Goal: Information Seeking & Learning: Obtain resource

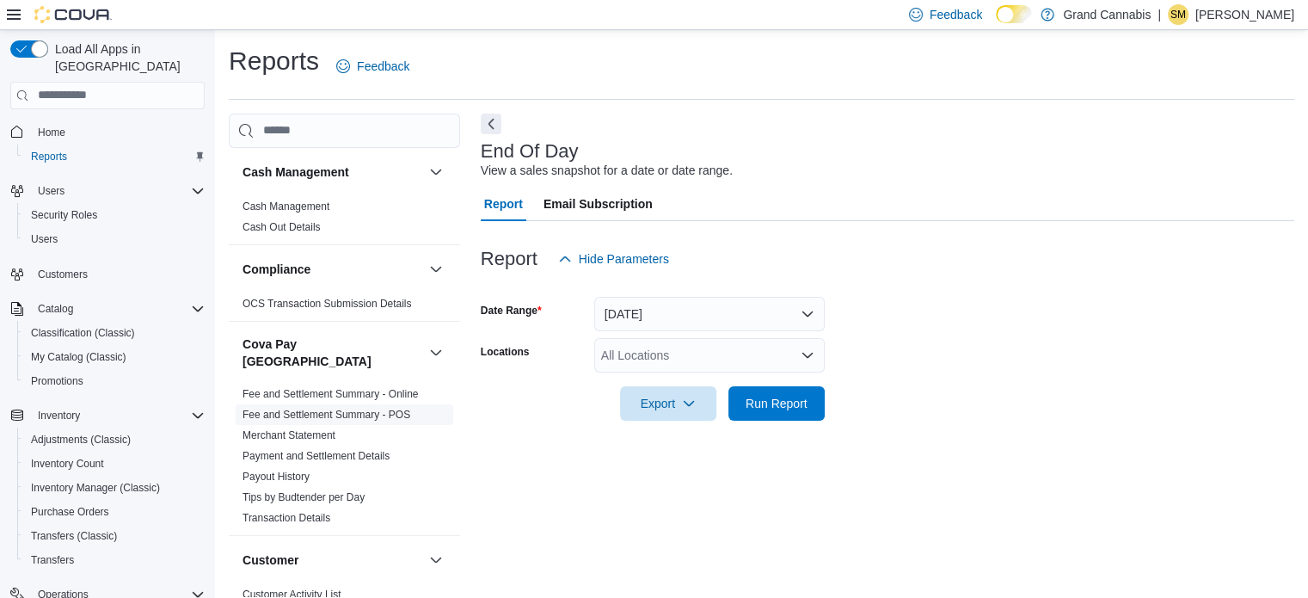
click at [378, 409] on link "Fee and Settlement Summary - POS" at bounding box center [327, 415] width 168 height 12
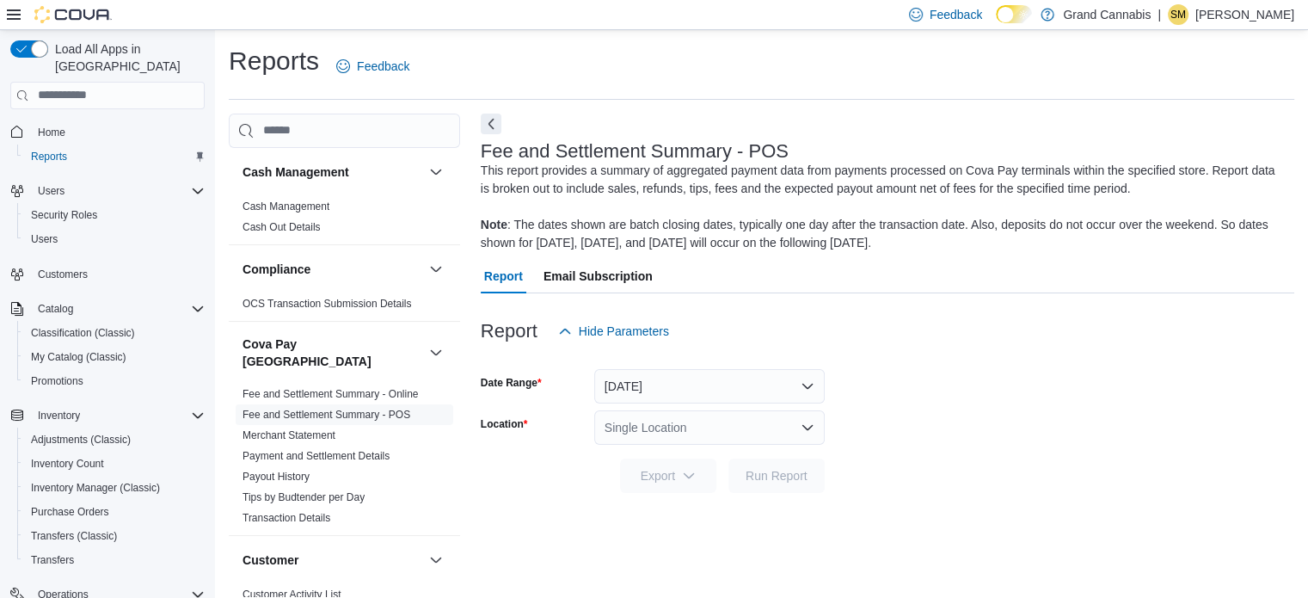
scroll to position [11, 0]
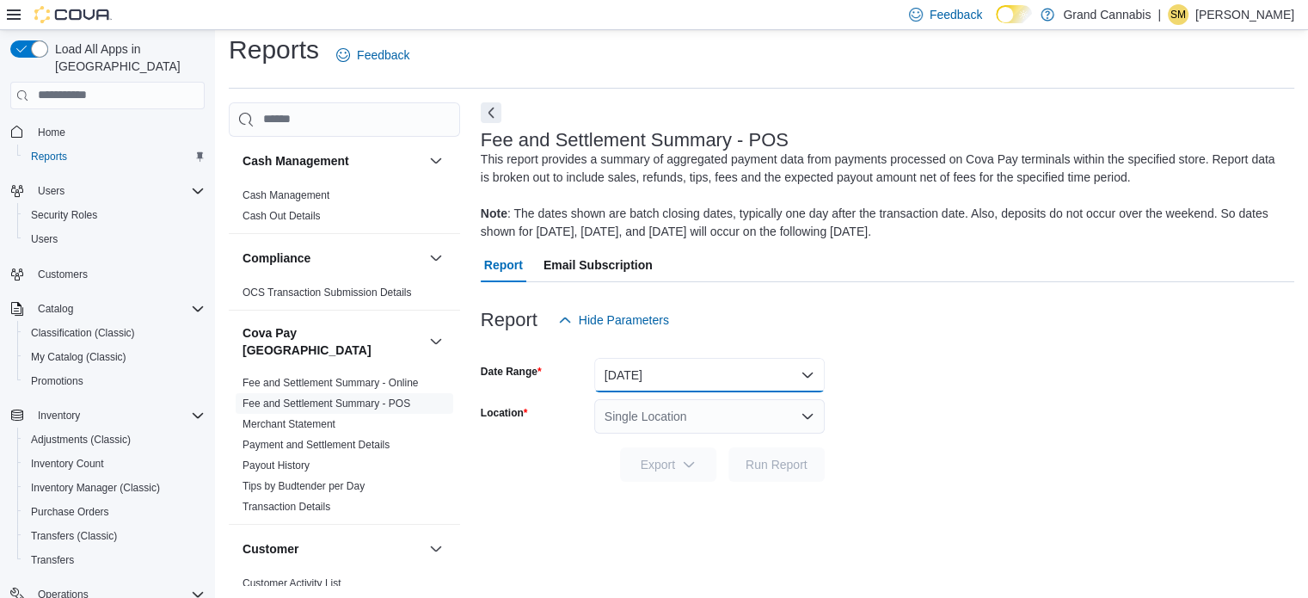
click at [711, 361] on button "Yesterday" at bounding box center [709, 375] width 231 height 34
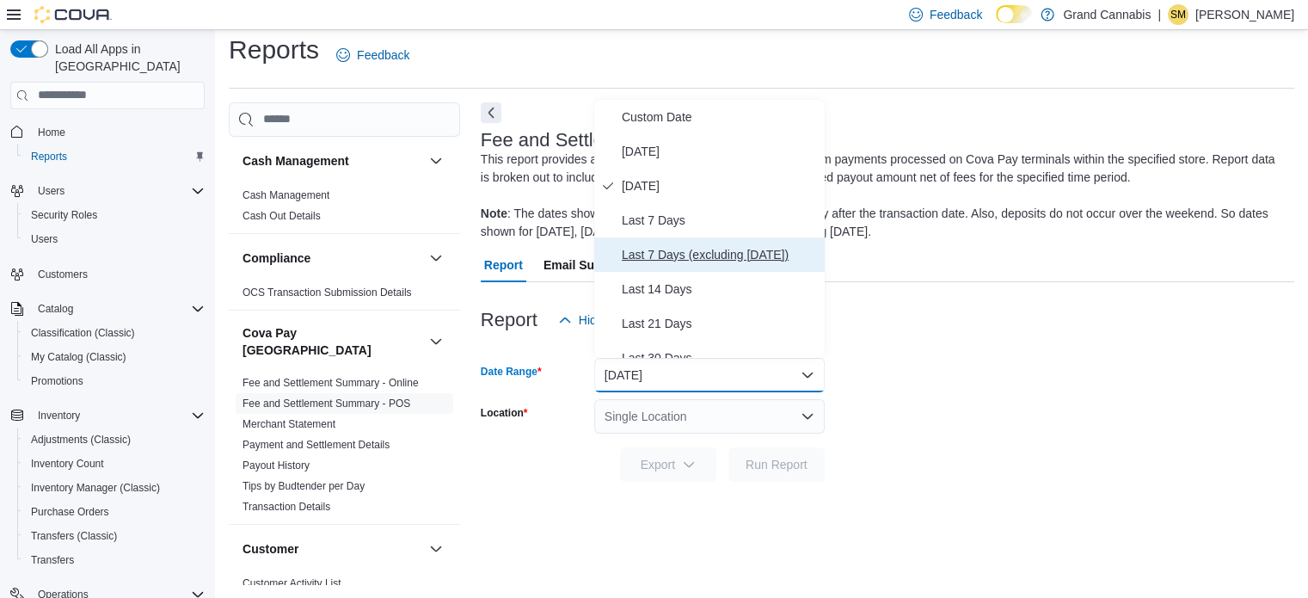
click at [723, 250] on span "Last 7 Days (excluding today)" at bounding box center [720, 254] width 196 height 21
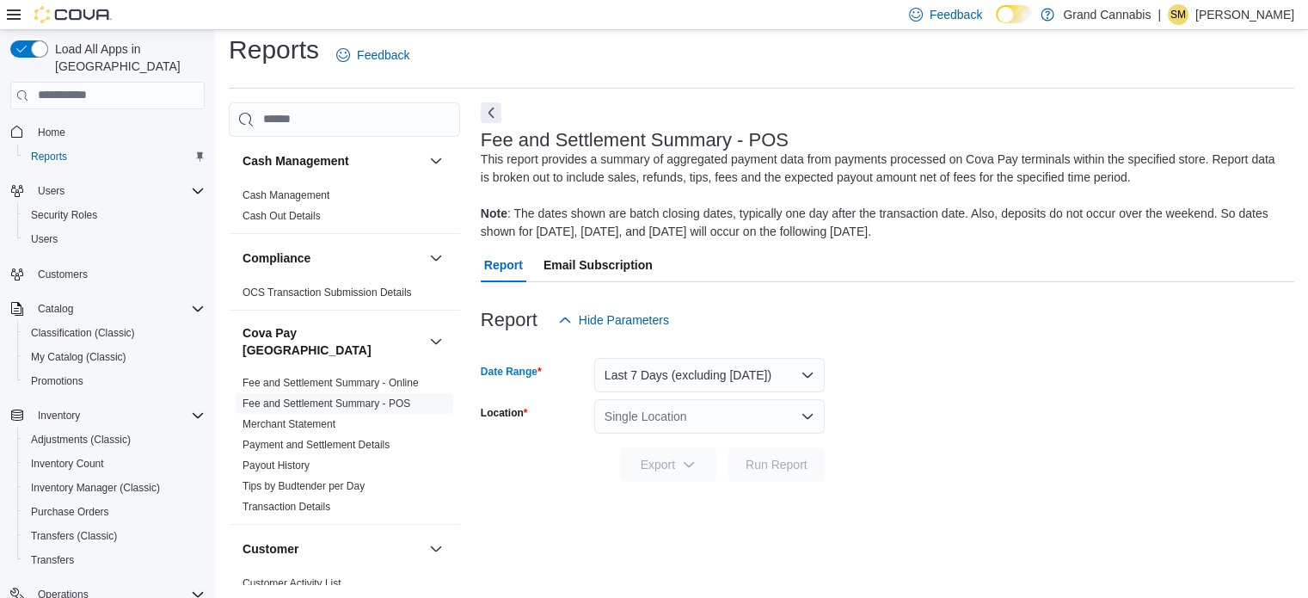
click at [719, 412] on div "Single Location" at bounding box center [709, 416] width 231 height 34
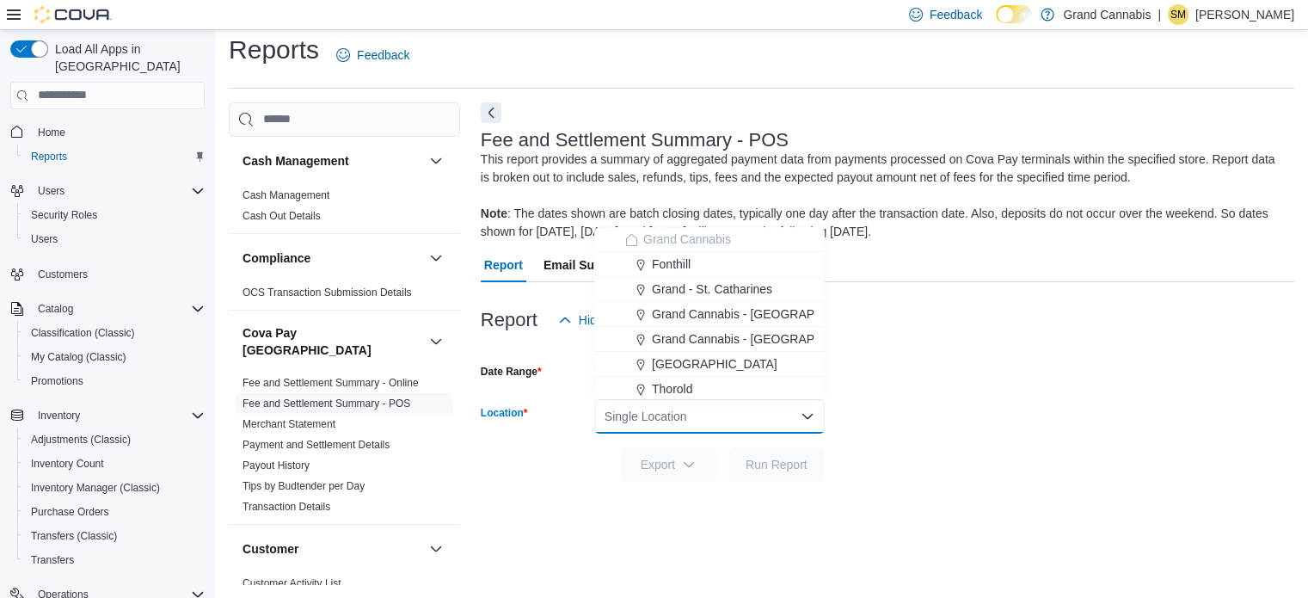
drag, startPoint x: 1016, startPoint y: 380, endPoint x: 987, endPoint y: 385, distance: 29.7
click at [1010, 382] on form "Date Range Last 7 Days (excluding today) Location Single Location Combo box. Se…" at bounding box center [888, 409] width 814 height 145
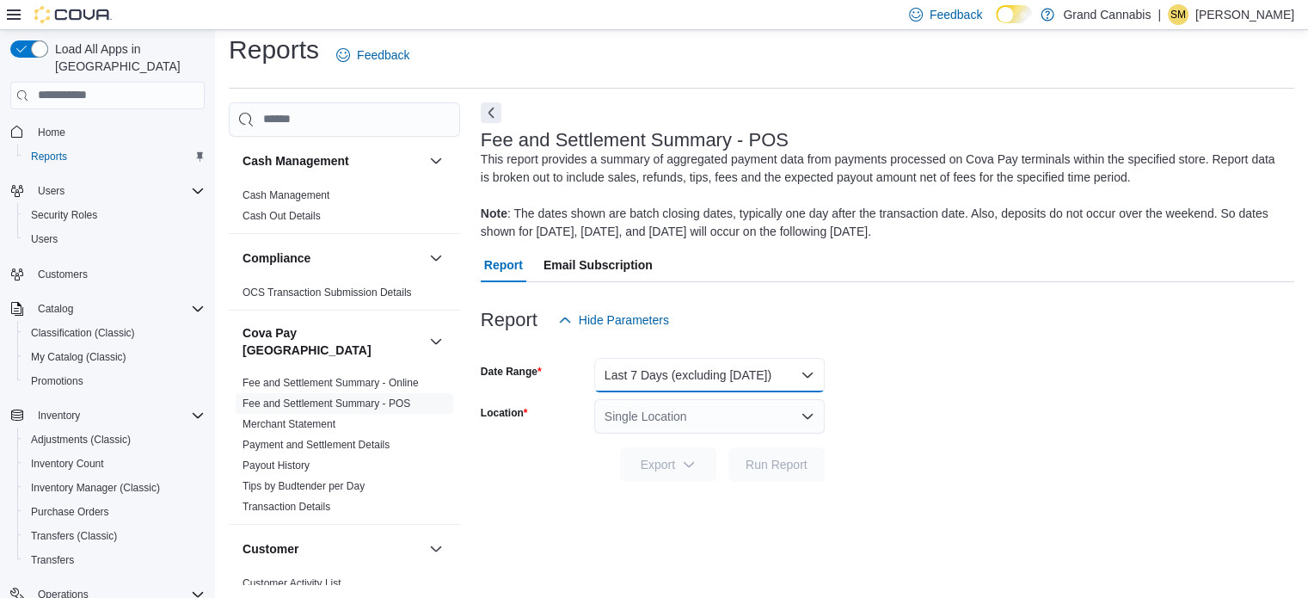
click at [777, 382] on button "Last 7 Days (excluding today)" at bounding box center [709, 375] width 231 height 34
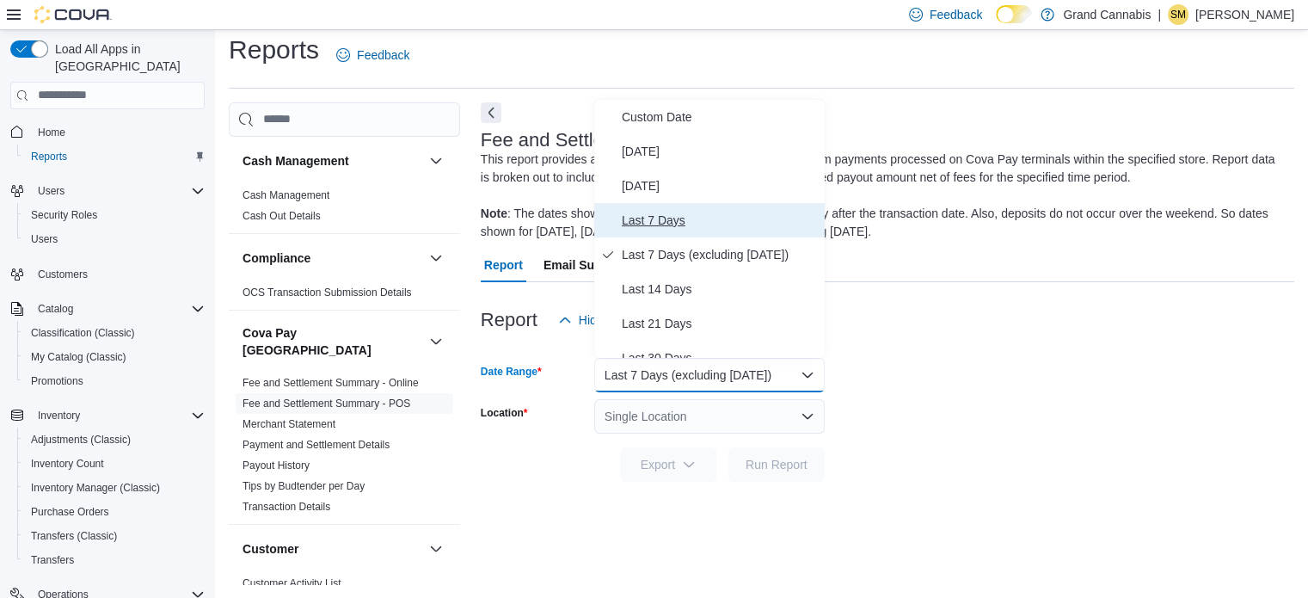
click at [716, 213] on span "Last 7 Days" at bounding box center [720, 220] width 196 height 21
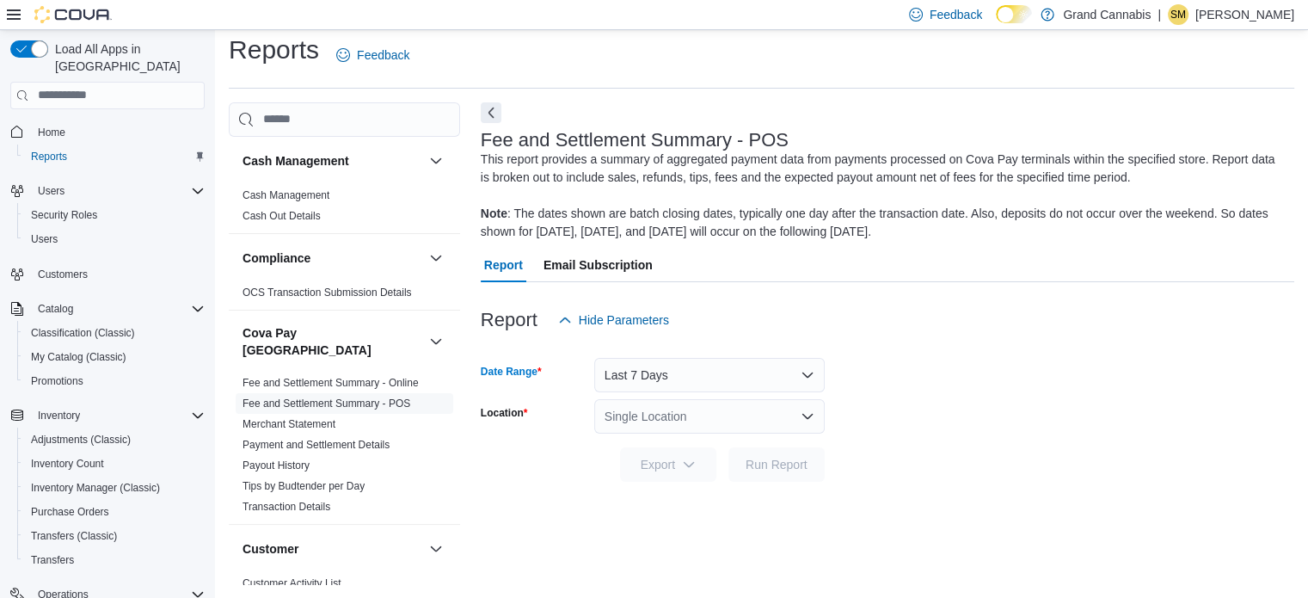
click at [750, 415] on div "Single Location" at bounding box center [709, 416] width 231 height 34
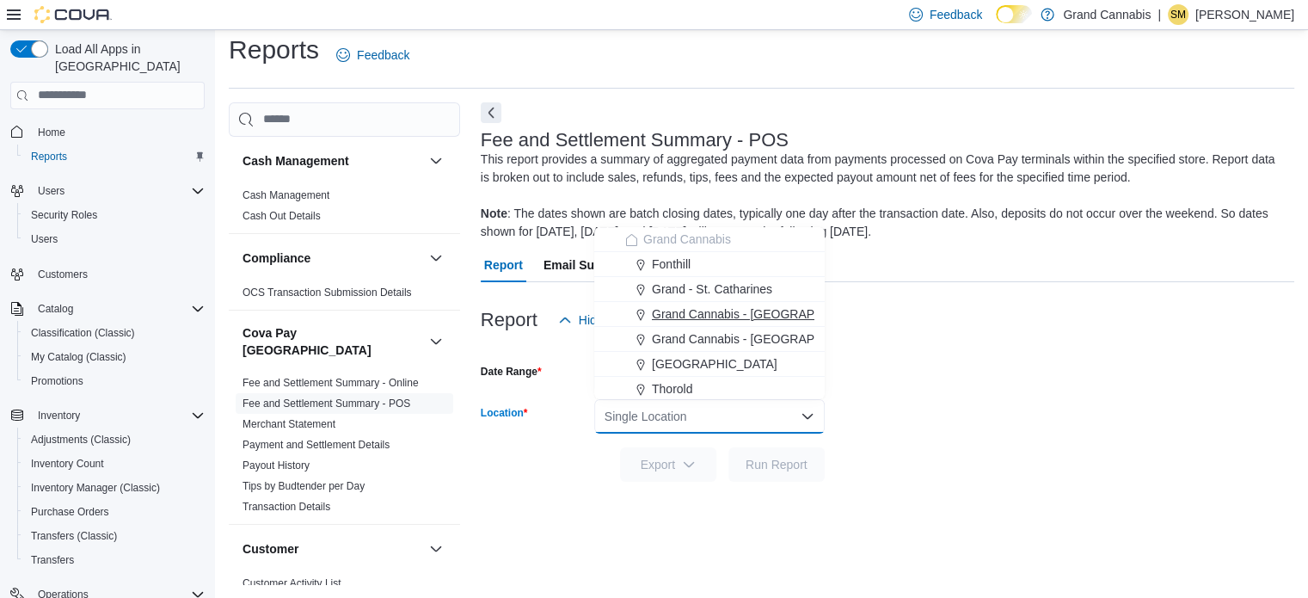
click at [749, 310] on span "Grand Cannabis - [GEOGRAPHIC_DATA]" at bounding box center [764, 313] width 224 height 17
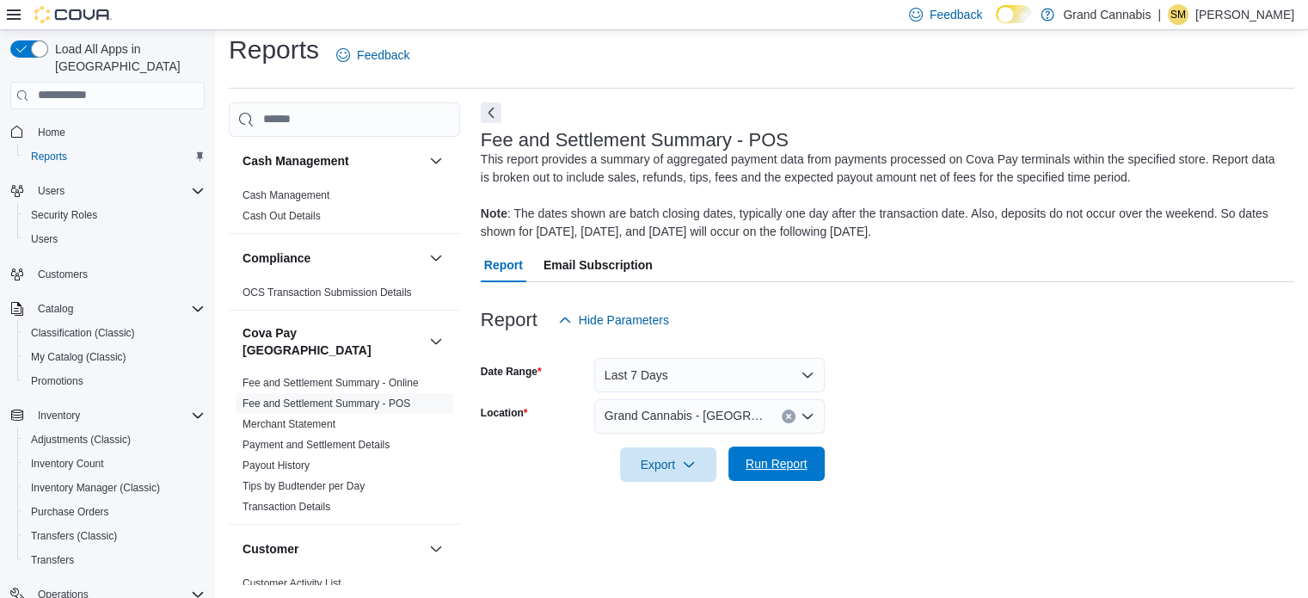
click at [785, 464] on span "Run Report" at bounding box center [777, 463] width 62 height 17
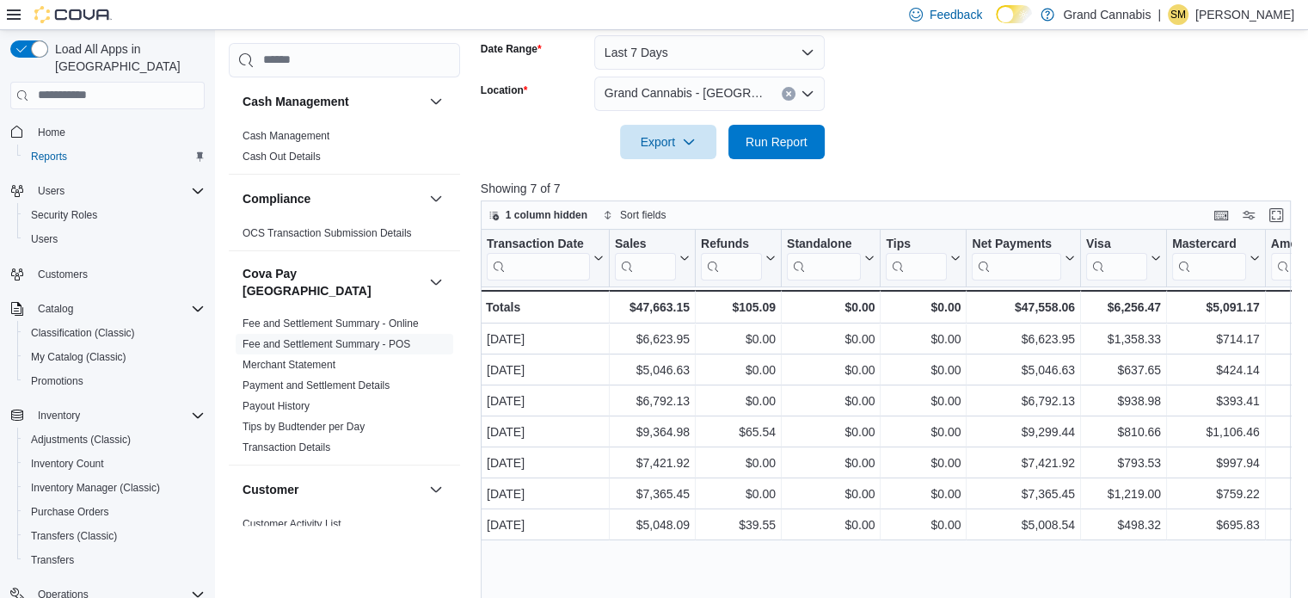
scroll to position [428, 0]
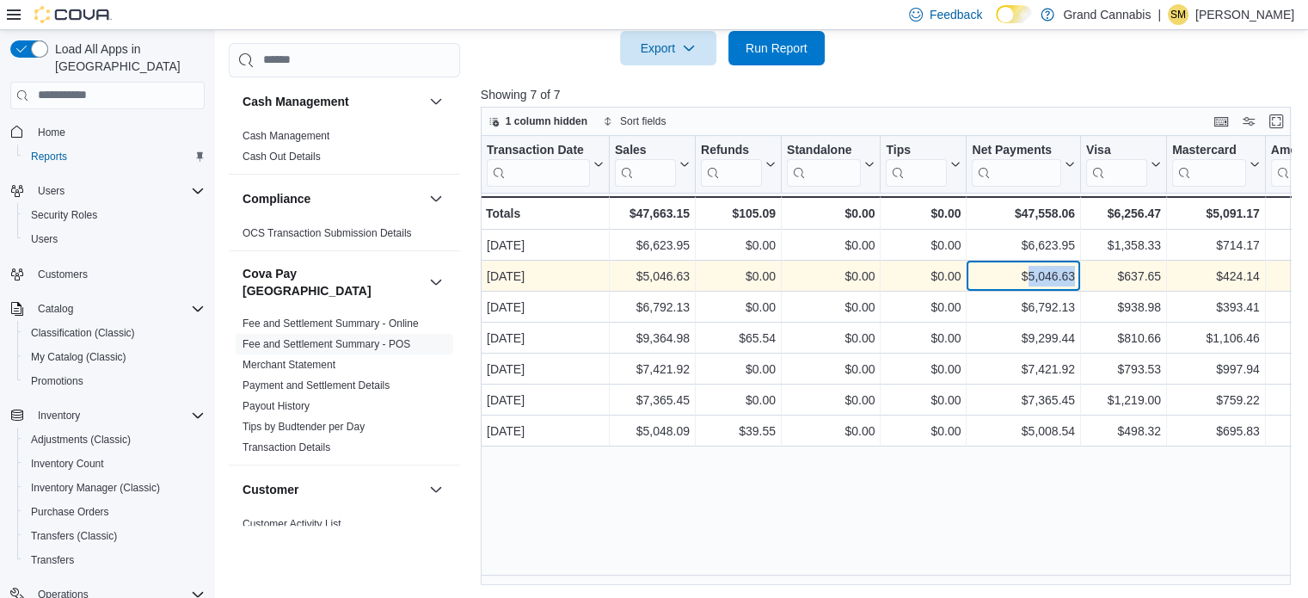
drag, startPoint x: 1028, startPoint y: 274, endPoint x: 1071, endPoint y: 278, distance: 43.1
click at [1074, 278] on div "$5,046.63" at bounding box center [1023, 276] width 103 height 21
copy div "5,046.63"
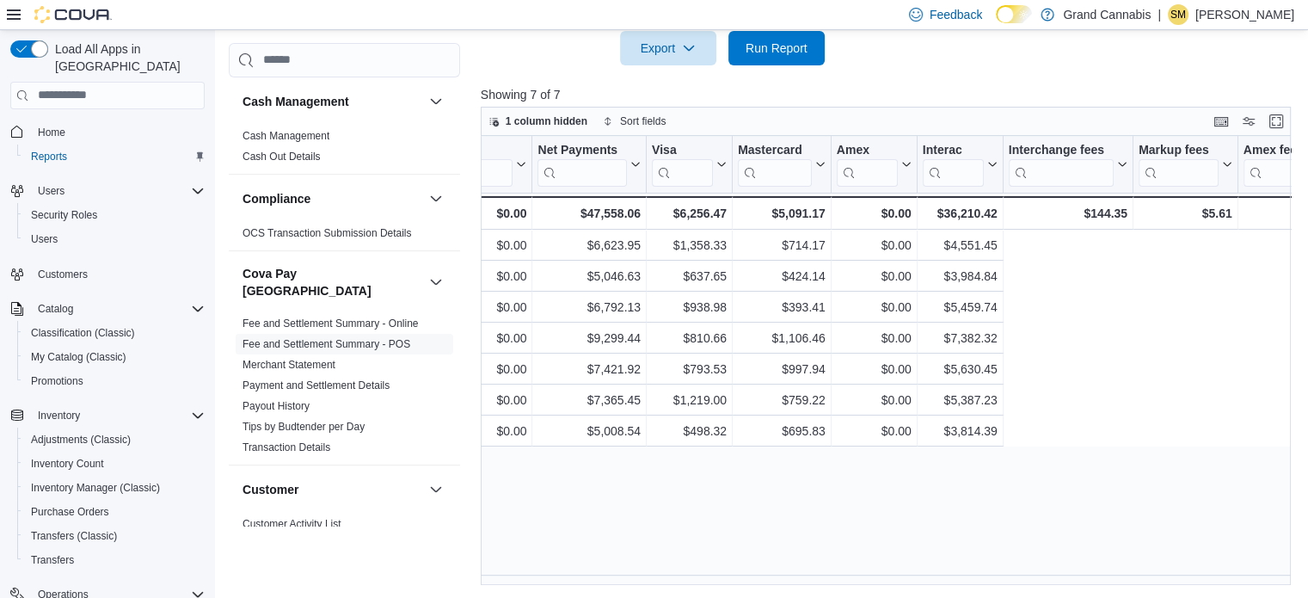
scroll to position [0, 0]
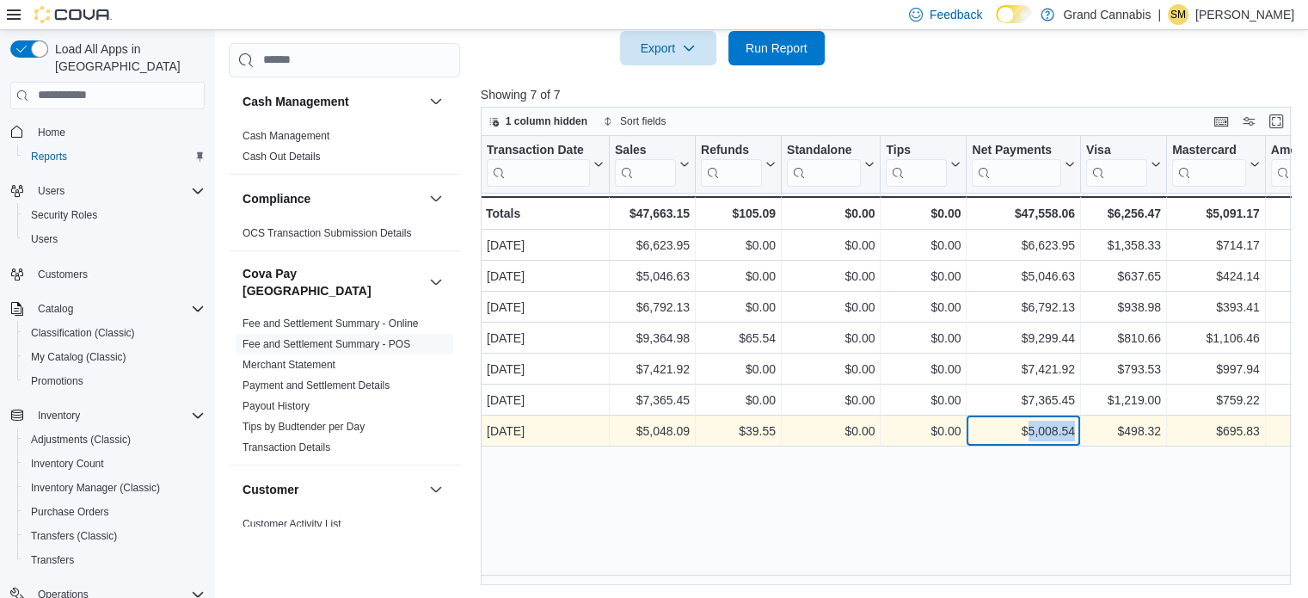
drag, startPoint x: 1032, startPoint y: 428, endPoint x: 1080, endPoint y: 432, distance: 47.5
click at [1080, 432] on div "$5,008.54 - Net Payments, column 6, row 7" at bounding box center [1024, 430] width 114 height 31
copy div "5,008.54"
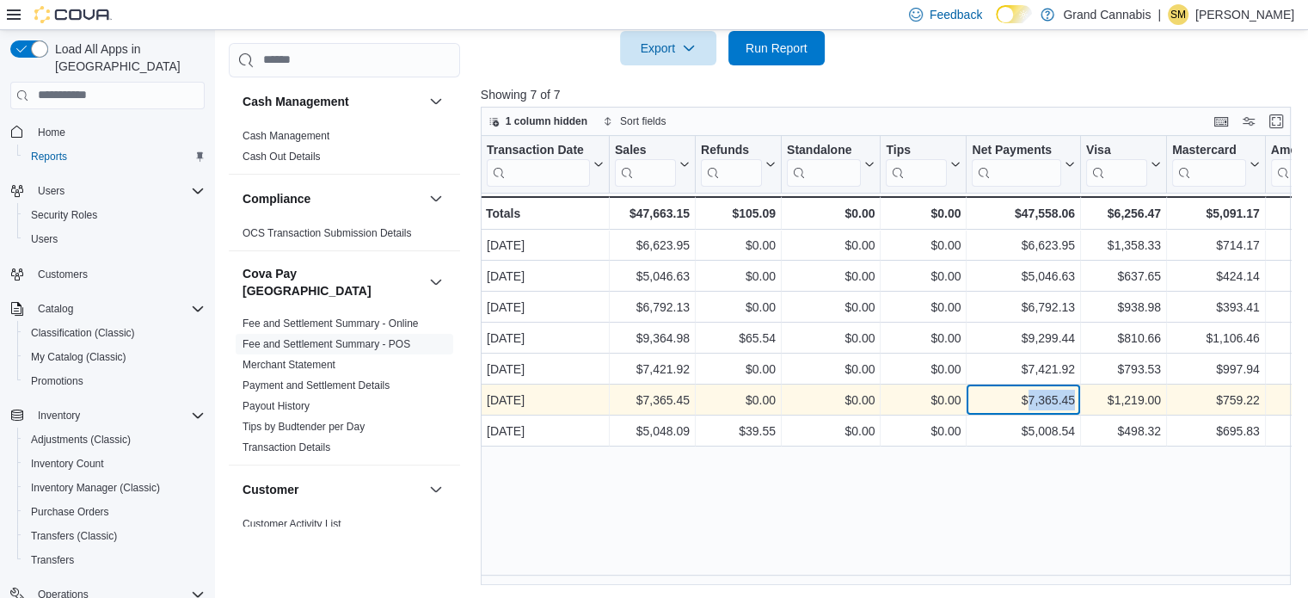
drag, startPoint x: 1029, startPoint y: 398, endPoint x: 1073, endPoint y: 402, distance: 44.0
click at [1073, 402] on div "$7,365.45" at bounding box center [1023, 400] width 103 height 21
copy div "7,365.45"
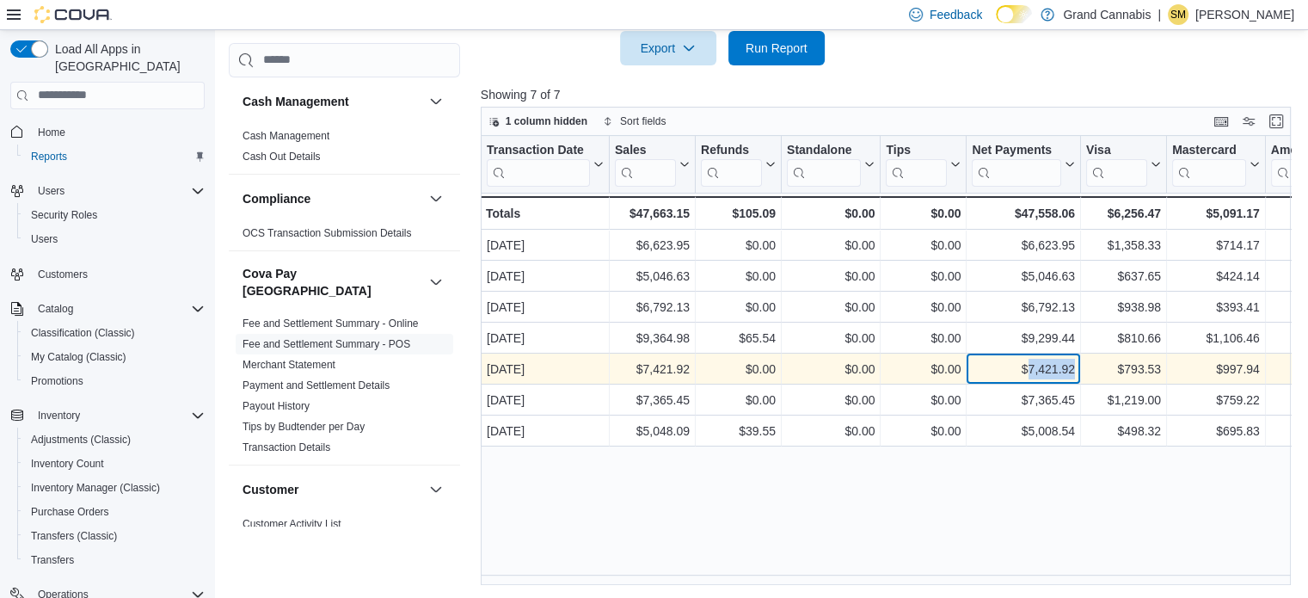
drag, startPoint x: 1025, startPoint y: 371, endPoint x: 1072, endPoint y: 371, distance: 46.5
click at [1072, 371] on div "$7,421.92" at bounding box center [1023, 369] width 103 height 21
copy div "7,421.92"
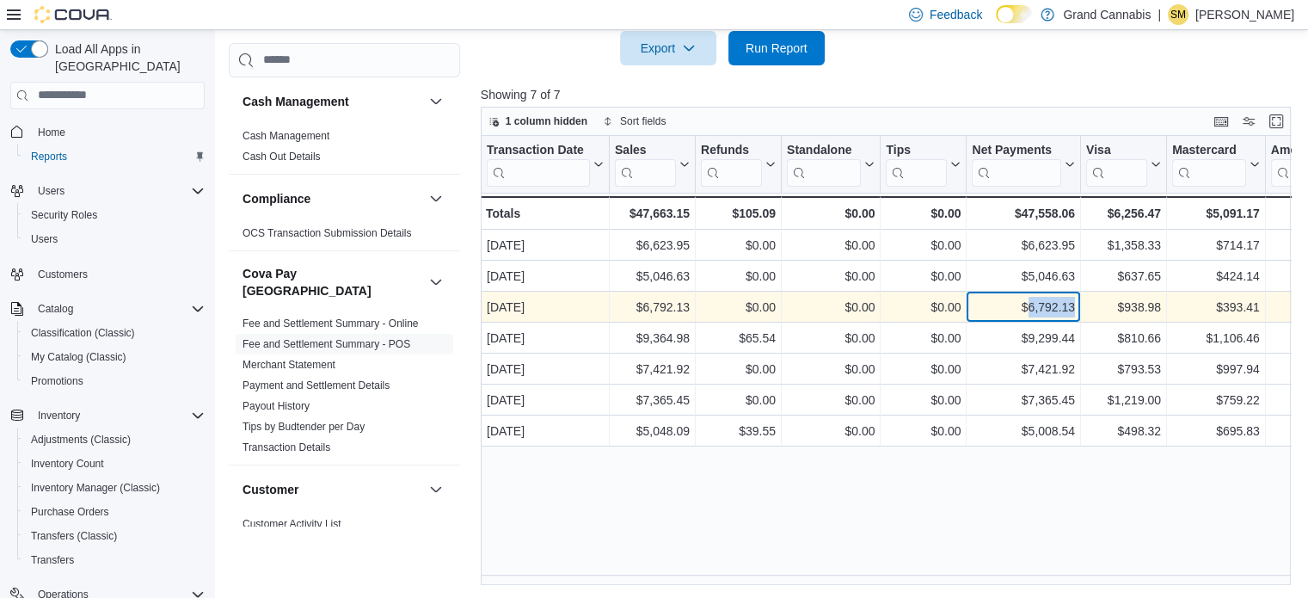
drag, startPoint x: 1029, startPoint y: 309, endPoint x: 1062, endPoint y: 309, distance: 32.7
click at [1073, 309] on div "$6,792.13" at bounding box center [1023, 307] width 103 height 21
copy div "6,792.13"
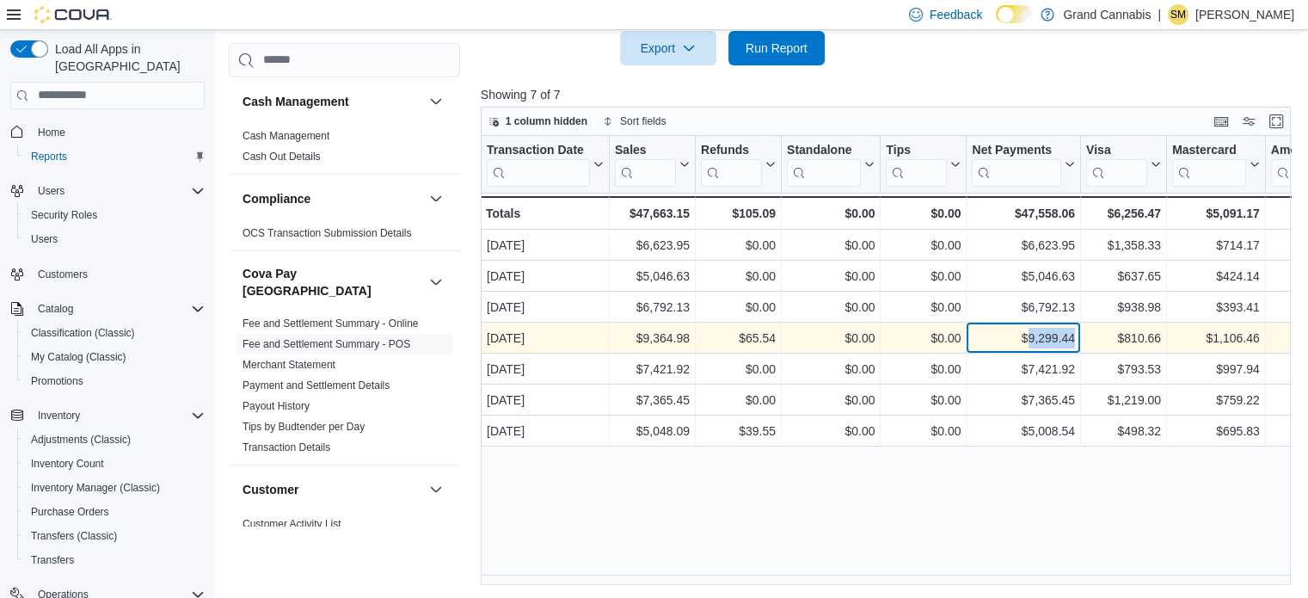
drag, startPoint x: 1026, startPoint y: 340, endPoint x: 1072, endPoint y: 340, distance: 45.6
click at [1072, 340] on div "$9,299.44" at bounding box center [1023, 338] width 103 height 21
copy div "9,299.44"
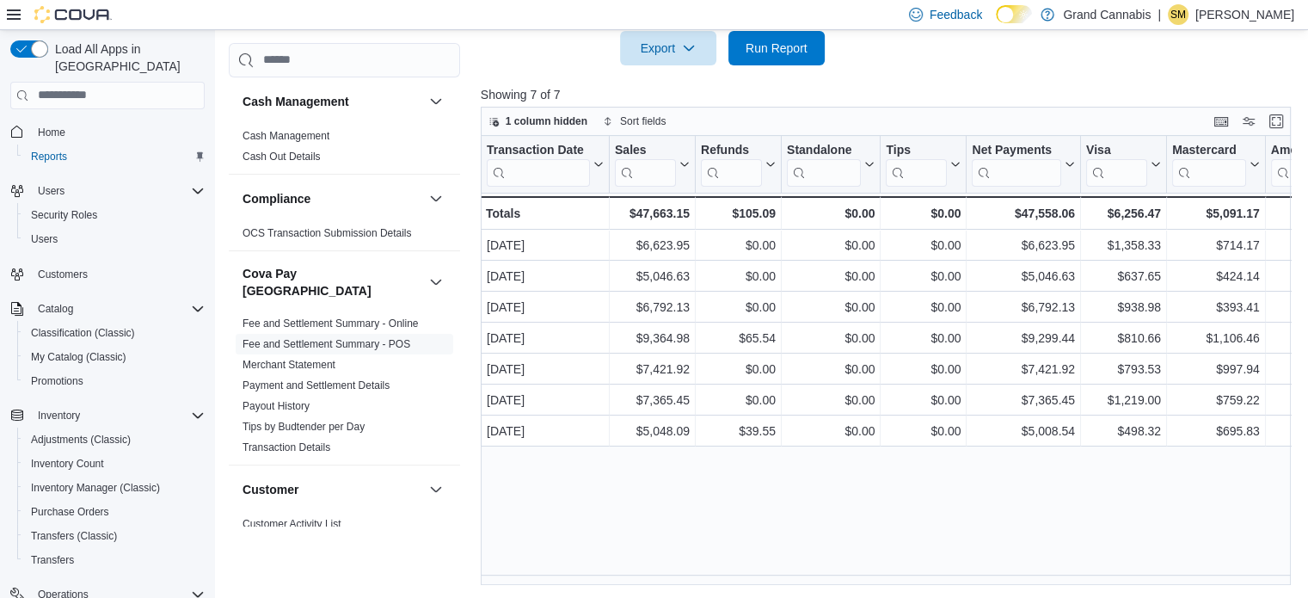
click at [806, 572] on div "Transaction Date Click to view column header actions Sales Click to view column…" at bounding box center [890, 361] width 819 height 450
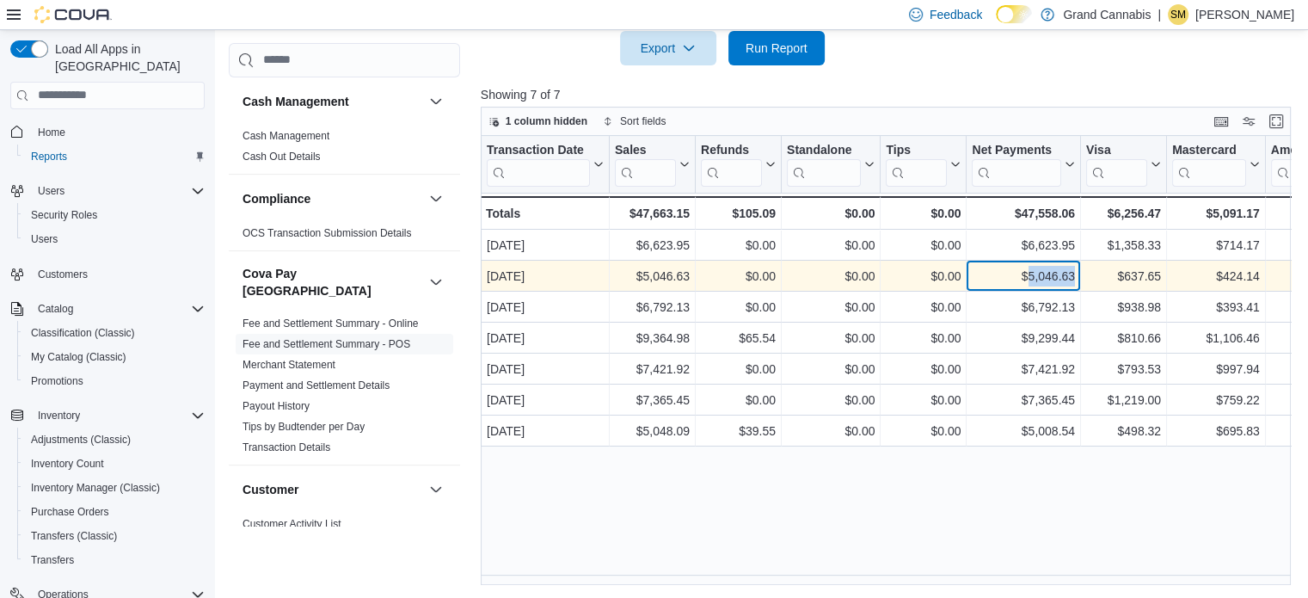
drag, startPoint x: 1029, startPoint y: 274, endPoint x: 1077, endPoint y: 274, distance: 48.2
click at [1077, 274] on div "$5,046.63 - Net Payments, column 6, row 2" at bounding box center [1024, 276] width 114 height 31
copy div "5,046.63"
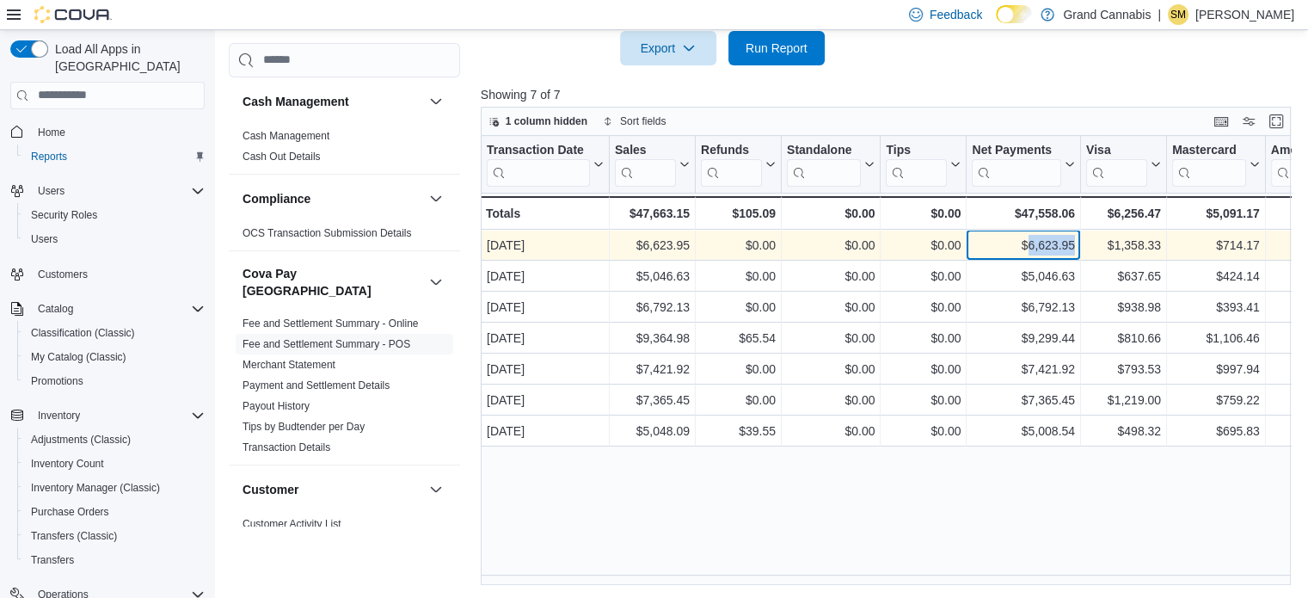
drag, startPoint x: 1030, startPoint y: 244, endPoint x: 1061, endPoint y: 245, distance: 31.0
click at [1072, 244] on div "$6,623.95" at bounding box center [1023, 245] width 103 height 21
copy div "6,623.95"
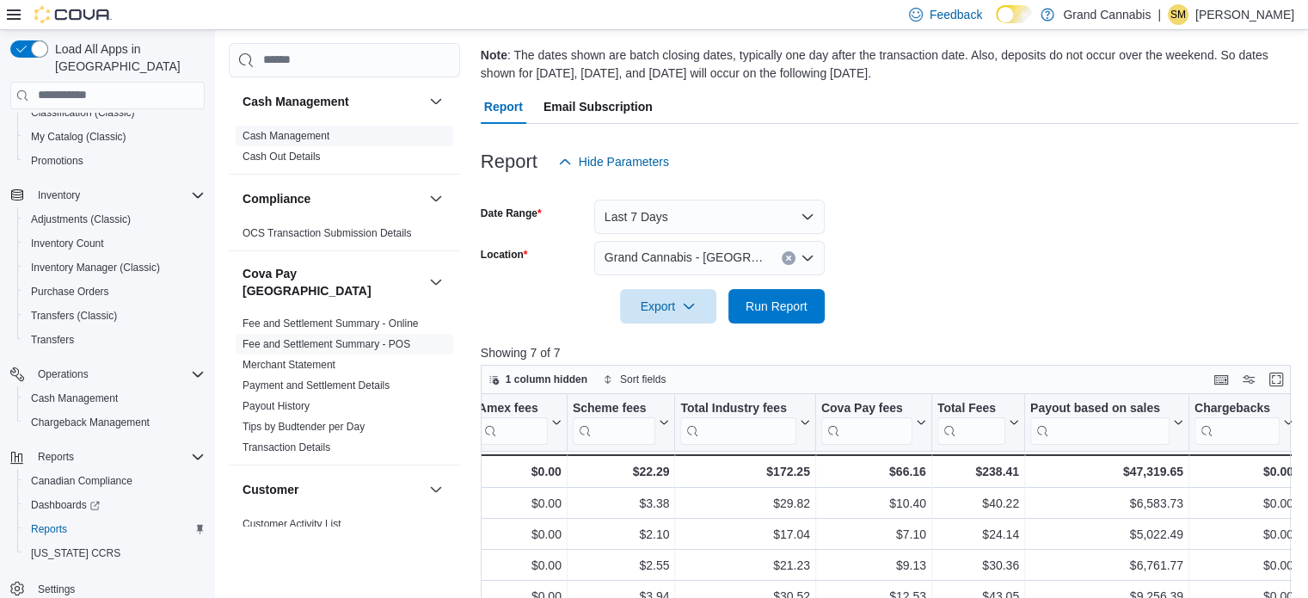
click at [296, 132] on link "Cash Management" at bounding box center [286, 136] width 87 height 12
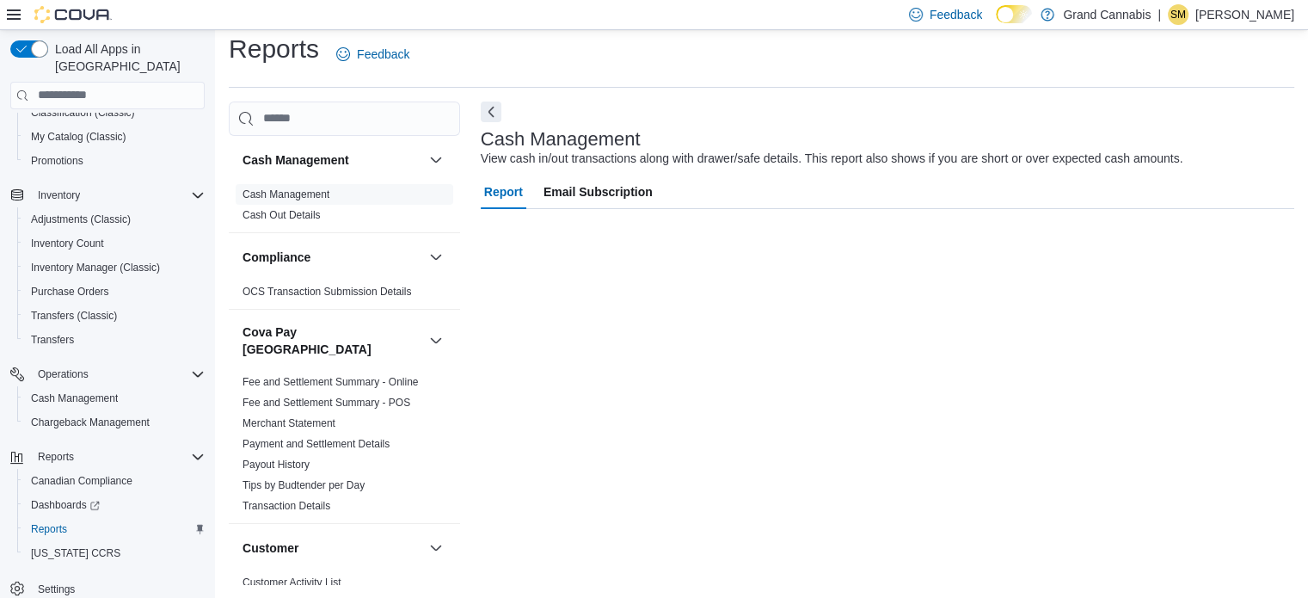
scroll to position [11, 0]
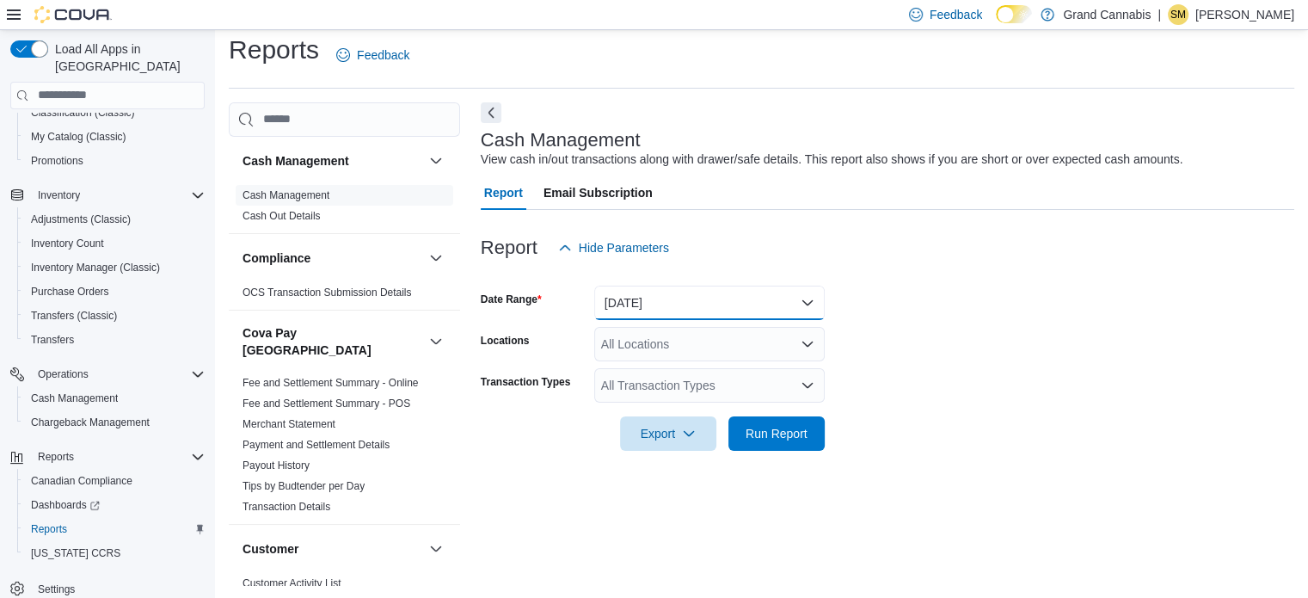
click at [692, 293] on button "Today" at bounding box center [709, 303] width 231 height 34
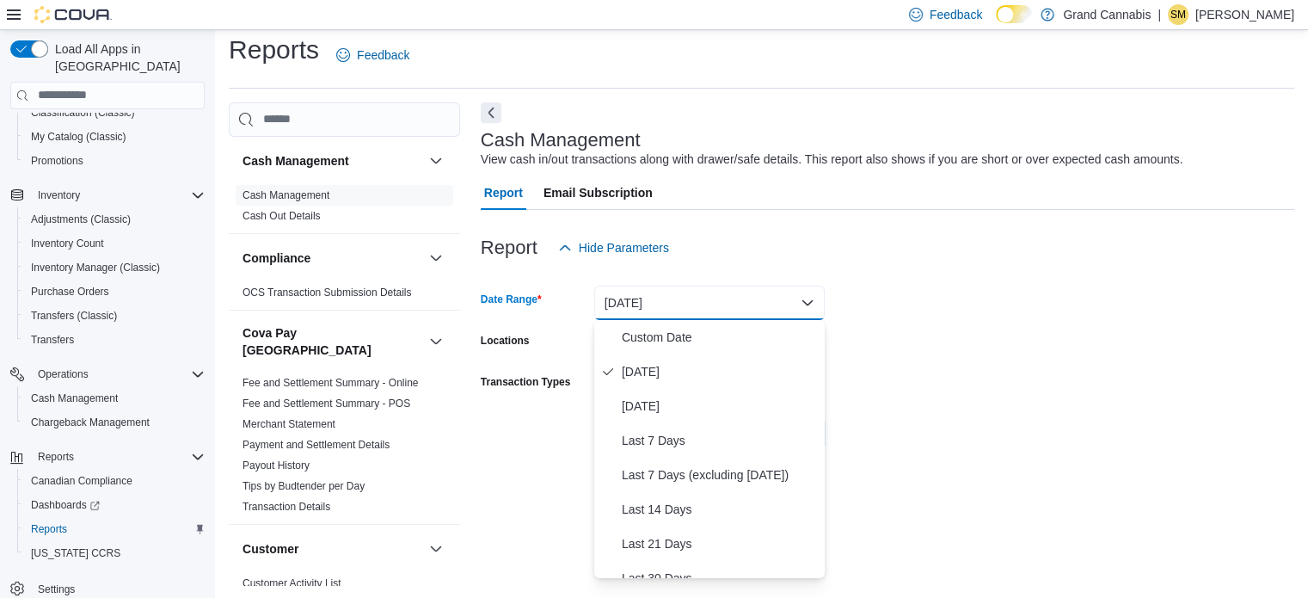
click at [864, 291] on form "Date Range Today Locations All Locations Transaction Types All Transaction Type…" at bounding box center [888, 358] width 814 height 186
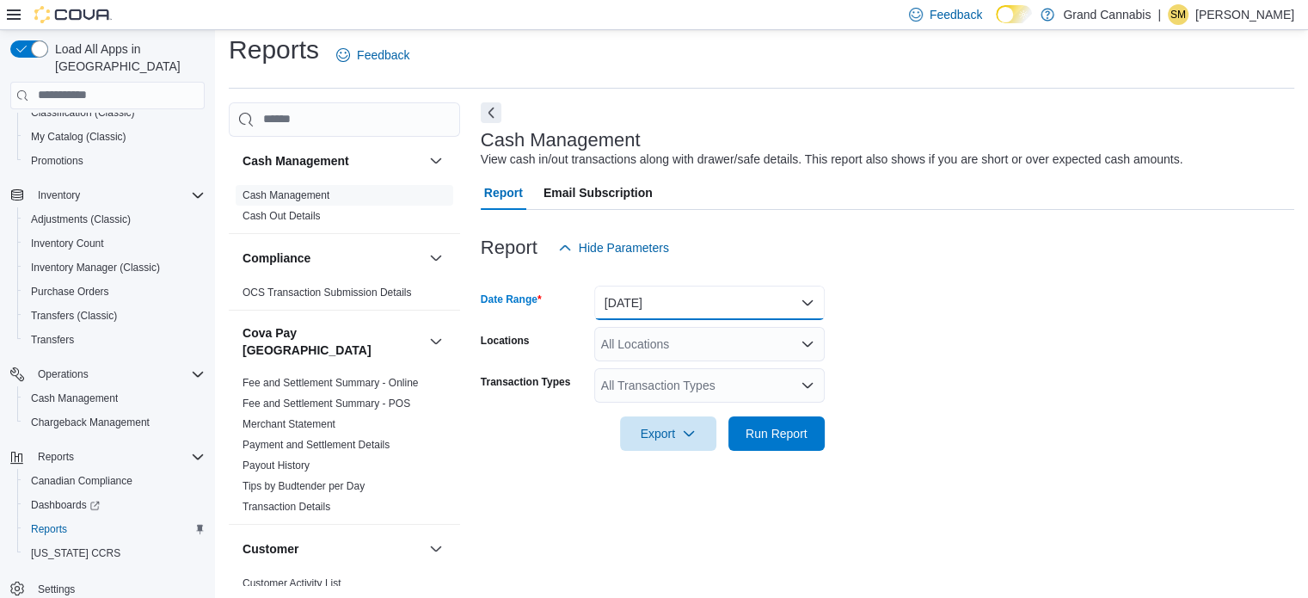
drag, startPoint x: 709, startPoint y: 292, endPoint x: 705, endPoint y: 317, distance: 25.2
click at [712, 292] on button "Today" at bounding box center [709, 303] width 231 height 34
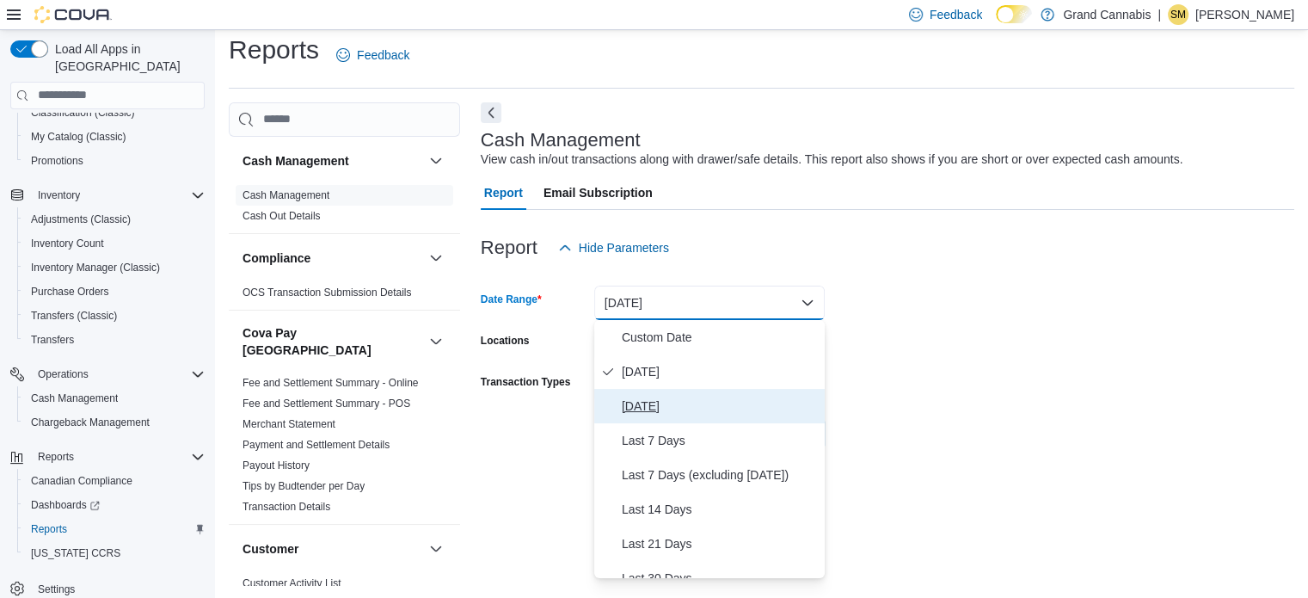
click at [683, 391] on button "[DATE]" at bounding box center [709, 406] width 231 height 34
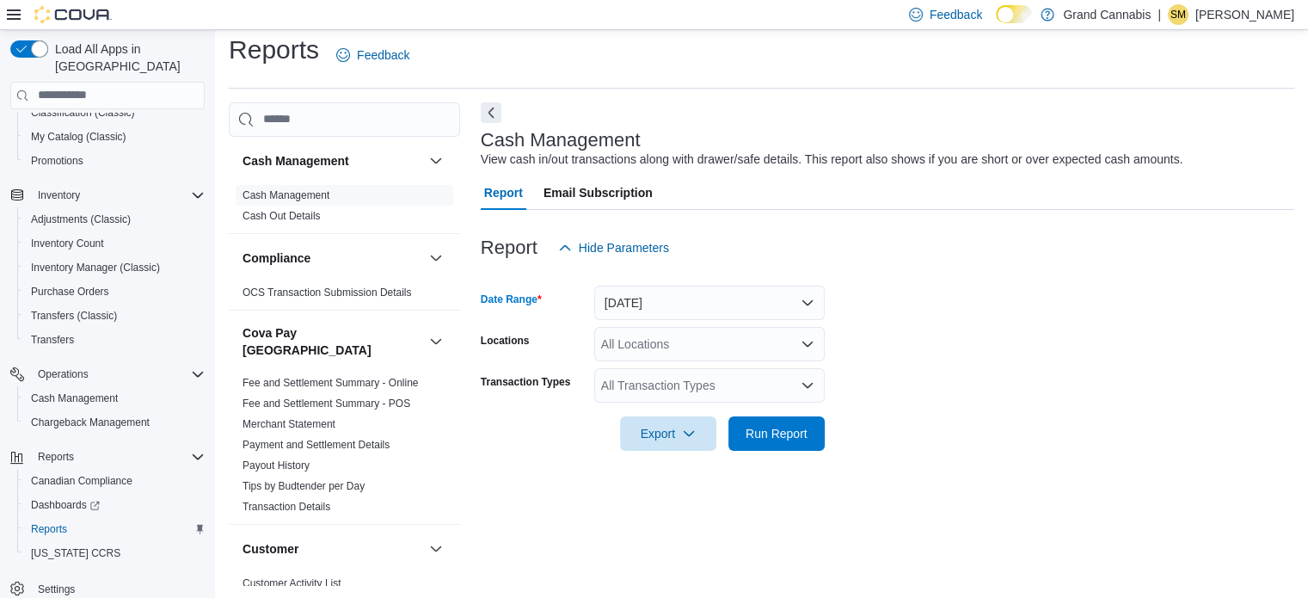
click at [689, 340] on div "All Locations" at bounding box center [709, 344] width 231 height 34
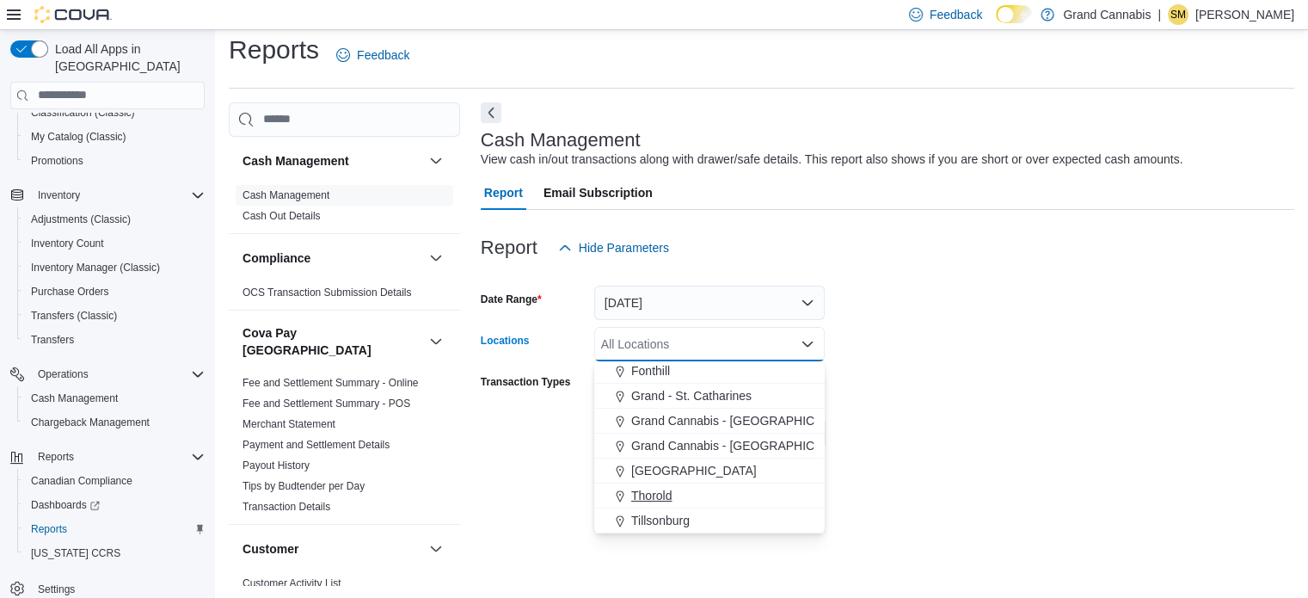
click at [662, 515] on span "Tillsonburg" at bounding box center [660, 520] width 58 height 17
click at [998, 385] on form "Date Range Yesterday Locations Tillsonburg Combo box. Selected. Tillsonburg. Pr…" at bounding box center [888, 358] width 814 height 186
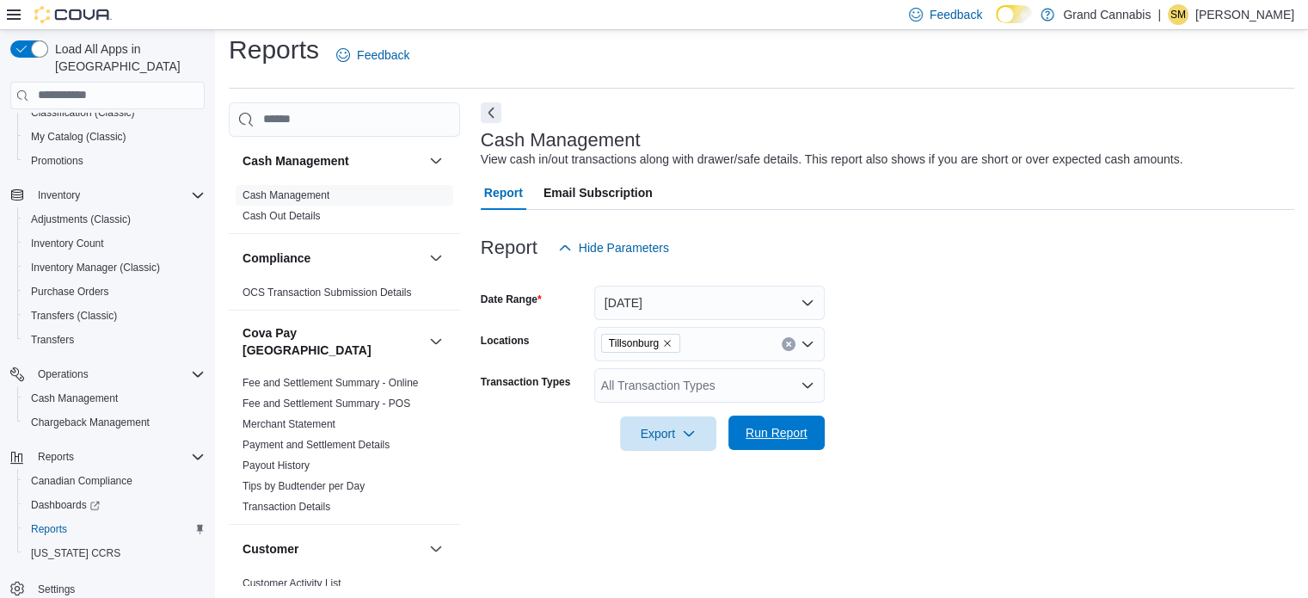
click at [813, 416] on span "Run Report" at bounding box center [777, 432] width 76 height 34
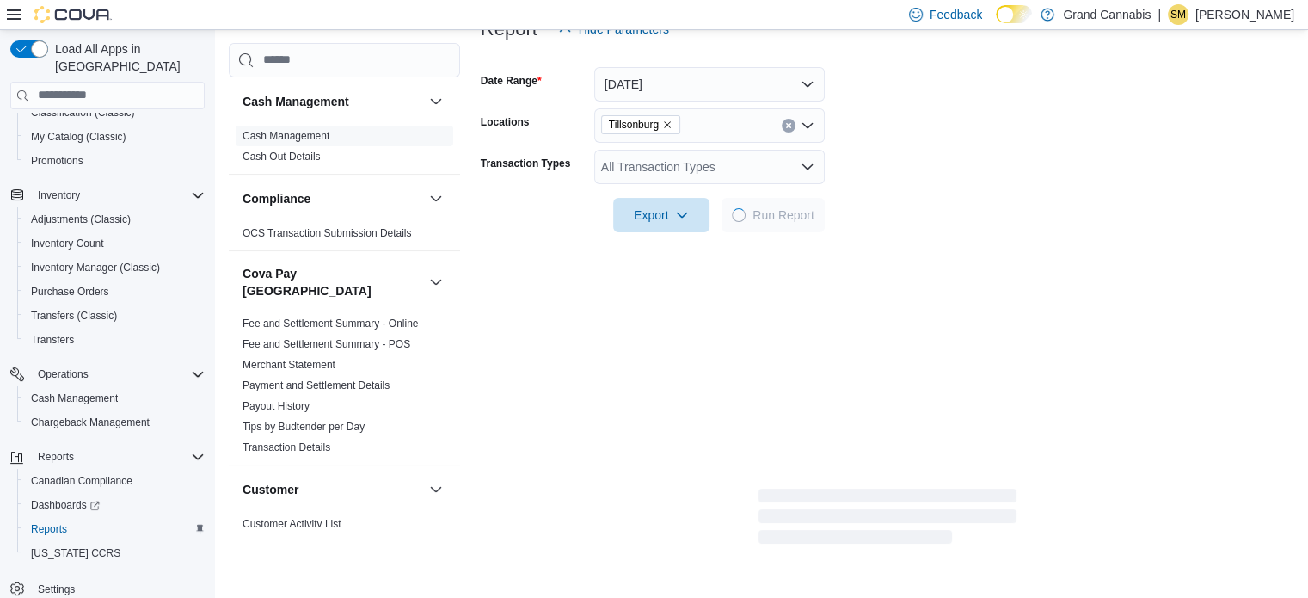
scroll to position [87, 0]
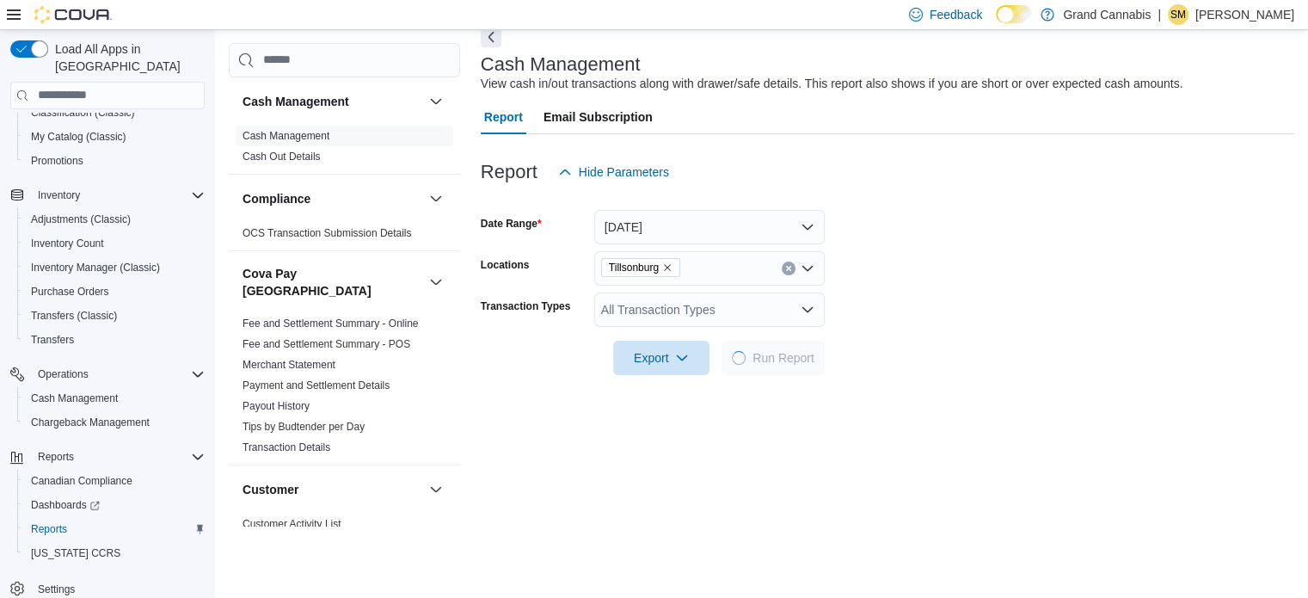
click at [707, 286] on form "Date Range Yesterday Locations Tillsonburg Transaction Types All Transaction Ty…" at bounding box center [888, 282] width 814 height 186
click at [709, 271] on div "Tillsonburg" at bounding box center [709, 268] width 231 height 34
click at [900, 264] on form "Date Range Yesterday Locations Tillsonburg Transaction Types All Transaction Ty…" at bounding box center [888, 282] width 814 height 186
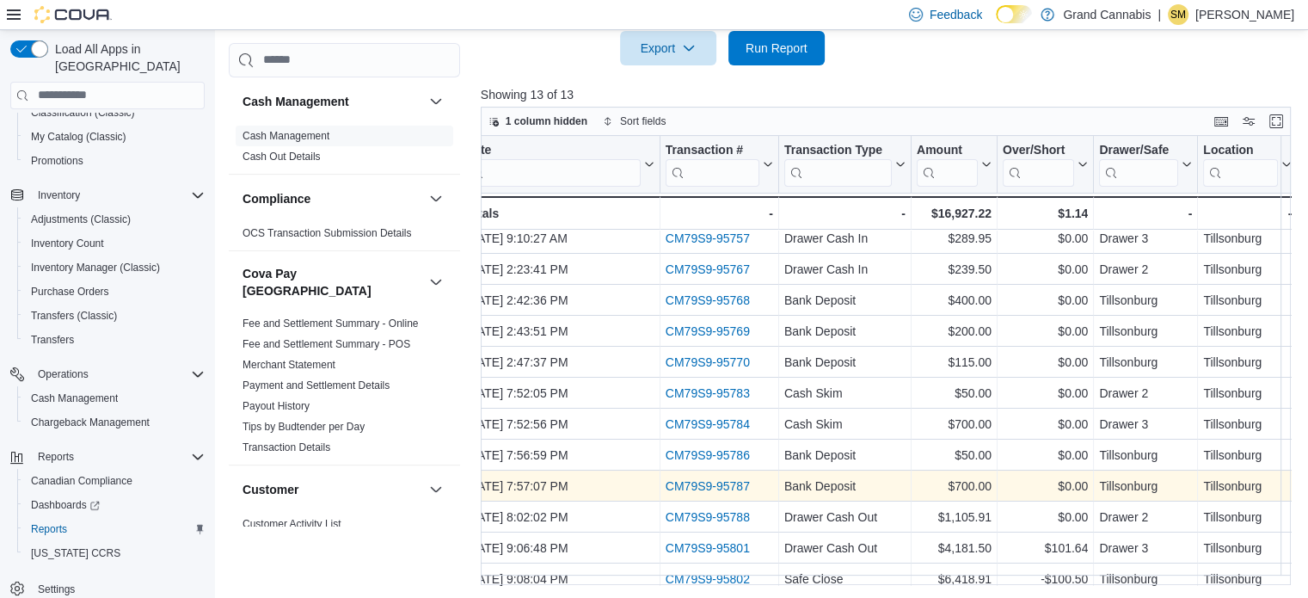
scroll to position [56, 22]
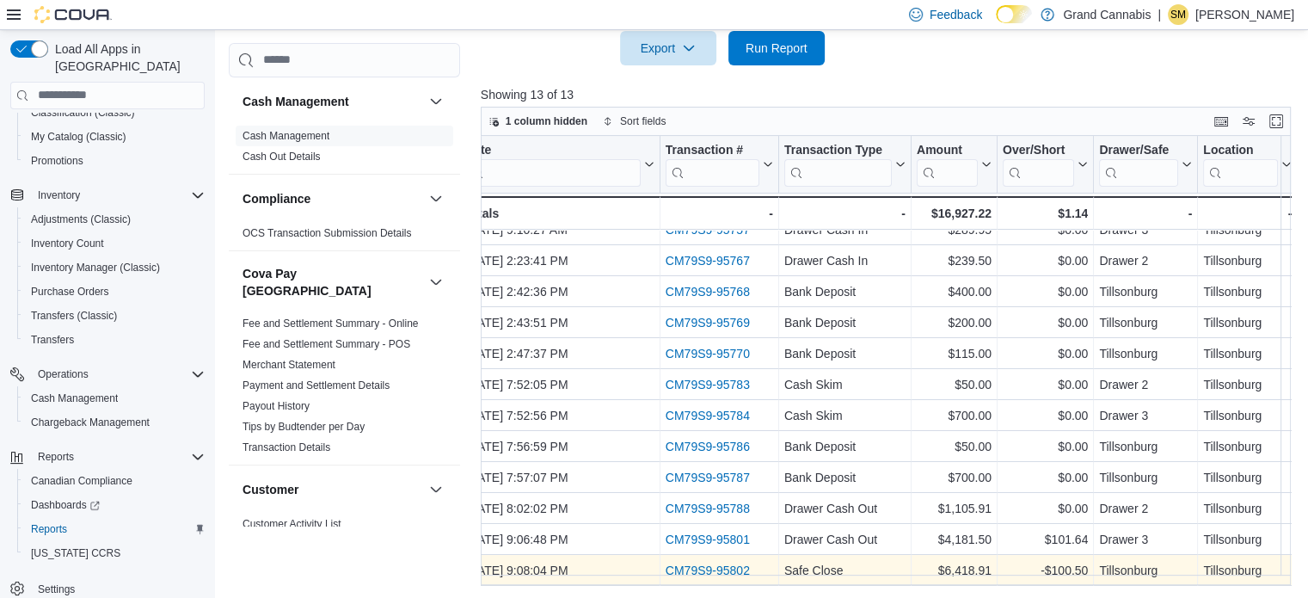
click at [736, 567] on div "CM79S9-95802" at bounding box center [720, 570] width 108 height 21
click at [736, 563] on link "CM79S9-95802" at bounding box center [708, 570] width 84 height 14
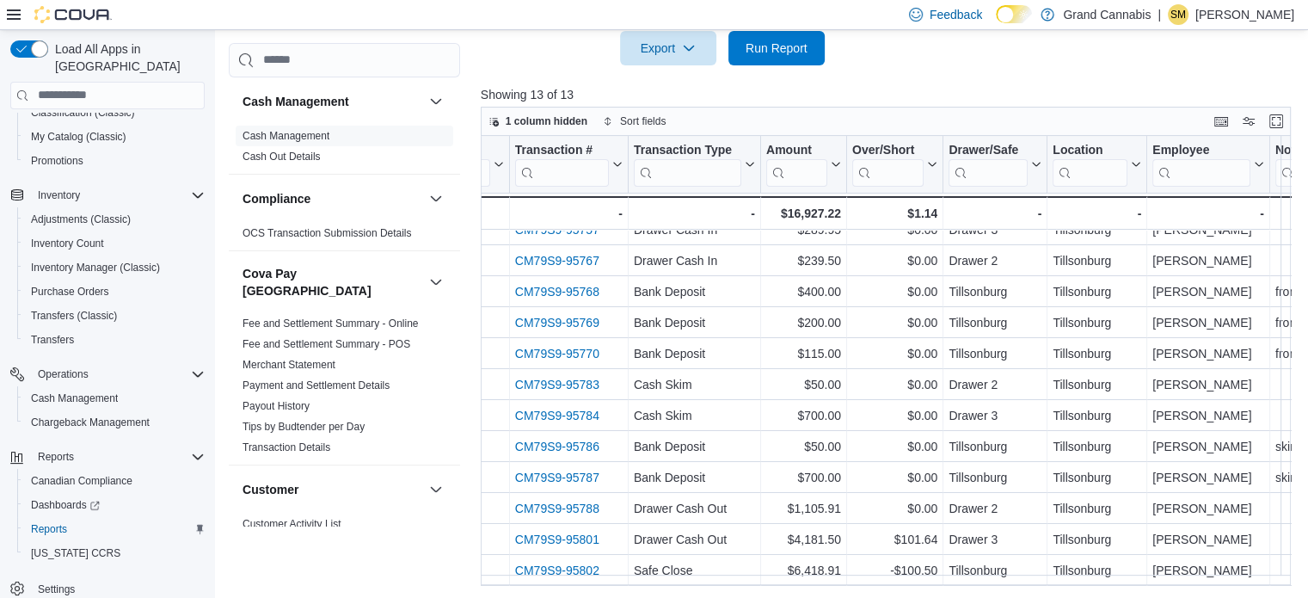
scroll to position [56, 169]
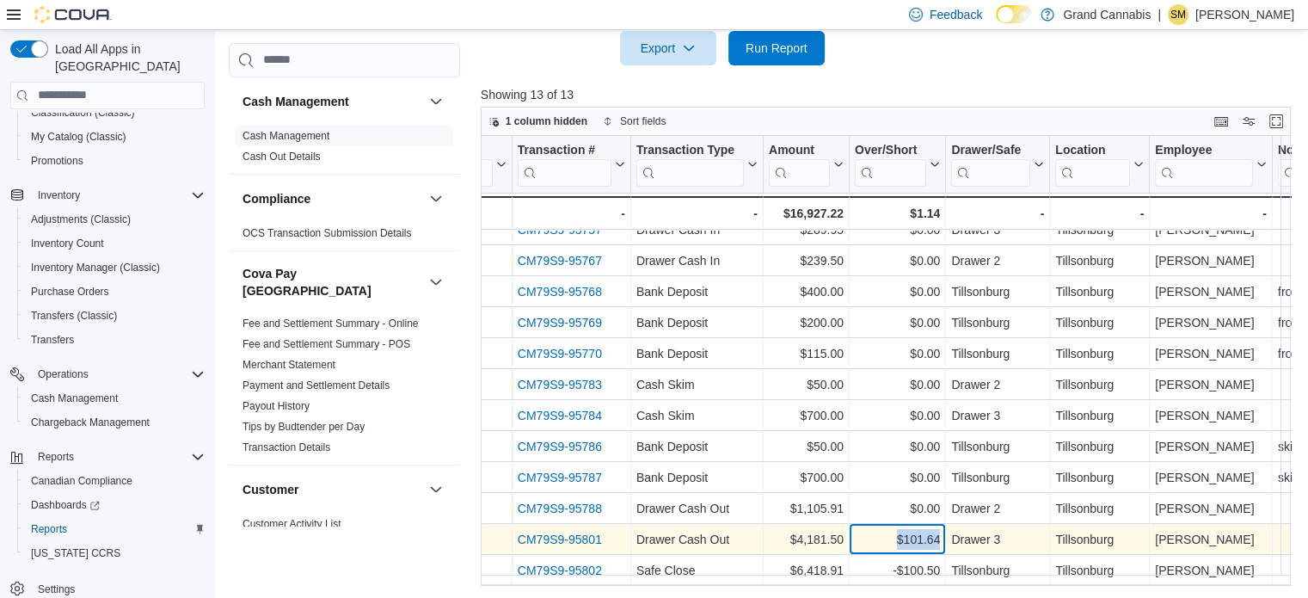
drag, startPoint x: 896, startPoint y: 532, endPoint x: 938, endPoint y: 532, distance: 41.3
click at [938, 532] on div "$101.64" at bounding box center [897, 539] width 85 height 21
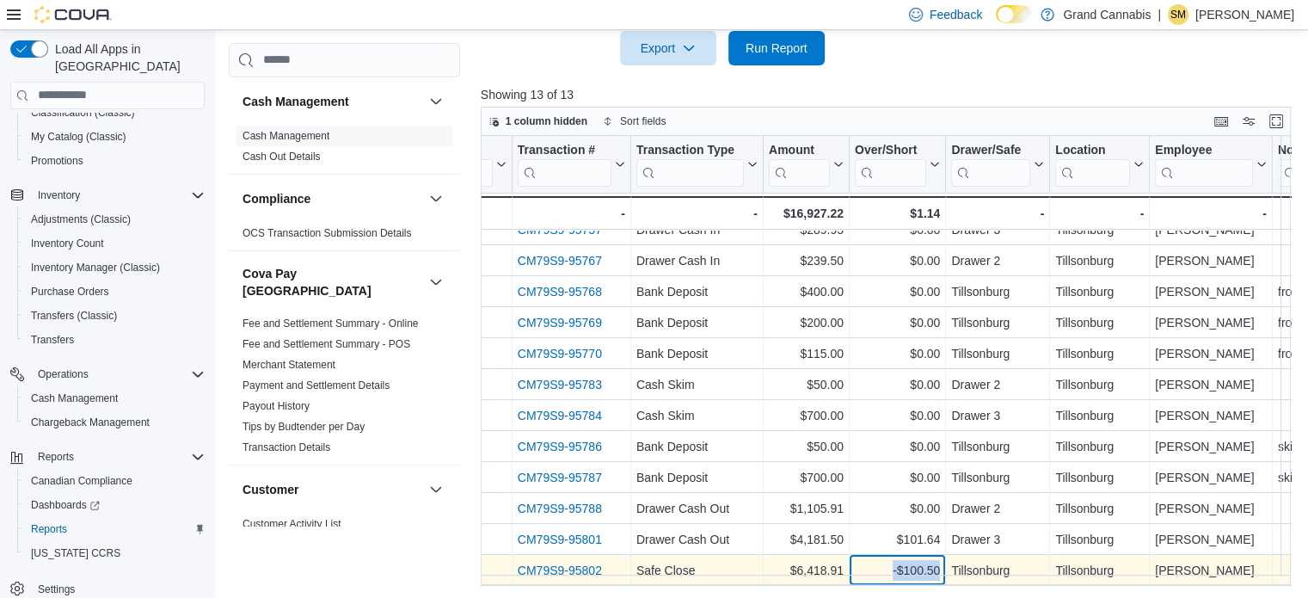
drag, startPoint x: 891, startPoint y: 560, endPoint x: 940, endPoint y: 560, distance: 49.0
click at [940, 560] on div "-$100.50 - Over/Short, column 5, row 13" at bounding box center [898, 570] width 96 height 31
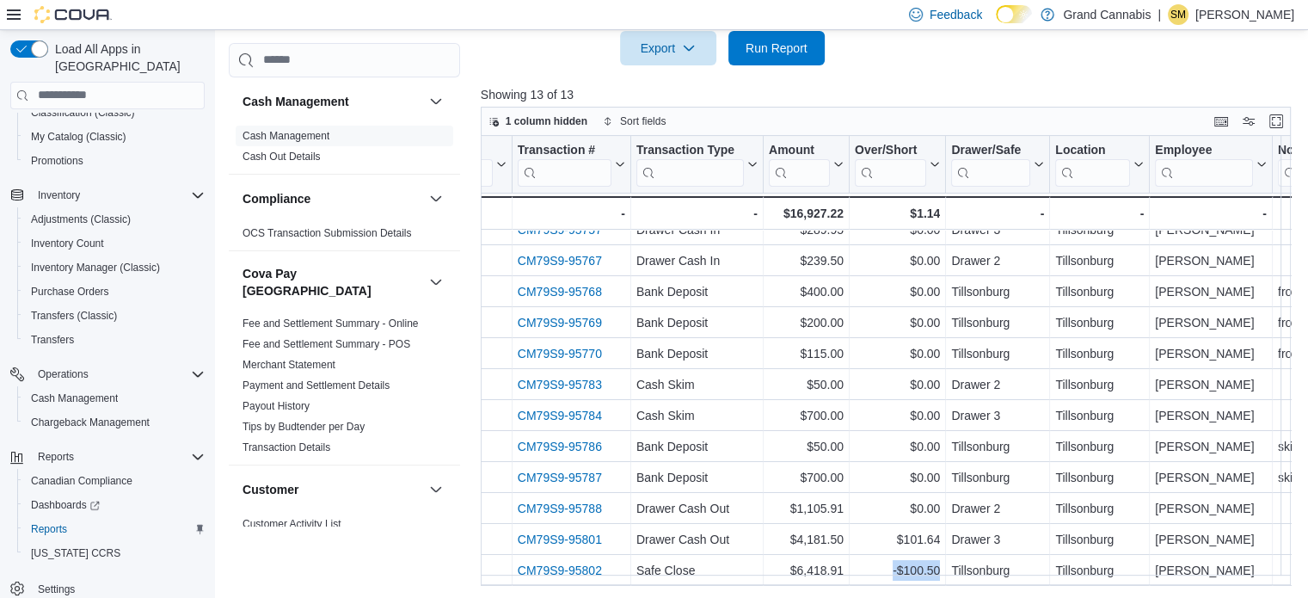
scroll to position [56, 219]
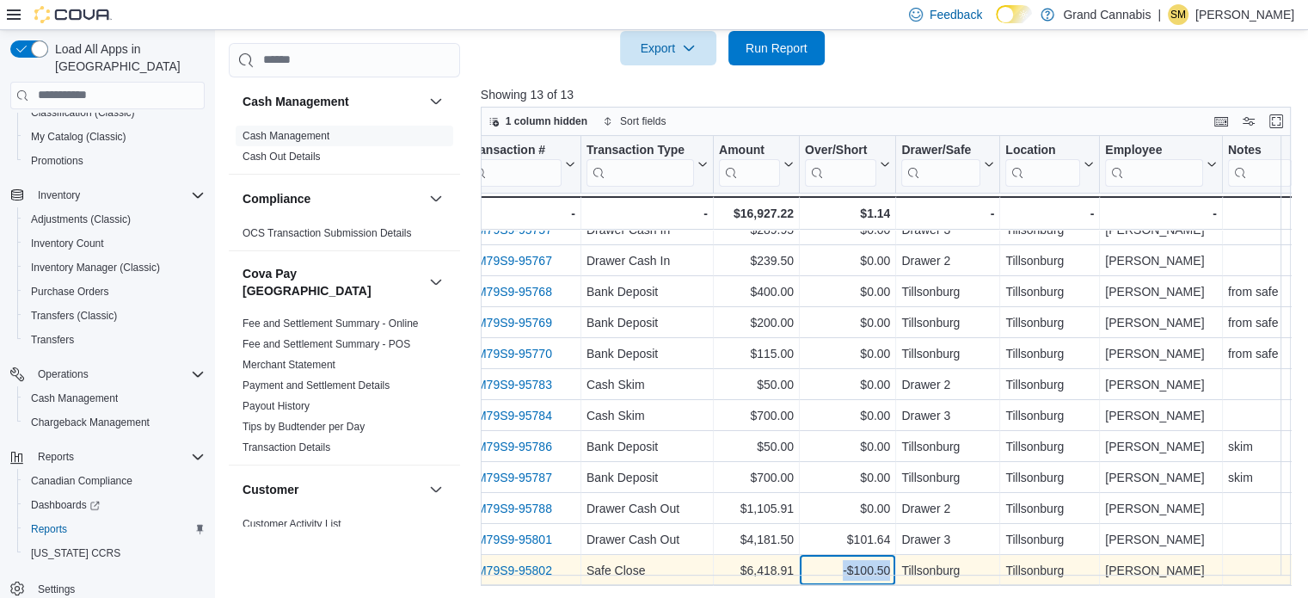
click at [863, 560] on div "-$100.50" at bounding box center [847, 570] width 85 height 21
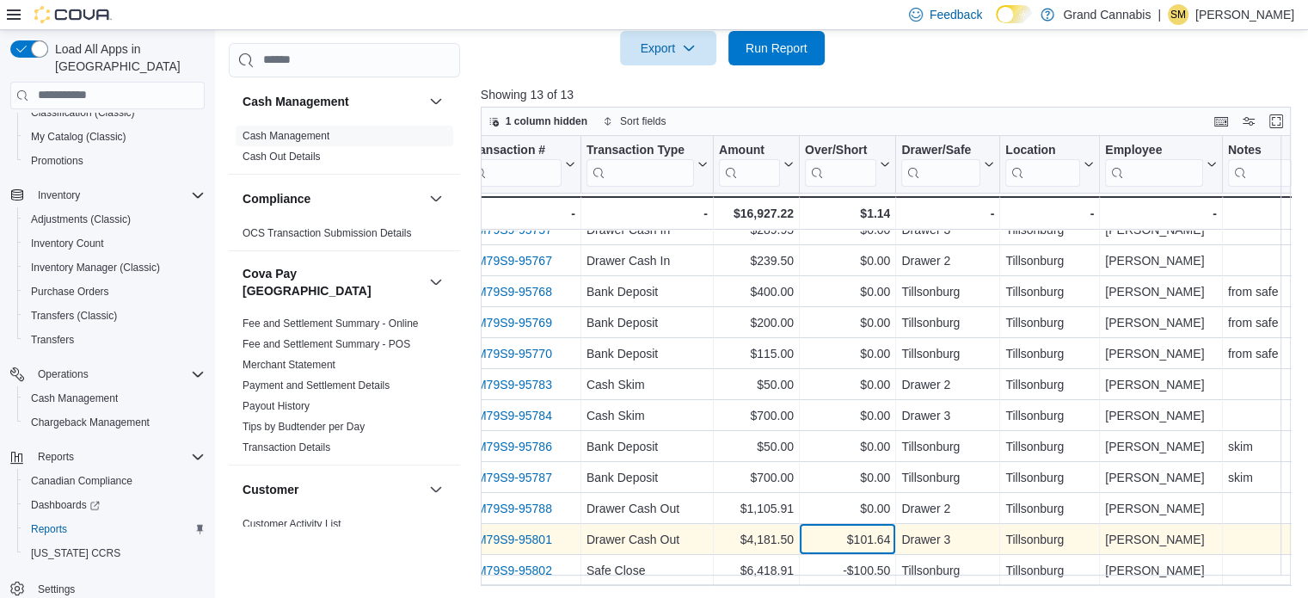
click at [866, 529] on div "$101.64" at bounding box center [847, 539] width 85 height 21
drag, startPoint x: 866, startPoint y: 555, endPoint x: 870, endPoint y: 532, distance: 22.6
click at [866, 560] on div "-$100.50" at bounding box center [847, 570] width 85 height 21
click at [870, 532] on div "$101.64" at bounding box center [847, 539] width 85 height 21
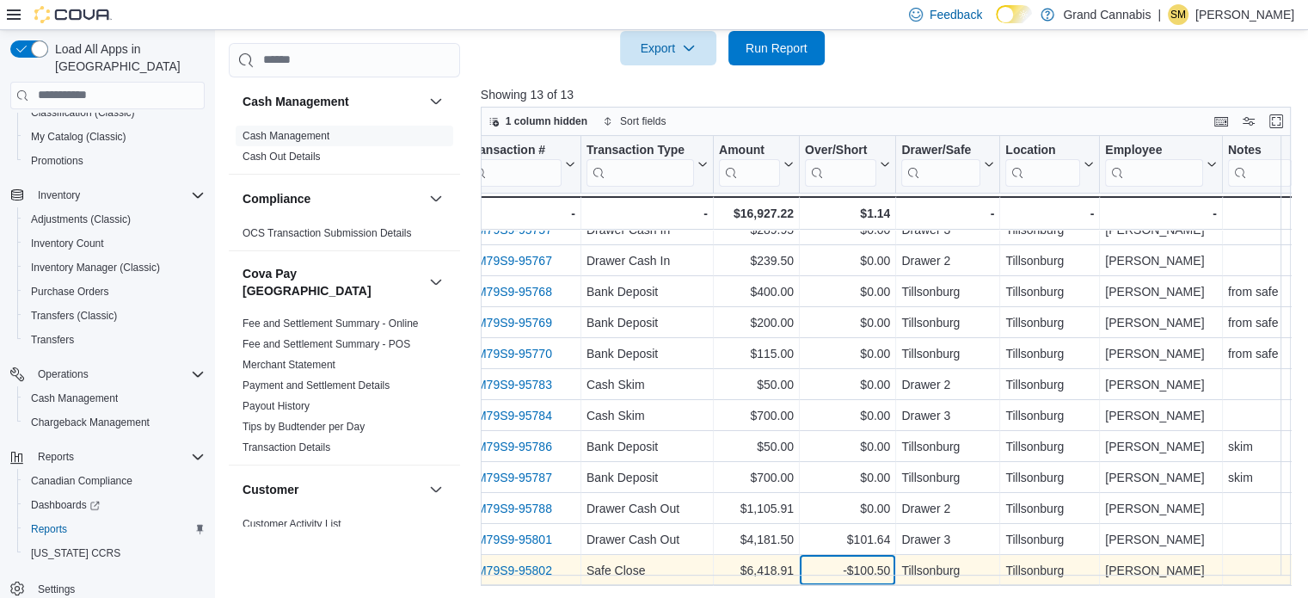
click at [871, 560] on div "-$100.50" at bounding box center [847, 570] width 85 height 21
drag, startPoint x: 835, startPoint y: 560, endPoint x: 883, endPoint y: 558, distance: 48.2
click at [883, 560] on div "-$100.50" at bounding box center [847, 570] width 85 height 21
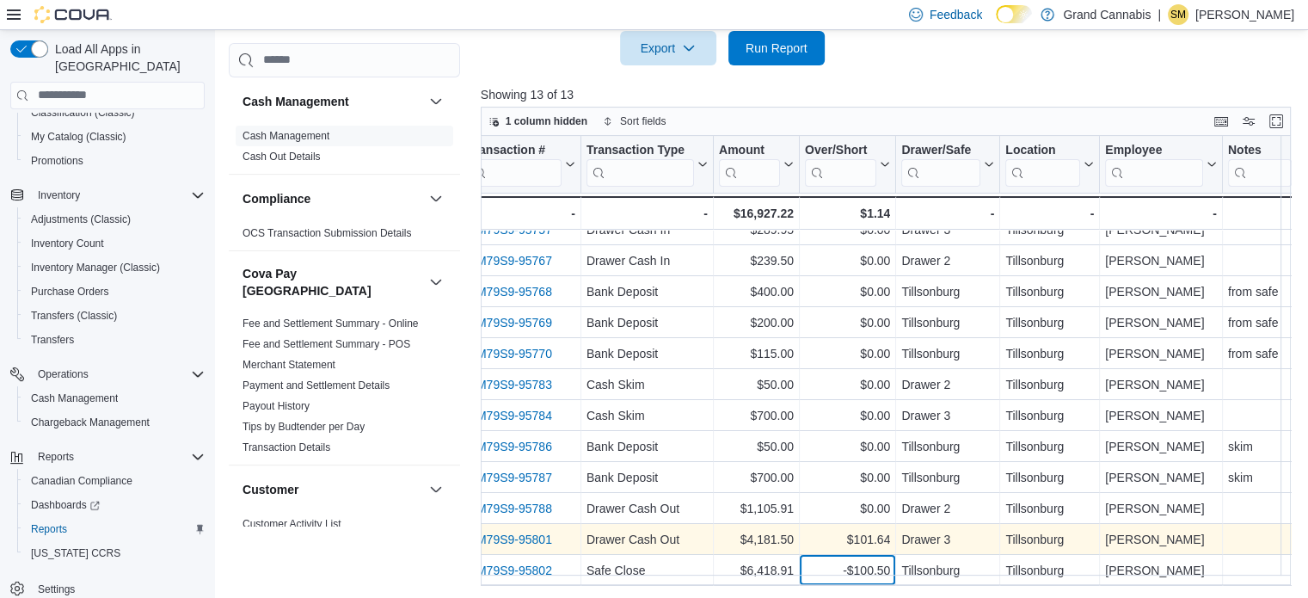
scroll to position [0, 219]
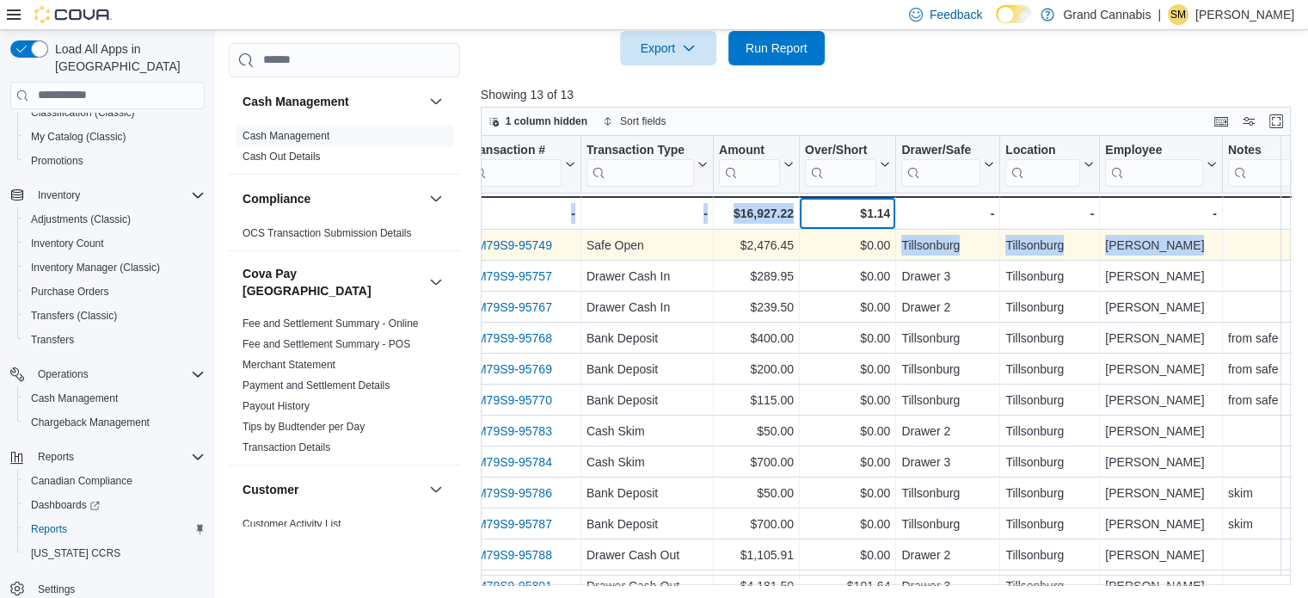
drag, startPoint x: 865, startPoint y: 219, endPoint x: 908, endPoint y: 245, distance: 50.2
click at [907, 243] on div "Date Click to view column header actions Transaction # Click to view column hea…" at bounding box center [890, 361] width 819 height 450
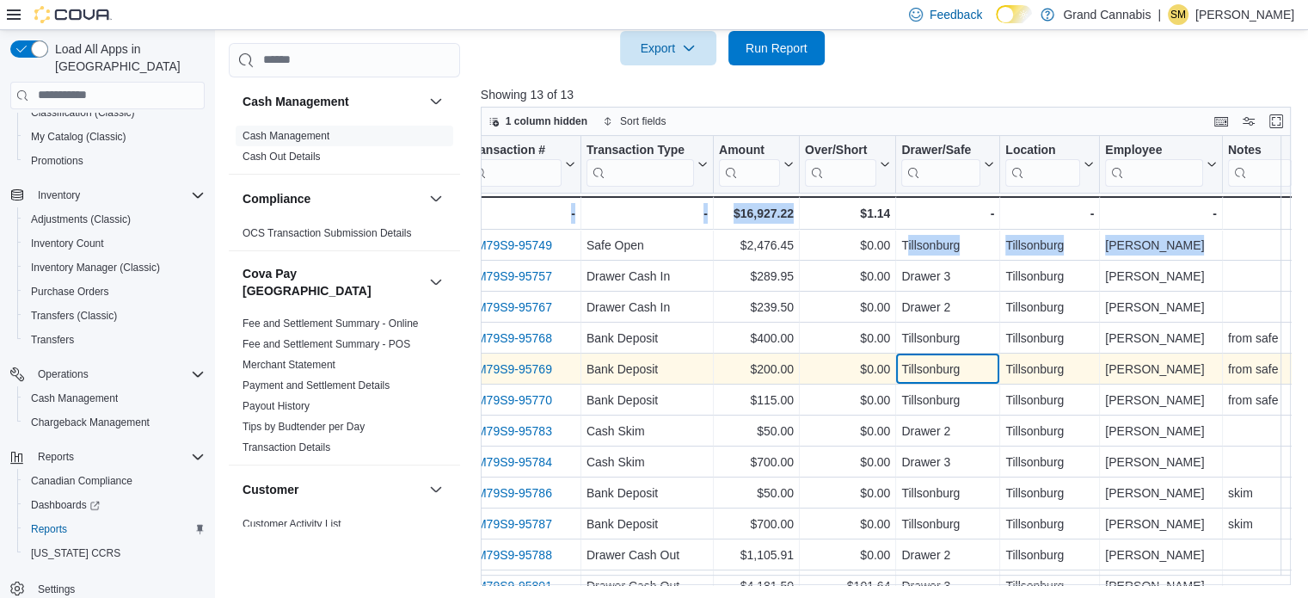
click at [908, 355] on div "Tillsonburg - Drawer/Safe, column 6, row 5" at bounding box center [948, 369] width 104 height 31
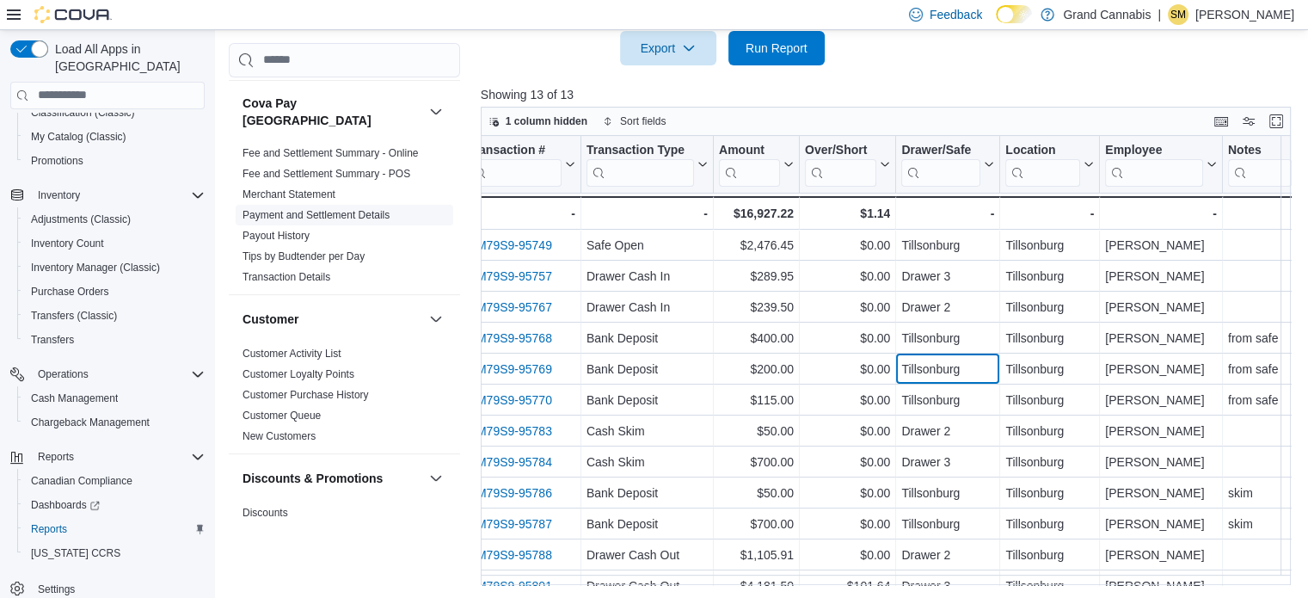
scroll to position [172, 0]
click at [378, 162] on span "Fee and Settlement Summary - POS" at bounding box center [345, 172] width 218 height 21
click at [378, 166] on link "Fee and Settlement Summary - POS" at bounding box center [327, 172] width 168 height 12
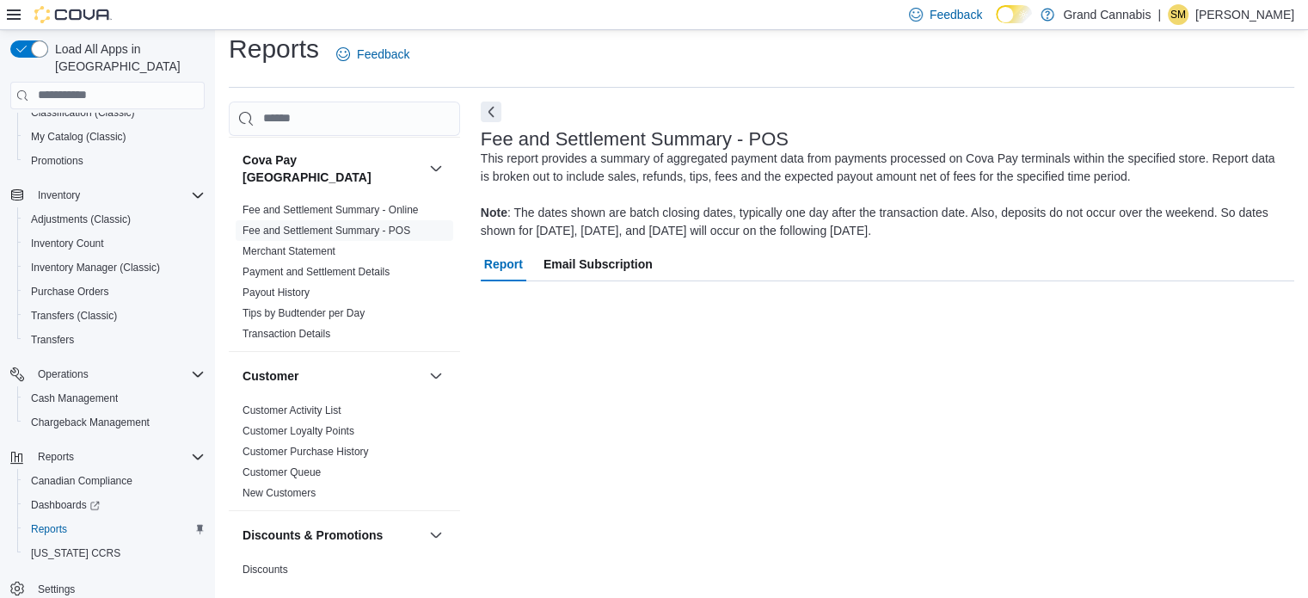
scroll to position [11, 0]
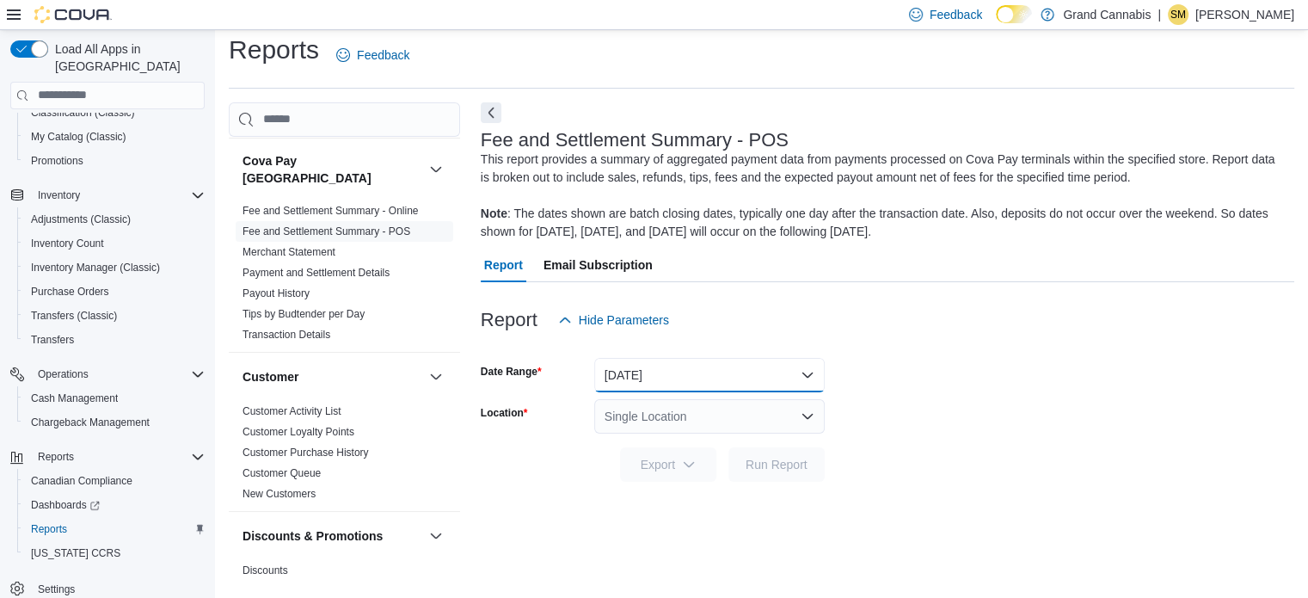
click at [723, 378] on button "[DATE]" at bounding box center [709, 375] width 231 height 34
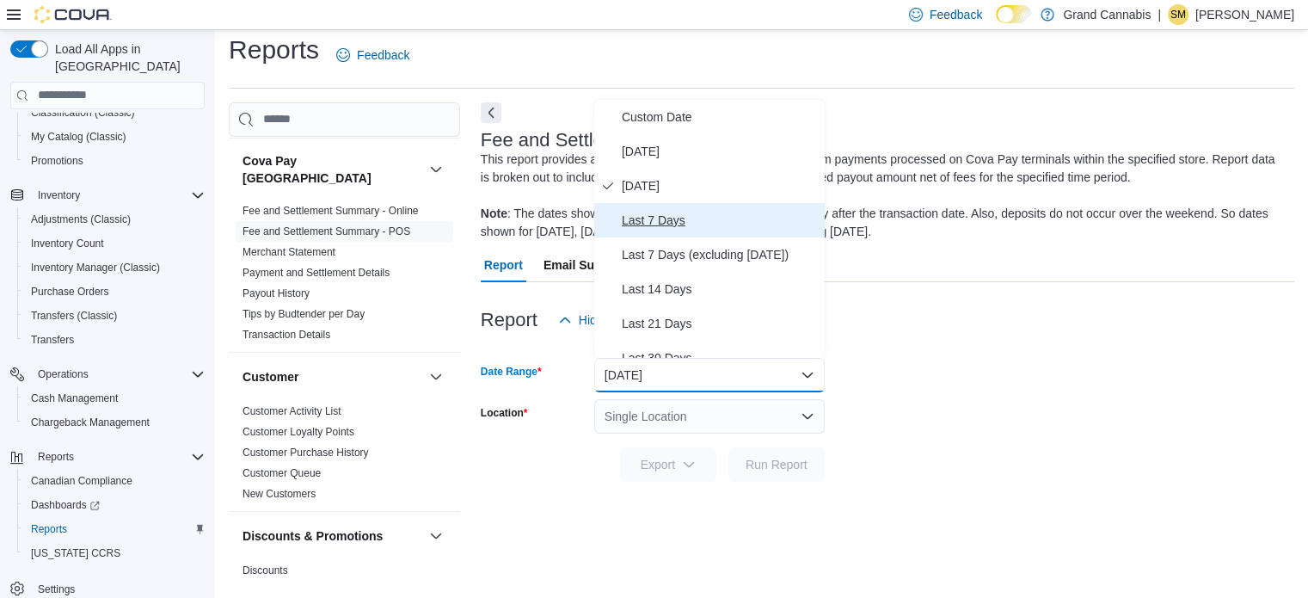
click at [732, 218] on span "Last 7 Days" at bounding box center [720, 220] width 196 height 21
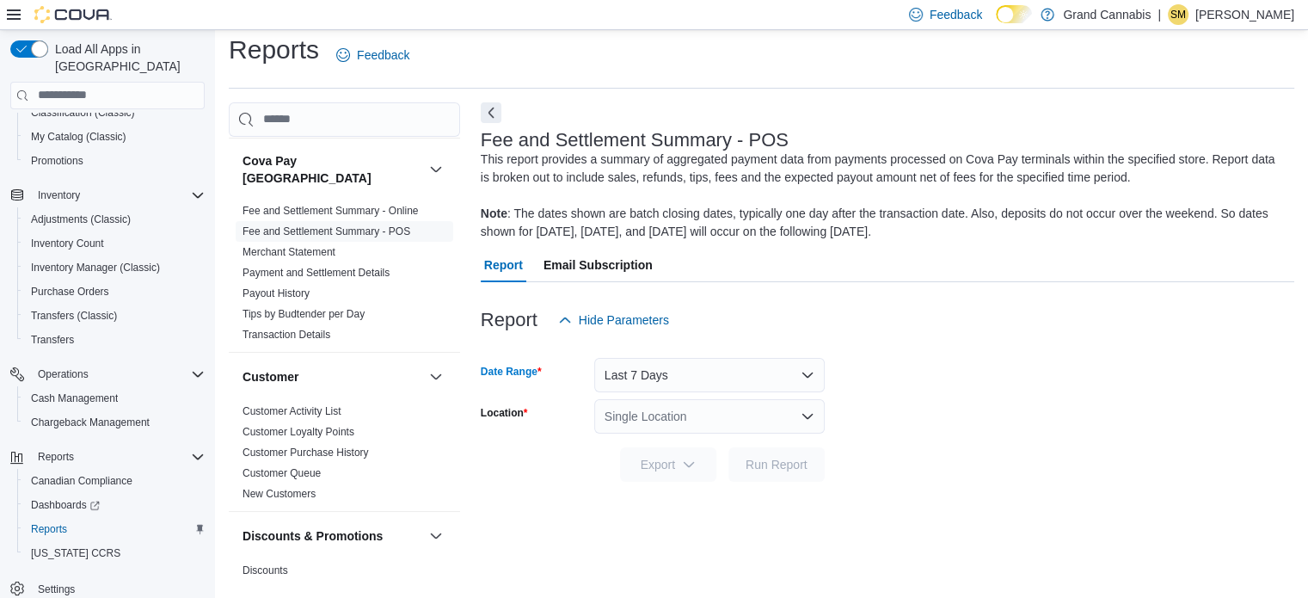
click at [726, 412] on div "Single Location" at bounding box center [709, 416] width 231 height 34
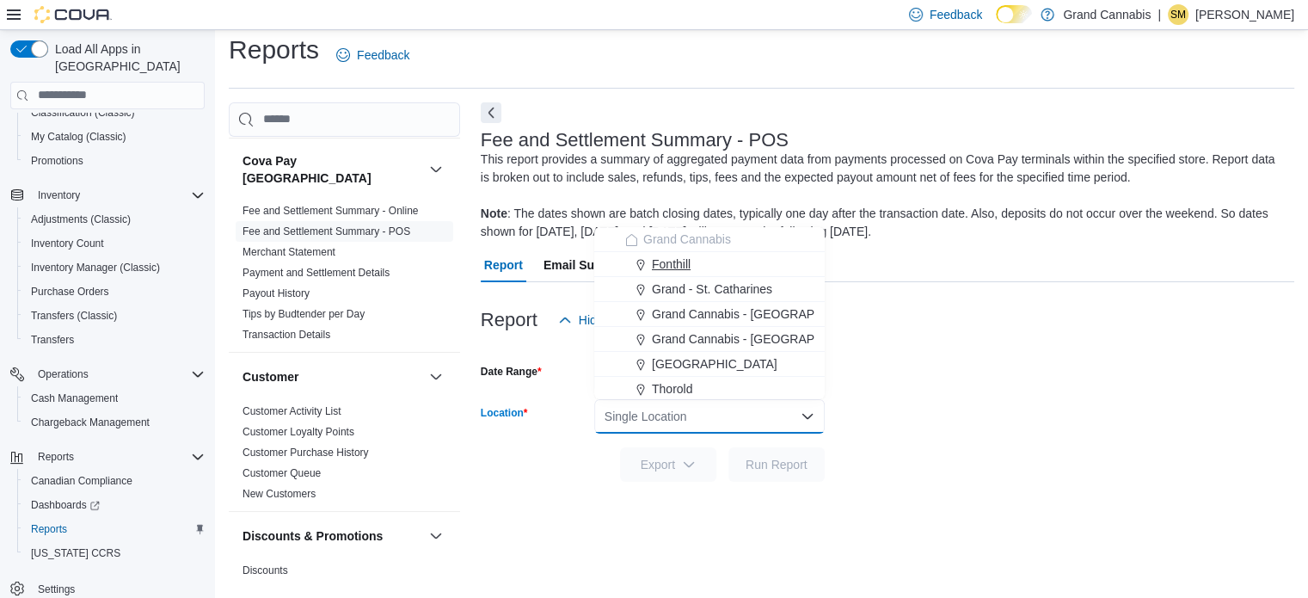
click at [737, 269] on div "Fonthill" at bounding box center [719, 263] width 189 height 17
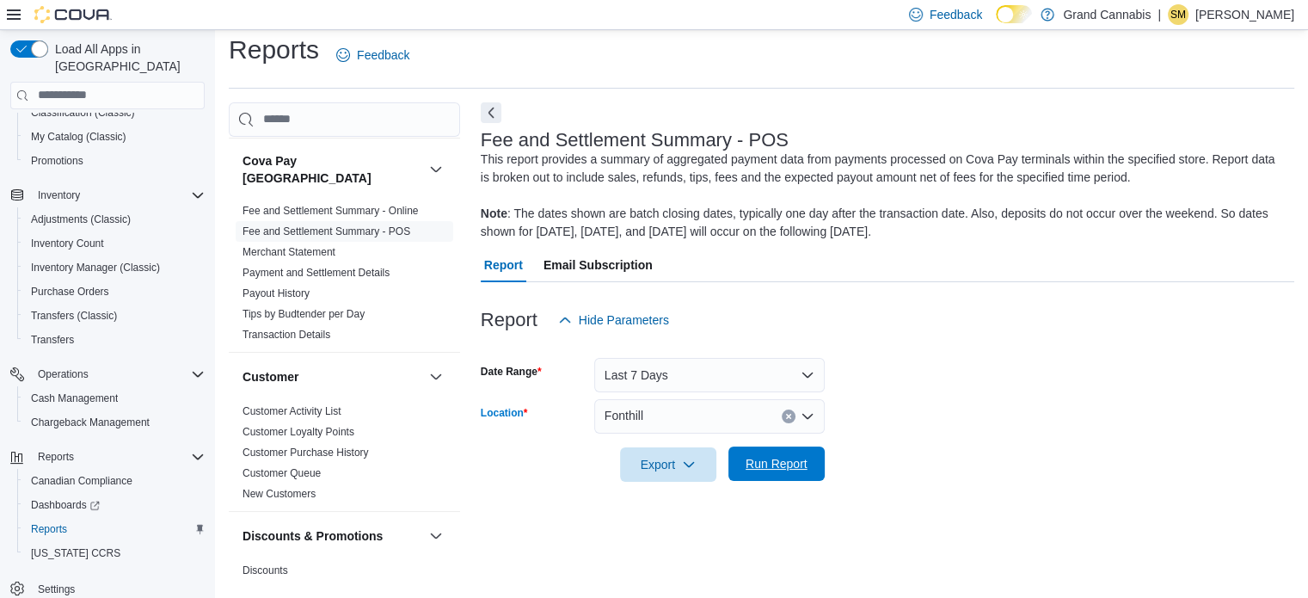
click at [769, 460] on span "Run Report" at bounding box center [777, 463] width 62 height 17
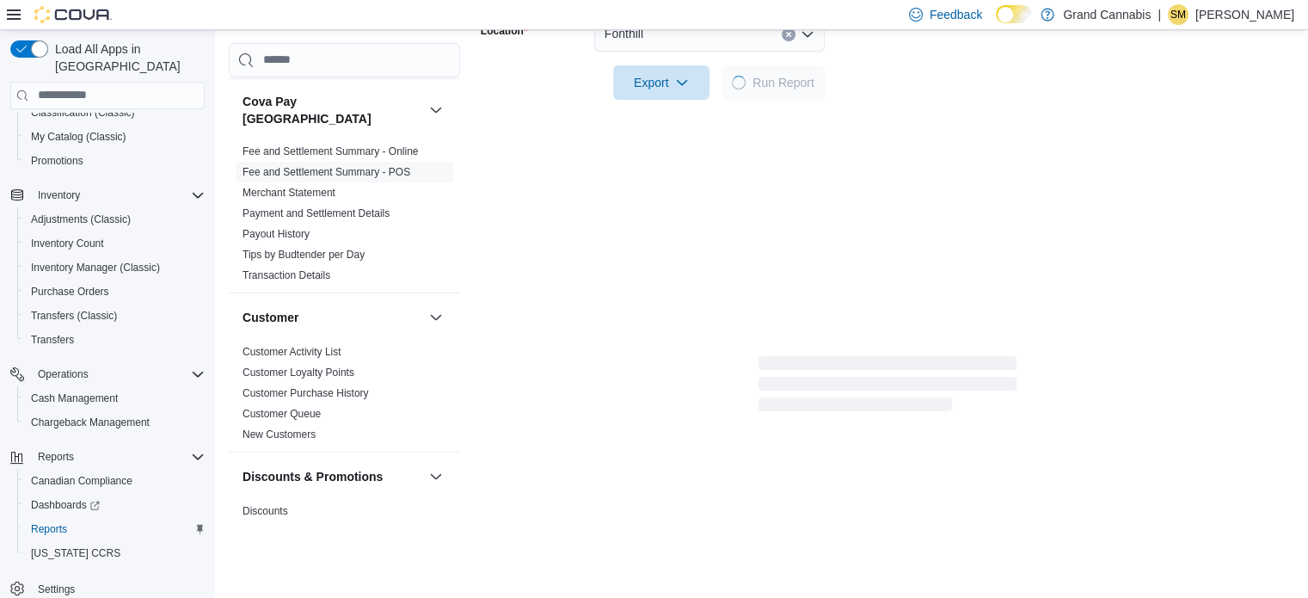
scroll to position [355, 0]
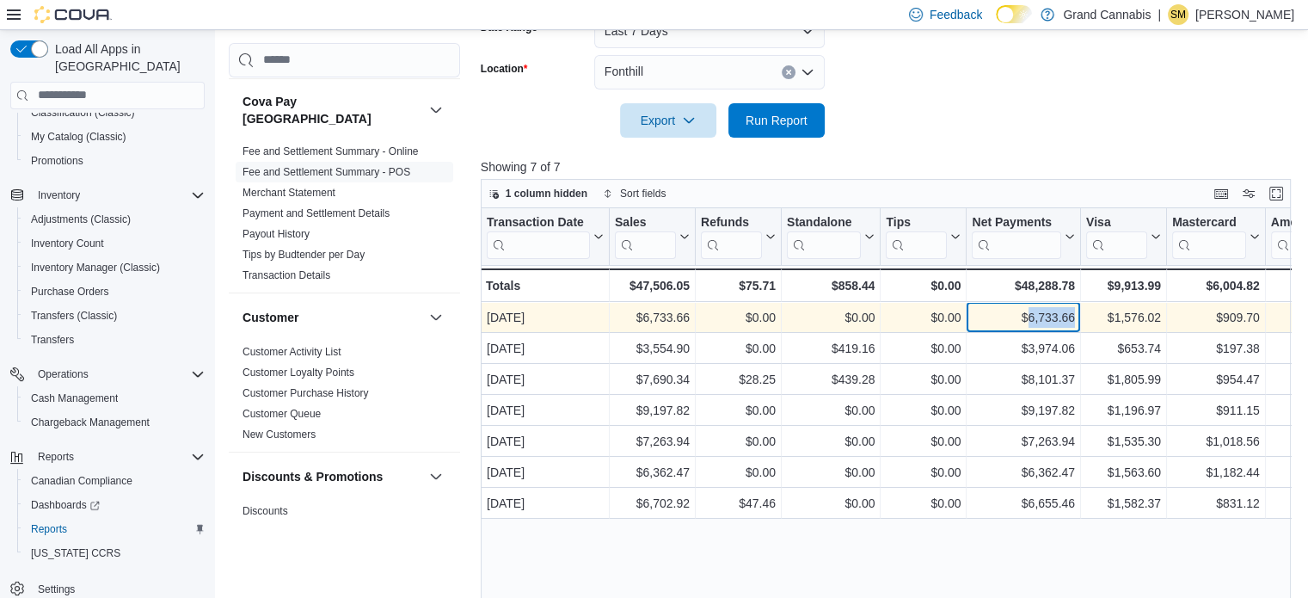
drag, startPoint x: 1036, startPoint y: 317, endPoint x: 1063, endPoint y: 317, distance: 27.5
click at [1074, 317] on div "$6,733.66" at bounding box center [1023, 317] width 103 height 21
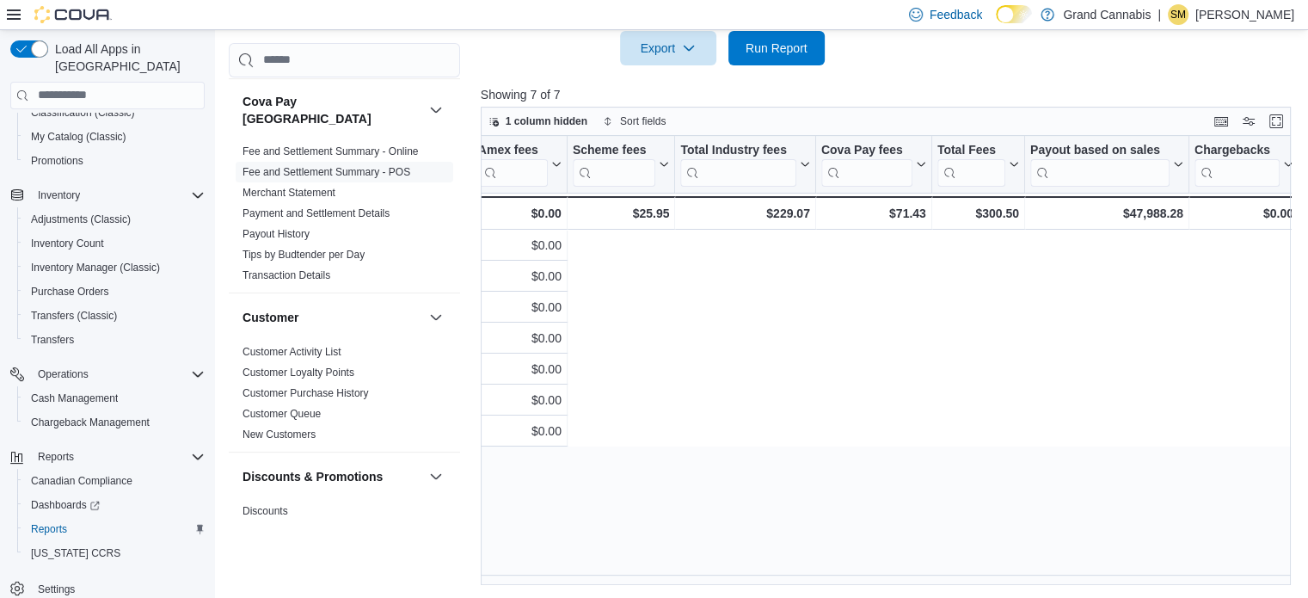
scroll to position [0, 0]
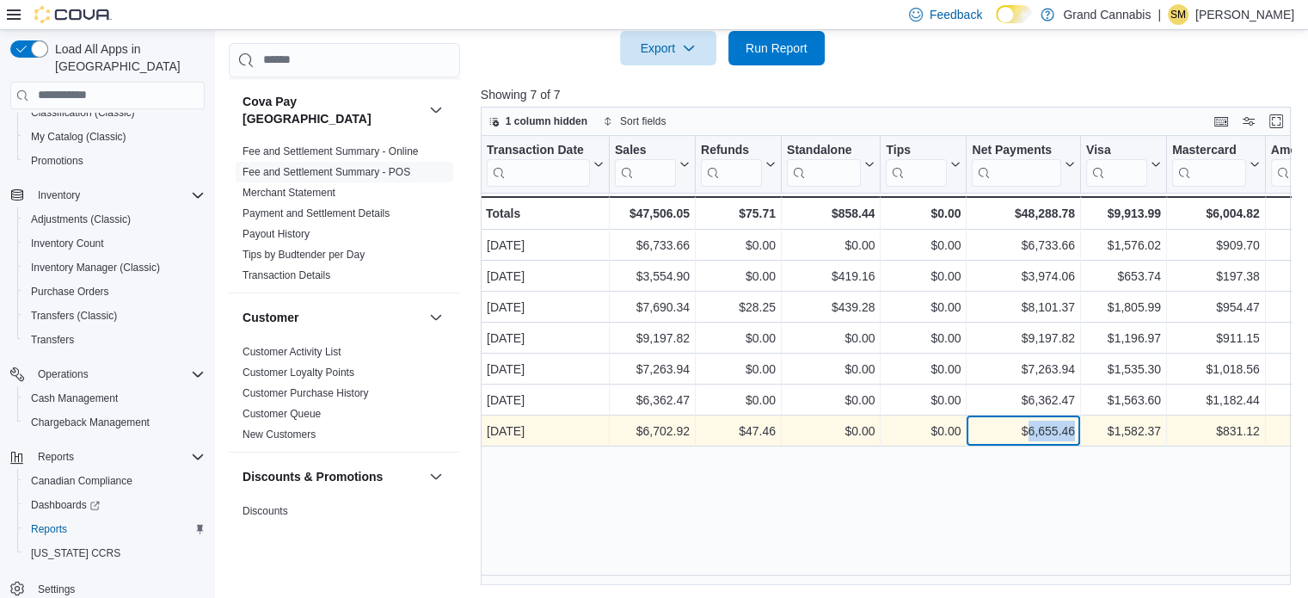
drag, startPoint x: 1027, startPoint y: 433, endPoint x: 1060, endPoint y: 434, distance: 32.7
click at [1080, 440] on div "$6,655.46 - Net Payments, column 6, row 7" at bounding box center [1024, 430] width 114 height 31
copy div "6,655.46"
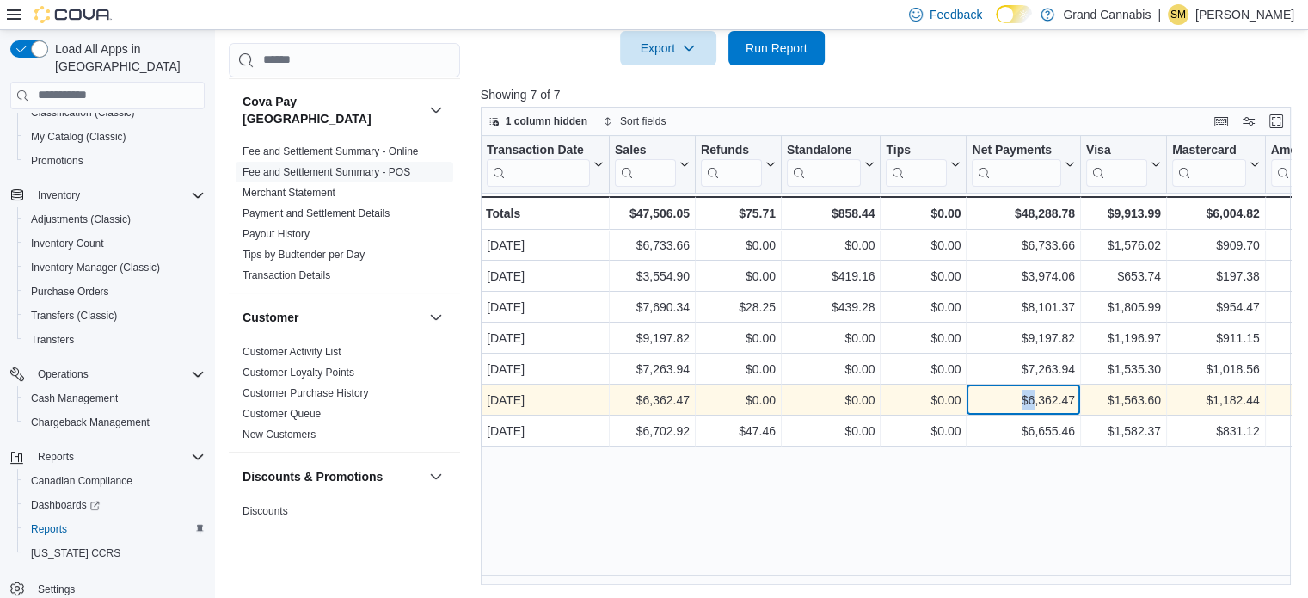
click at [1032, 402] on div "$6,362.47" at bounding box center [1023, 400] width 103 height 21
click at [1031, 402] on div "$6,362.47" at bounding box center [1023, 400] width 103 height 21
click at [1028, 402] on div "$6,362.47" at bounding box center [1023, 400] width 103 height 21
click at [1028, 398] on div "$6,362.47" at bounding box center [1023, 400] width 103 height 21
drag, startPoint x: 1028, startPoint y: 398, endPoint x: 1055, endPoint y: 403, distance: 27.2
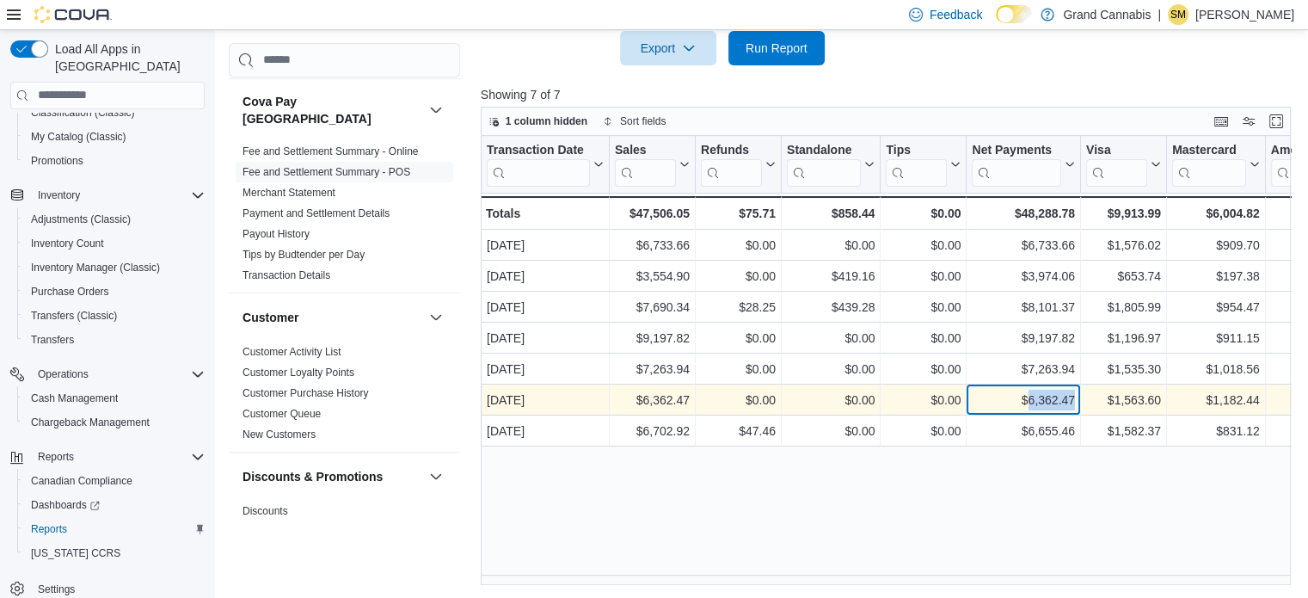
click at [1055, 403] on div "$6,362.47" at bounding box center [1023, 400] width 103 height 21
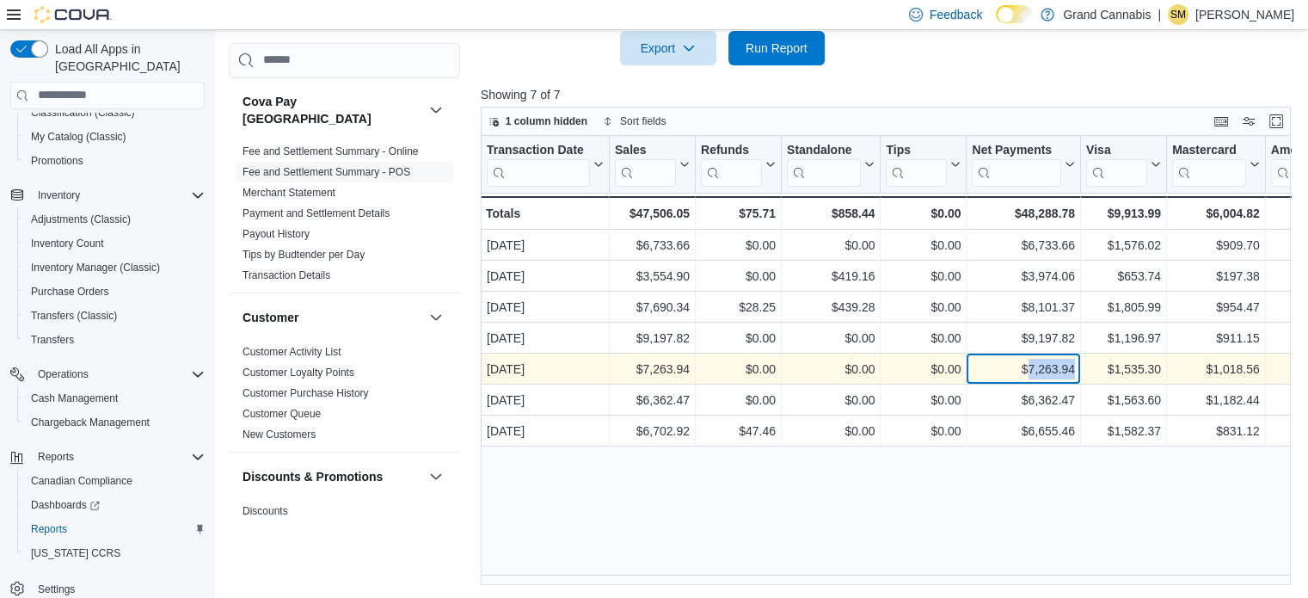
drag, startPoint x: 1028, startPoint y: 368, endPoint x: 1072, endPoint y: 370, distance: 43.9
click at [1072, 370] on div "$7,263.94" at bounding box center [1023, 369] width 103 height 21
copy div "7,263.94"
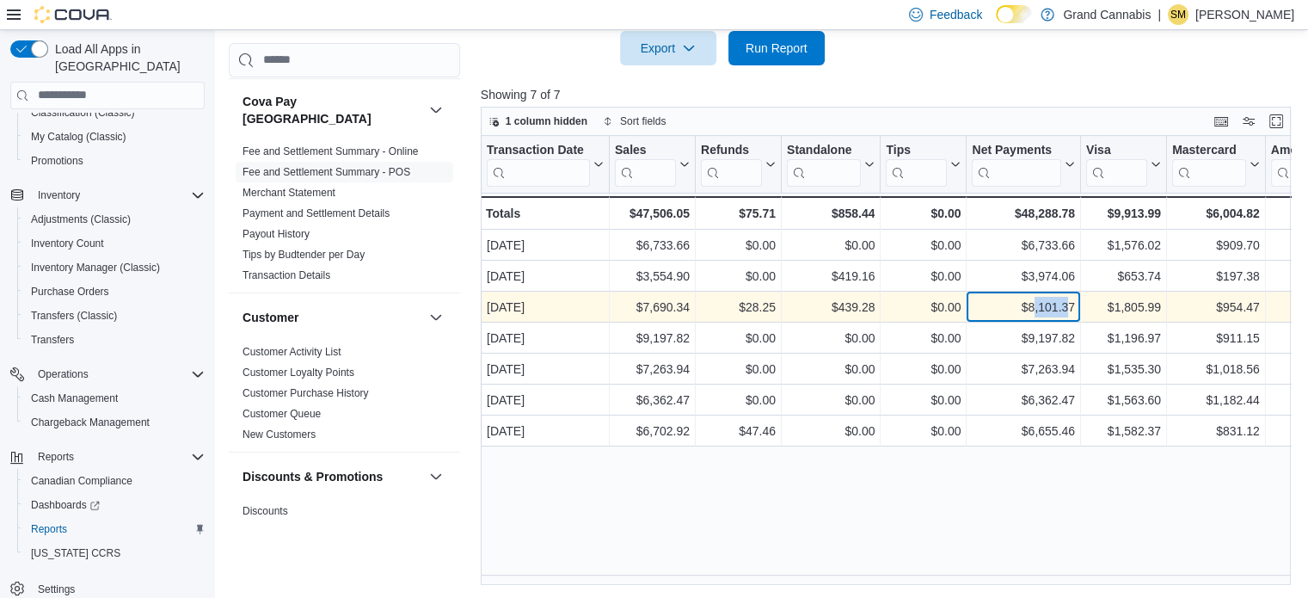
drag, startPoint x: 1031, startPoint y: 309, endPoint x: 1013, endPoint y: 293, distance: 23.8
click at [1065, 309] on div "$8,101.37" at bounding box center [1023, 307] width 103 height 21
click at [1032, 312] on div "$8,101.37" at bounding box center [1023, 307] width 103 height 21
drag, startPoint x: 1031, startPoint y: 306, endPoint x: 1066, endPoint y: 306, distance: 35.3
click at [1071, 307] on div "$8,101.37" at bounding box center [1023, 307] width 103 height 21
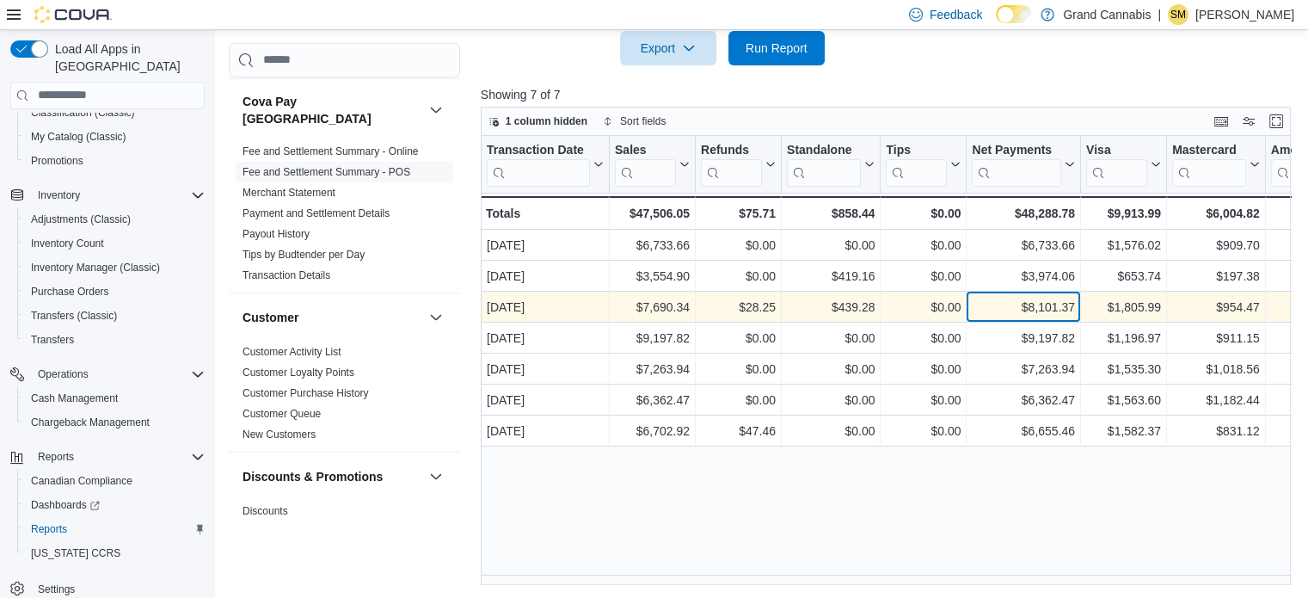
drag, startPoint x: 1055, startPoint y: 305, endPoint x: 1013, endPoint y: 298, distance: 41.7
click at [1013, 298] on div "$8,101.37" at bounding box center [1023, 307] width 103 height 21
click at [1043, 305] on div "$8,101.37" at bounding box center [1023, 307] width 103 height 21
drag, startPoint x: 1030, startPoint y: 305, endPoint x: 1062, endPoint y: 310, distance: 33.0
click at [1071, 311] on div "$8,101.37" at bounding box center [1023, 307] width 103 height 21
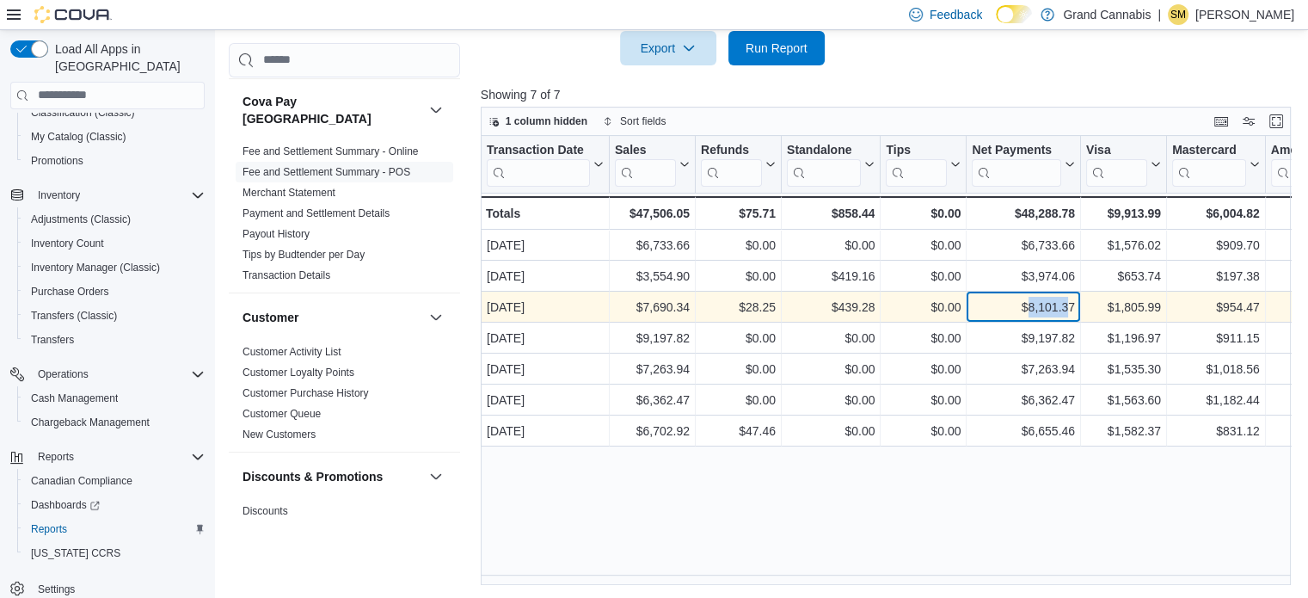
drag, startPoint x: 1062, startPoint y: 310, endPoint x: 1041, endPoint y: 310, distance: 21.5
click at [1042, 310] on div "$8,101.37" at bounding box center [1023, 307] width 103 height 21
click at [1039, 310] on div "$8,101.37" at bounding box center [1023, 307] width 103 height 21
click at [1031, 310] on div "$8,101.37" at bounding box center [1023, 307] width 103 height 21
drag, startPoint x: 1031, startPoint y: 308, endPoint x: 1074, endPoint y: 308, distance: 43.0
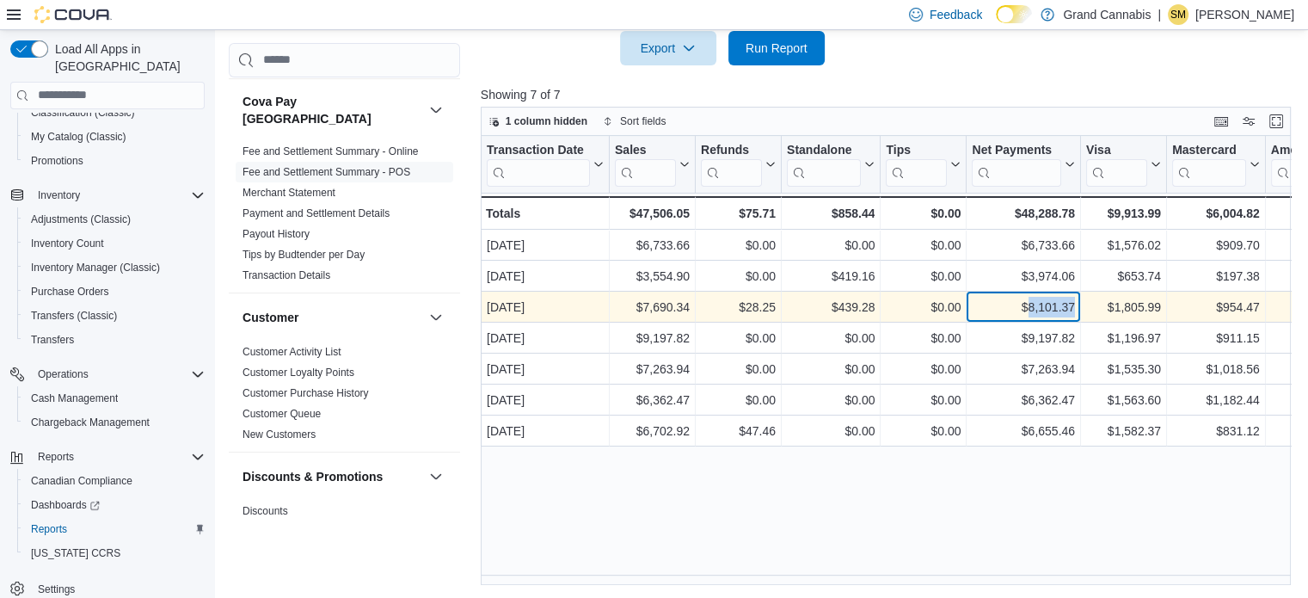
click at [1074, 308] on div "$8,101.37" at bounding box center [1023, 307] width 103 height 21
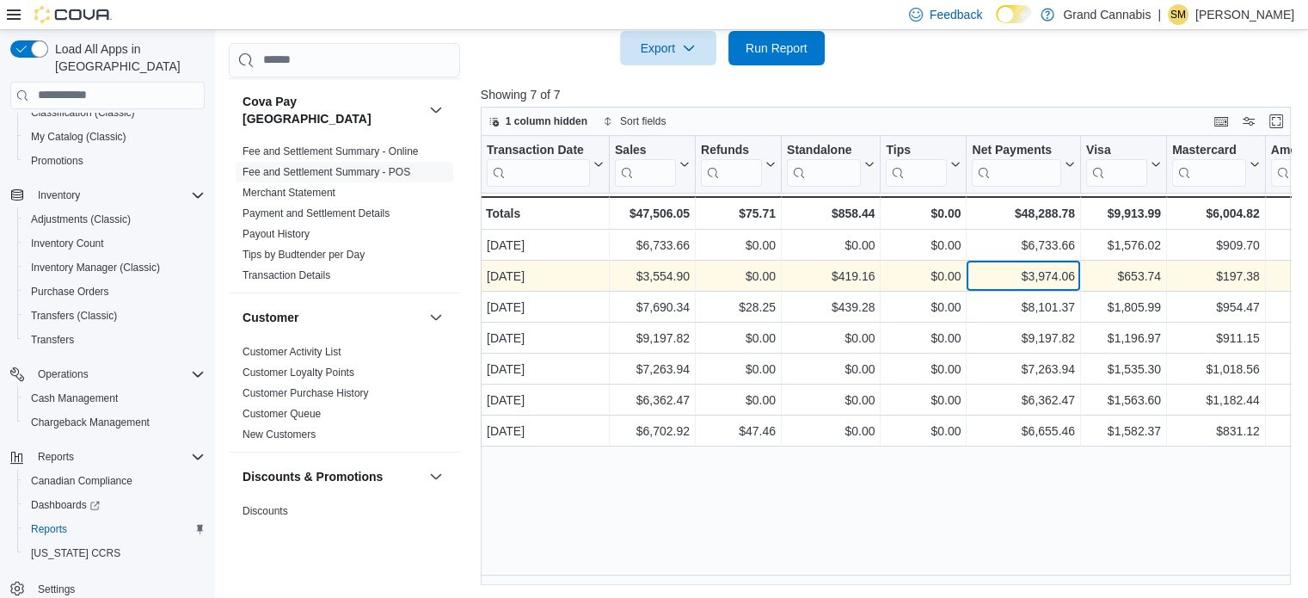
click at [1031, 276] on div "$3,974.06" at bounding box center [1023, 276] width 103 height 21
click at [1034, 276] on div "$3,974.06" at bounding box center [1023, 276] width 103 height 21
click at [1027, 277] on div "$3,974.06" at bounding box center [1023, 276] width 103 height 21
drag, startPoint x: 1029, startPoint y: 277, endPoint x: 1059, endPoint y: 277, distance: 30.1
click at [1059, 277] on div "$3,974.06" at bounding box center [1023, 276] width 103 height 21
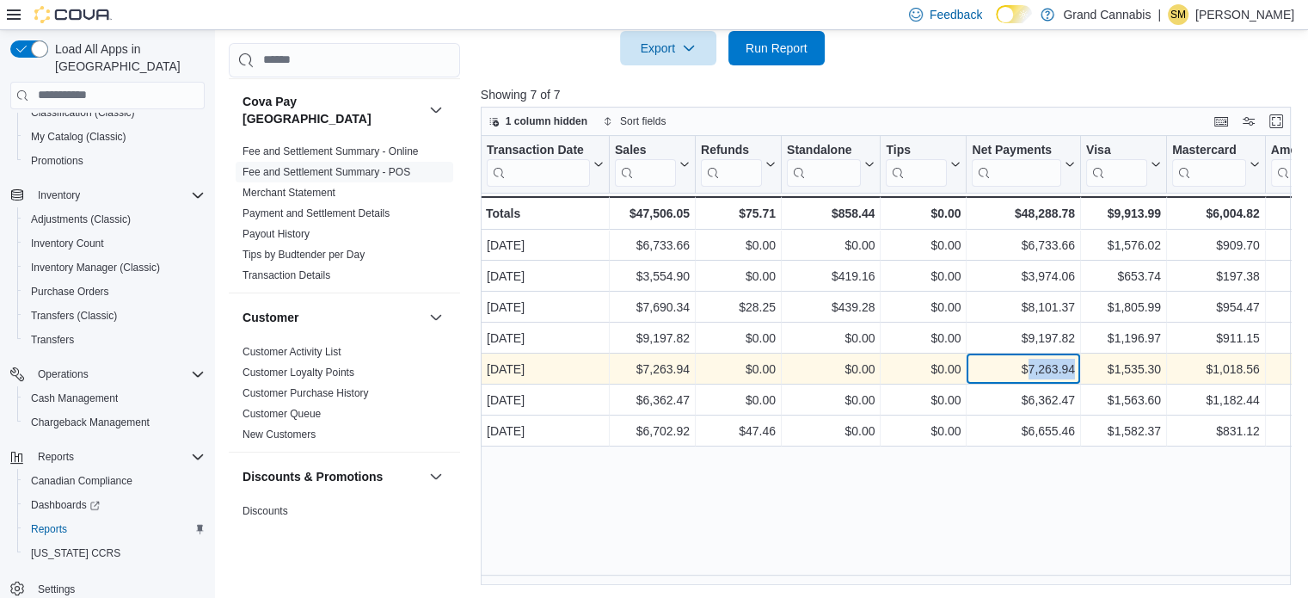
drag, startPoint x: 1029, startPoint y: 366, endPoint x: 1074, endPoint y: 367, distance: 44.7
click at [1074, 367] on div "$7,263.94" at bounding box center [1023, 369] width 103 height 21
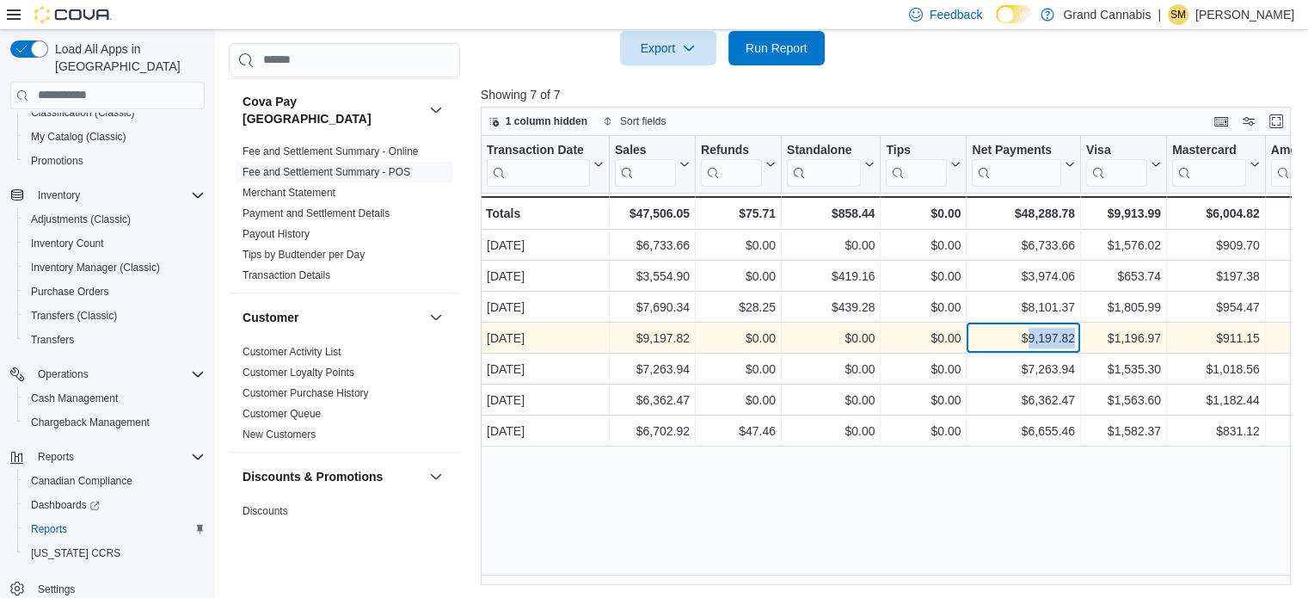
drag, startPoint x: 1029, startPoint y: 336, endPoint x: 1074, endPoint y: 341, distance: 44.9
click at [1074, 341] on div "$9,197.82" at bounding box center [1023, 338] width 103 height 21
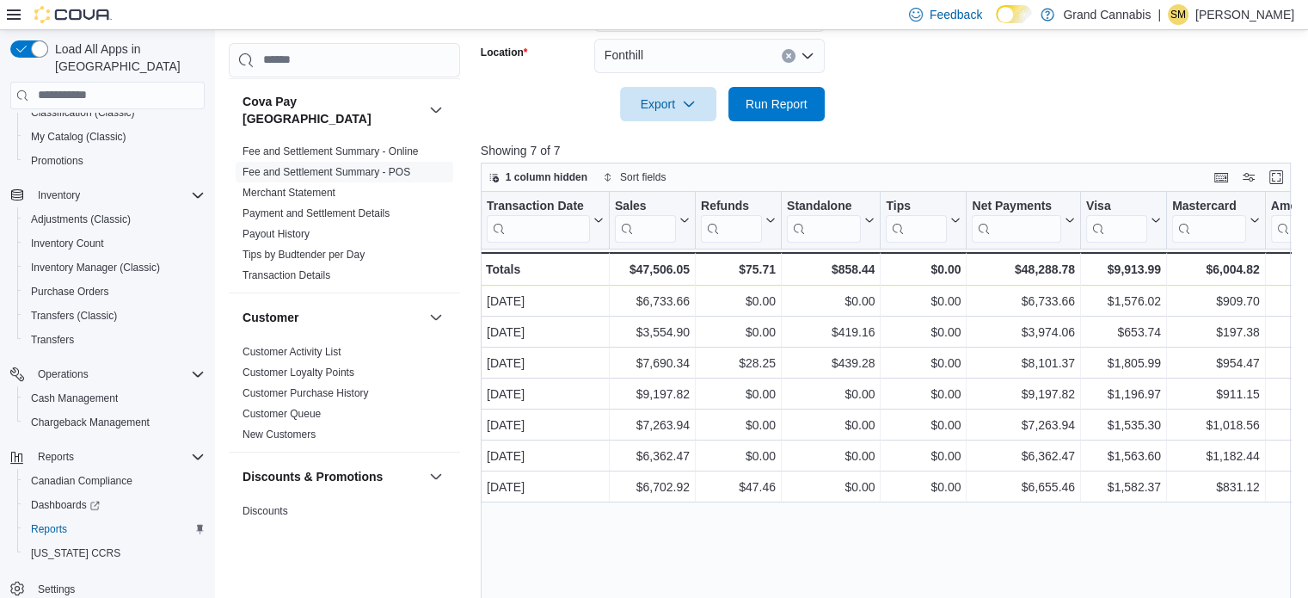
scroll to position [342, 0]
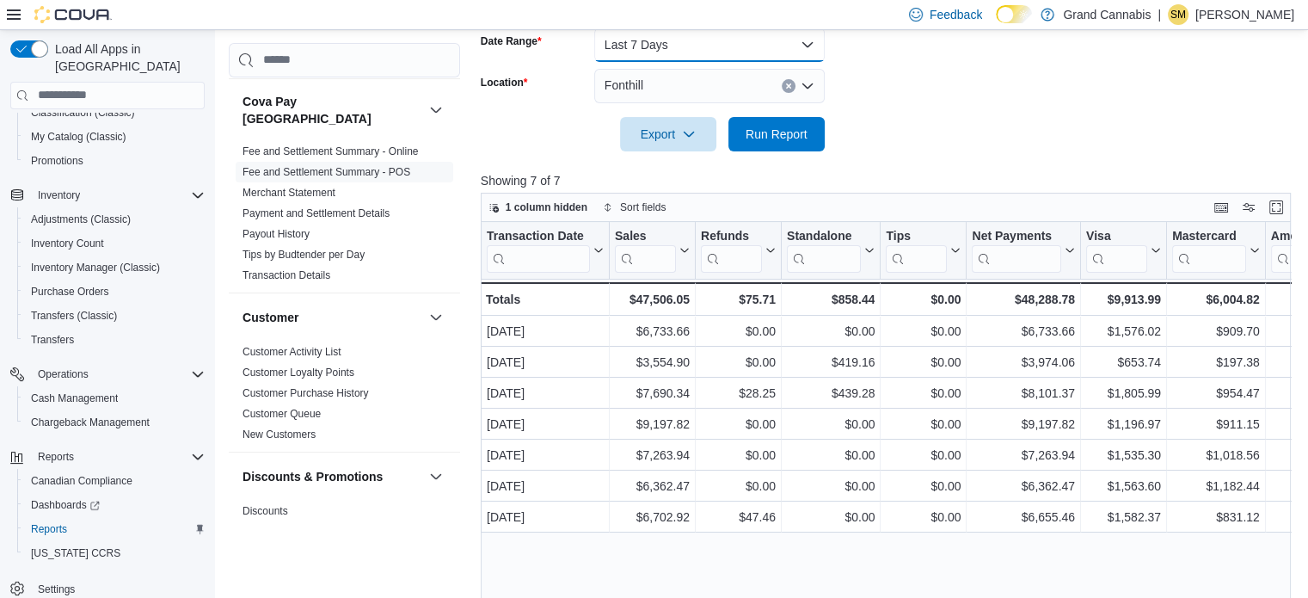
click at [712, 46] on button "Last 7 Days" at bounding box center [709, 45] width 231 height 34
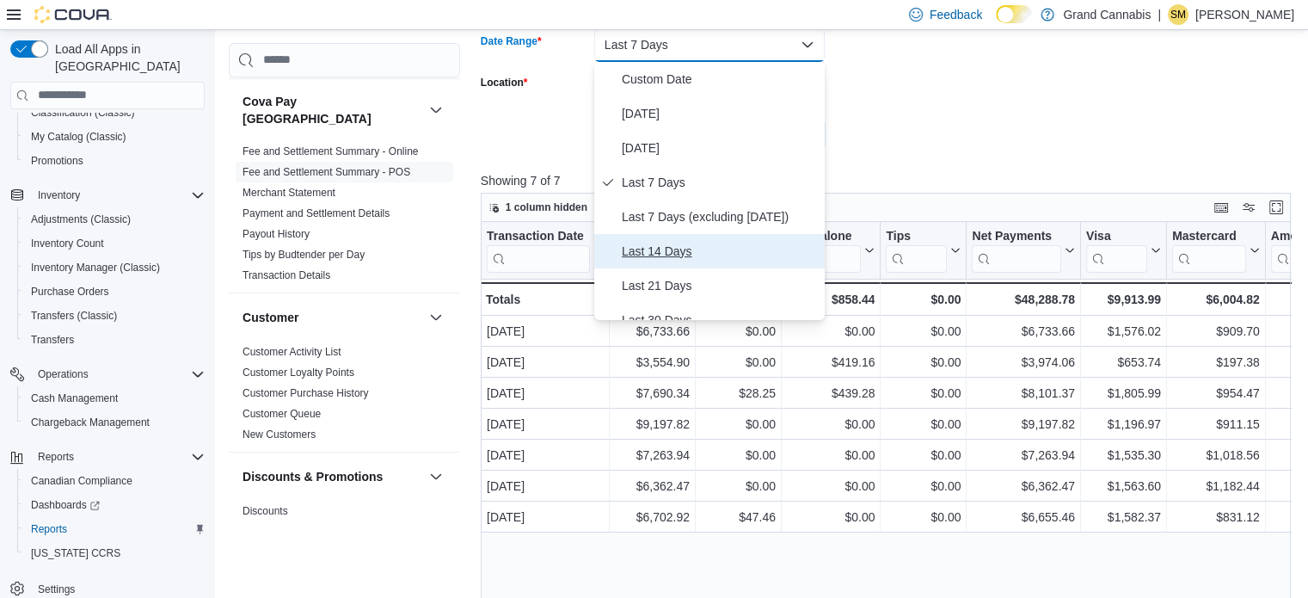
click at [674, 252] on span "Last 14 Days" at bounding box center [720, 251] width 196 height 21
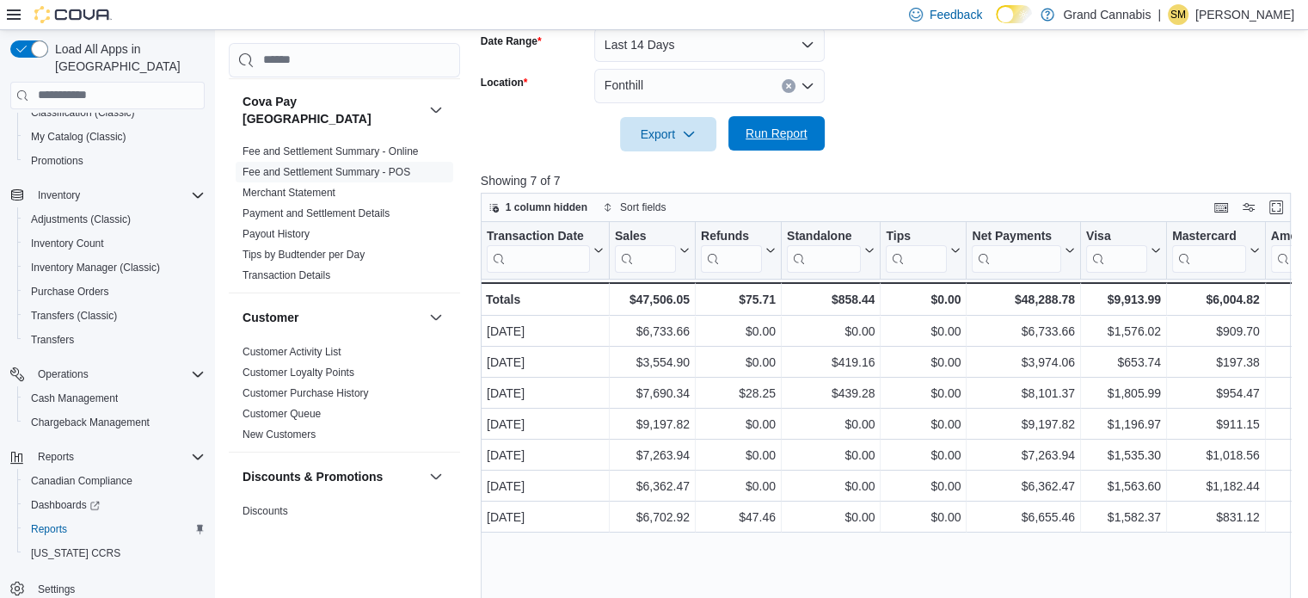
click at [779, 133] on span "Run Report" at bounding box center [777, 133] width 62 height 17
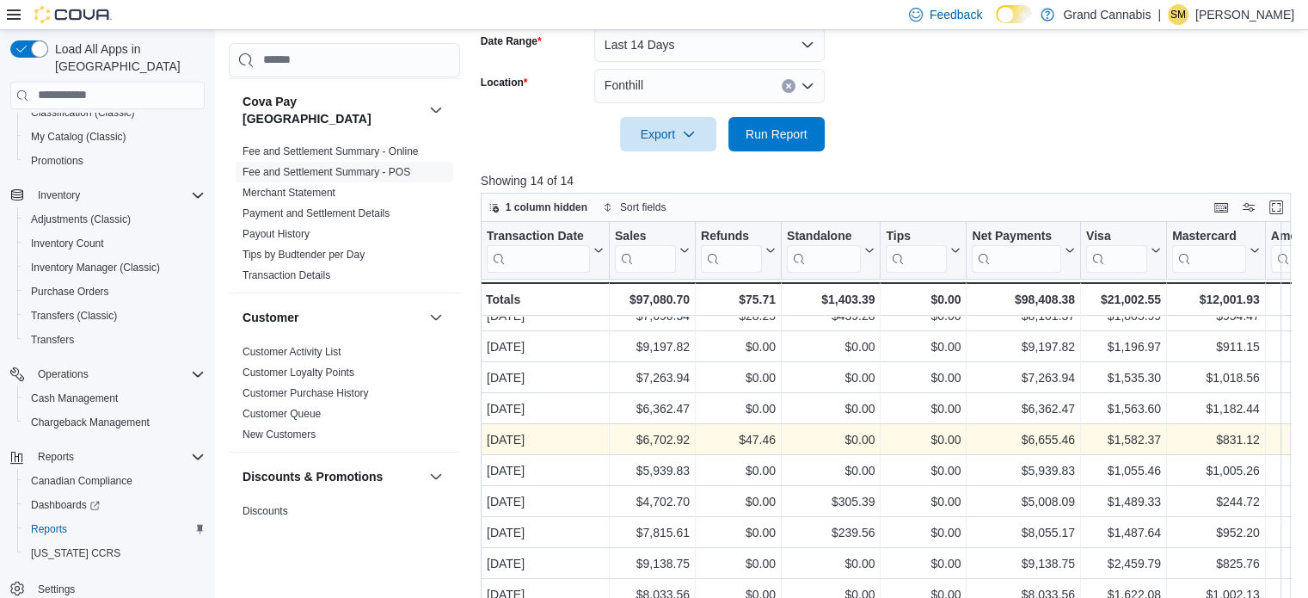
scroll to position [87, 0]
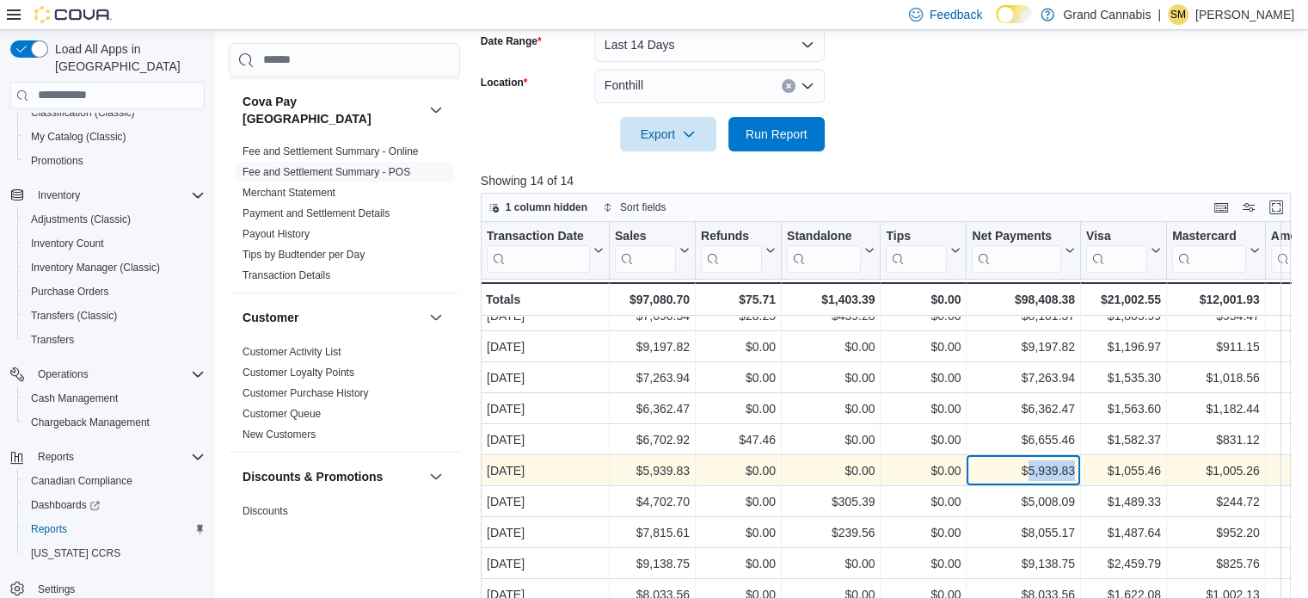
drag, startPoint x: 1030, startPoint y: 460, endPoint x: 1074, endPoint y: 460, distance: 43.9
click at [1074, 460] on div "$5,939.83" at bounding box center [1023, 470] width 103 height 21
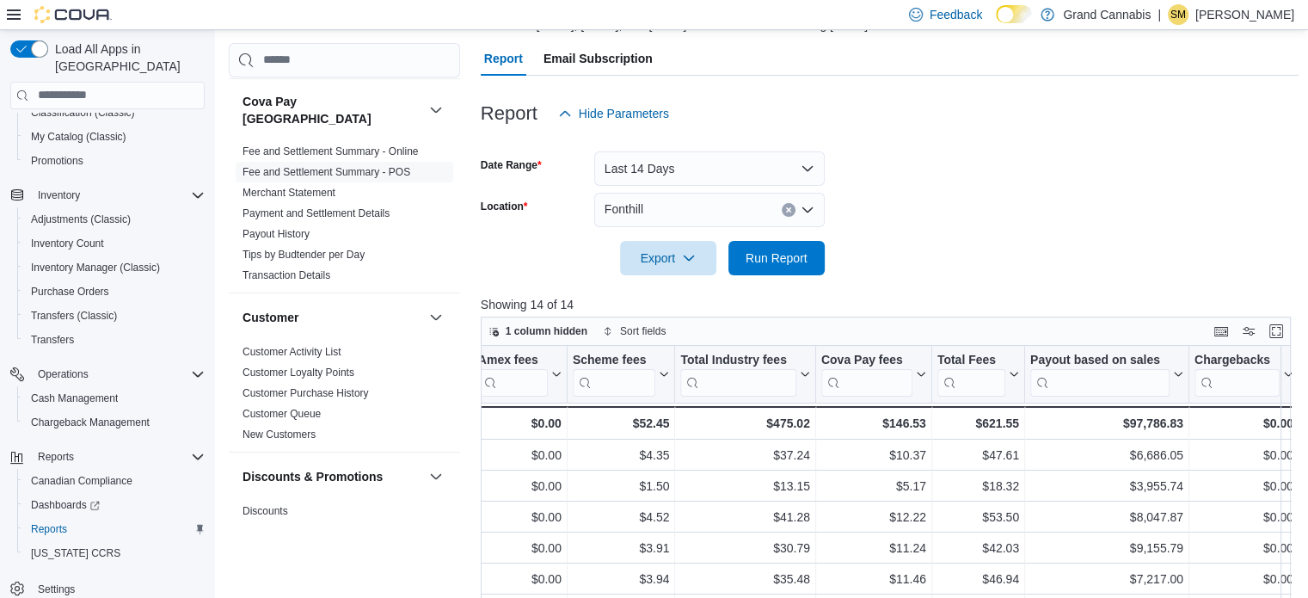
scroll to position [169, 0]
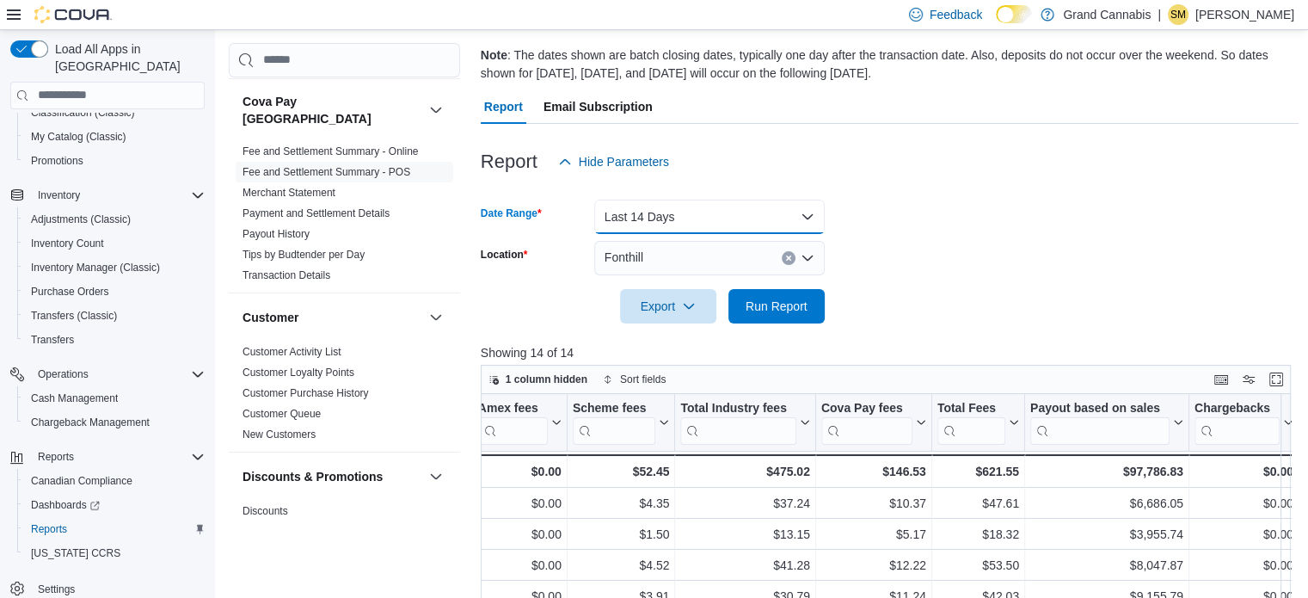
click at [760, 224] on button "Last 14 Days" at bounding box center [709, 217] width 231 height 34
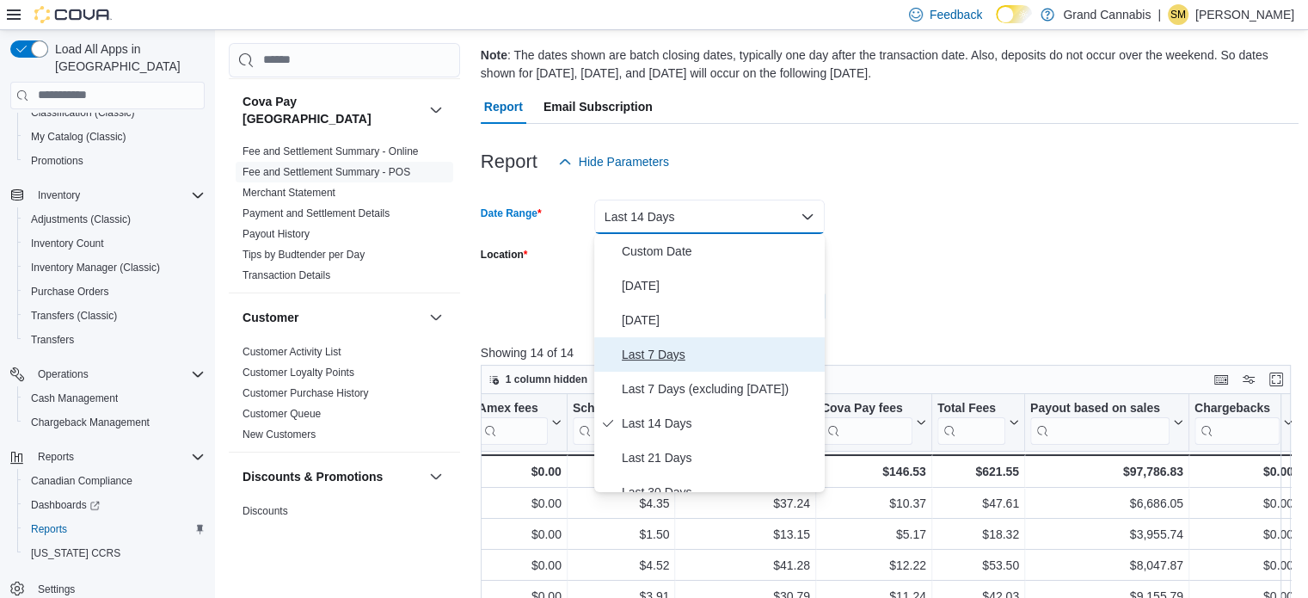
click at [693, 359] on span "Last 7 Days" at bounding box center [720, 354] width 196 height 21
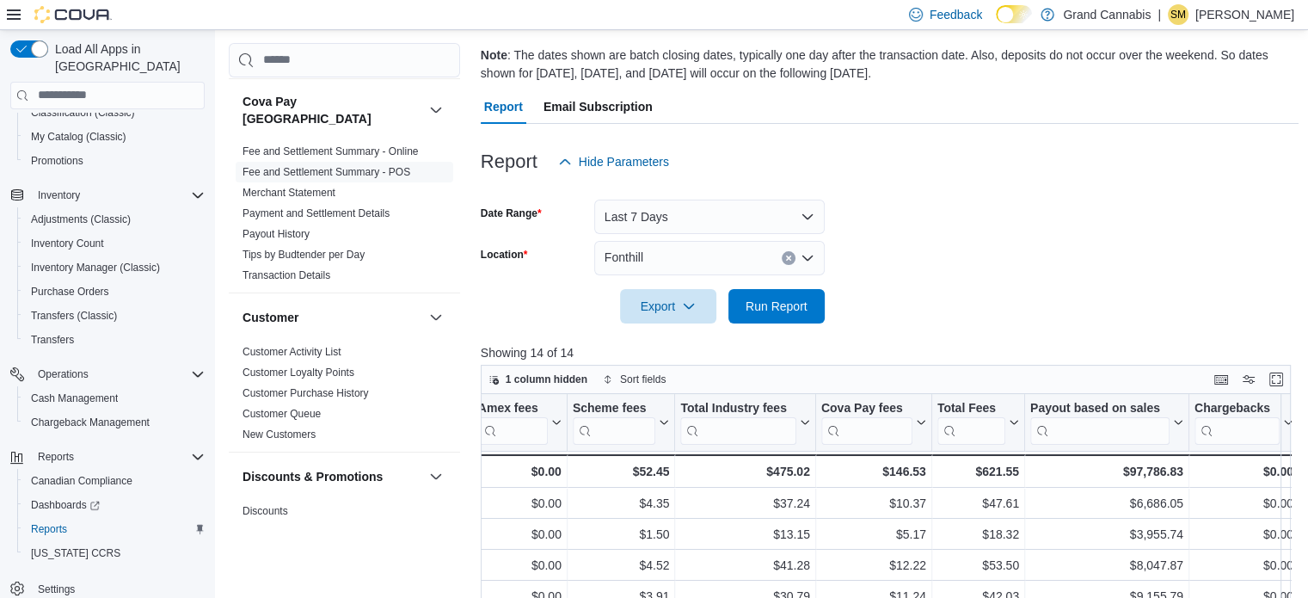
click at [938, 246] on form "Date Range Last 7 Days Location Fonthill Export Run Report" at bounding box center [890, 251] width 819 height 145
click at [788, 257] on icon "Clear input" at bounding box center [788, 257] width 4 height 4
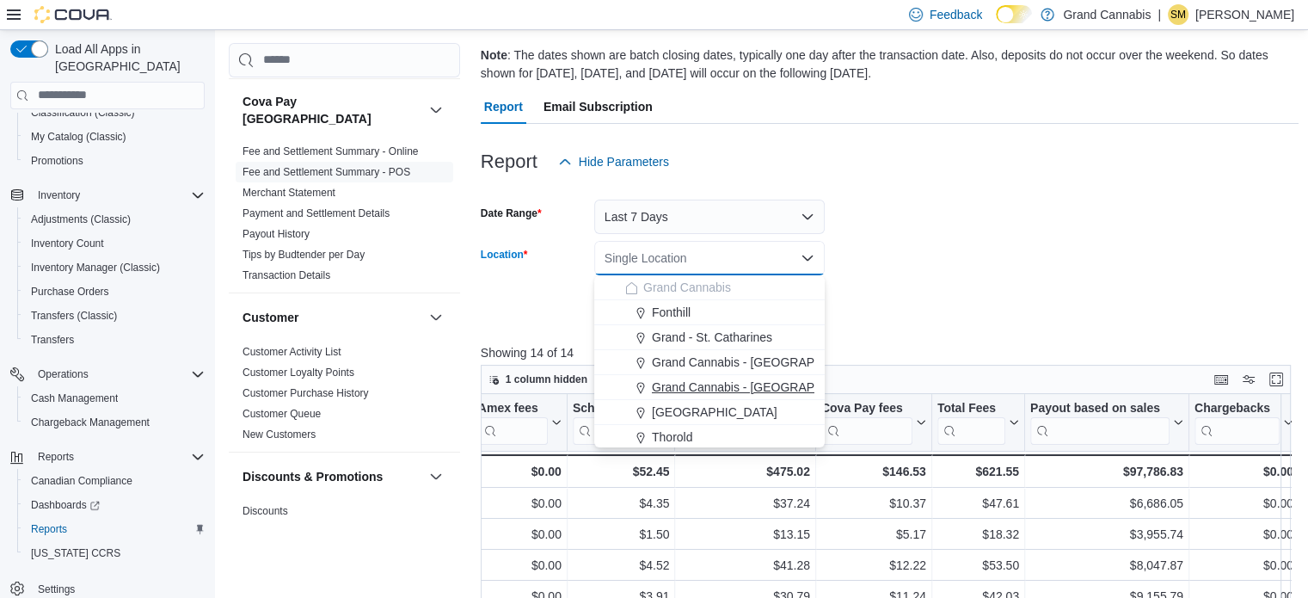
click at [719, 378] on span "Grand Cannabis - [GEOGRAPHIC_DATA]" at bounding box center [764, 386] width 224 height 17
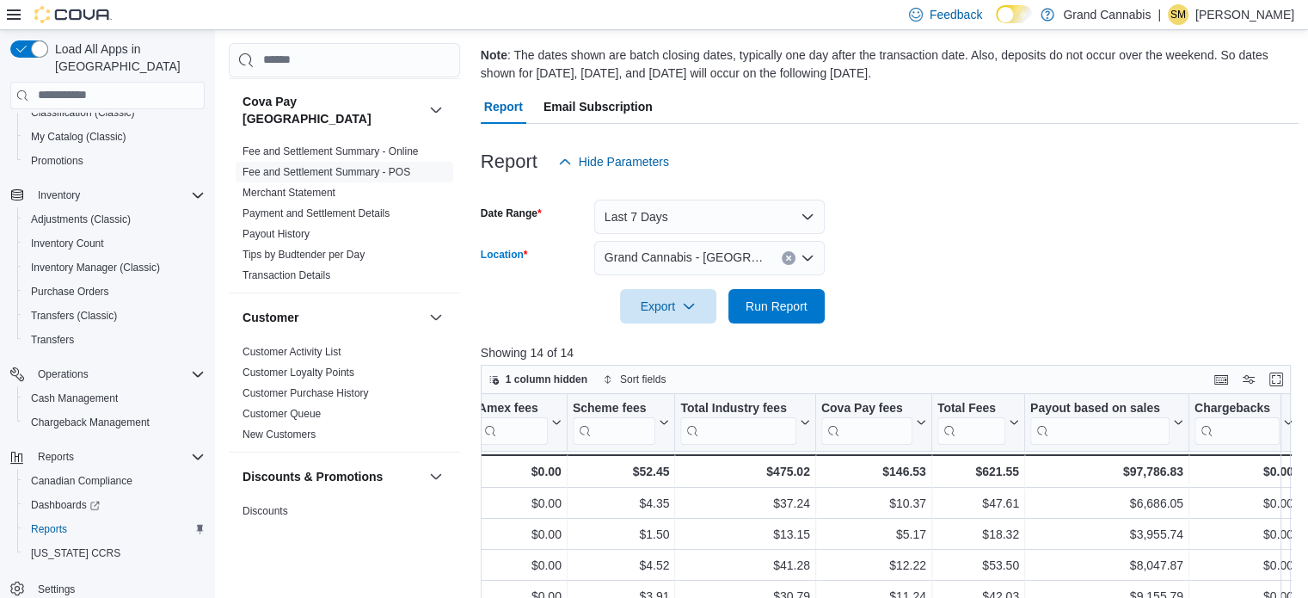
click at [924, 317] on form "Date Range Last 7 Days Location Grand Cannabis - Georgetown Combo box. Selected…" at bounding box center [890, 251] width 819 height 145
click at [788, 322] on span "Run Report" at bounding box center [777, 305] width 76 height 34
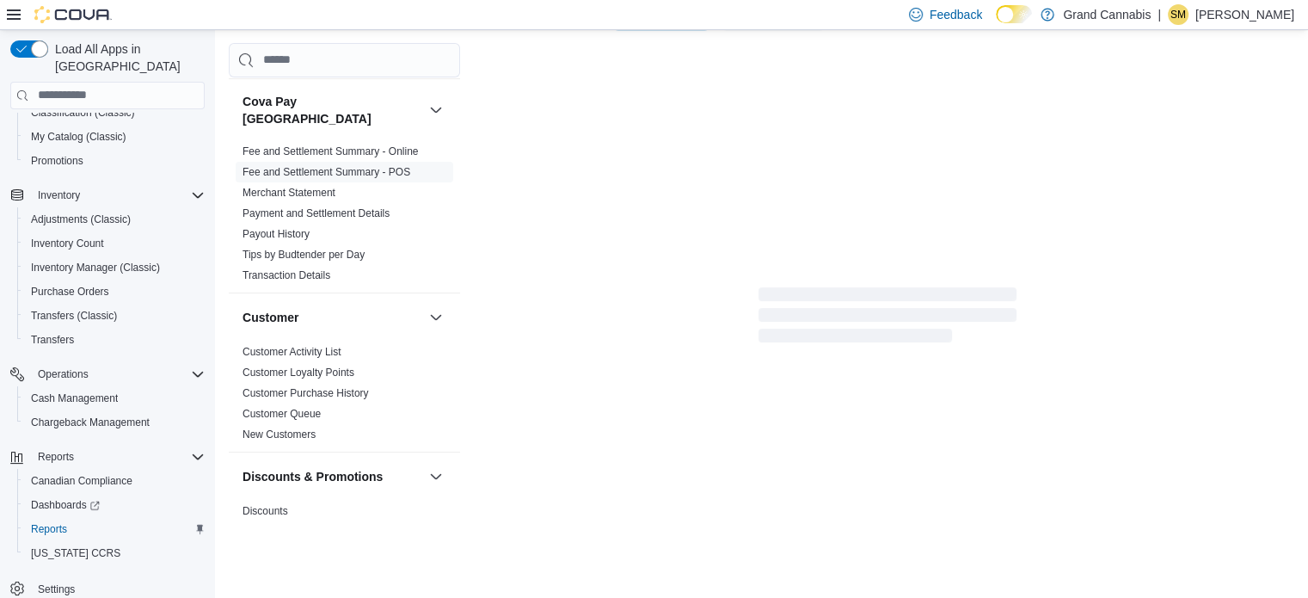
scroll to position [290, 0]
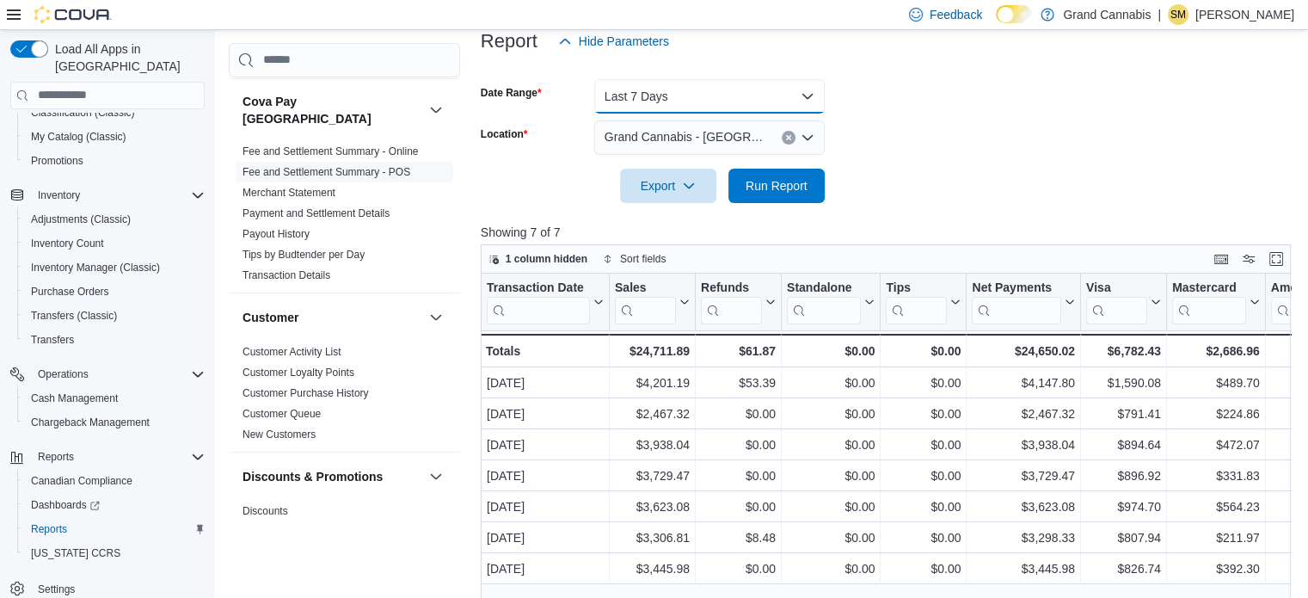
click at [758, 99] on button "Last 7 Days" at bounding box center [709, 96] width 231 height 34
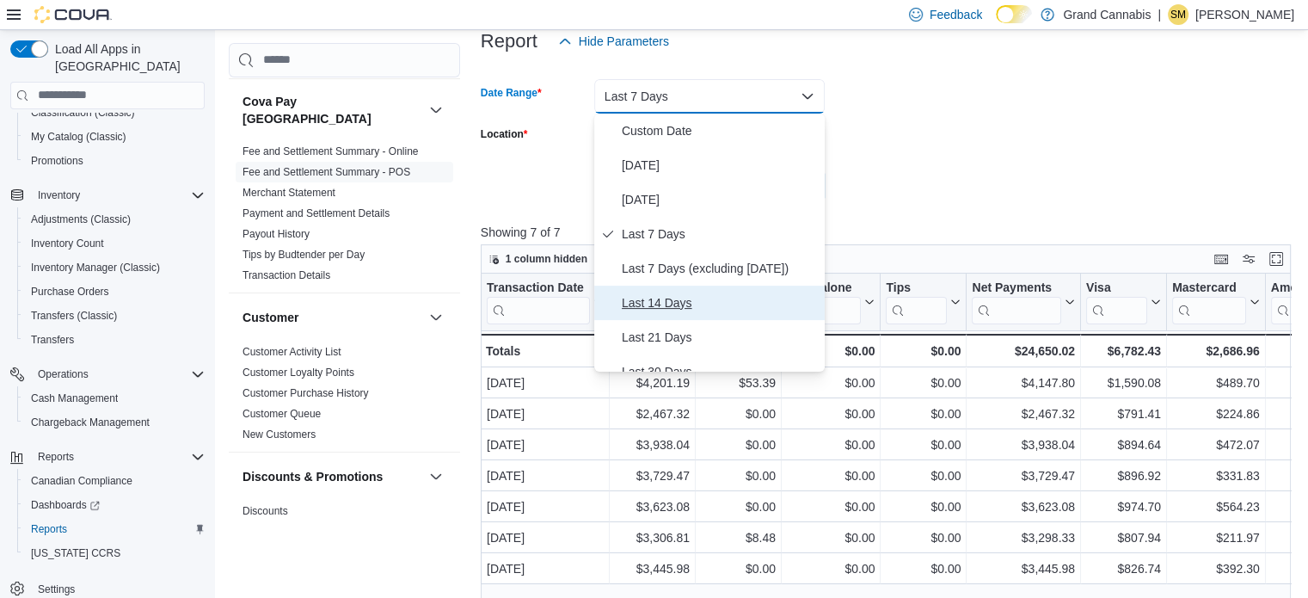
click at [676, 295] on span "Last 14 Days" at bounding box center [720, 302] width 196 height 21
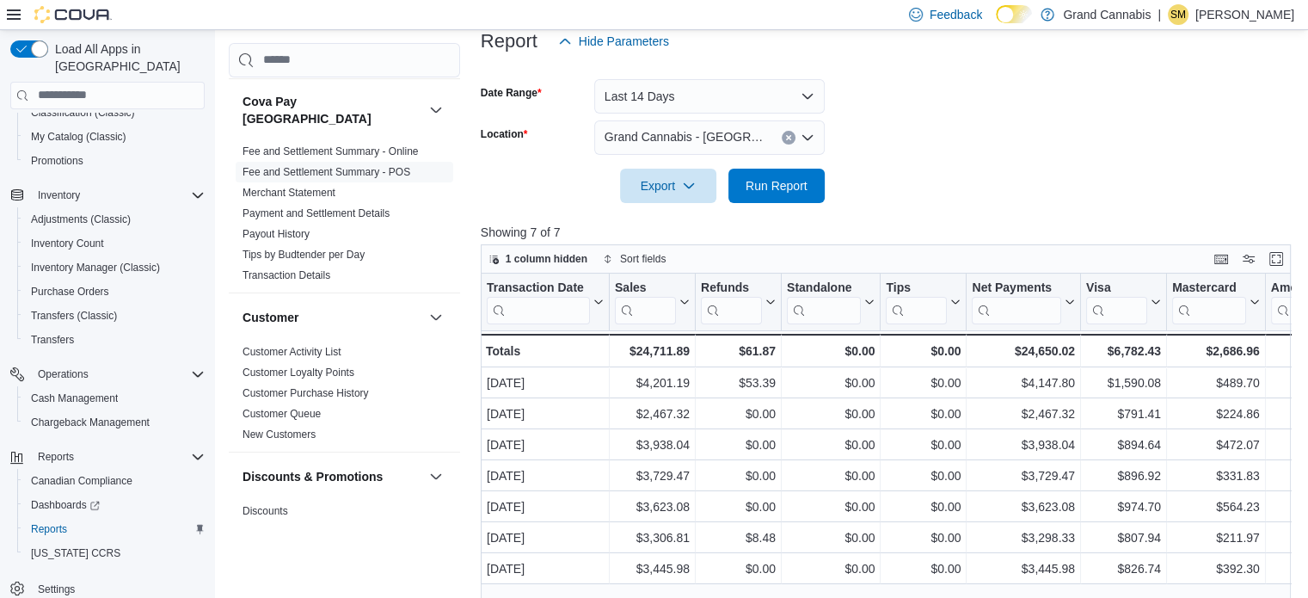
click at [950, 138] on form "Date Range Last 14 Days Location Grand Cannabis - Georgetown Export Run Report" at bounding box center [890, 130] width 819 height 145
click at [780, 182] on span "Run Report" at bounding box center [777, 184] width 62 height 17
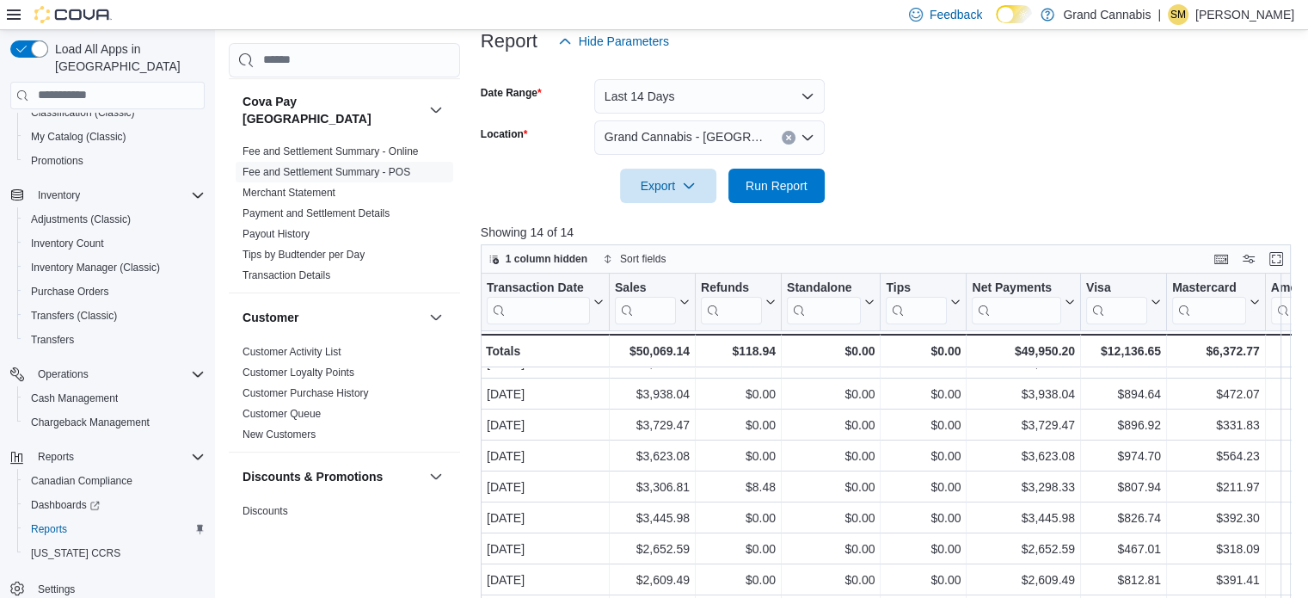
scroll to position [87, 0]
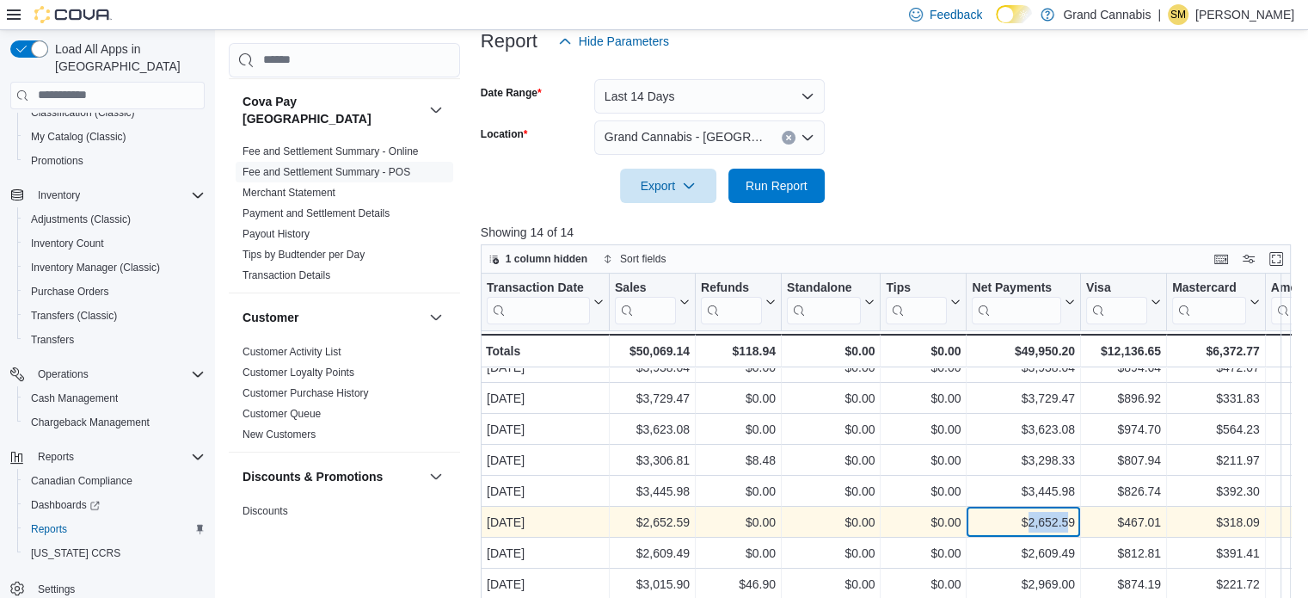
drag, startPoint x: 1027, startPoint y: 508, endPoint x: 1057, endPoint y: 513, distance: 30.4
click at [1070, 513] on div "$2,652.59" at bounding box center [1023, 522] width 103 height 21
drag, startPoint x: 1049, startPoint y: 512, endPoint x: 1038, endPoint y: 512, distance: 11.2
click at [1048, 512] on div "$2,652.59" at bounding box center [1023, 522] width 103 height 21
click at [1037, 512] on div "$2,652.59" at bounding box center [1023, 522] width 103 height 21
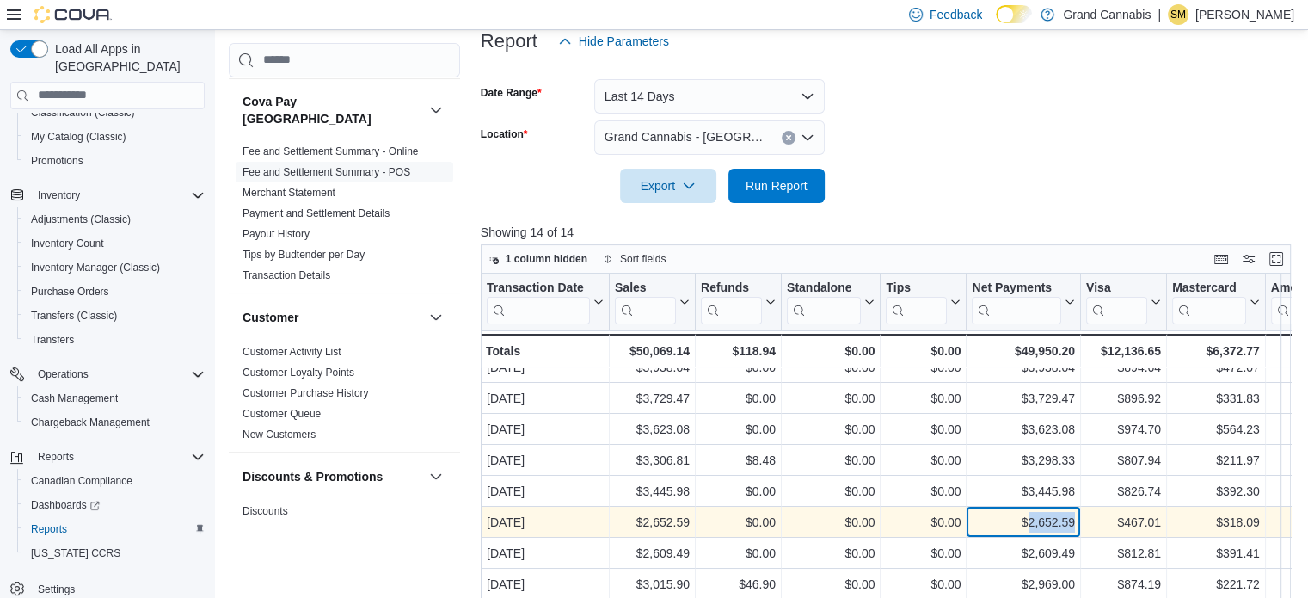
drag, startPoint x: 1026, startPoint y: 512, endPoint x: 1067, endPoint y: 512, distance: 40.4
click at [1074, 512] on div "$2,652.59" at bounding box center [1023, 522] width 103 height 21
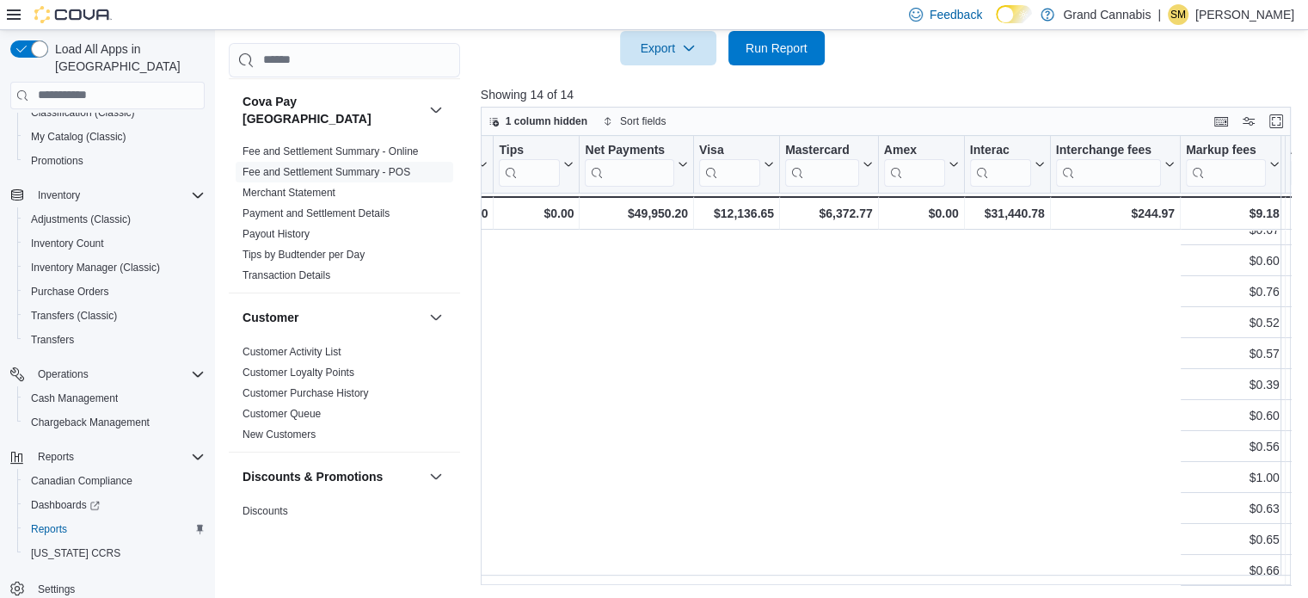
scroll to position [87, 1209]
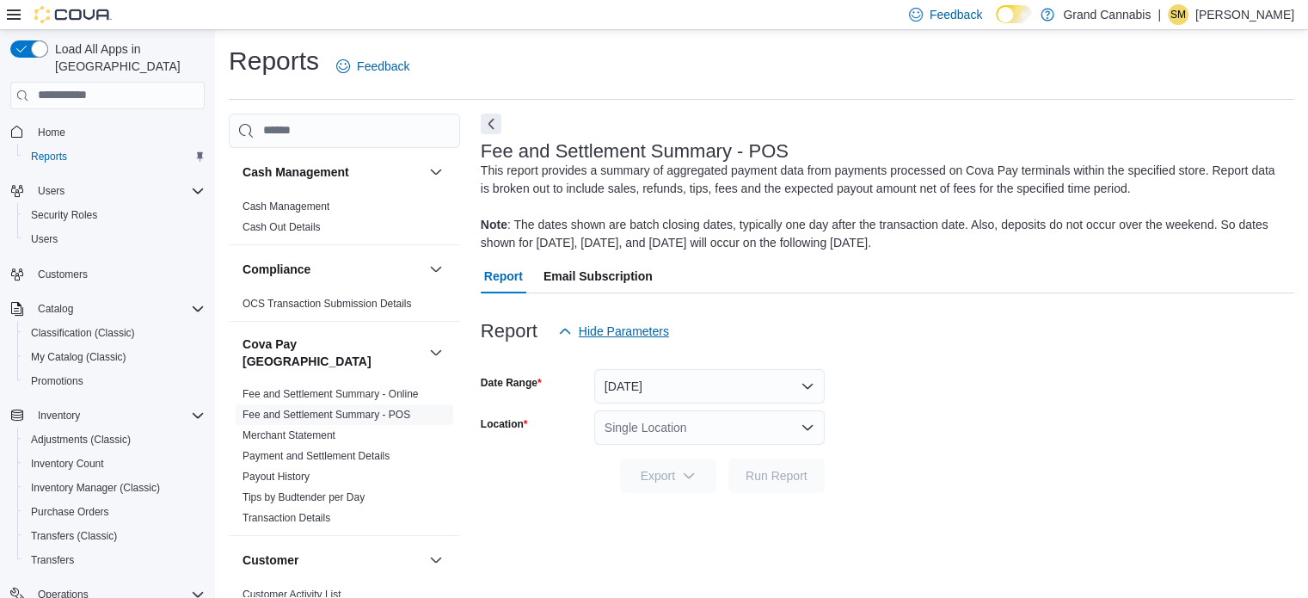
scroll to position [11, 0]
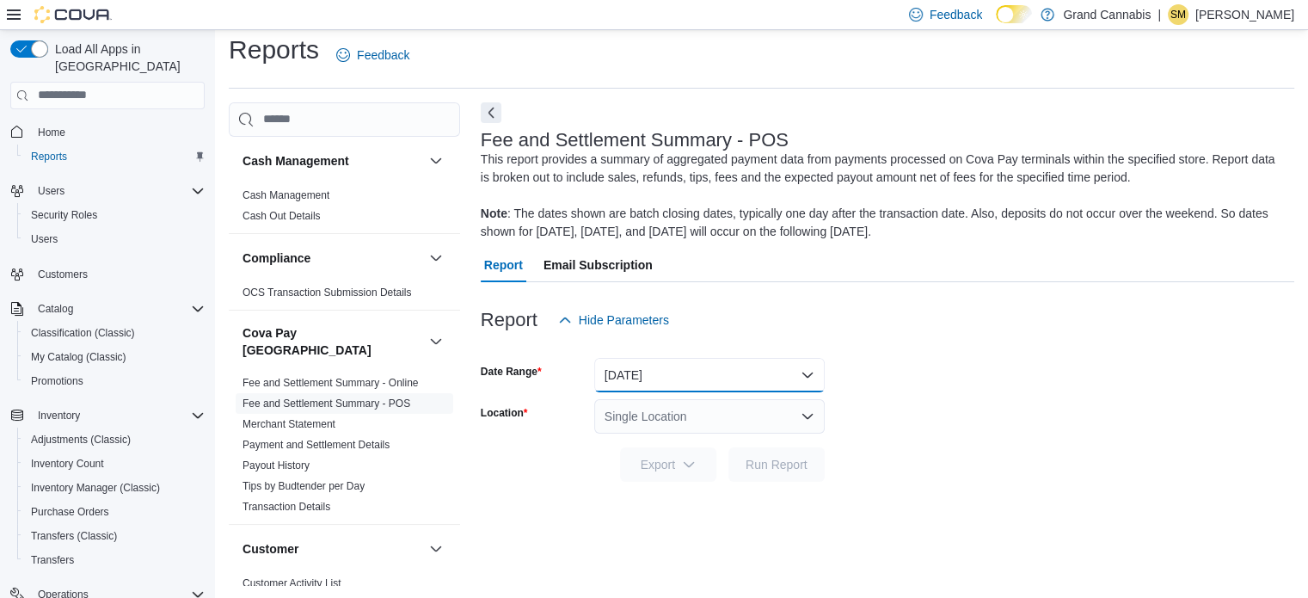
click at [727, 385] on button "Yesterday" at bounding box center [709, 375] width 231 height 34
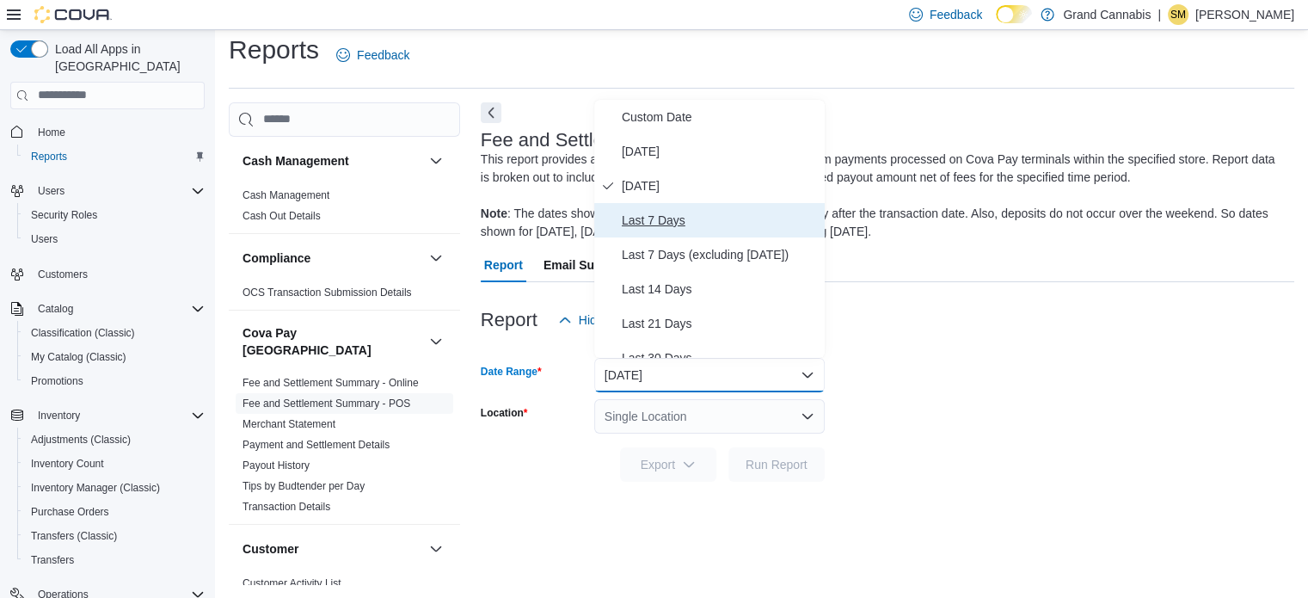
click at [723, 212] on span "Last 7 Days" at bounding box center [720, 220] width 196 height 21
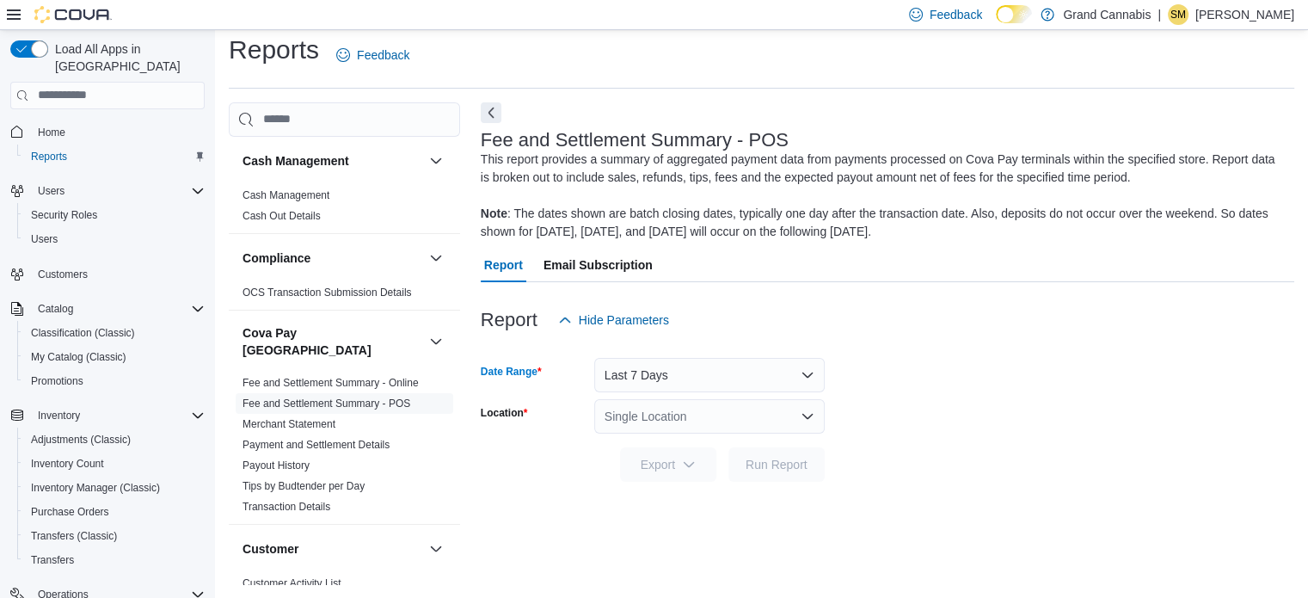
click at [723, 422] on div "Single Location" at bounding box center [709, 416] width 231 height 34
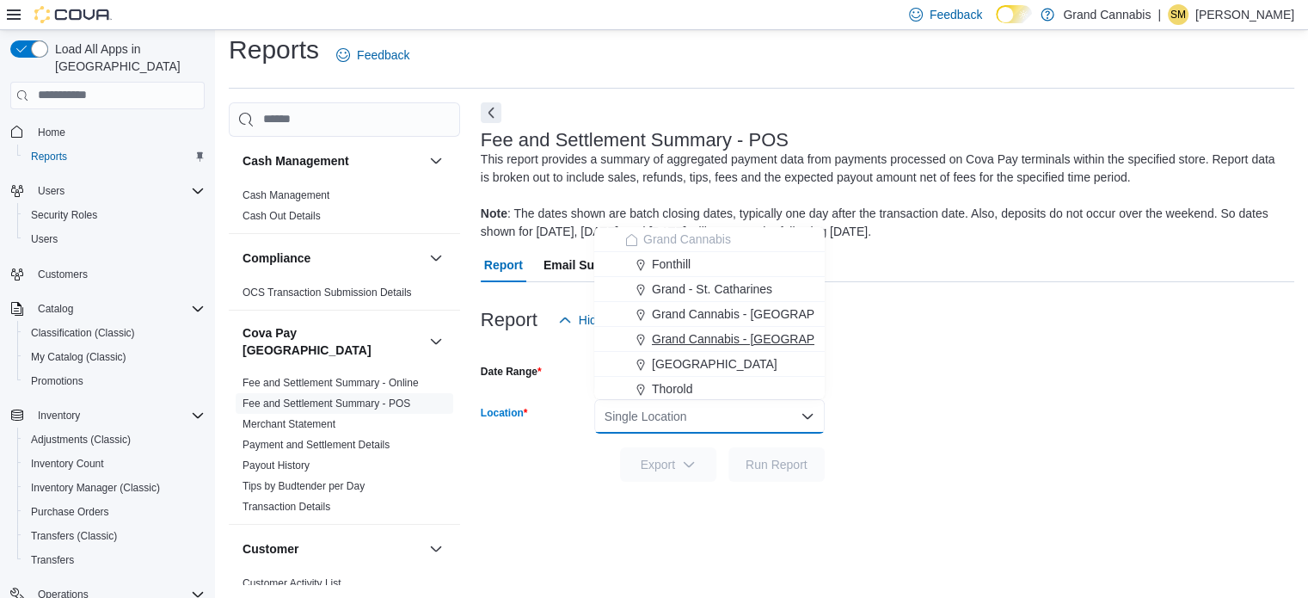
click at [739, 338] on span "Grand Cannabis - Georgetown" at bounding box center [764, 338] width 224 height 17
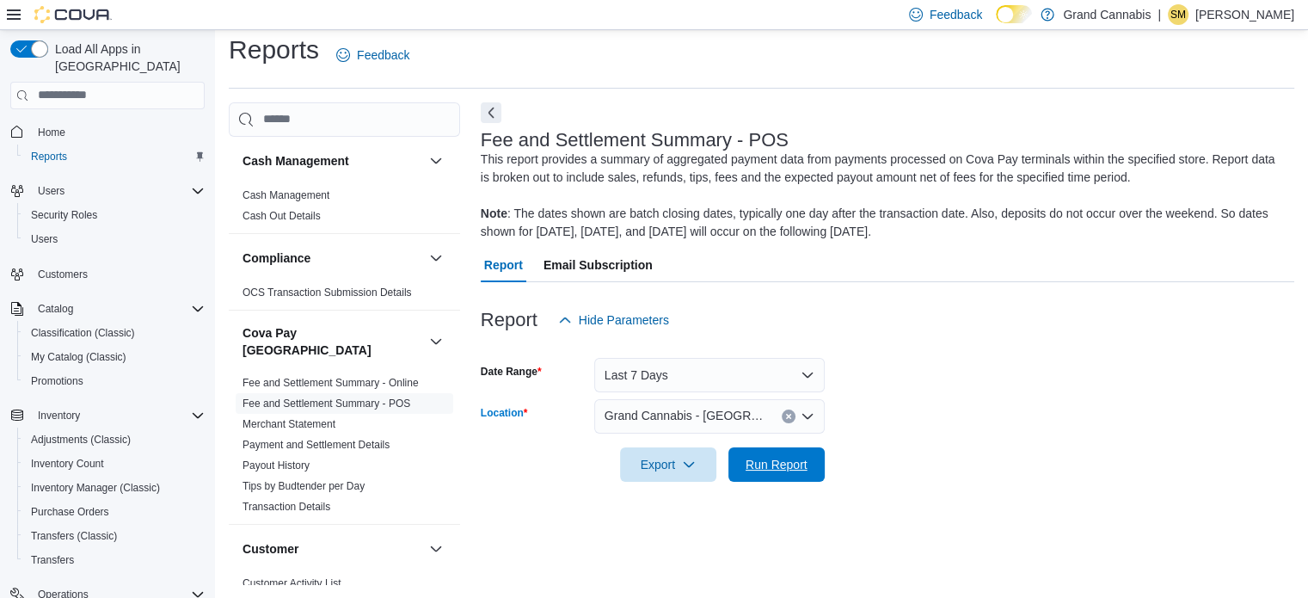
drag, startPoint x: 773, startPoint y: 461, endPoint x: 948, endPoint y: 422, distance: 178.9
click at [773, 462] on span "Run Report" at bounding box center [777, 464] width 62 height 17
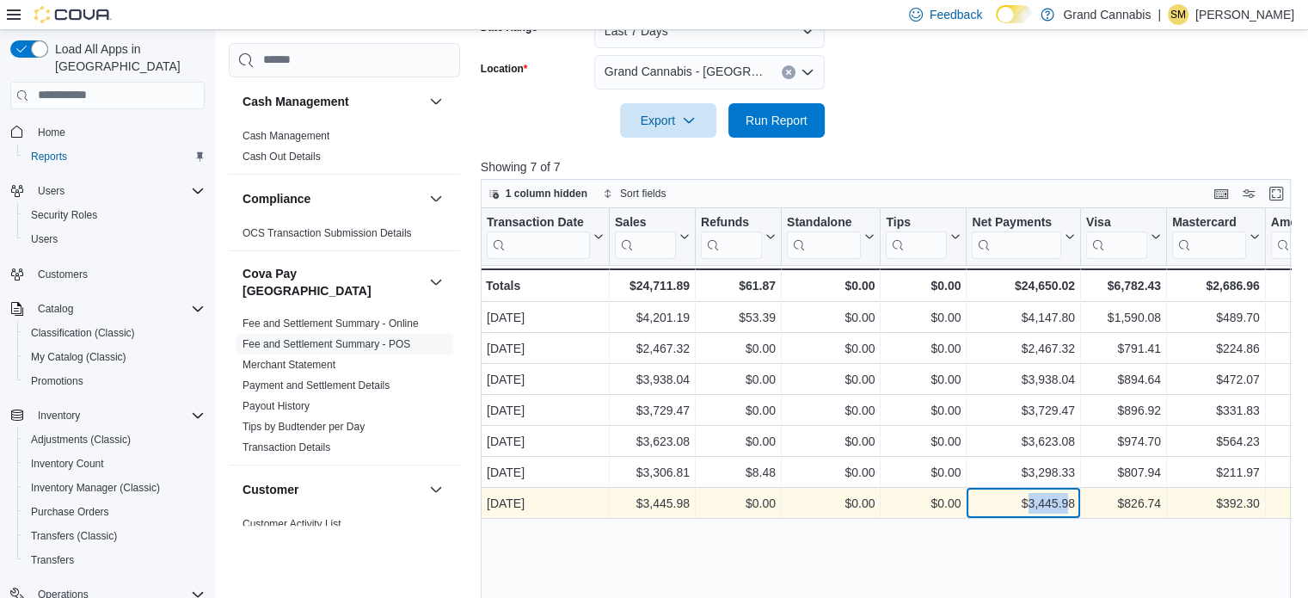
drag, startPoint x: 1031, startPoint y: 502, endPoint x: 1057, endPoint y: 503, distance: 26.7
click at [1067, 503] on div "$3,445.98" at bounding box center [1023, 503] width 103 height 21
click at [1055, 505] on div "$3,445.98" at bounding box center [1023, 503] width 103 height 21
drag, startPoint x: 1027, startPoint y: 502, endPoint x: 1054, endPoint y: 504, distance: 26.8
click at [1067, 504] on div "$3,445.98" at bounding box center [1023, 503] width 103 height 21
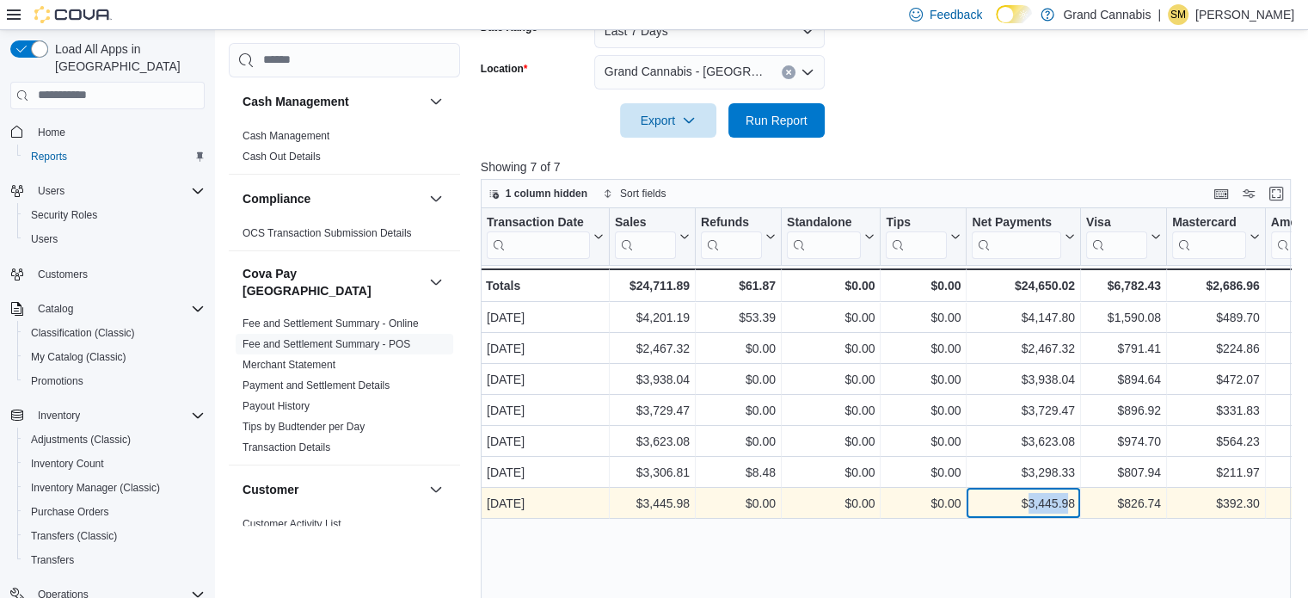
drag, startPoint x: 1053, startPoint y: 504, endPoint x: 1043, endPoint y: 504, distance: 10.3
click at [1044, 502] on div "$3,445.98" at bounding box center [1023, 503] width 103 height 21
click at [1034, 508] on div "$3,445.98" at bounding box center [1023, 503] width 103 height 21
drag, startPoint x: 1029, startPoint y: 508, endPoint x: 1069, endPoint y: 506, distance: 40.5
click at [1073, 506] on div "$3,445.98" at bounding box center [1023, 503] width 103 height 21
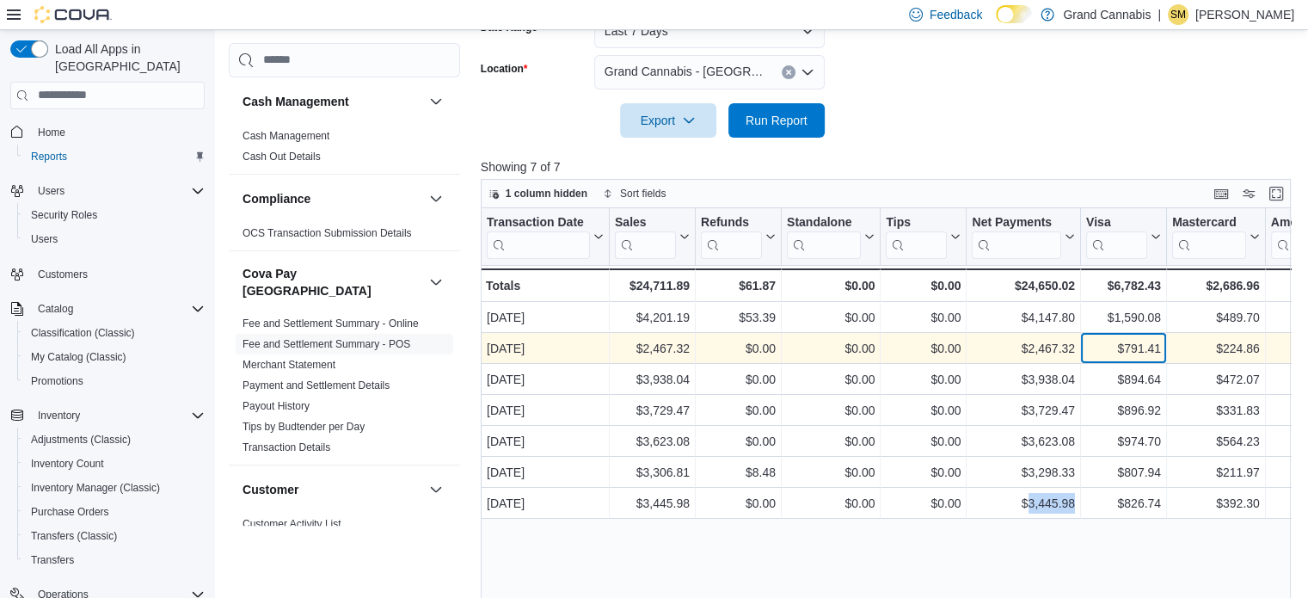
drag, startPoint x: 1064, startPoint y: 505, endPoint x: 1080, endPoint y: 353, distance: 153.0
click at [1086, 335] on div "$791.41 - Visa, column 7, row 2" at bounding box center [1124, 348] width 86 height 31
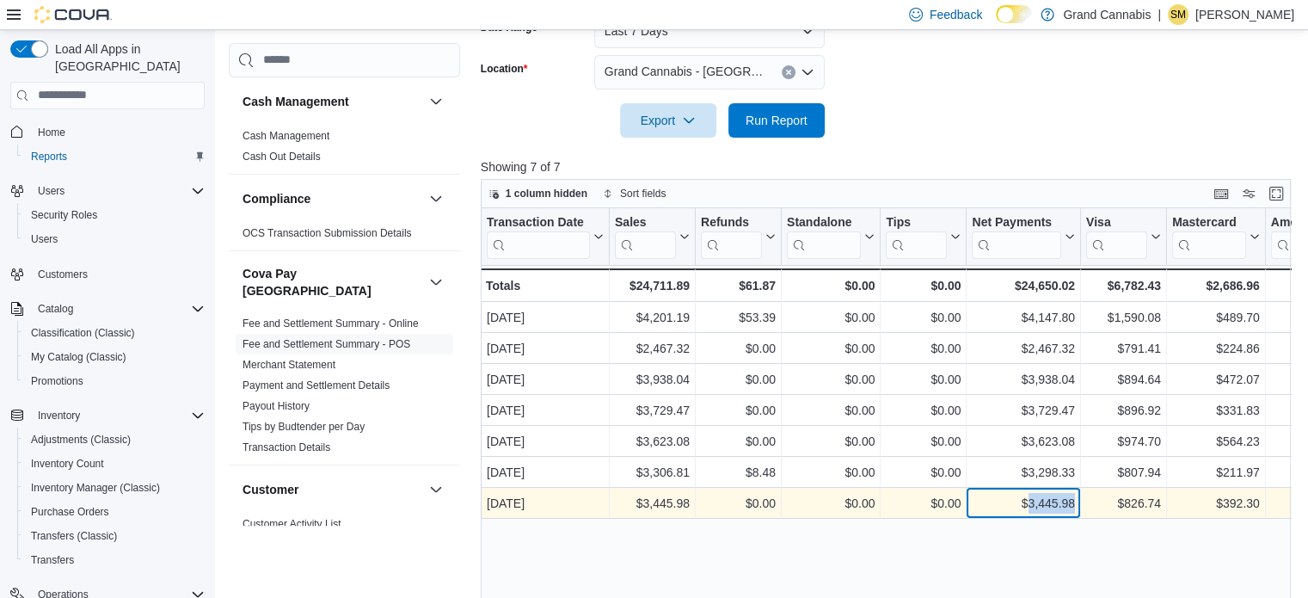
drag, startPoint x: 1028, startPoint y: 501, endPoint x: 1074, endPoint y: 501, distance: 45.6
click at [1074, 501] on div "$3,445.98" at bounding box center [1023, 503] width 103 height 21
copy div "3,445.98"
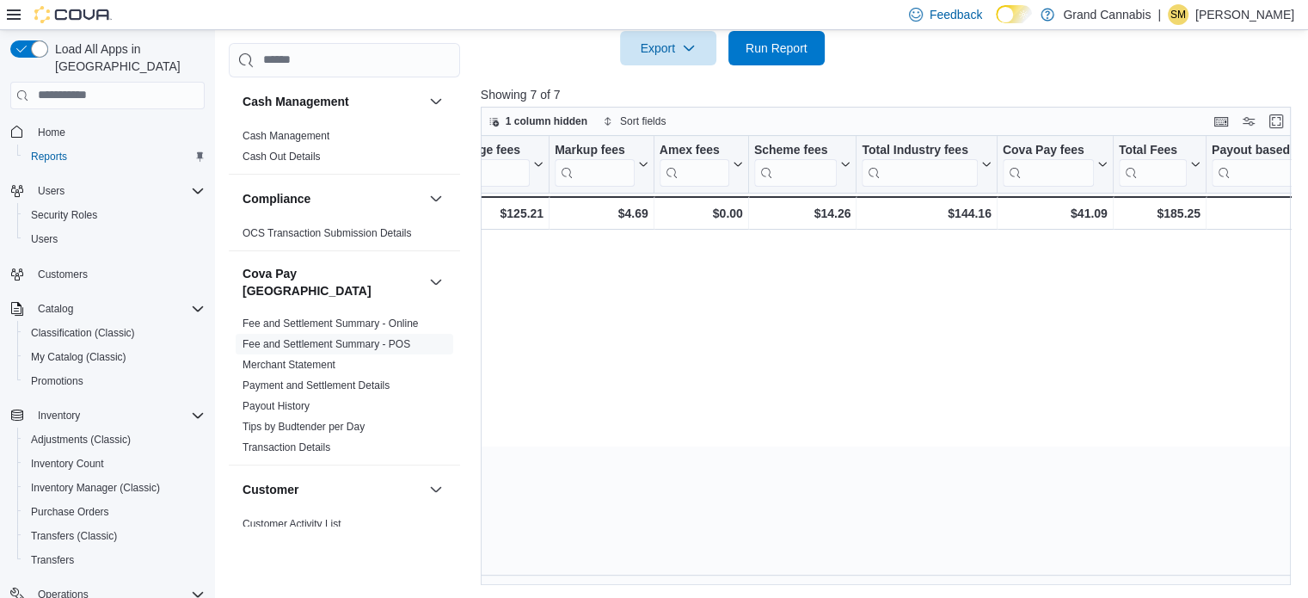
scroll to position [0, 0]
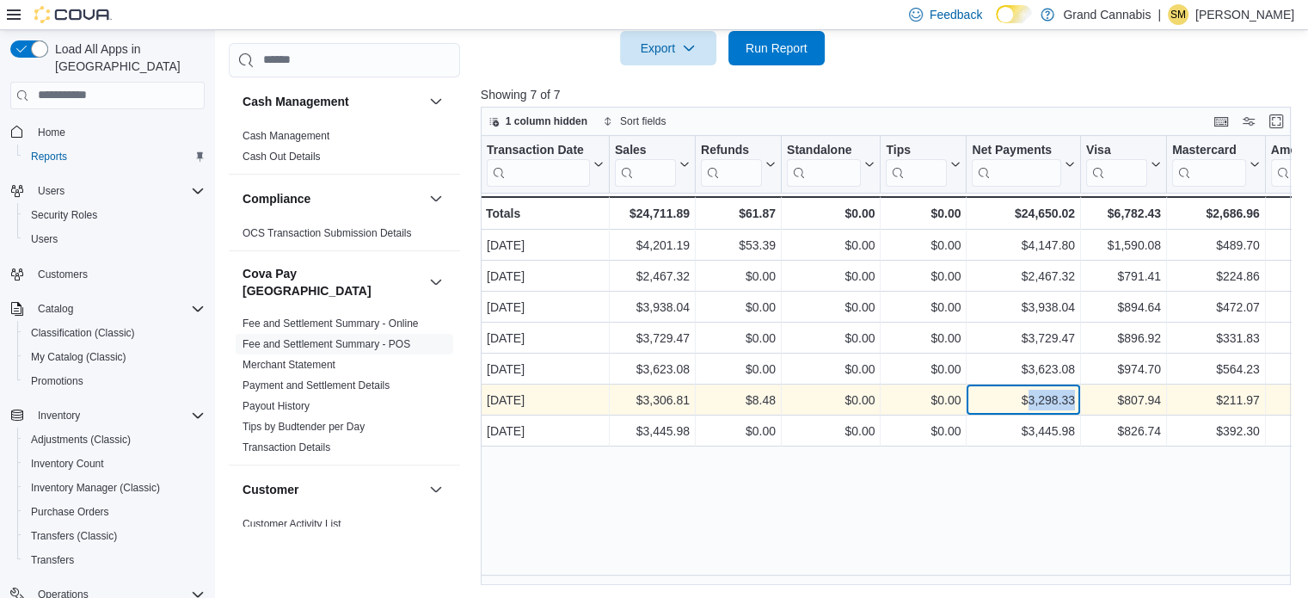
drag, startPoint x: 1029, startPoint y: 398, endPoint x: 1068, endPoint y: 403, distance: 38.9
click at [1077, 402] on div "$3,298.33 - Net Payments, column 6, row 6" at bounding box center [1024, 400] width 114 height 31
copy div "3,298.33"
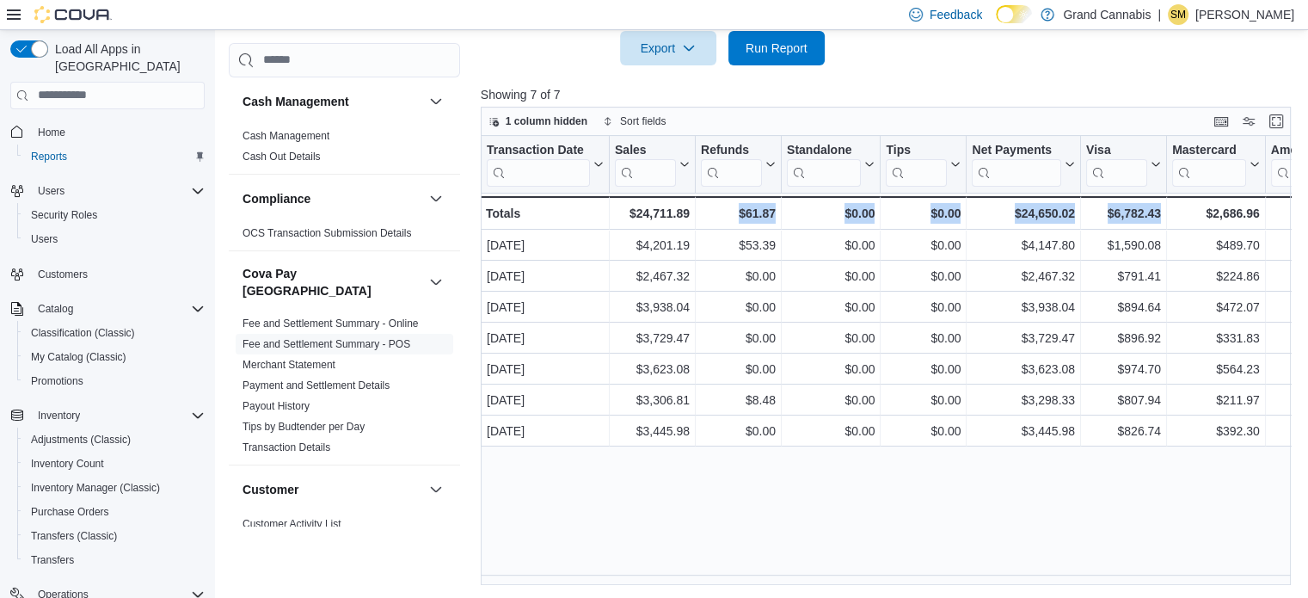
drag, startPoint x: 738, startPoint y: 586, endPoint x: 1113, endPoint y: 590, distance: 375.1
click at [1181, 594] on div "Reports Feedback Cash Management Cash Management Cash Out Details Compliance OC…" at bounding box center [764, 101] width 1098 height 996
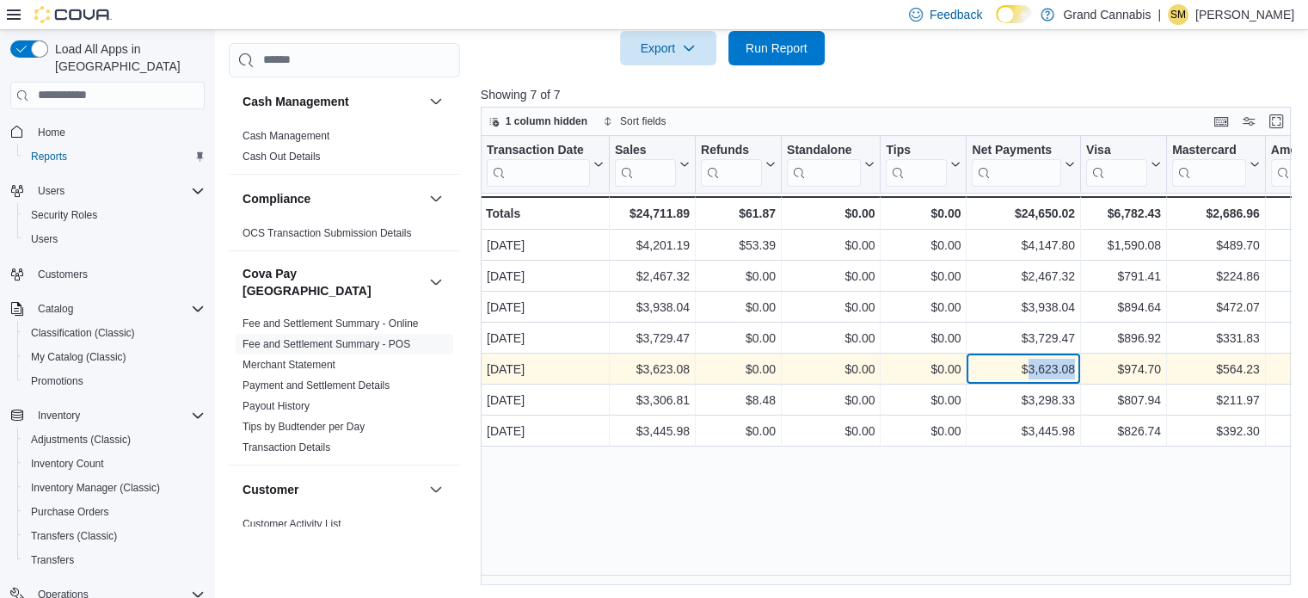
drag, startPoint x: 1029, startPoint y: 370, endPoint x: 1073, endPoint y: 370, distance: 43.9
click at [1073, 370] on div "$3,623.08" at bounding box center [1023, 369] width 103 height 21
copy div "3,623.08"
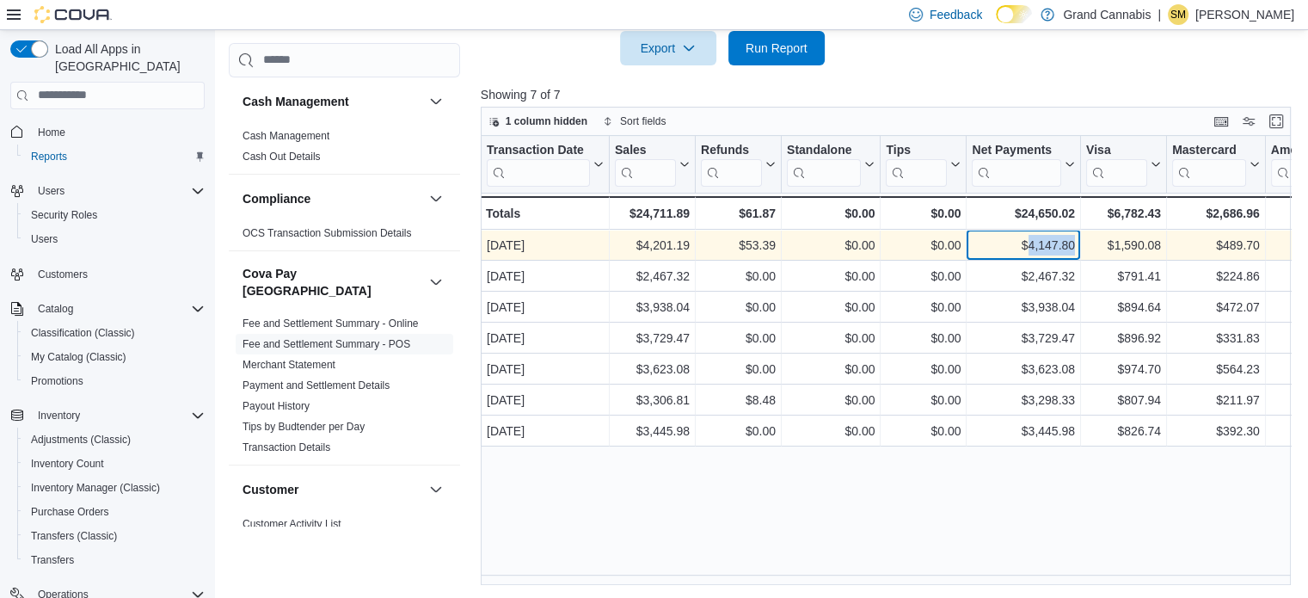
drag, startPoint x: 1027, startPoint y: 242, endPoint x: 1067, endPoint y: 247, distance: 39.9
click at [1070, 244] on div "$4,147.80" at bounding box center [1023, 245] width 103 height 21
drag, startPoint x: 1053, startPoint y: 253, endPoint x: 1040, endPoint y: 243, distance: 16.5
click at [1043, 242] on div "$4,147.80" at bounding box center [1023, 245] width 103 height 21
click at [1036, 244] on div "$4,147.80" at bounding box center [1023, 245] width 103 height 21
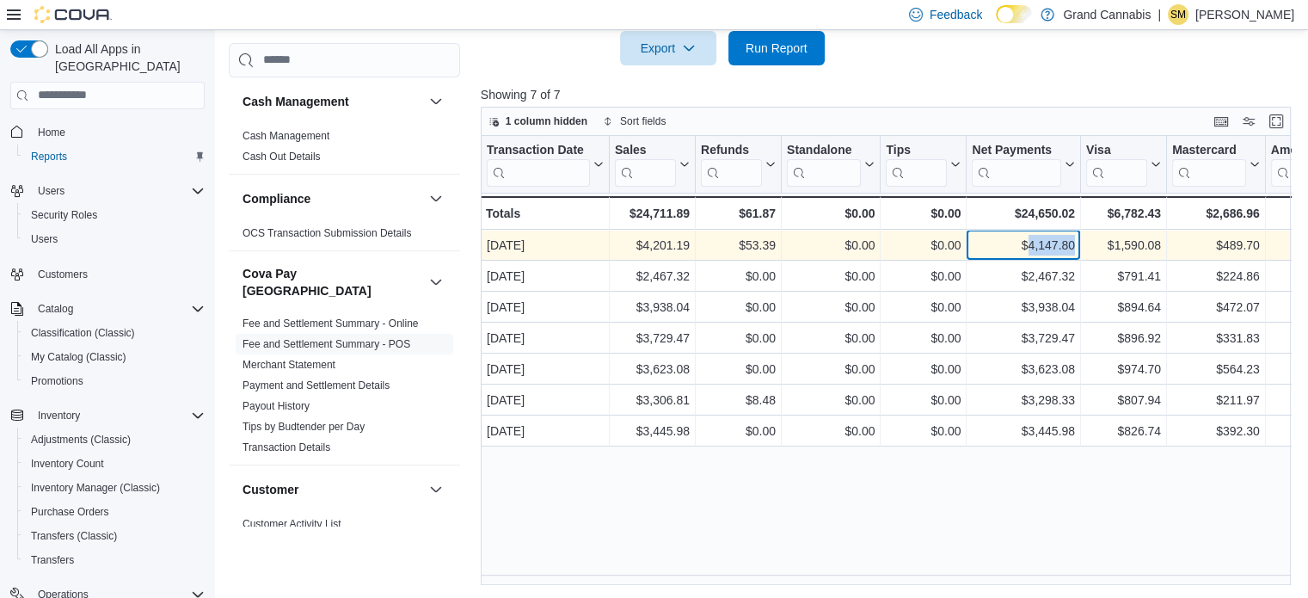
drag, startPoint x: 1030, startPoint y: 246, endPoint x: 1073, endPoint y: 245, distance: 43.0
click at [1073, 245] on div "$4,147.80" at bounding box center [1023, 245] width 103 height 21
copy div "4,147.80"
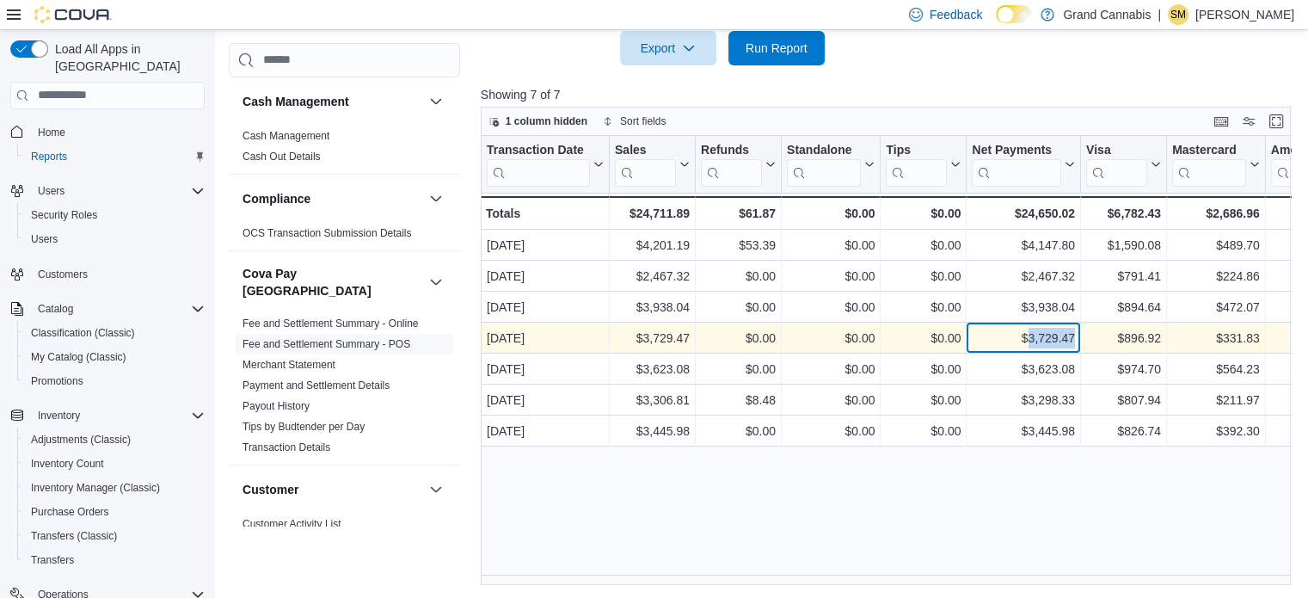
drag, startPoint x: 1029, startPoint y: 338, endPoint x: 1074, endPoint y: 339, distance: 44.7
click at [1074, 339] on div "$3,729.47" at bounding box center [1023, 338] width 103 height 21
copy div "3,729.47"
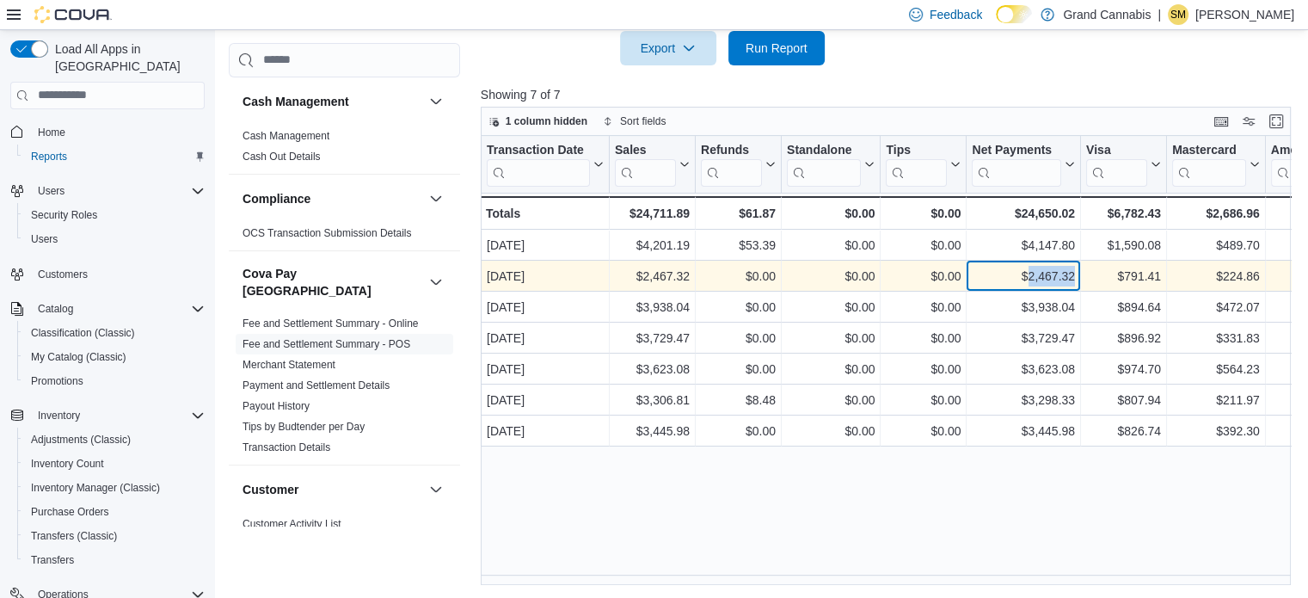
drag, startPoint x: 1028, startPoint y: 278, endPoint x: 1070, endPoint y: 279, distance: 42.2
click at [1073, 278] on div "$2,467.32" at bounding box center [1023, 276] width 103 height 21
copy div "2,467.32"
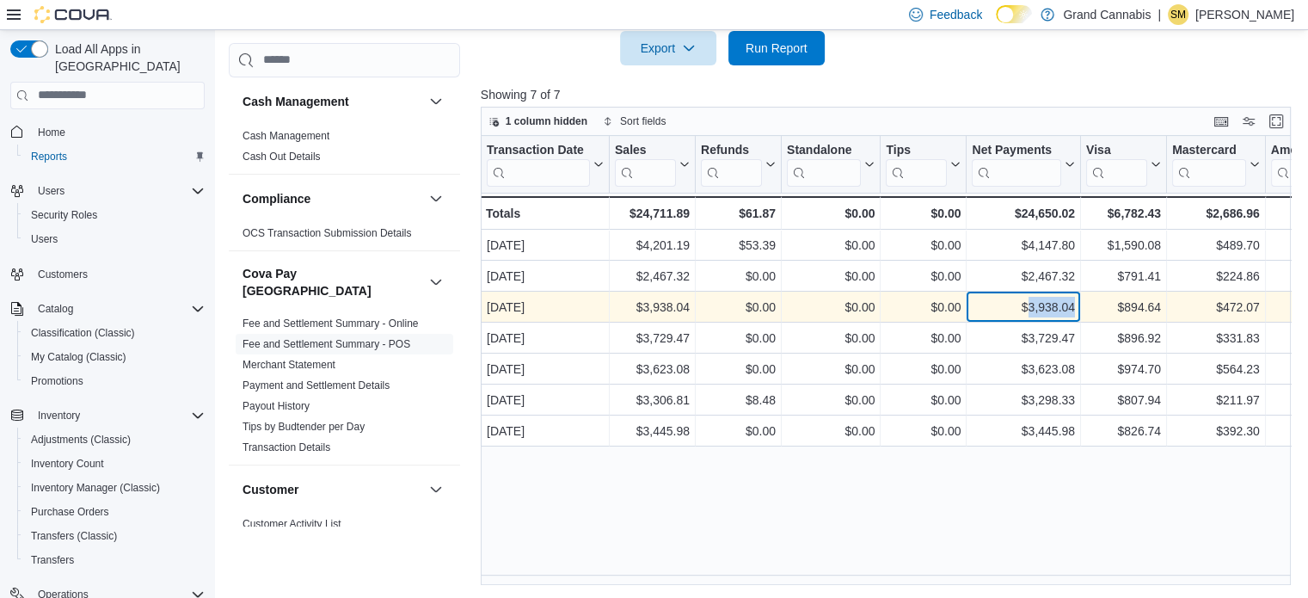
drag, startPoint x: 1031, startPoint y: 303, endPoint x: 1074, endPoint y: 304, distance: 43.0
click at [1074, 304] on div "$3,938.04" at bounding box center [1023, 307] width 103 height 21
copy div "3,938.04"
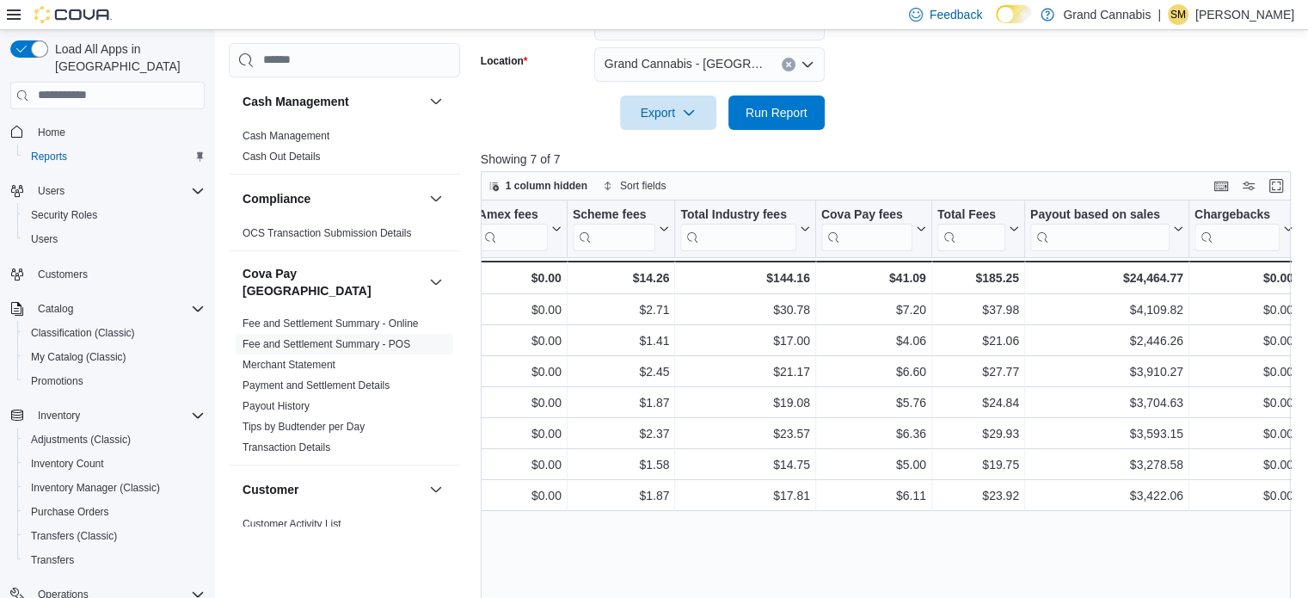
scroll to position [255, 0]
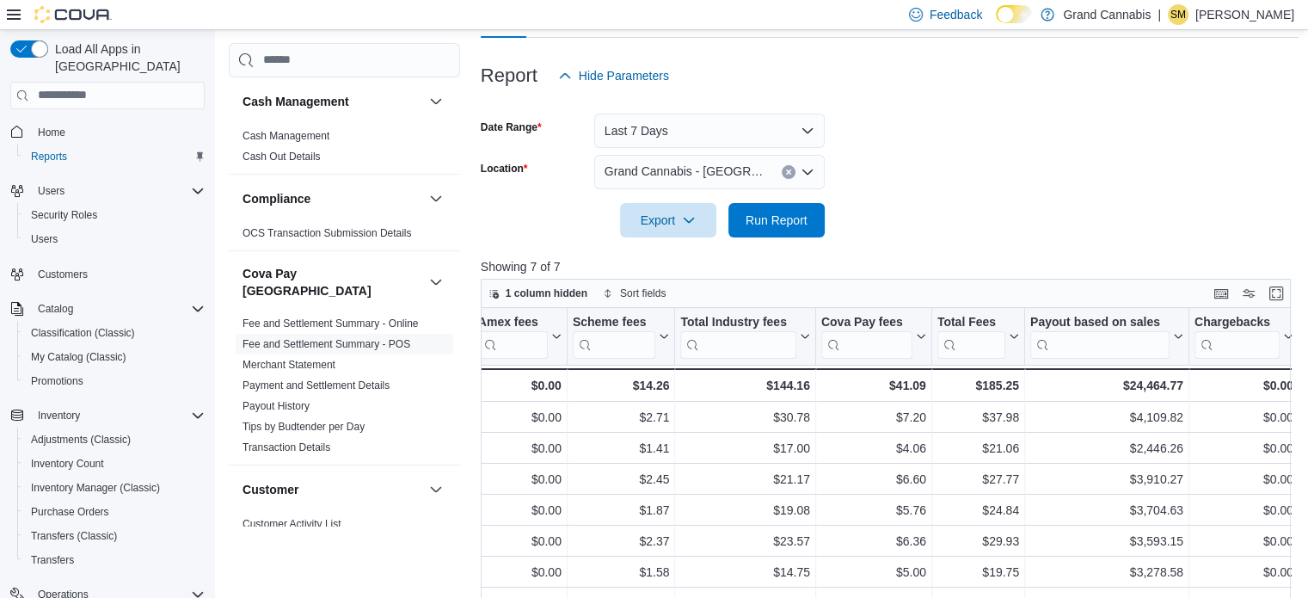
click at [788, 175] on button "Clear input" at bounding box center [789, 172] width 14 height 14
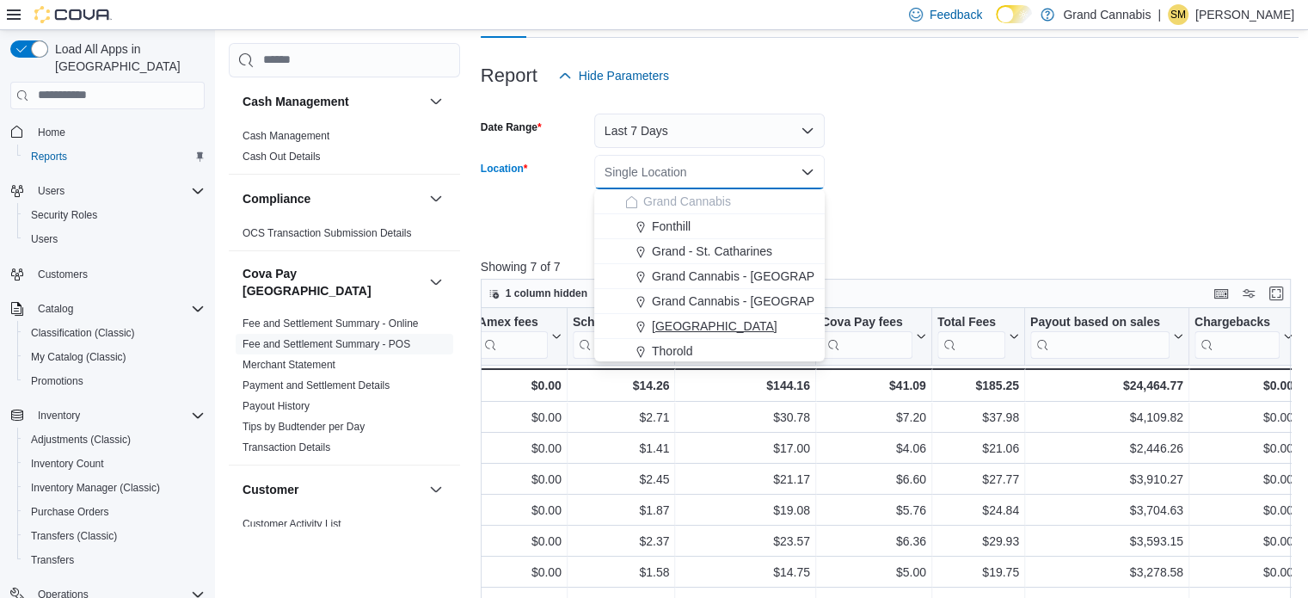
click at [700, 320] on span "[GEOGRAPHIC_DATA]" at bounding box center [715, 325] width 126 height 17
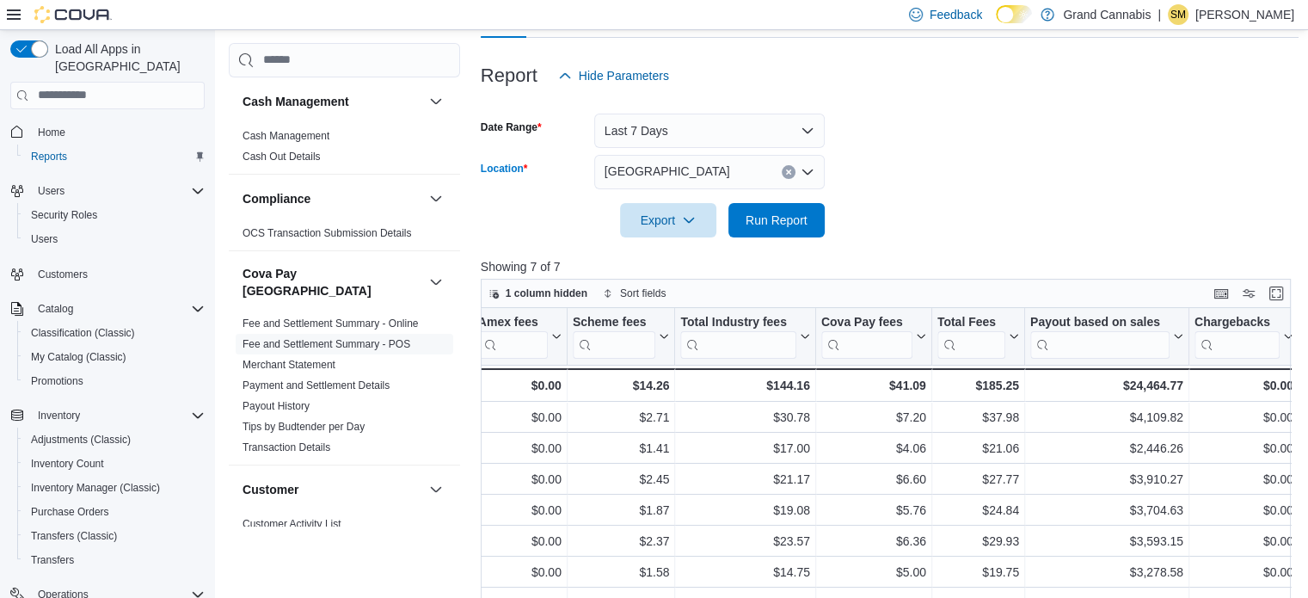
drag, startPoint x: 925, startPoint y: 205, endPoint x: 836, endPoint y: 216, distance: 89.3
click at [923, 205] on form "Date Range Last 7 Days Location Port Dover Combo box. Selected. Port Dover. Pre…" at bounding box center [890, 165] width 819 height 145
click at [821, 215] on button "Run Report" at bounding box center [777, 219] width 96 height 34
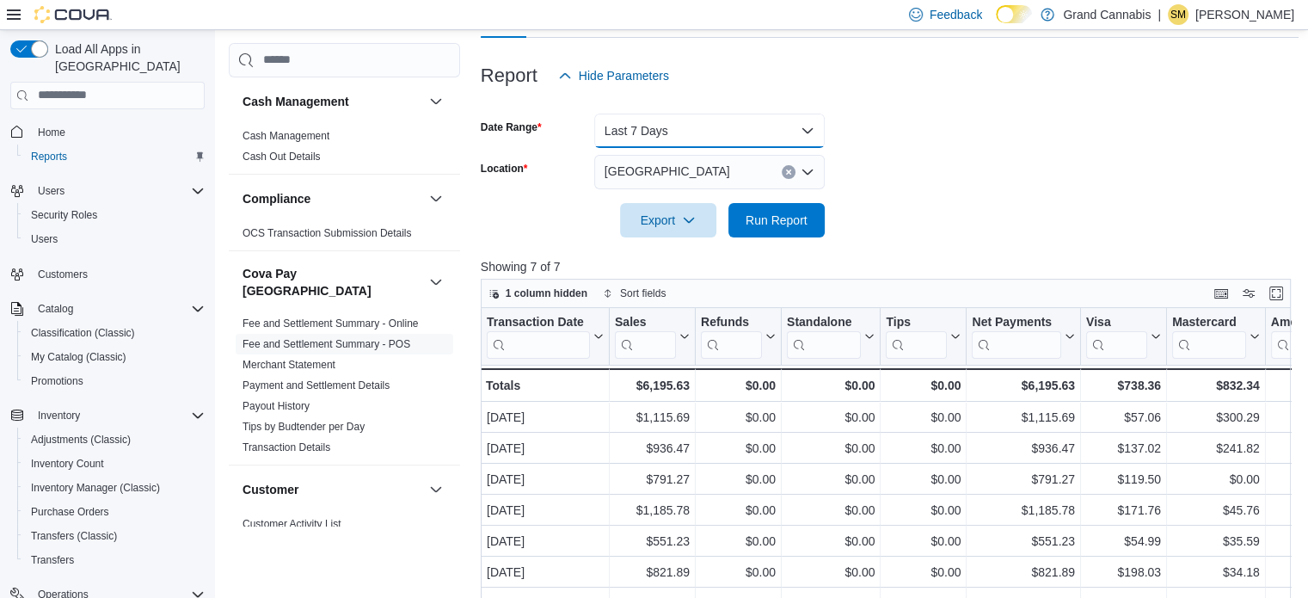
click at [767, 127] on button "Last 7 Days" at bounding box center [709, 131] width 231 height 34
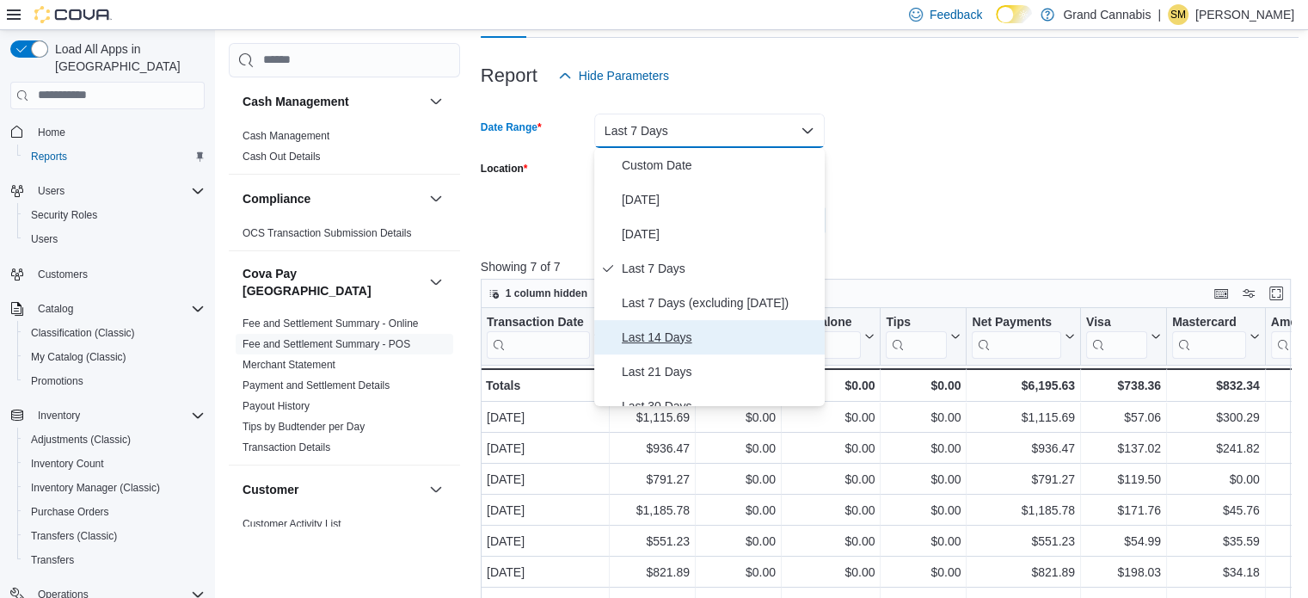
click at [683, 335] on span "Last 14 Days" at bounding box center [720, 337] width 196 height 21
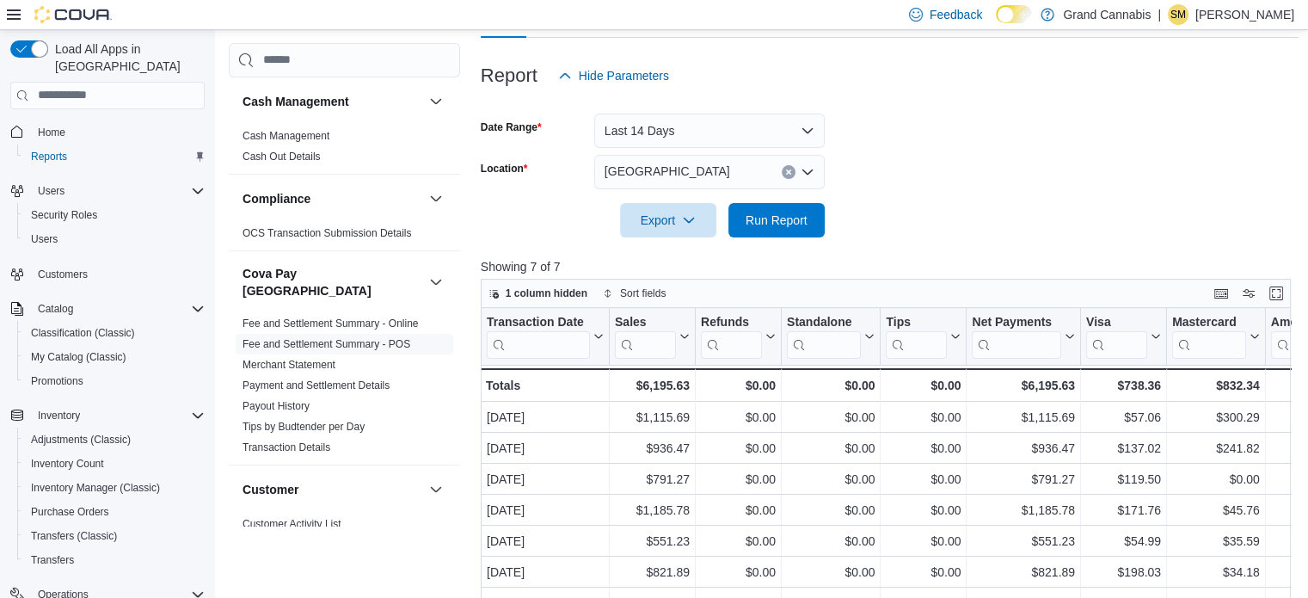
click at [872, 218] on form "Date Range Last 14 Days Location Port Dover Export Run Report" at bounding box center [890, 165] width 819 height 145
click at [765, 224] on span "Run Report" at bounding box center [777, 219] width 62 height 17
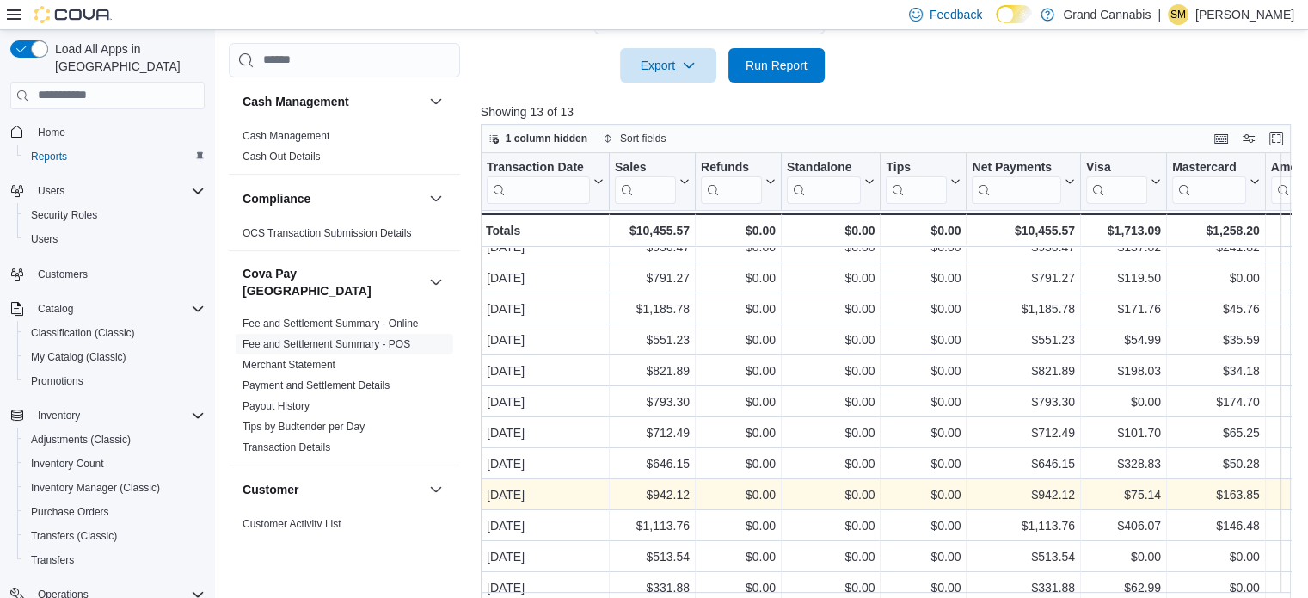
scroll to position [428, 0]
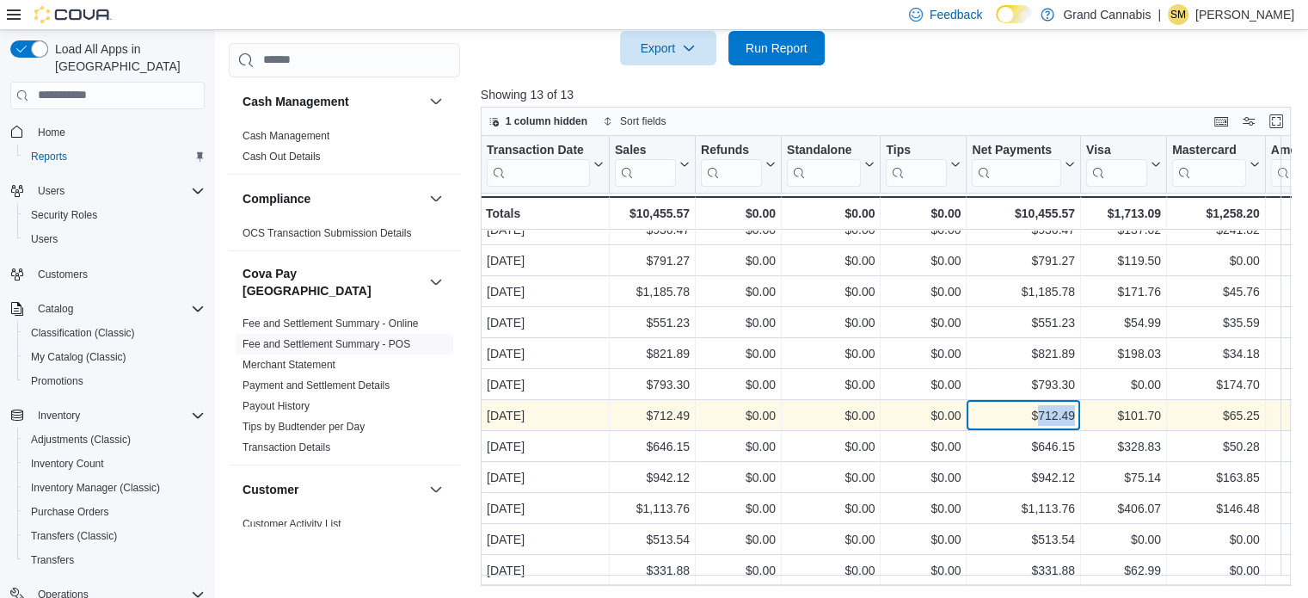
drag, startPoint x: 1036, startPoint y: 408, endPoint x: 1074, endPoint y: 409, distance: 37.9
click at [1074, 409] on div "$712.49" at bounding box center [1023, 415] width 103 height 21
copy div "712.49"
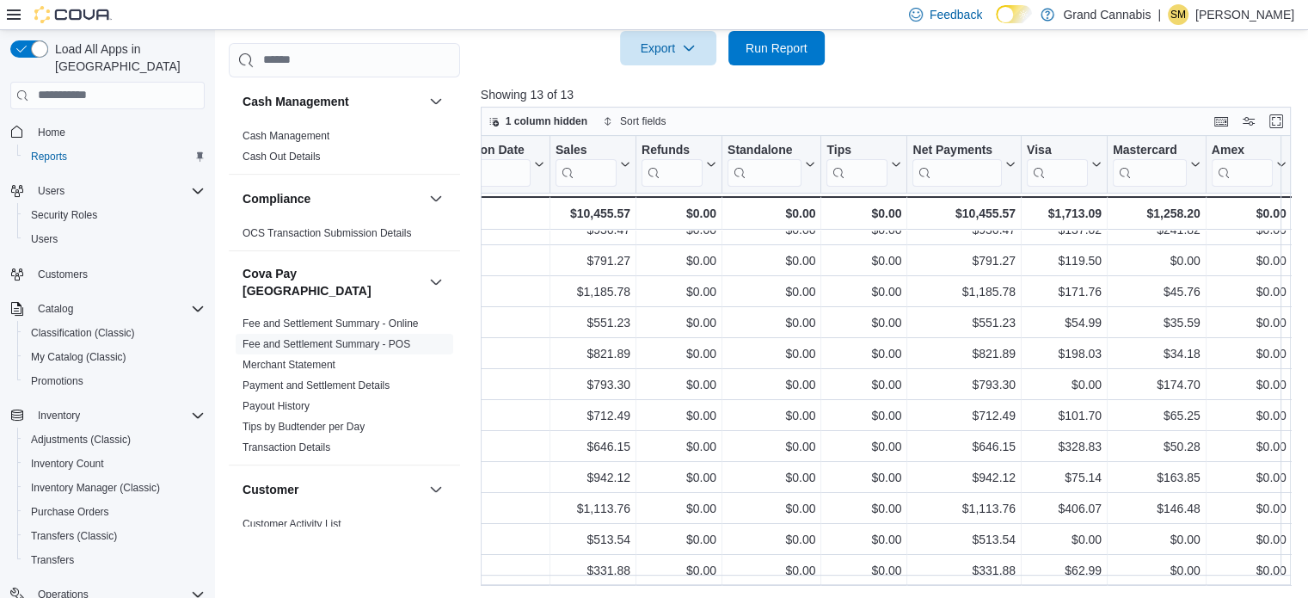
scroll to position [56, 0]
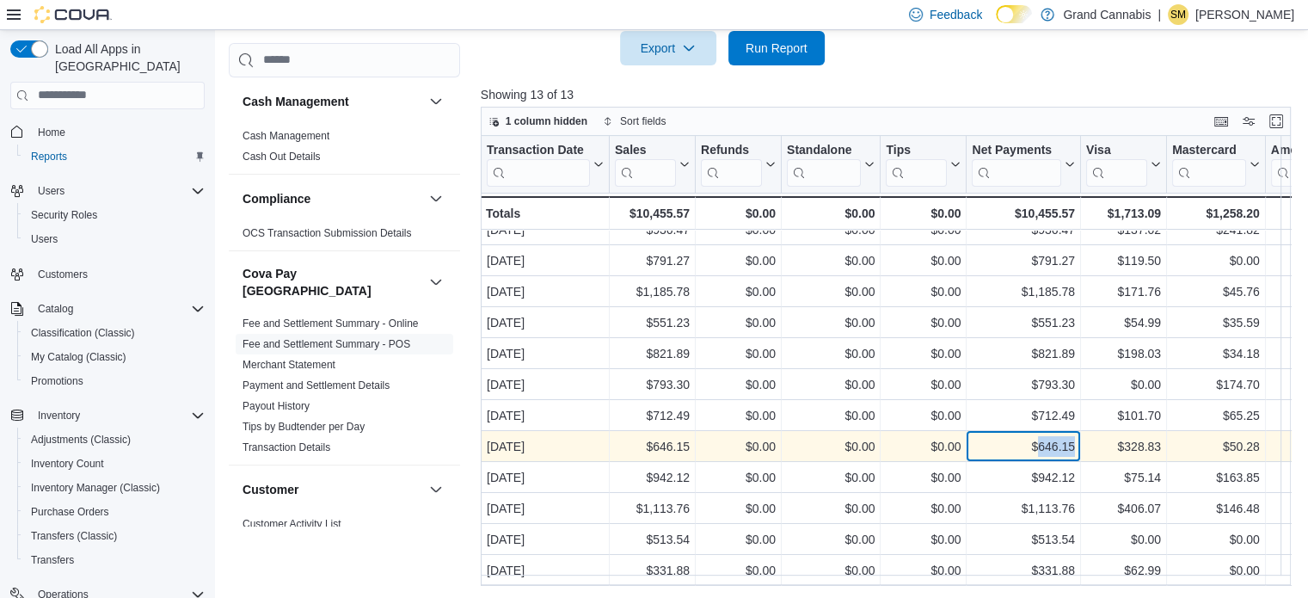
drag, startPoint x: 1035, startPoint y: 434, endPoint x: 1073, endPoint y: 434, distance: 37.8
click at [1073, 436] on div "$646.15" at bounding box center [1023, 446] width 103 height 21
copy div "646.15"
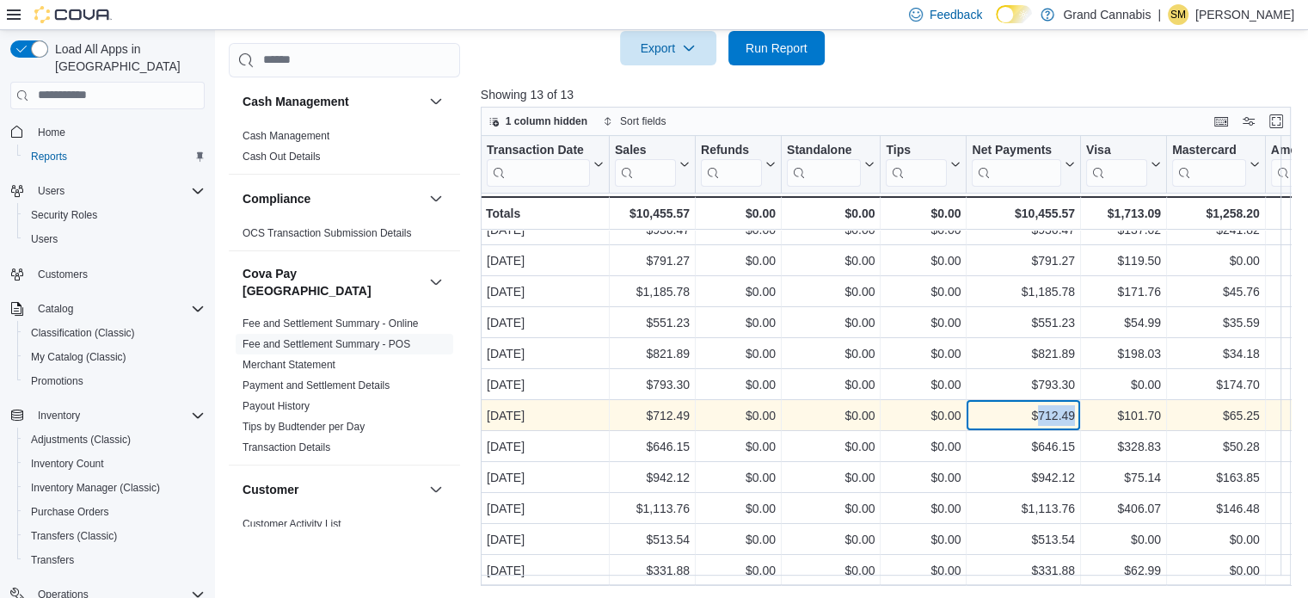
drag, startPoint x: 1039, startPoint y: 405, endPoint x: 1074, endPoint y: 405, distance: 34.4
click at [1074, 405] on div "$712.49" at bounding box center [1023, 415] width 103 height 21
drag, startPoint x: 1063, startPoint y: 405, endPoint x: 1096, endPoint y: 417, distance: 34.8
click at [1095, 415] on div "$101.70 - Visa, column 7, row 8" at bounding box center [1124, 415] width 86 height 31
drag, startPoint x: 1037, startPoint y: 405, endPoint x: 1074, endPoint y: 405, distance: 37.0
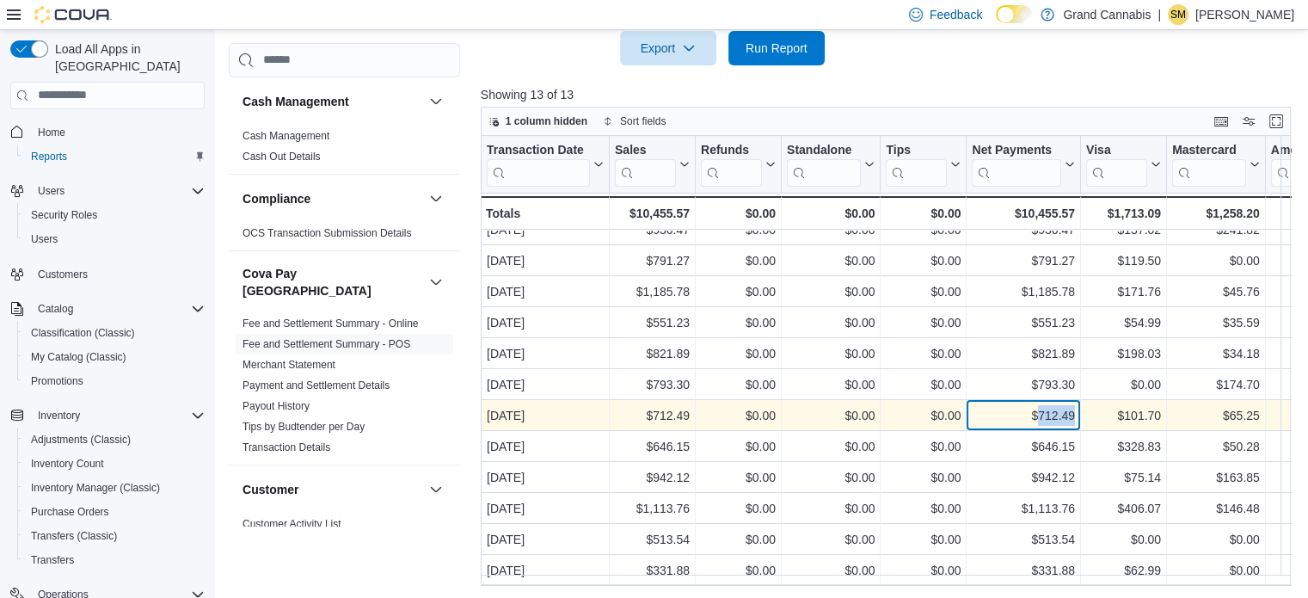
click at [1074, 405] on div "$712.49" at bounding box center [1023, 415] width 103 height 21
copy div "712.49"
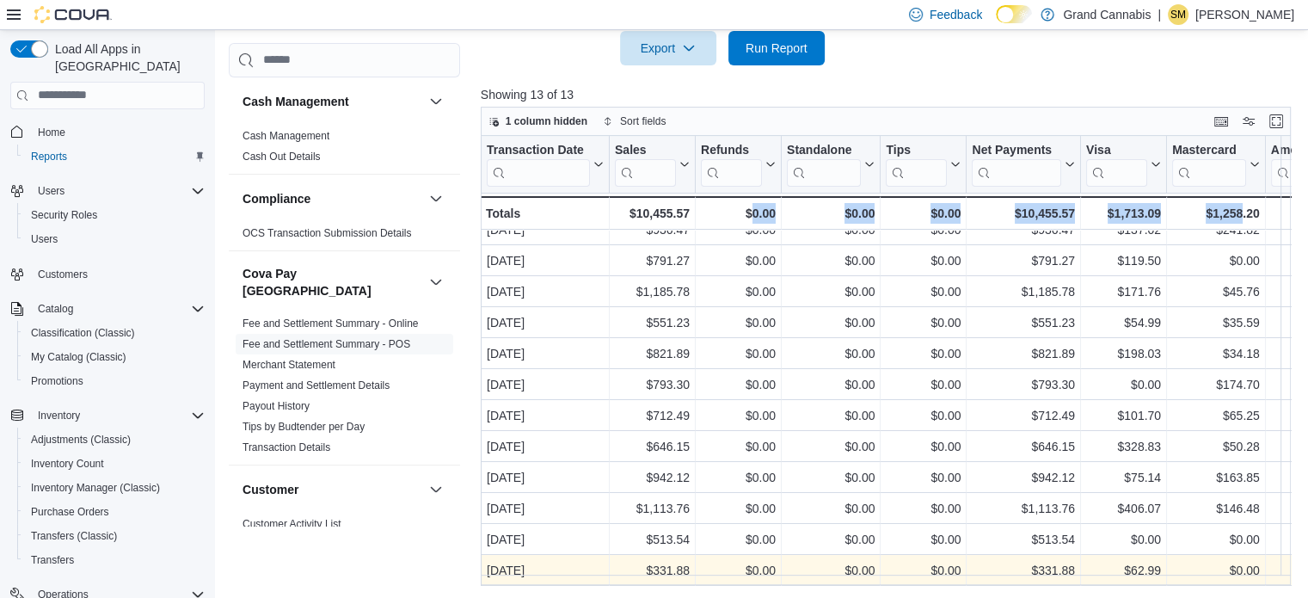
drag, startPoint x: 754, startPoint y: 584, endPoint x: 1080, endPoint y: 563, distance: 327.6
click at [1163, 572] on div "Transaction Date Click to view column header actions Sales Click to view column…" at bounding box center [890, 361] width 819 height 450
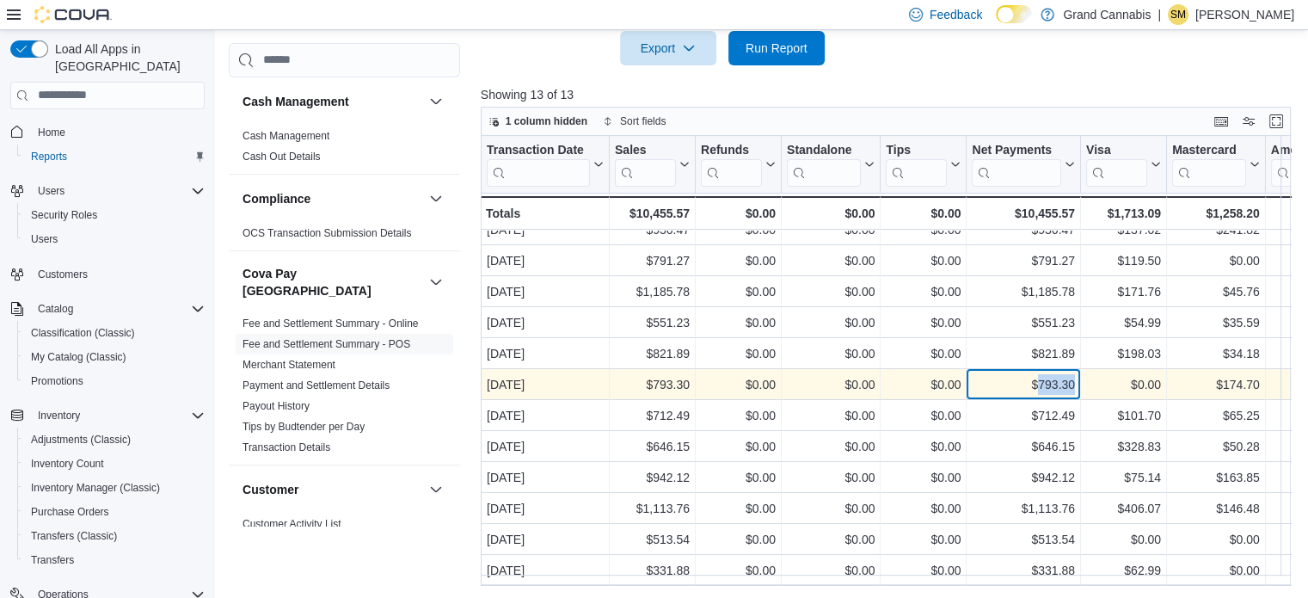
drag, startPoint x: 1036, startPoint y: 374, endPoint x: 1073, endPoint y: 379, distance: 37.3
click at [1073, 379] on div "$793.30" at bounding box center [1023, 384] width 103 height 21
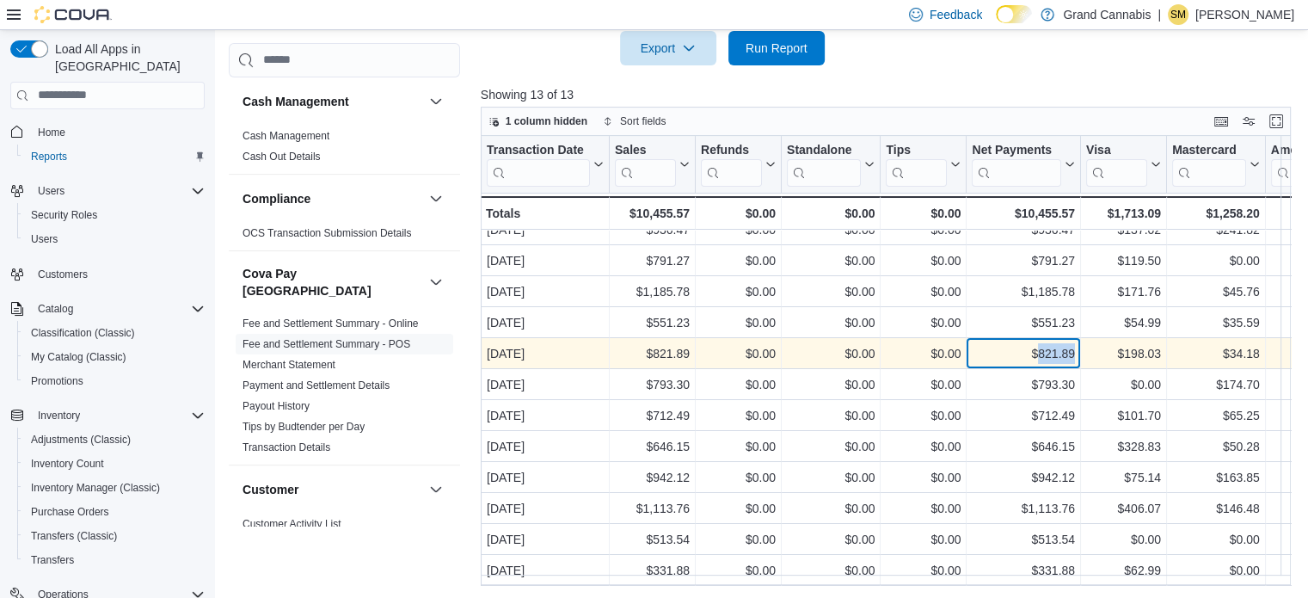
drag, startPoint x: 1037, startPoint y: 341, endPoint x: 1074, endPoint y: 341, distance: 37.0
click at [1074, 343] on div "$821.89" at bounding box center [1023, 353] width 103 height 21
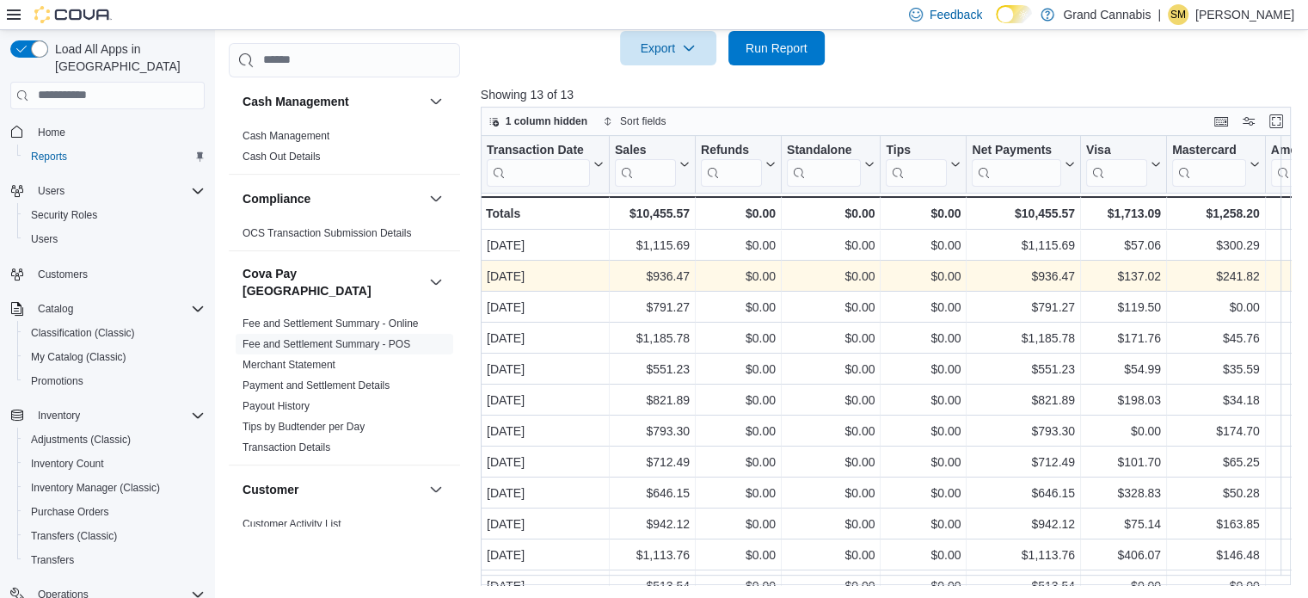
scroll to position [0, 0]
drag, startPoint x: 1038, startPoint y: 274, endPoint x: 1073, endPoint y: 274, distance: 34.4
click at [1073, 274] on div "$936.47" at bounding box center [1023, 276] width 103 height 21
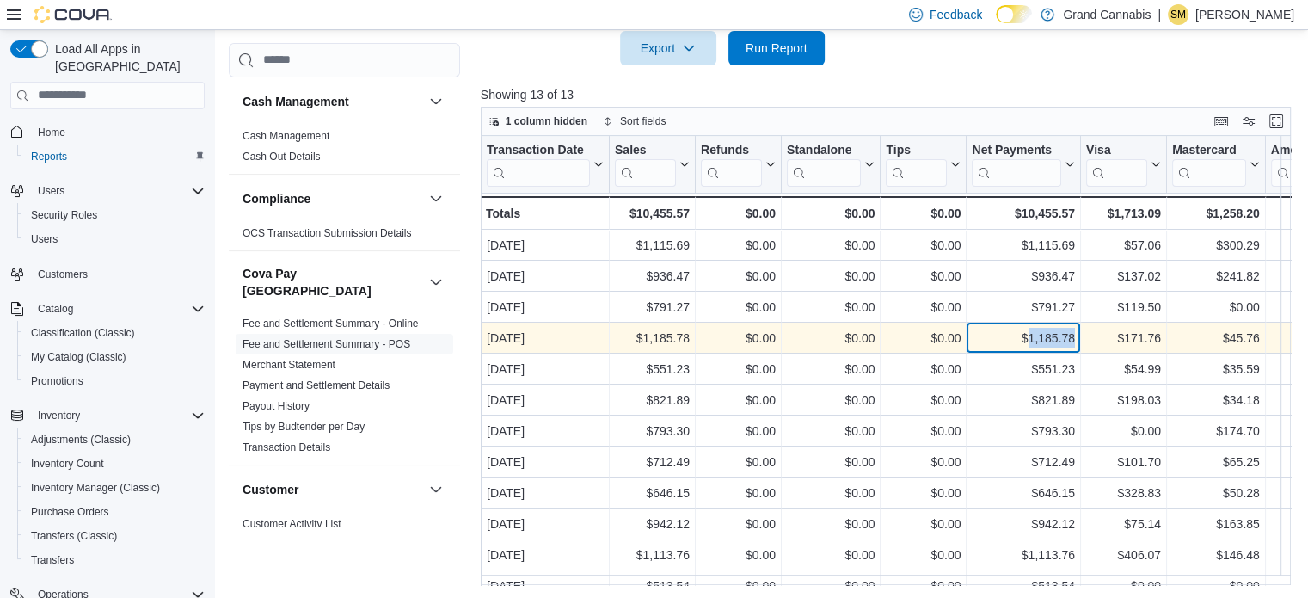
drag, startPoint x: 1029, startPoint y: 340, endPoint x: 1057, endPoint y: 340, distance: 28.4
click at [1073, 340] on div "$1,185.78" at bounding box center [1023, 338] width 103 height 21
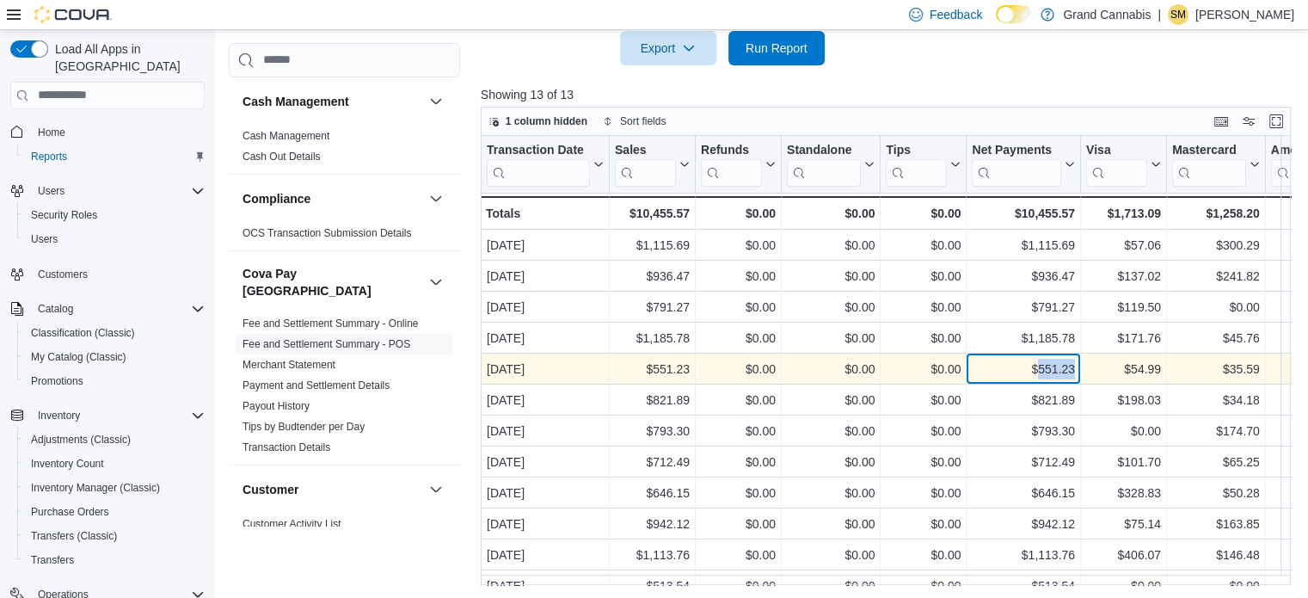
drag, startPoint x: 1039, startPoint y: 367, endPoint x: 1073, endPoint y: 369, distance: 33.6
click at [1073, 369] on div "$551.23" at bounding box center [1023, 369] width 103 height 21
drag, startPoint x: 1066, startPoint y: 370, endPoint x: 1106, endPoint y: 381, distance: 41.9
click at [1106, 380] on div "$54.99 - Visa, column 7, row 5" at bounding box center [1124, 369] width 86 height 31
drag, startPoint x: 1037, startPoint y: 367, endPoint x: 1074, endPoint y: 367, distance: 36.1
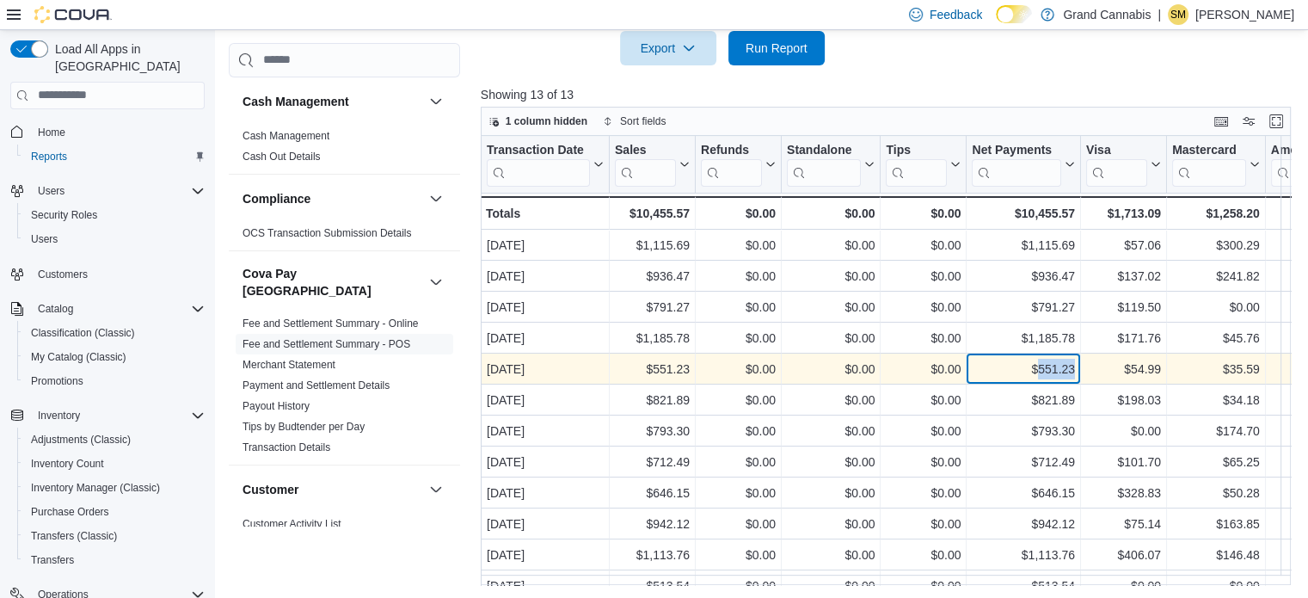
click at [1074, 367] on div "$551.23" at bounding box center [1023, 369] width 103 height 21
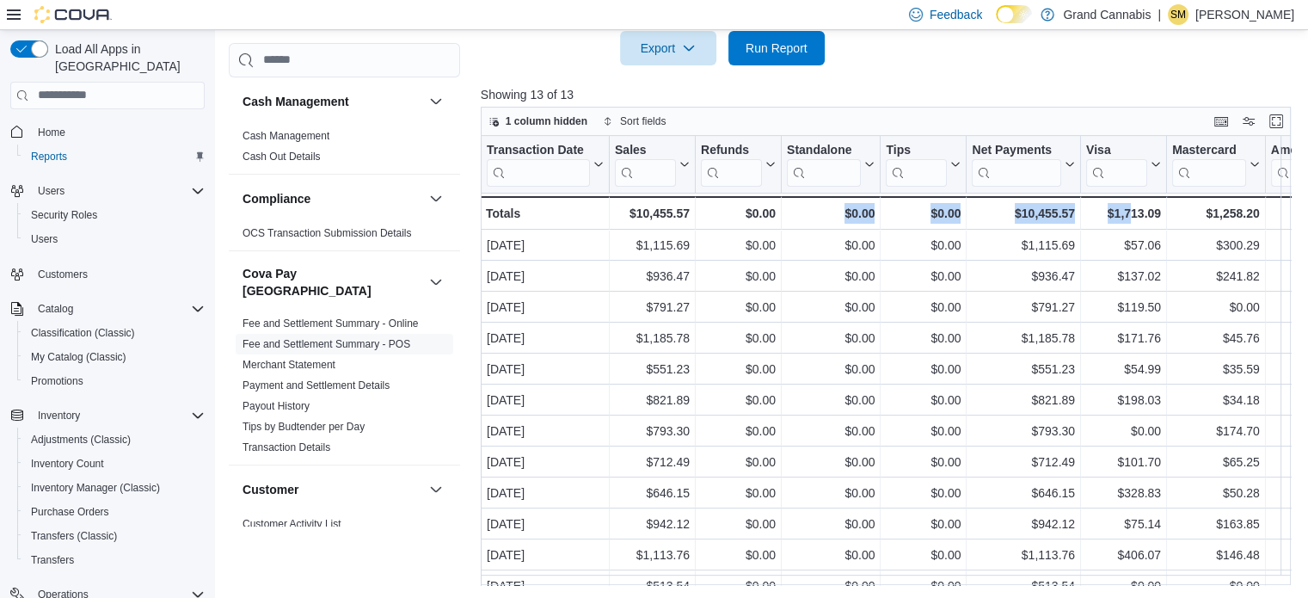
drag, startPoint x: 778, startPoint y: 584, endPoint x: 1069, endPoint y: 580, distance: 291.6
click at [1095, 580] on div "Reports Feedback Cash Management Cash Management Cash Out Details Compliance OC…" at bounding box center [764, 101] width 1098 height 996
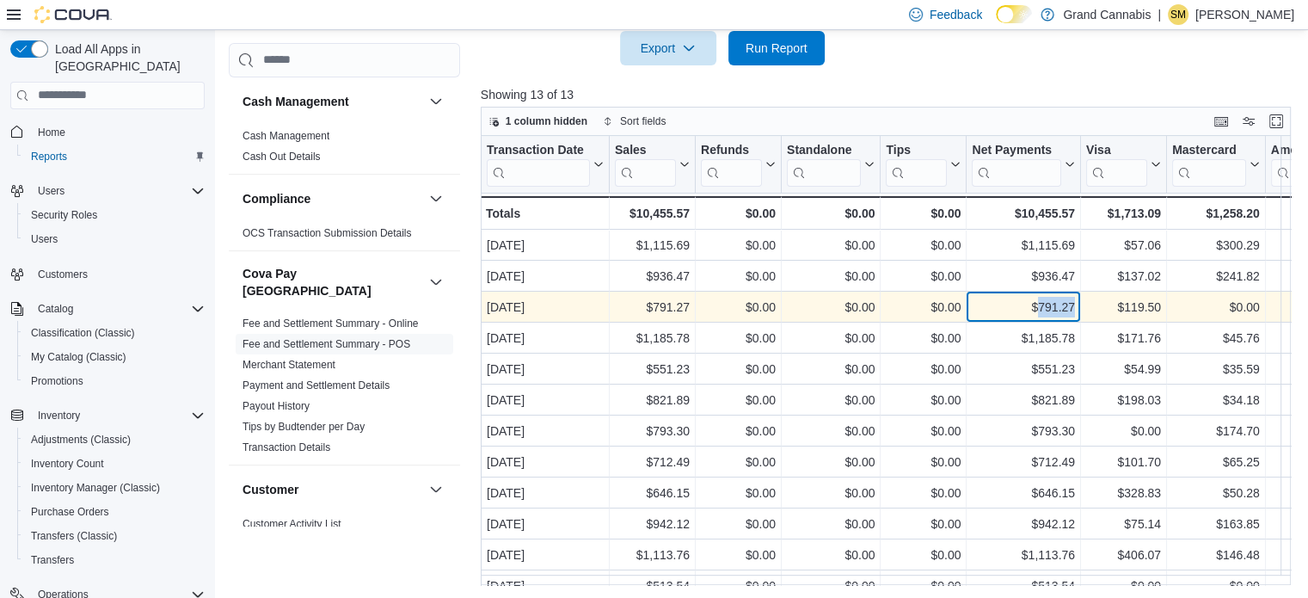
drag, startPoint x: 1038, startPoint y: 305, endPoint x: 1073, endPoint y: 307, distance: 34.5
click at [1073, 307] on div "$791.27" at bounding box center [1023, 307] width 103 height 21
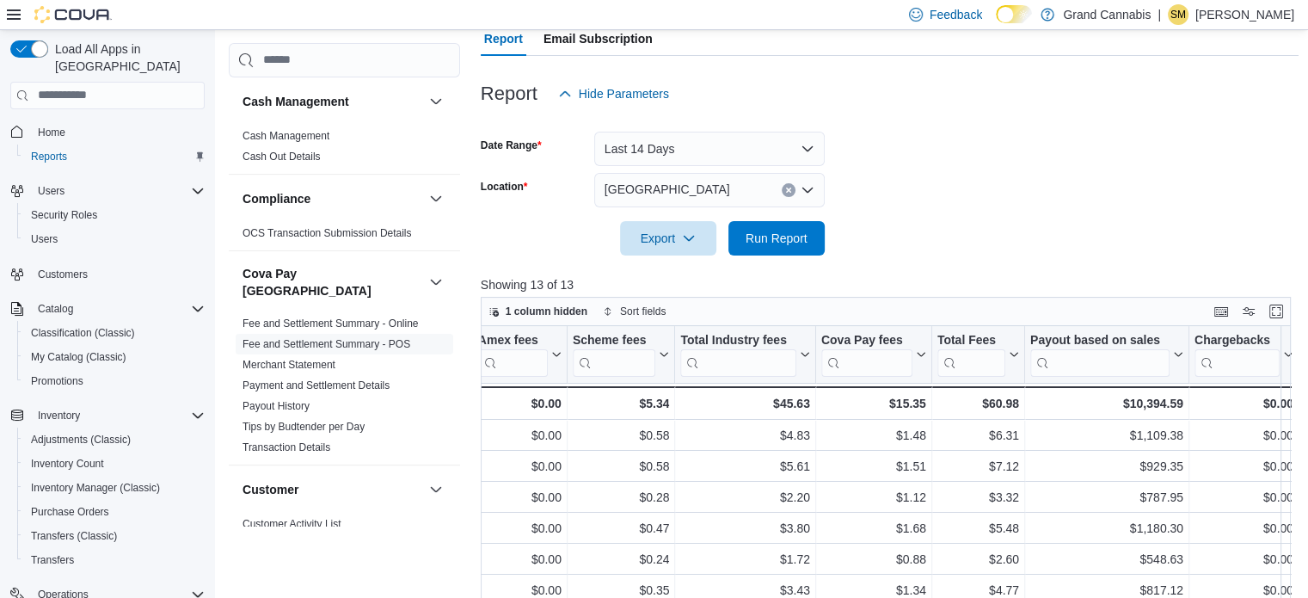
scroll to position [169, 0]
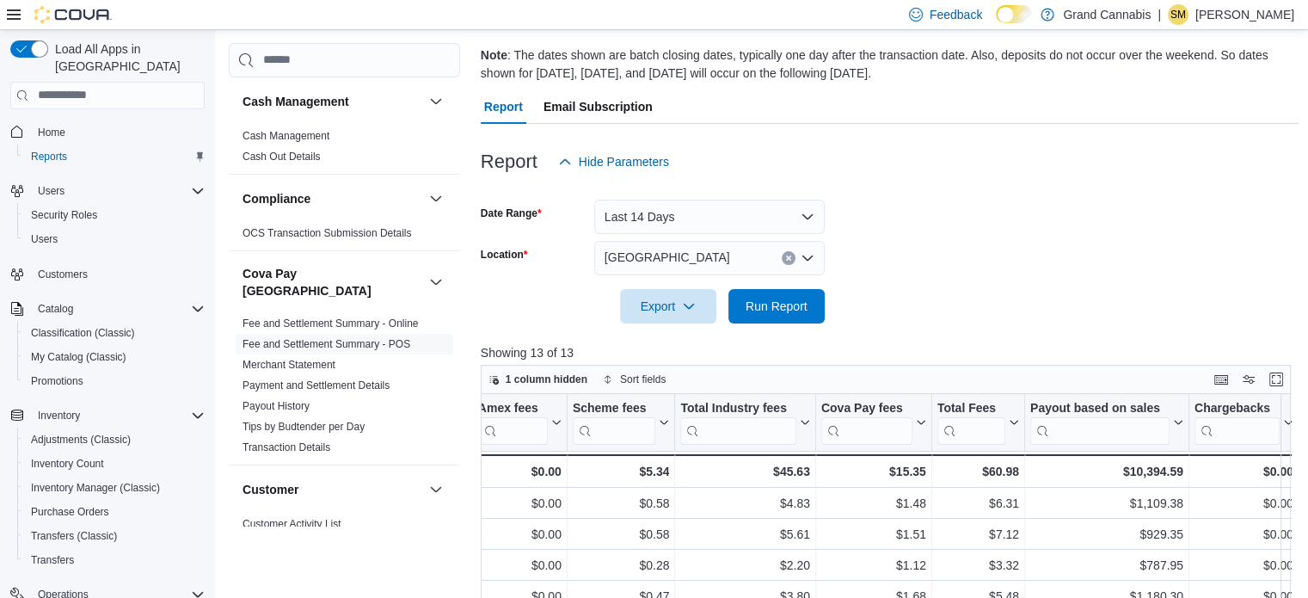
click at [789, 255] on icon "Clear input" at bounding box center [788, 257] width 4 height 4
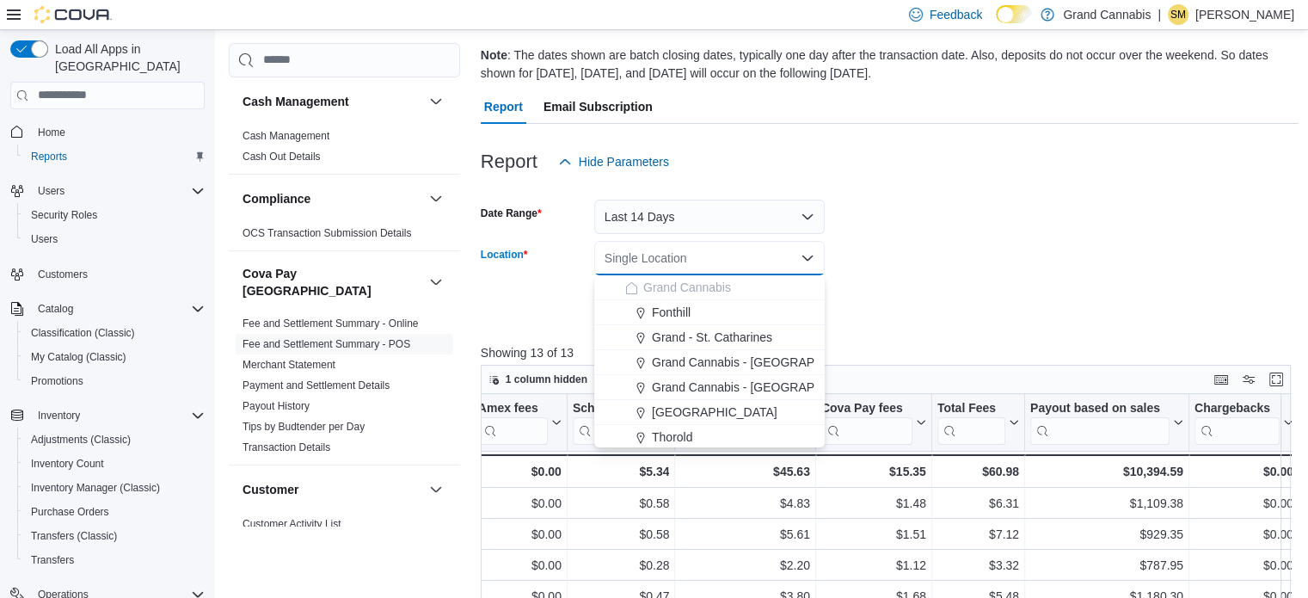
drag, startPoint x: 752, startPoint y: 333, endPoint x: 912, endPoint y: 261, distance: 175.6
click at [752, 333] on span "Grand - St. Catharines" at bounding box center [712, 337] width 120 height 17
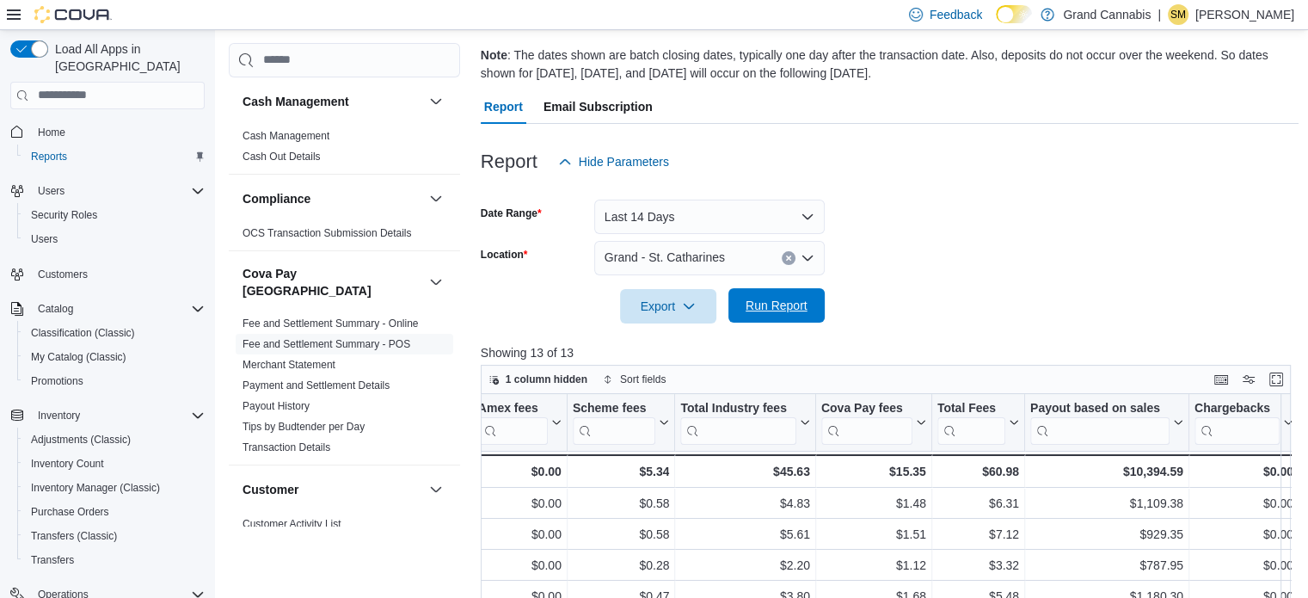
drag, startPoint x: 912, startPoint y: 261, endPoint x: 815, endPoint y: 295, distance: 102.3
click at [891, 261] on form "Date Range Last 14 Days Location Grand - St. Catharines Export Run Report" at bounding box center [890, 251] width 819 height 145
click at [812, 297] on span "Run Report" at bounding box center [777, 305] width 76 height 34
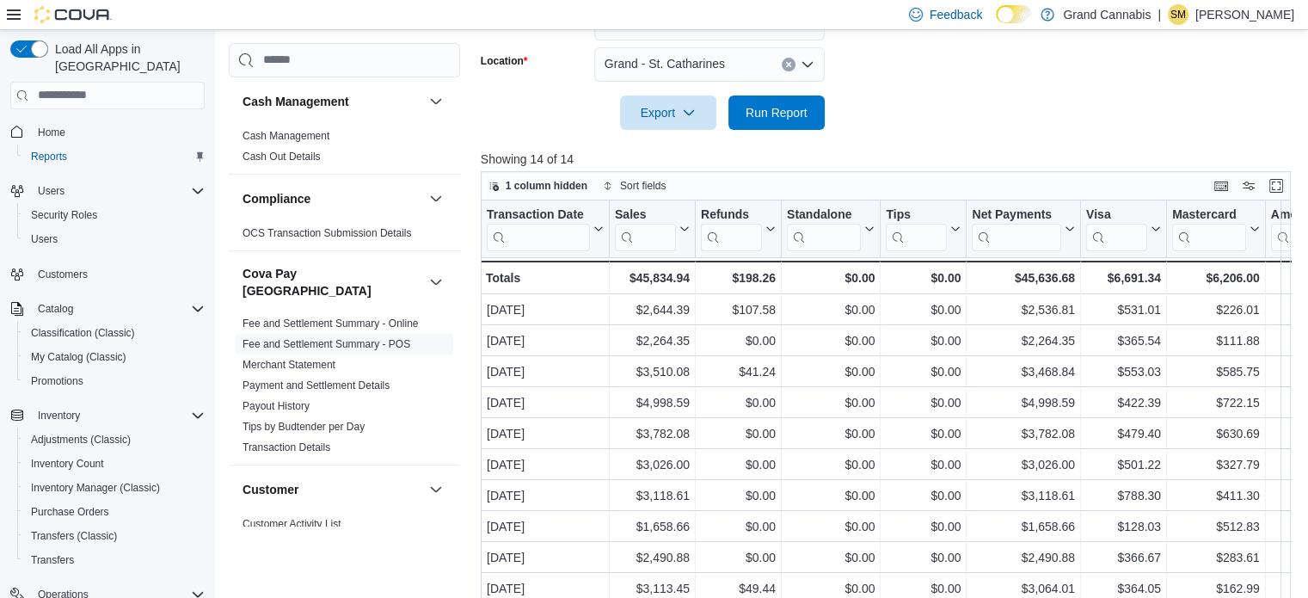
scroll to position [428, 0]
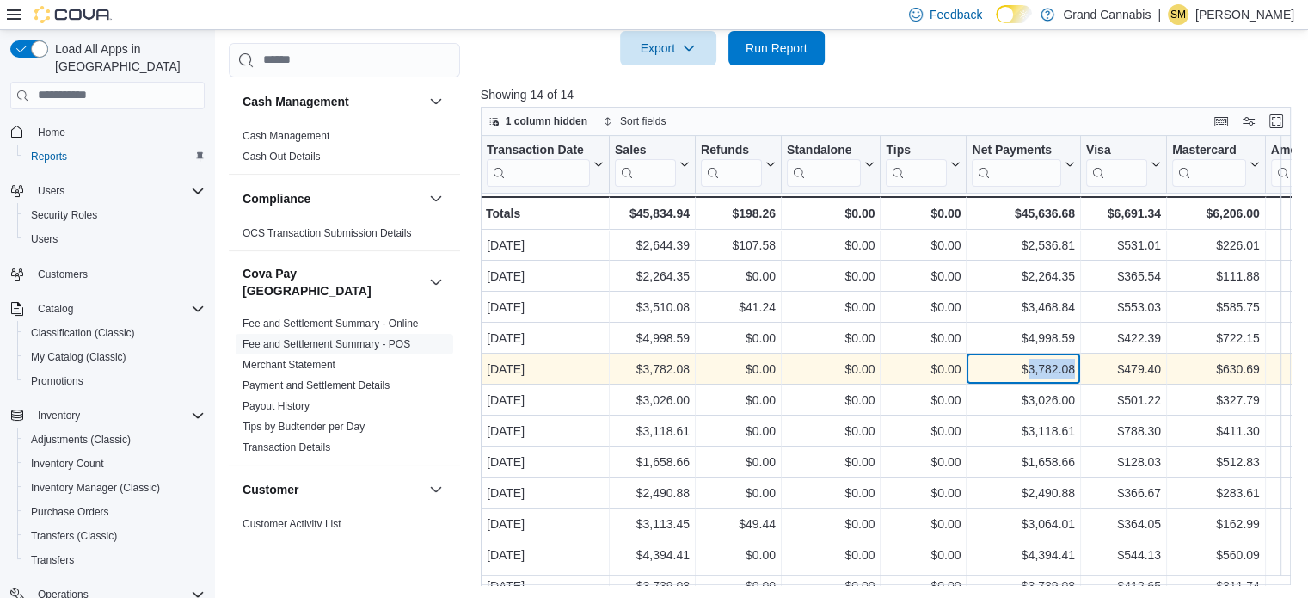
drag, startPoint x: 1031, startPoint y: 371, endPoint x: 1074, endPoint y: 367, distance: 43.1
click at [1074, 367] on div "$3,782.08" at bounding box center [1023, 369] width 103 height 21
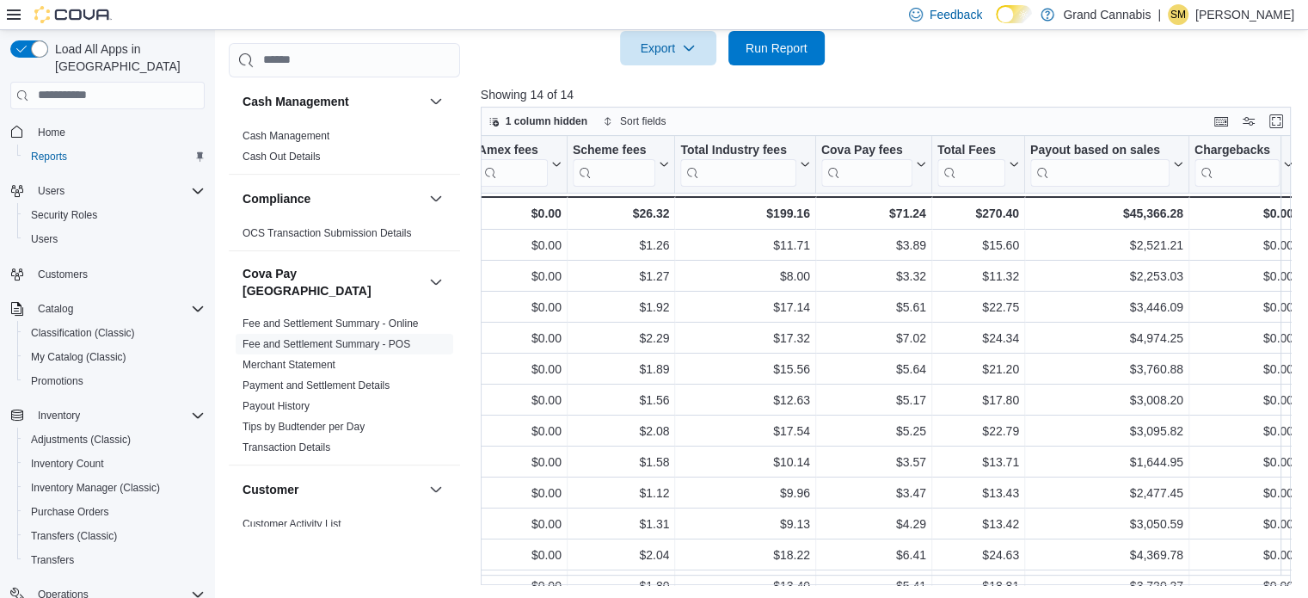
scroll to position [0, 0]
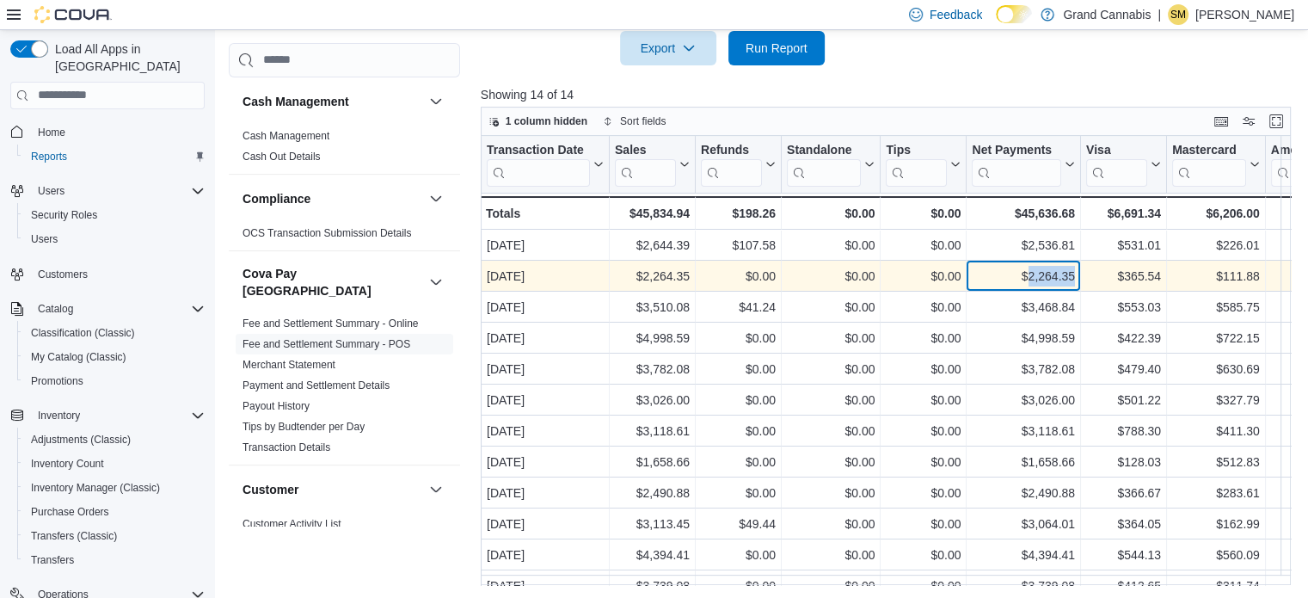
drag, startPoint x: 1028, startPoint y: 271, endPoint x: 1074, endPoint y: 272, distance: 46.5
click at [1074, 272] on div "$2,264.35" at bounding box center [1023, 276] width 103 height 21
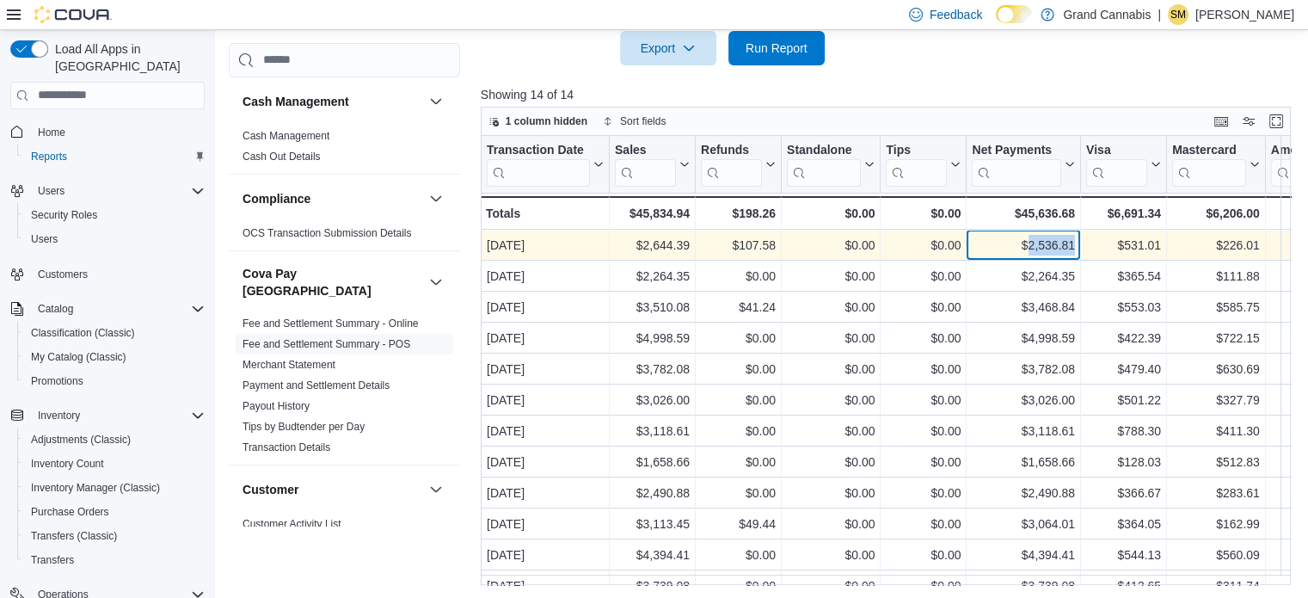
drag, startPoint x: 1031, startPoint y: 244, endPoint x: 1072, endPoint y: 243, distance: 41.3
click at [1072, 243] on div "$2,536.81" at bounding box center [1023, 245] width 103 height 21
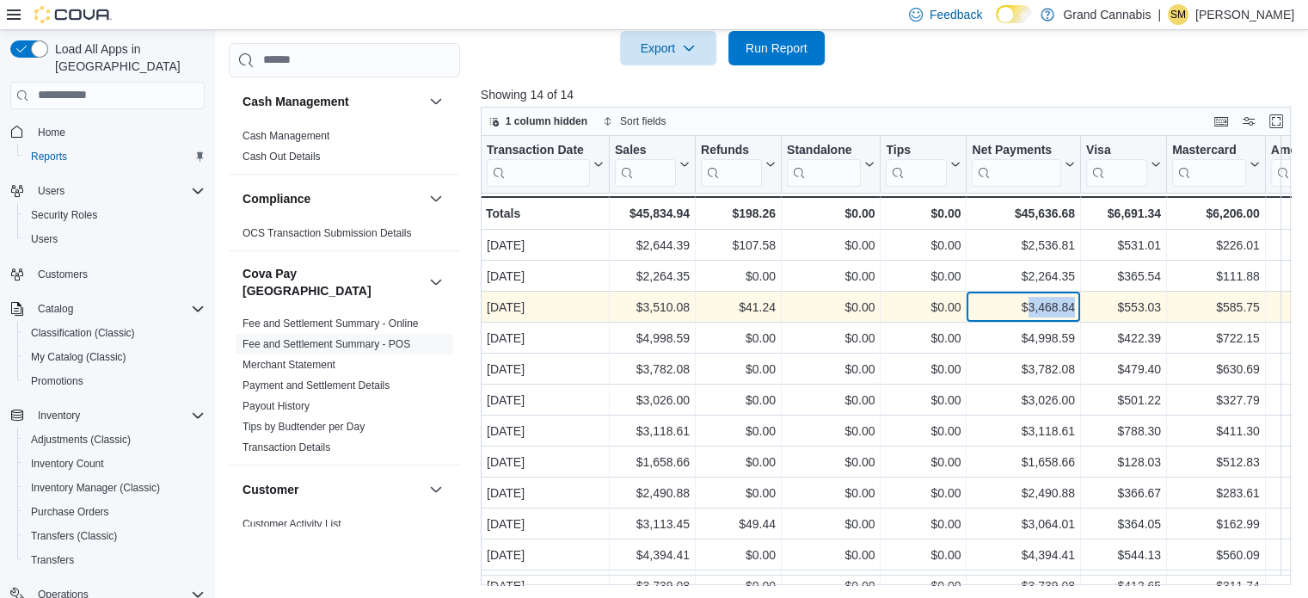
drag, startPoint x: 1029, startPoint y: 306, endPoint x: 1064, endPoint y: 305, distance: 35.3
click at [1074, 306] on div "$3,468.84" at bounding box center [1023, 307] width 103 height 21
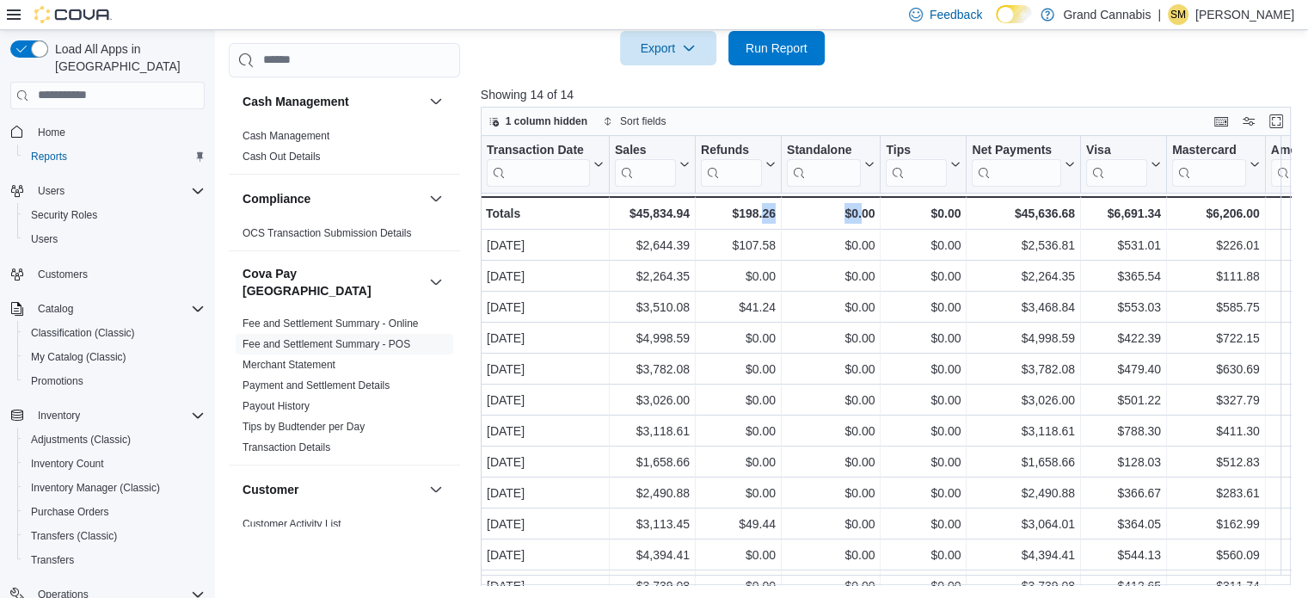
drag, startPoint x: 764, startPoint y: 585, endPoint x: 859, endPoint y: 587, distance: 94.6
click at [859, 587] on div "Reports Feedback Cash Management Cash Management Cash Out Details Compliance OC…" at bounding box center [764, 101] width 1098 height 996
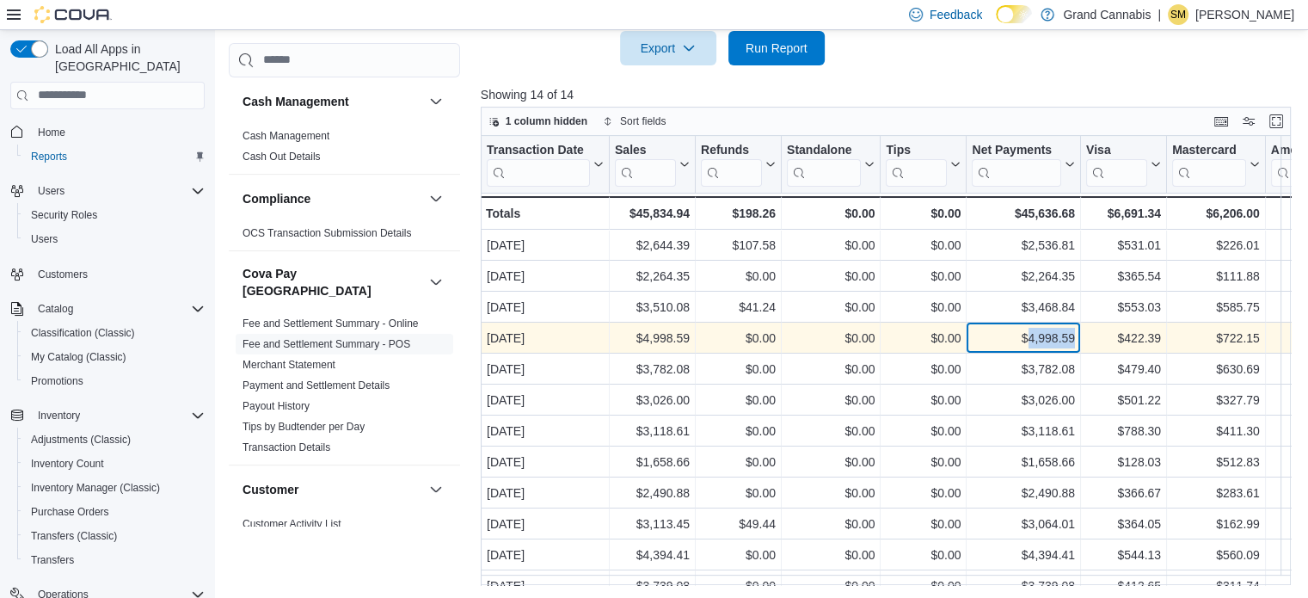
drag, startPoint x: 1029, startPoint y: 336, endPoint x: 1074, endPoint y: 336, distance: 44.7
click at [1074, 336] on div "$4,998.59" at bounding box center [1023, 338] width 103 height 21
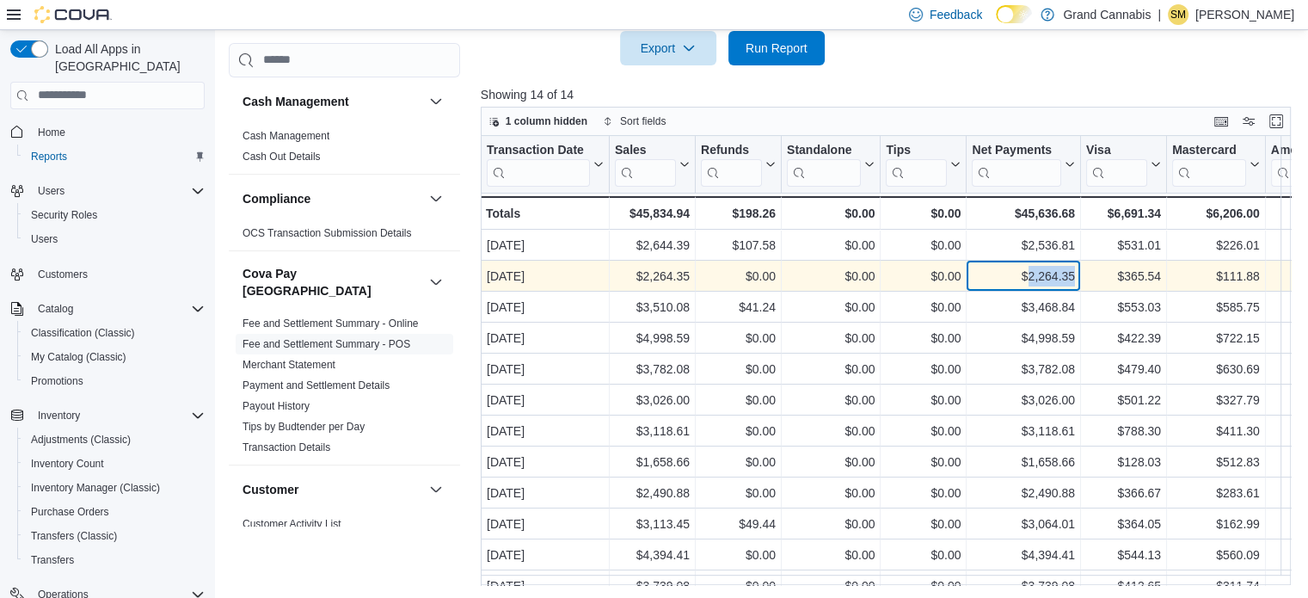
drag, startPoint x: 1025, startPoint y: 278, endPoint x: 1074, endPoint y: 278, distance: 48.2
click at [1074, 278] on div "$2,264.35" at bounding box center [1023, 276] width 103 height 21
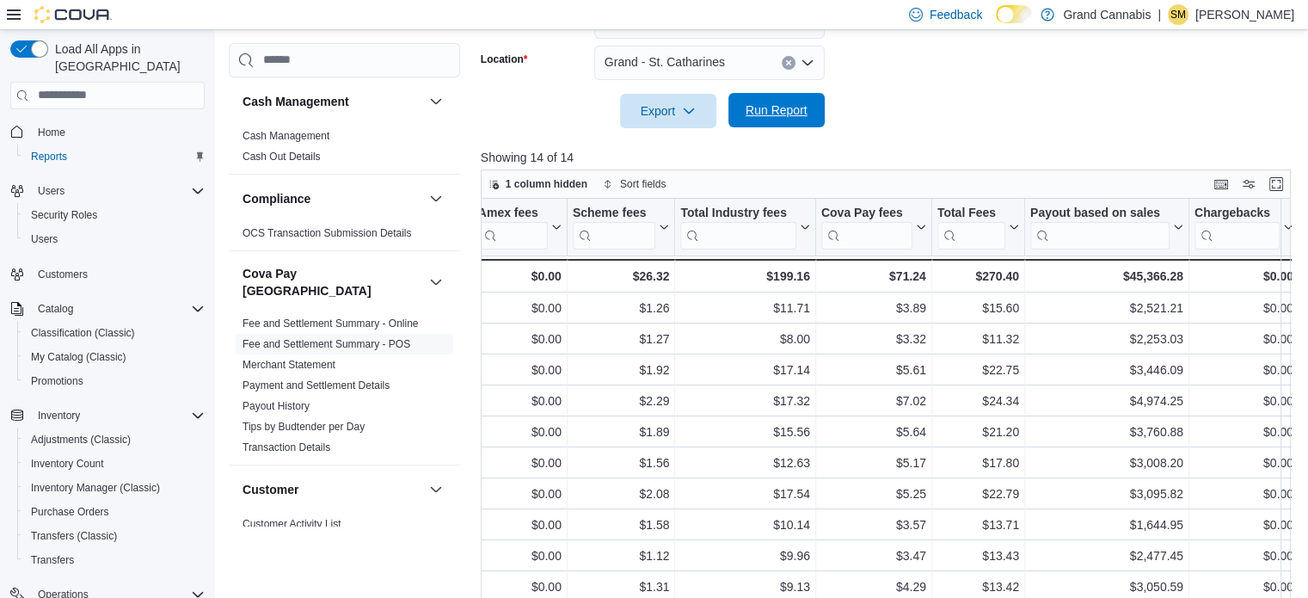
scroll to position [255, 0]
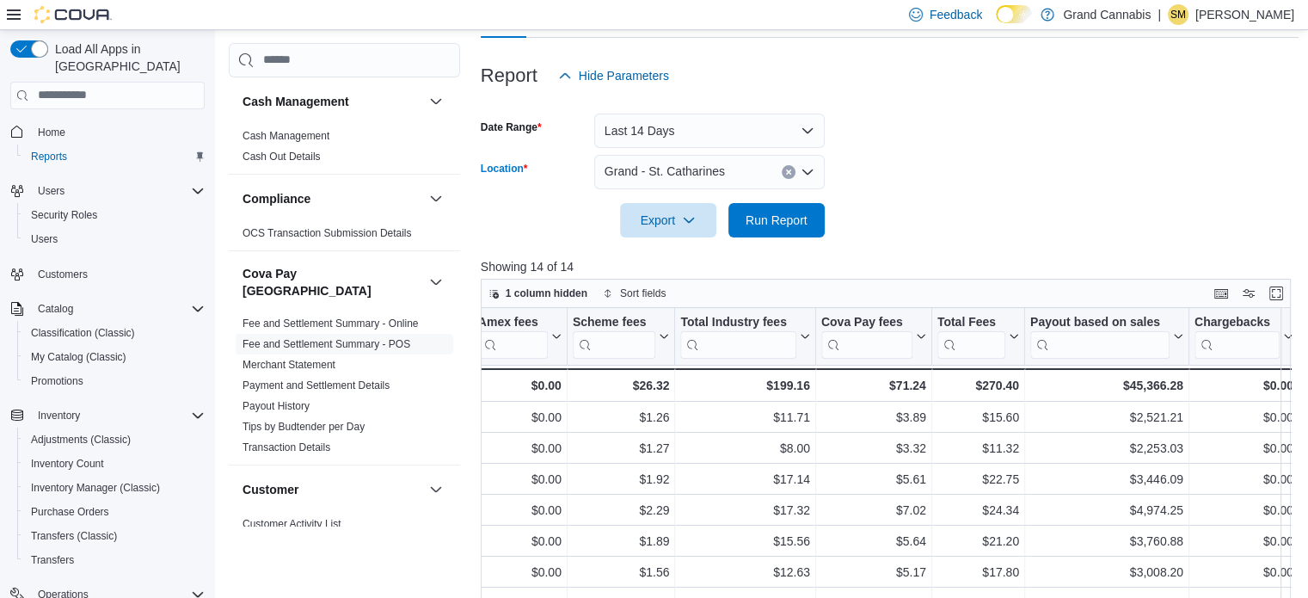
click at [785, 170] on icon "Clear input" at bounding box center [788, 172] width 7 height 7
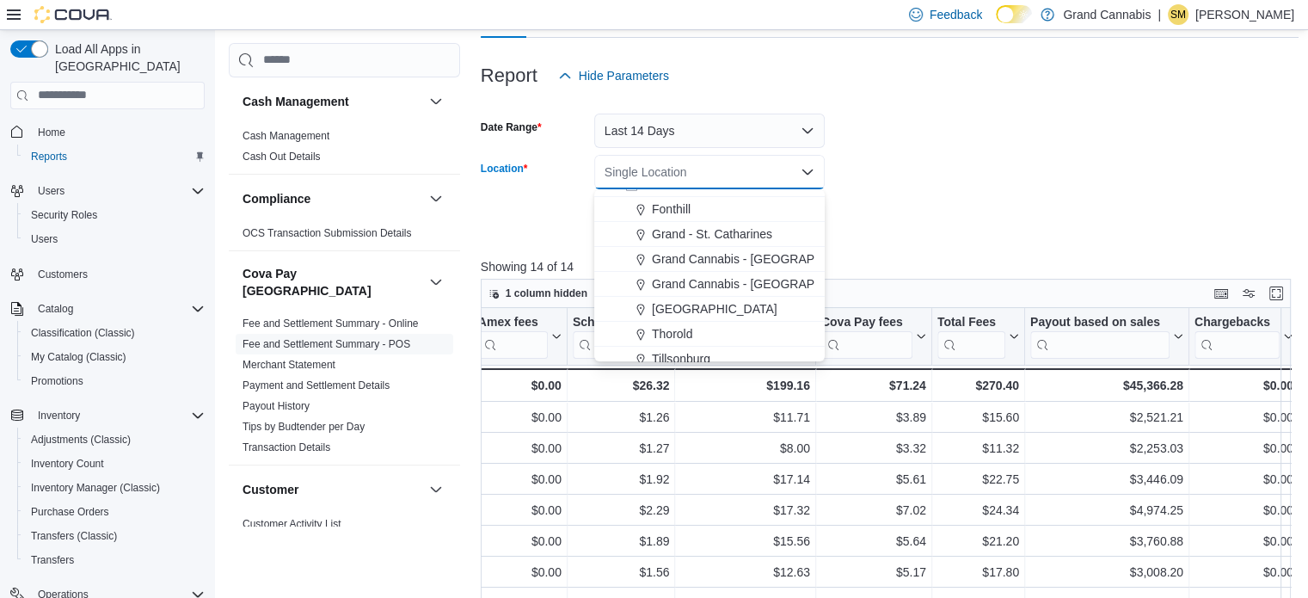
scroll to position [28, 0]
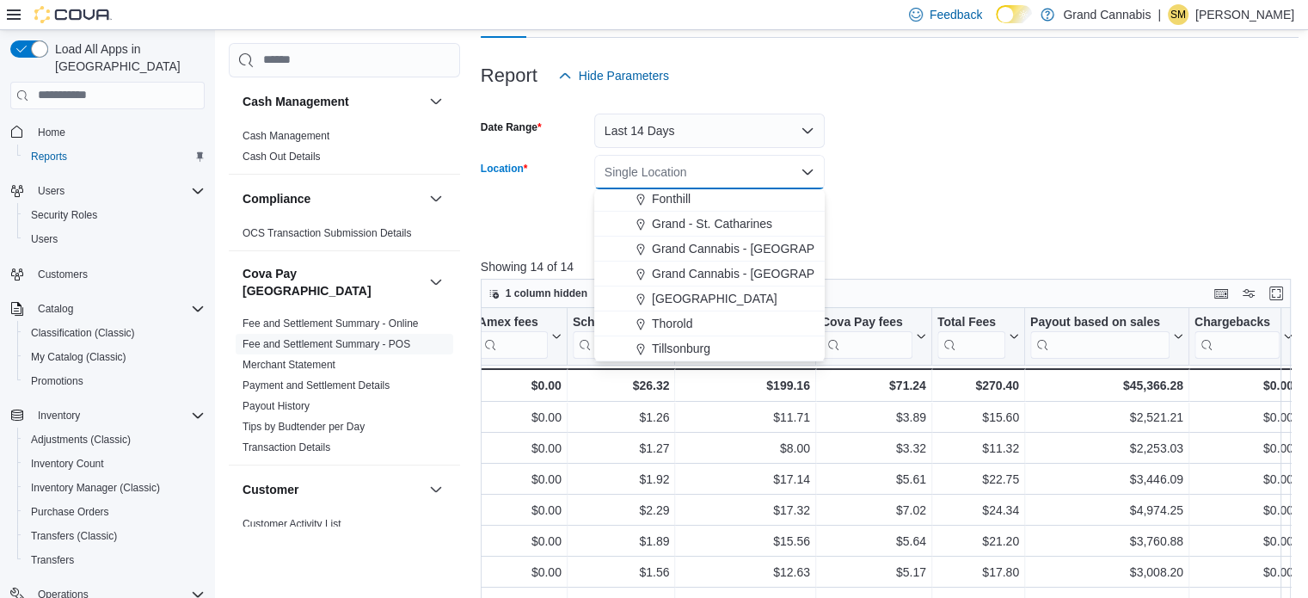
click at [682, 343] on span "Tillsonburg" at bounding box center [681, 348] width 58 height 17
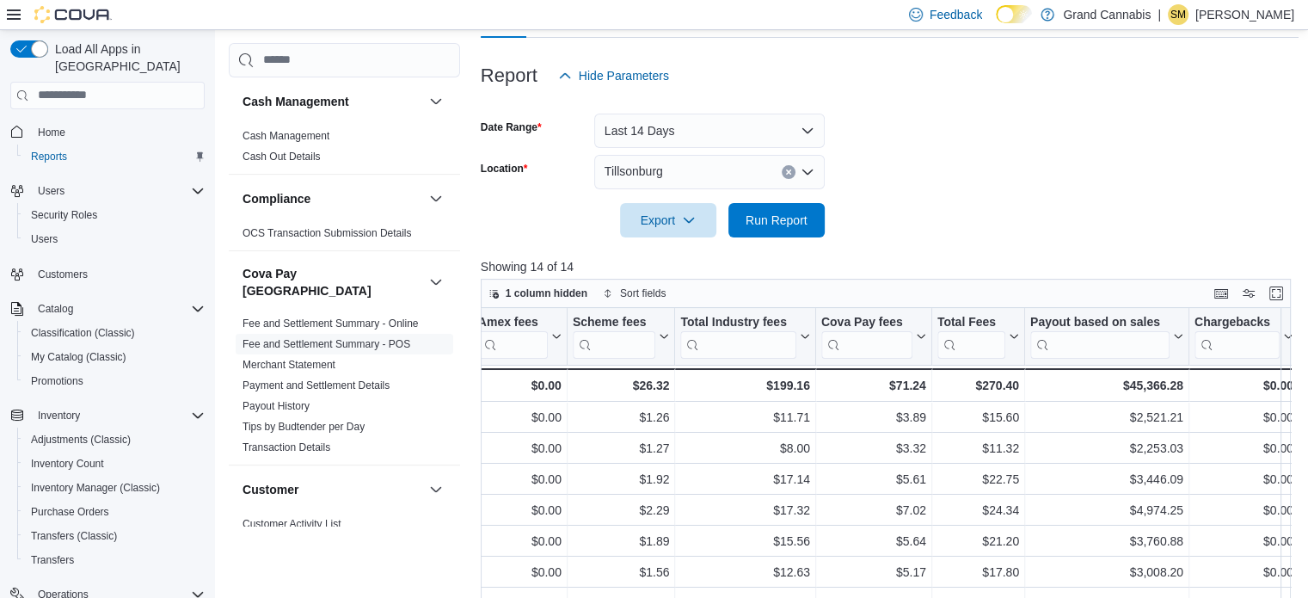
drag, startPoint x: 895, startPoint y: 229, endPoint x: 785, endPoint y: 235, distance: 110.3
click at [885, 229] on form "Date Range Last 14 Days Location Tillsonburg Export Run Report" at bounding box center [890, 165] width 819 height 145
drag, startPoint x: 785, startPoint y: 235, endPoint x: 798, endPoint y: 113, distance: 122.9
click at [785, 235] on span "Run Report" at bounding box center [777, 220] width 76 height 34
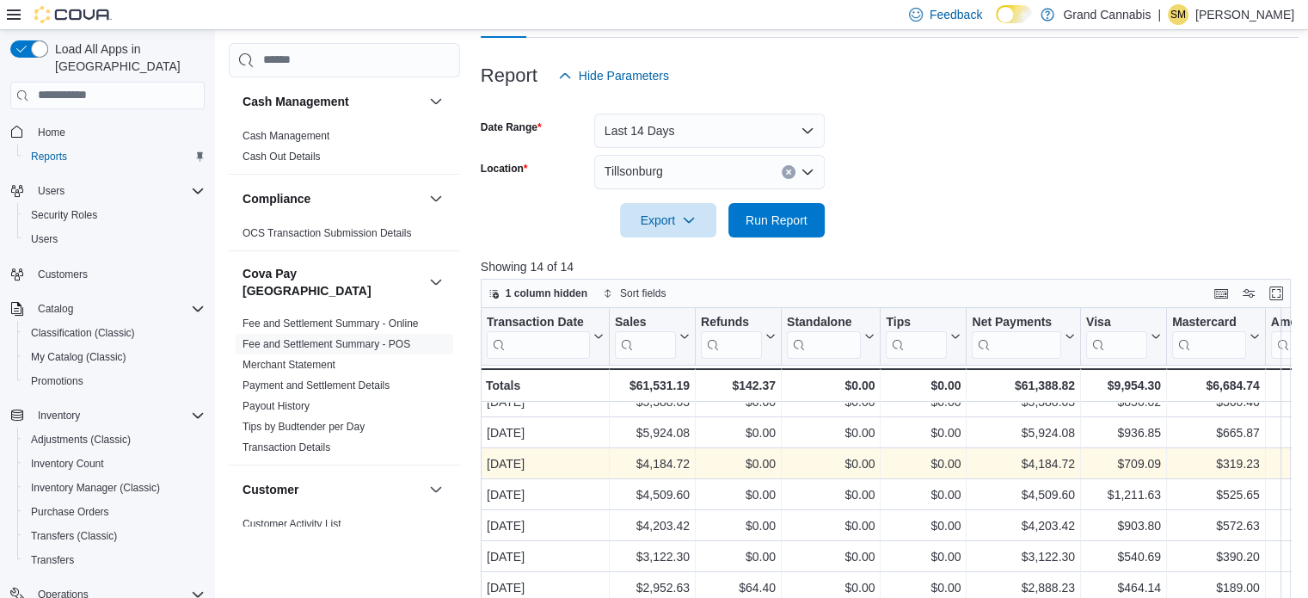
scroll to position [87, 0]
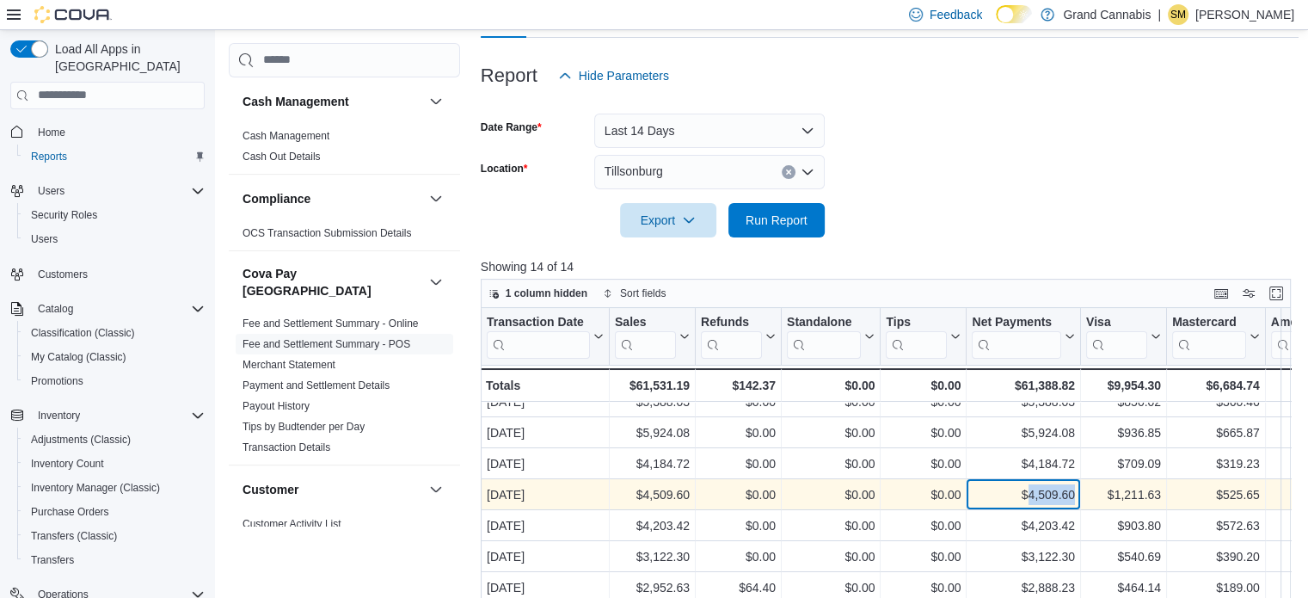
drag, startPoint x: 1028, startPoint y: 483, endPoint x: 1074, endPoint y: 485, distance: 46.5
click at [1074, 485] on div "$4,509.60" at bounding box center [1023, 494] width 103 height 21
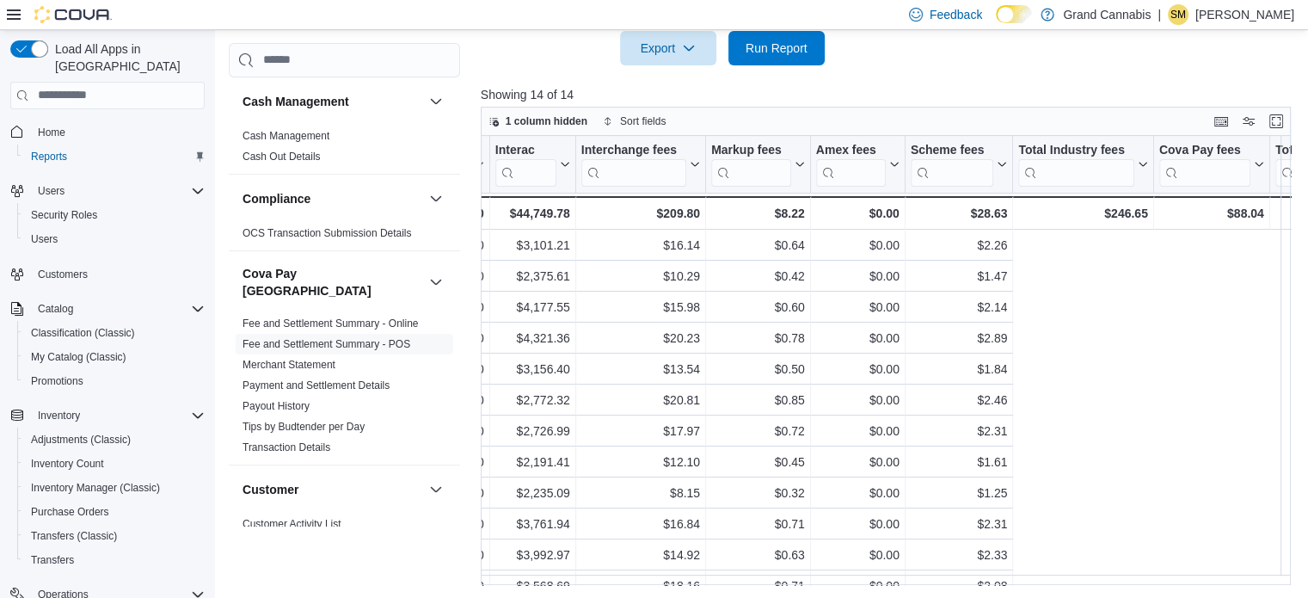
scroll to position [0, 0]
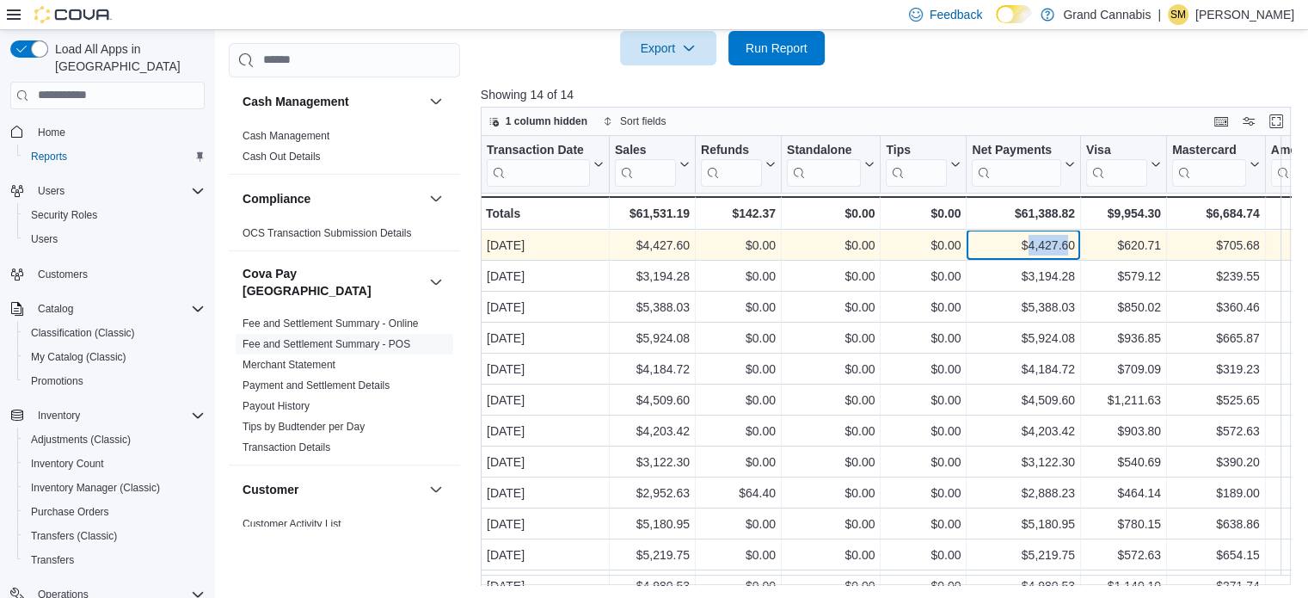
drag, startPoint x: 1029, startPoint y: 243, endPoint x: 1071, endPoint y: 243, distance: 42.2
click at [1071, 243] on div "$4,427.60" at bounding box center [1023, 245] width 103 height 21
click at [1063, 243] on div "$4,427.60" at bounding box center [1023, 245] width 103 height 21
drag, startPoint x: 1029, startPoint y: 243, endPoint x: 1077, endPoint y: 243, distance: 48.2
click at [1077, 243] on div "$4,427.60 - Net Payments, column 6, row 1" at bounding box center [1024, 245] width 114 height 31
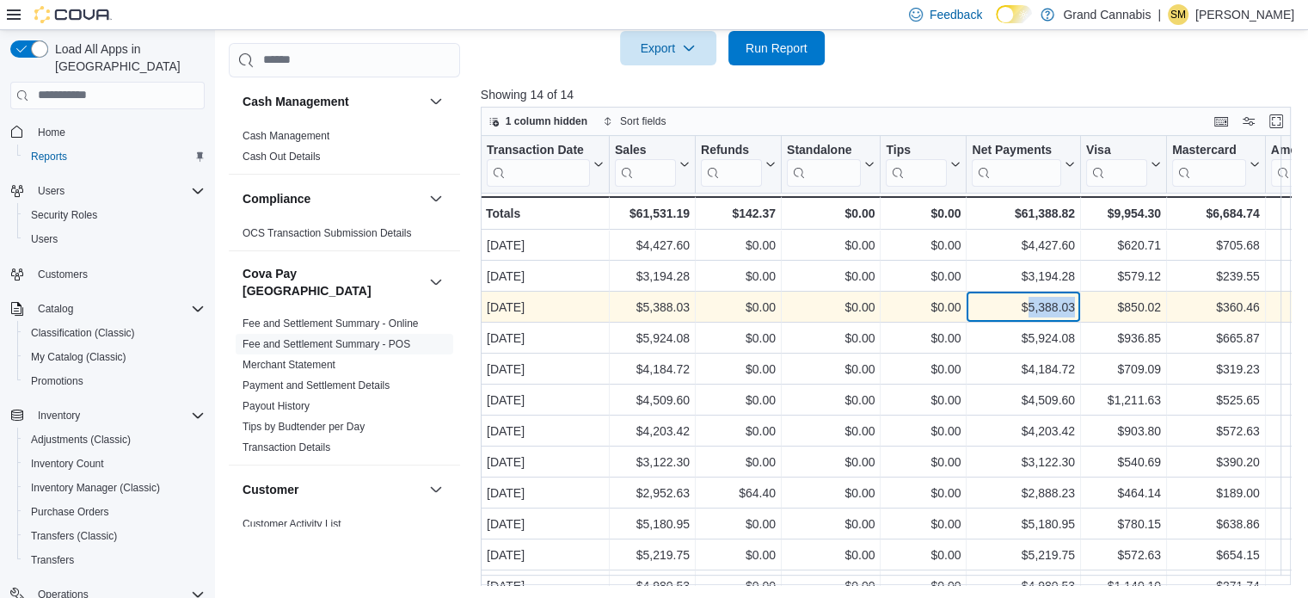
drag, startPoint x: 1028, startPoint y: 311, endPoint x: 1061, endPoint y: 309, distance: 32.7
click at [1074, 310] on div "$5,388.03" at bounding box center [1023, 307] width 103 height 21
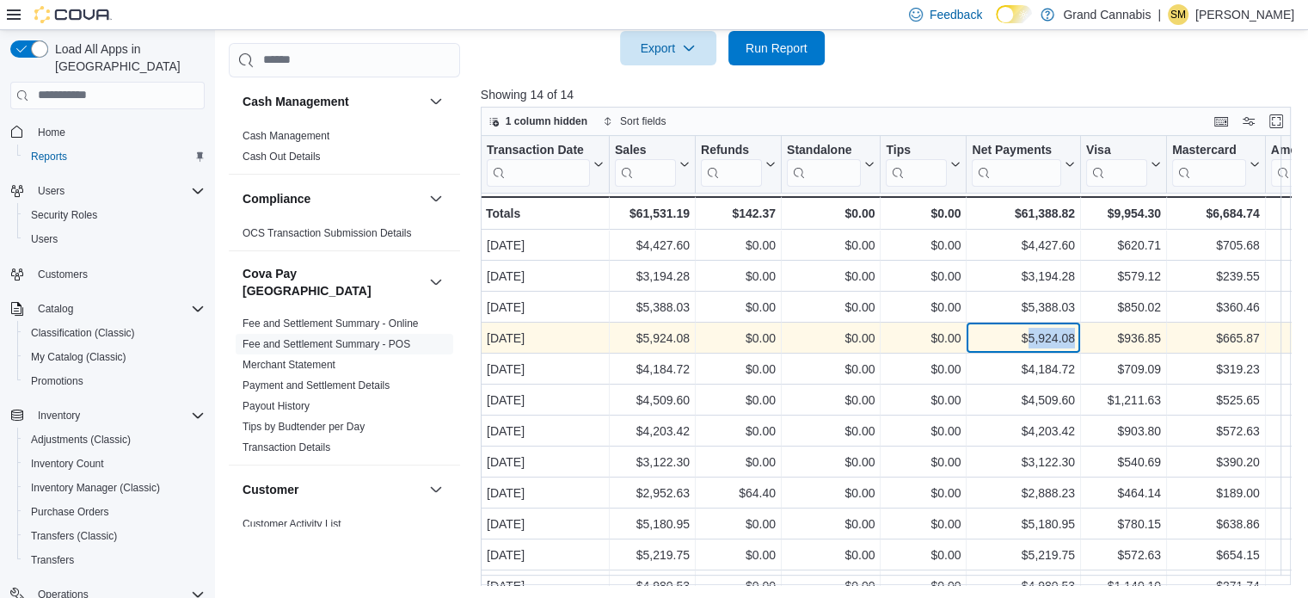
drag, startPoint x: 1025, startPoint y: 338, endPoint x: 1073, endPoint y: 339, distance: 47.3
click at [1073, 339] on div "$5,924.08" at bounding box center [1023, 338] width 103 height 21
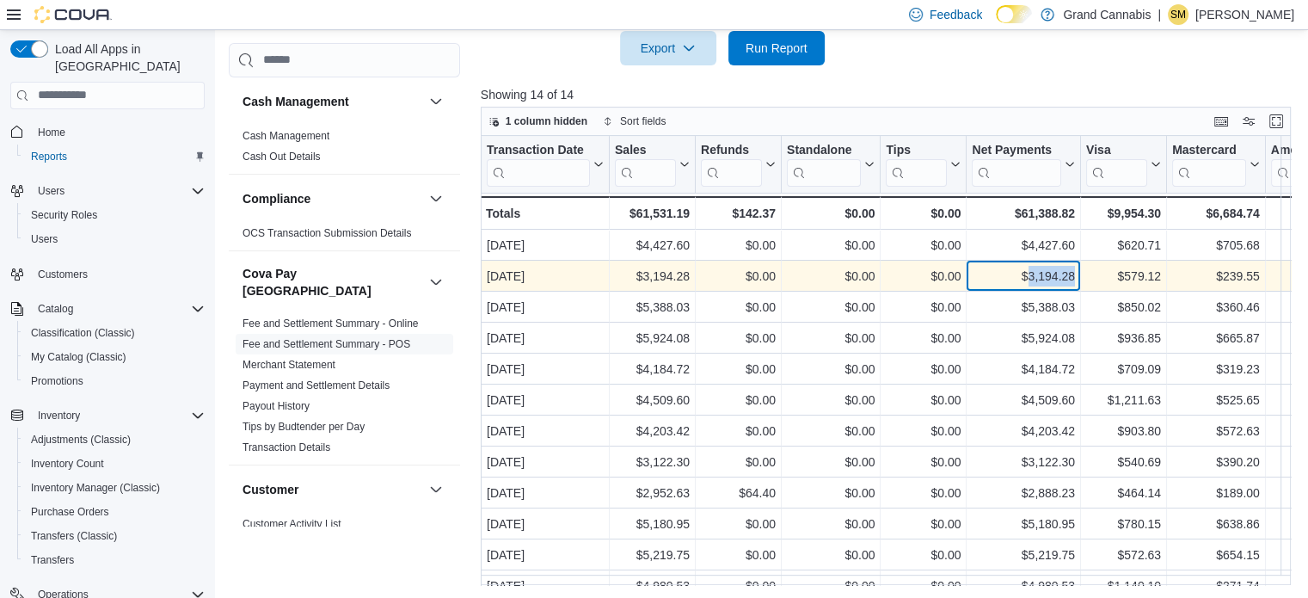
drag, startPoint x: 1027, startPoint y: 275, endPoint x: 1075, endPoint y: 275, distance: 48.2
click at [1075, 275] on div "$3,194.28 - Net Payments, column 6, row 2" at bounding box center [1024, 276] width 114 height 31
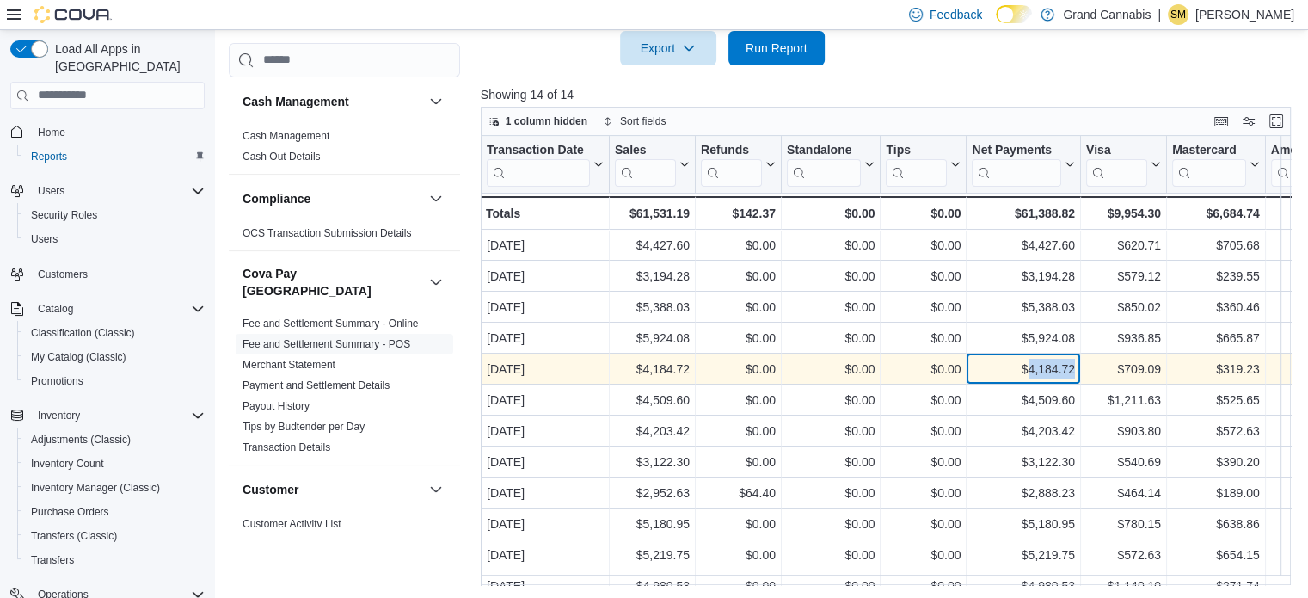
drag, startPoint x: 1030, startPoint y: 371, endPoint x: 1067, endPoint y: 371, distance: 37.0
click at [1073, 371] on div "$4,184.72" at bounding box center [1023, 369] width 103 height 21
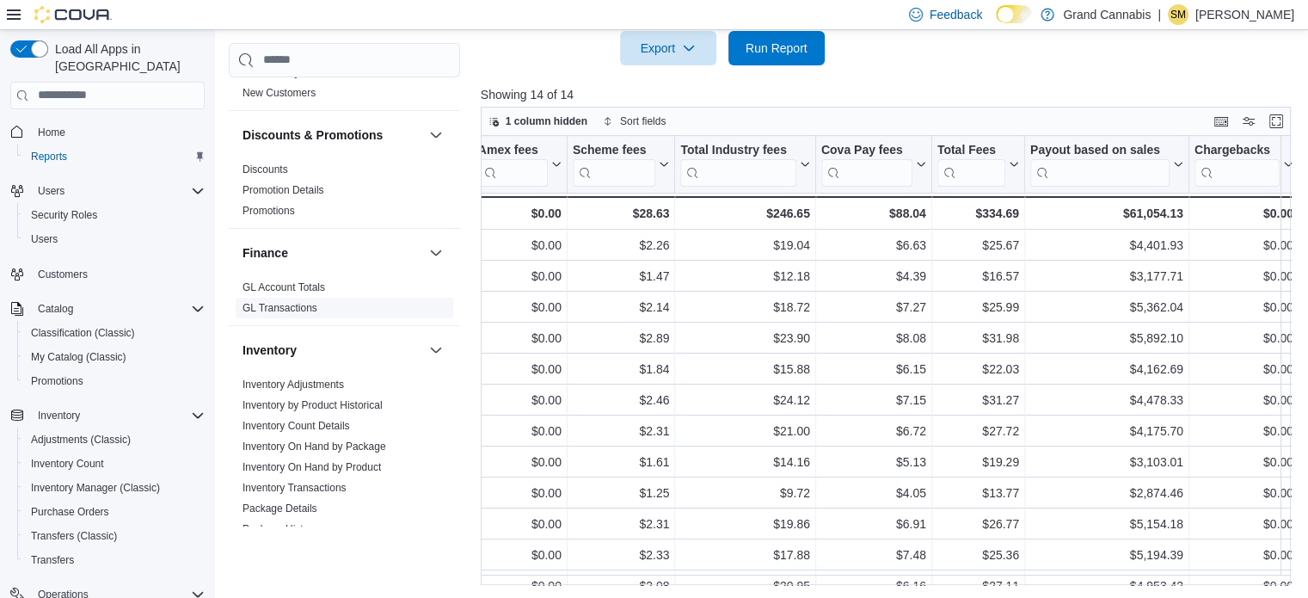
scroll to position [499, 0]
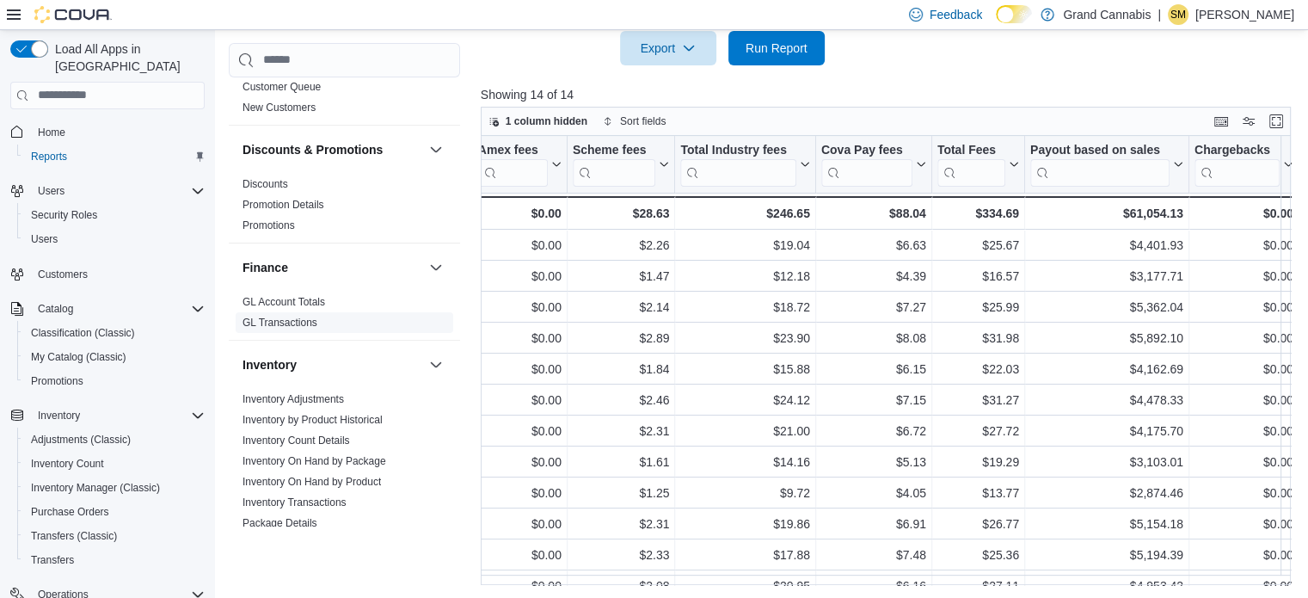
click at [299, 317] on link "GL Transactions" at bounding box center [280, 323] width 75 height 12
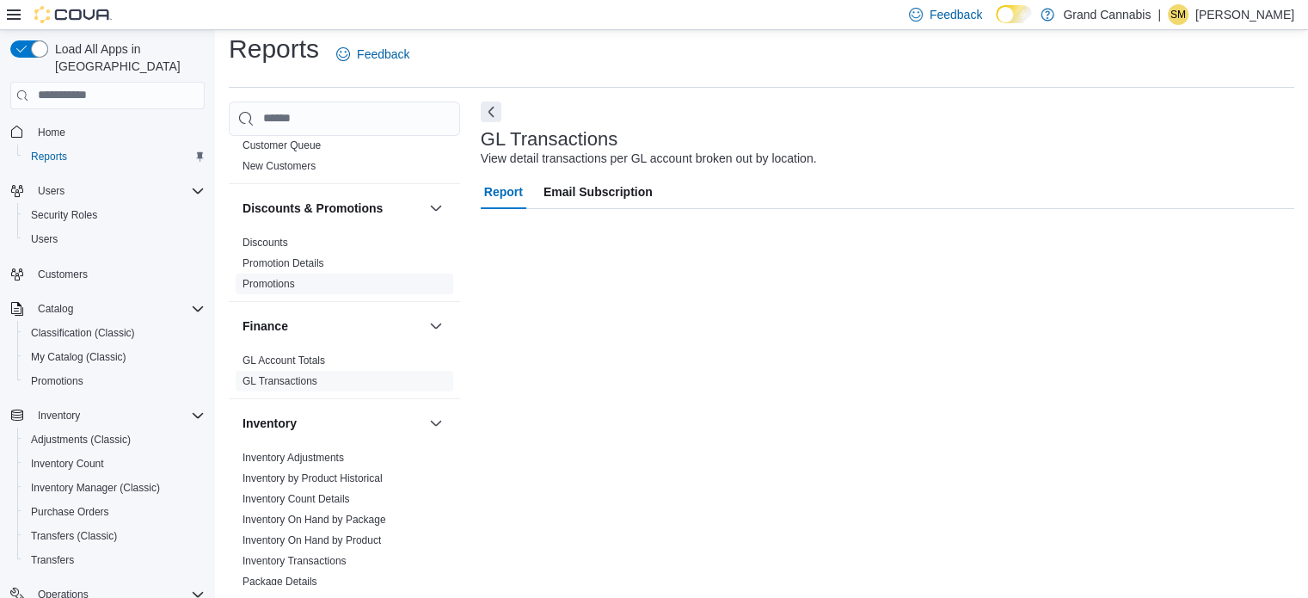
scroll to position [11, 0]
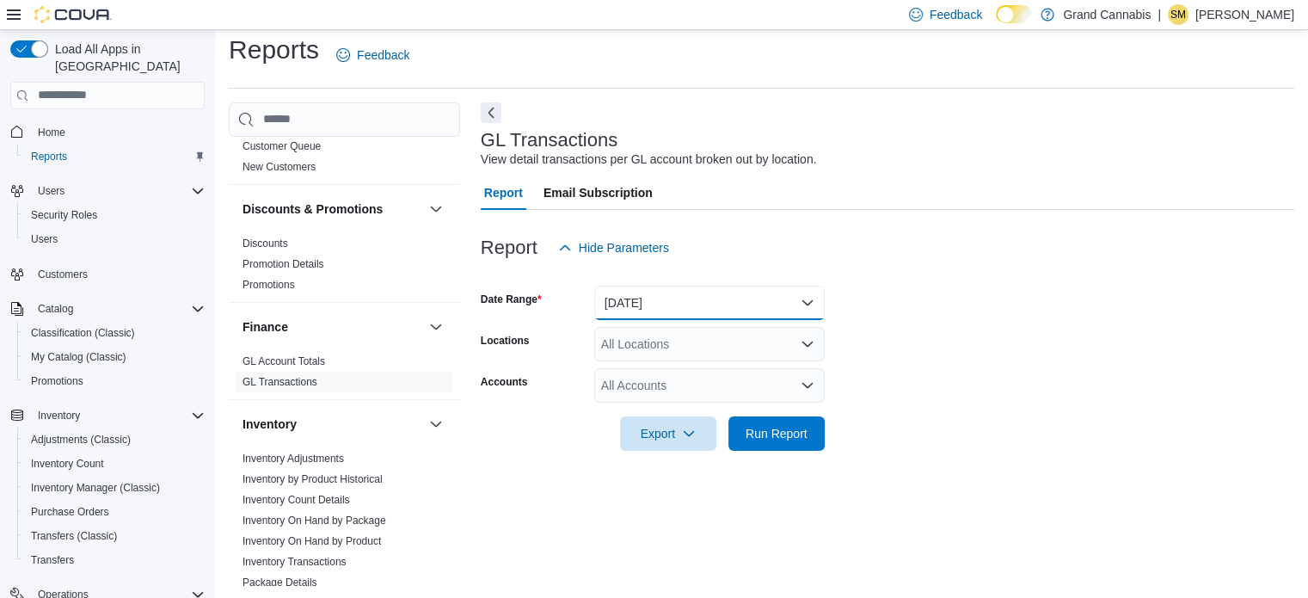
click at [699, 305] on button "[DATE]" at bounding box center [709, 303] width 231 height 34
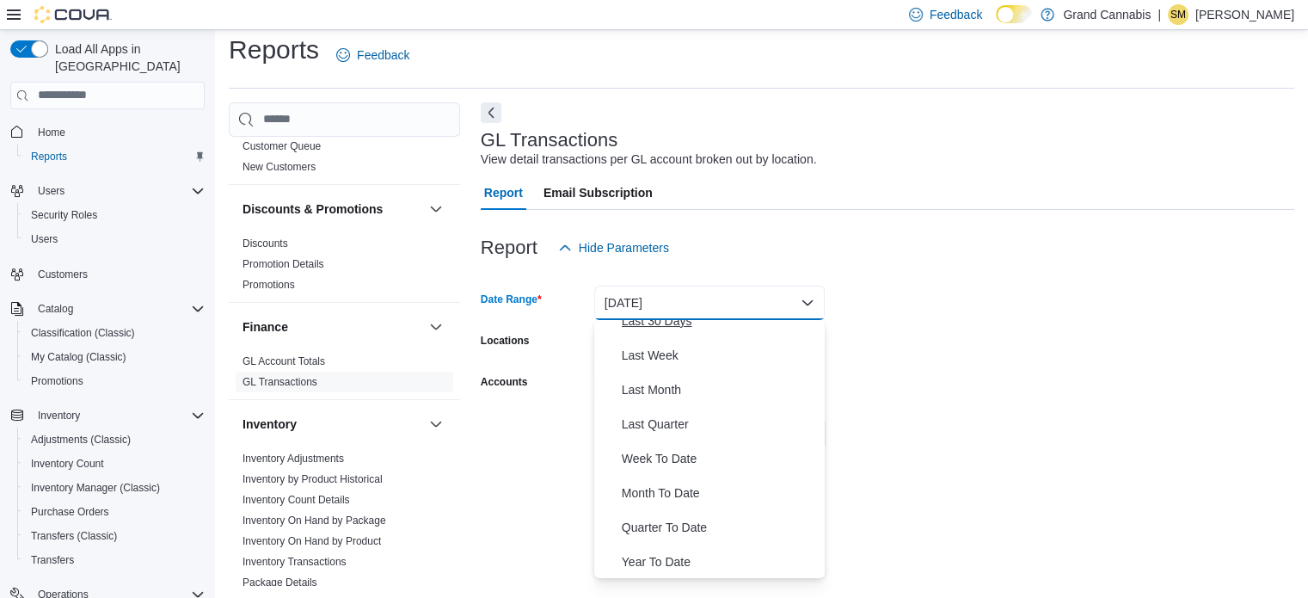
scroll to position [258, 0]
click at [696, 388] on span "Last Month" at bounding box center [720, 388] width 196 height 21
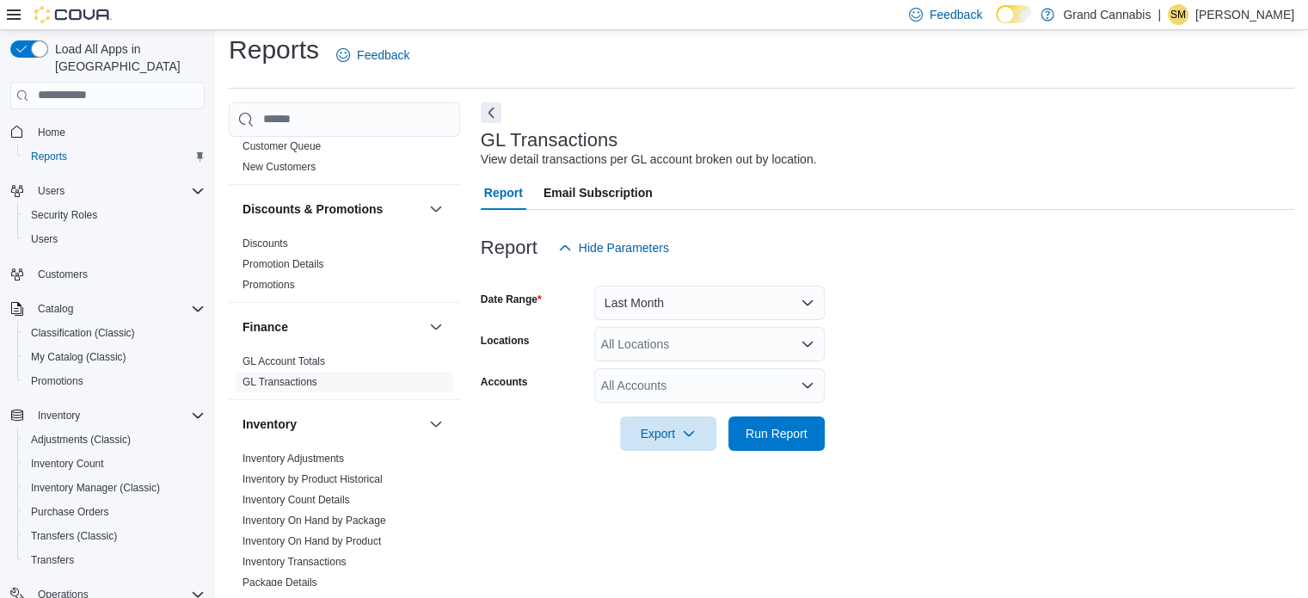
click at [869, 329] on form "Date Range Last Month Locations All Locations Accounts All Accounts Export Run …" at bounding box center [888, 358] width 814 height 186
click at [741, 352] on div "All Locations" at bounding box center [709, 344] width 231 height 34
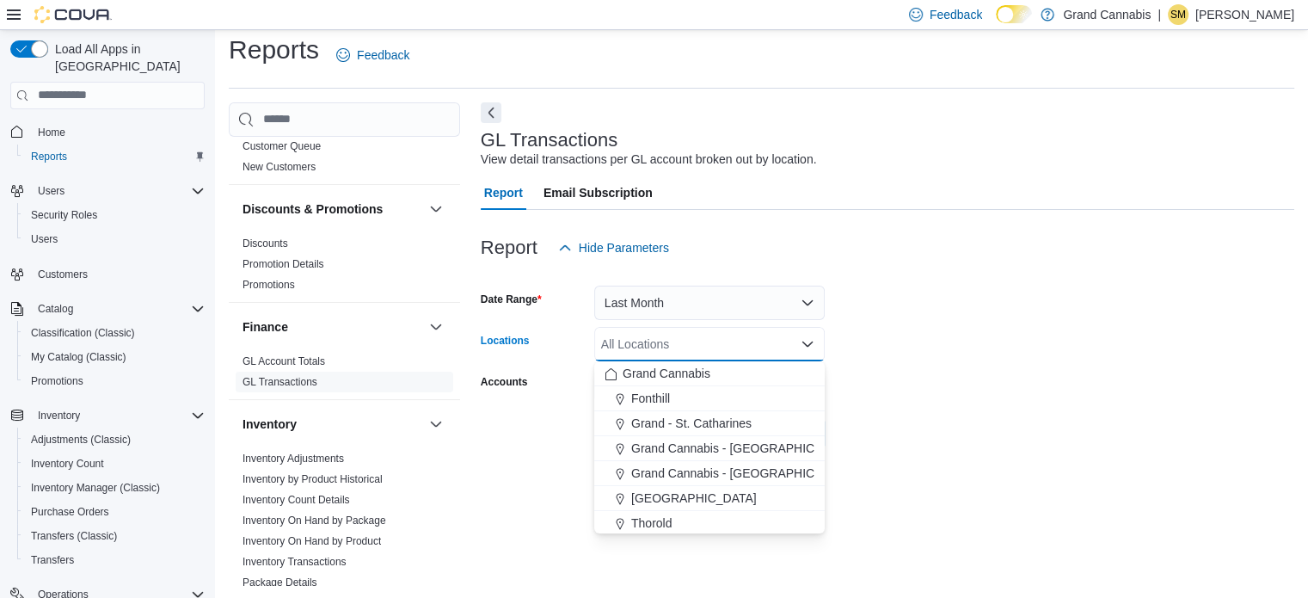
click at [919, 346] on form "Date Range Last Month Locations All Locations Combo box. Selected. Combo box in…" at bounding box center [888, 358] width 814 height 186
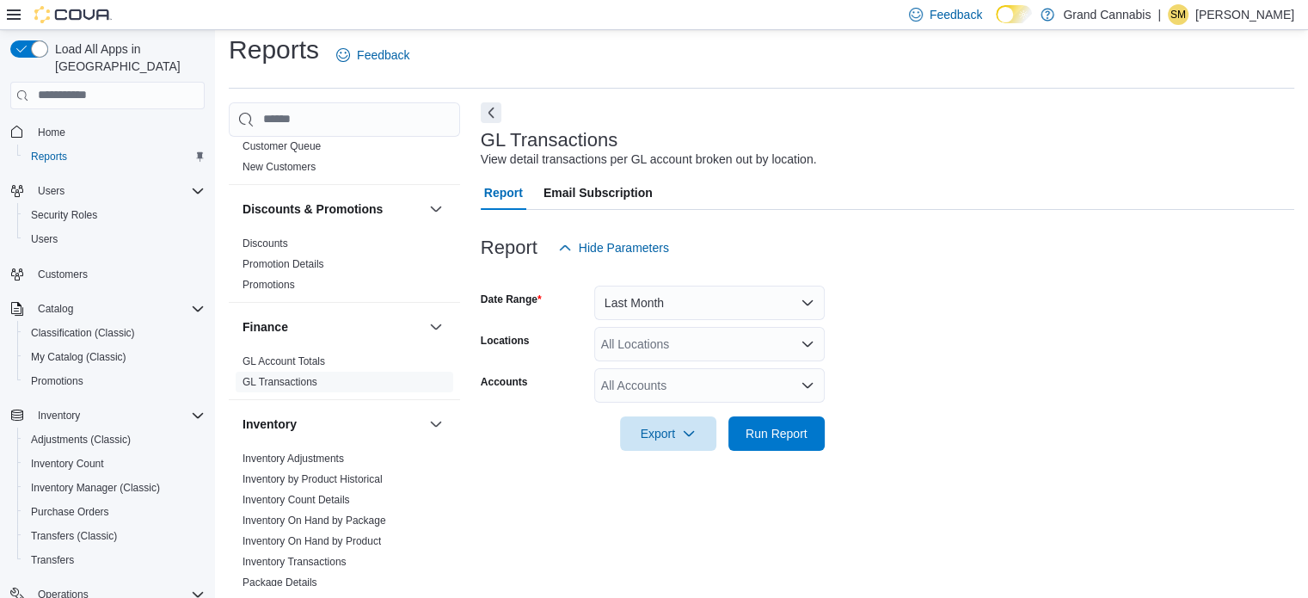
click at [754, 391] on div "All Accounts" at bounding box center [709, 385] width 231 height 34
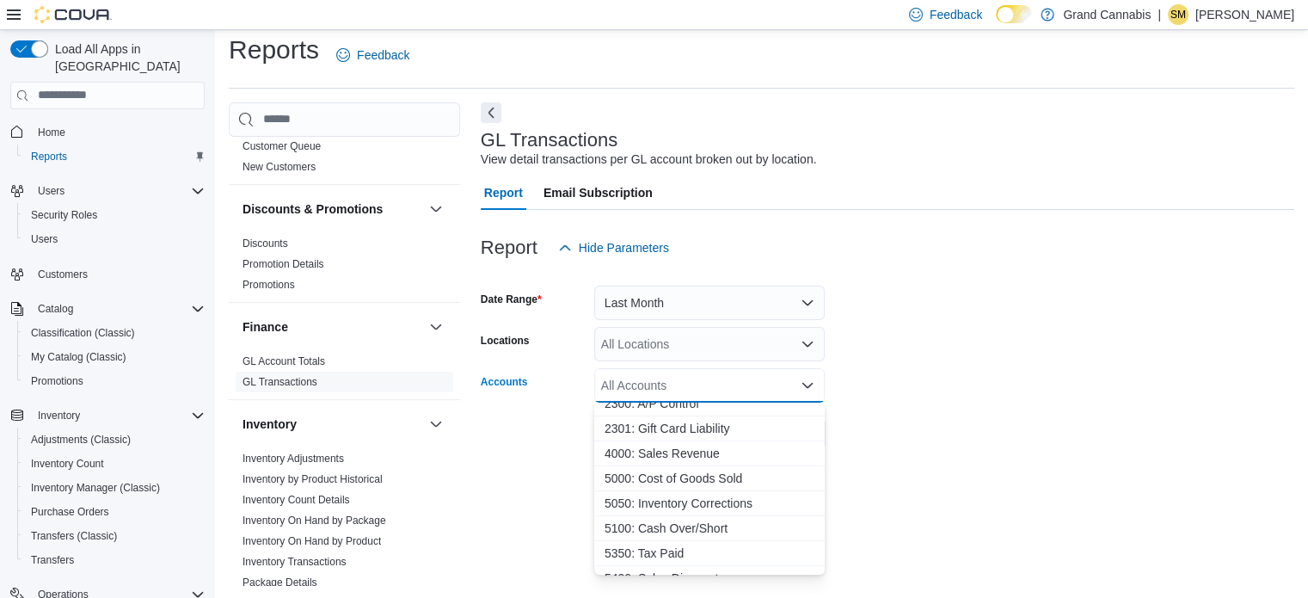
scroll to position [0, 0]
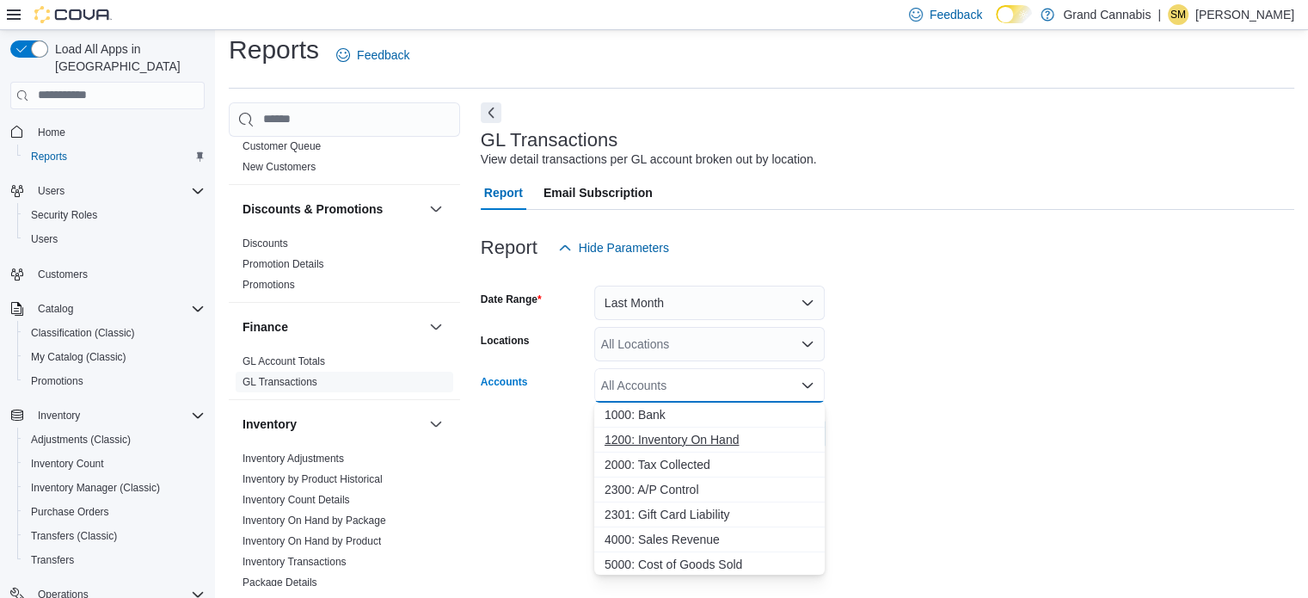
click at [739, 446] on span "1200: Inventory On Hand" at bounding box center [710, 439] width 210 height 17
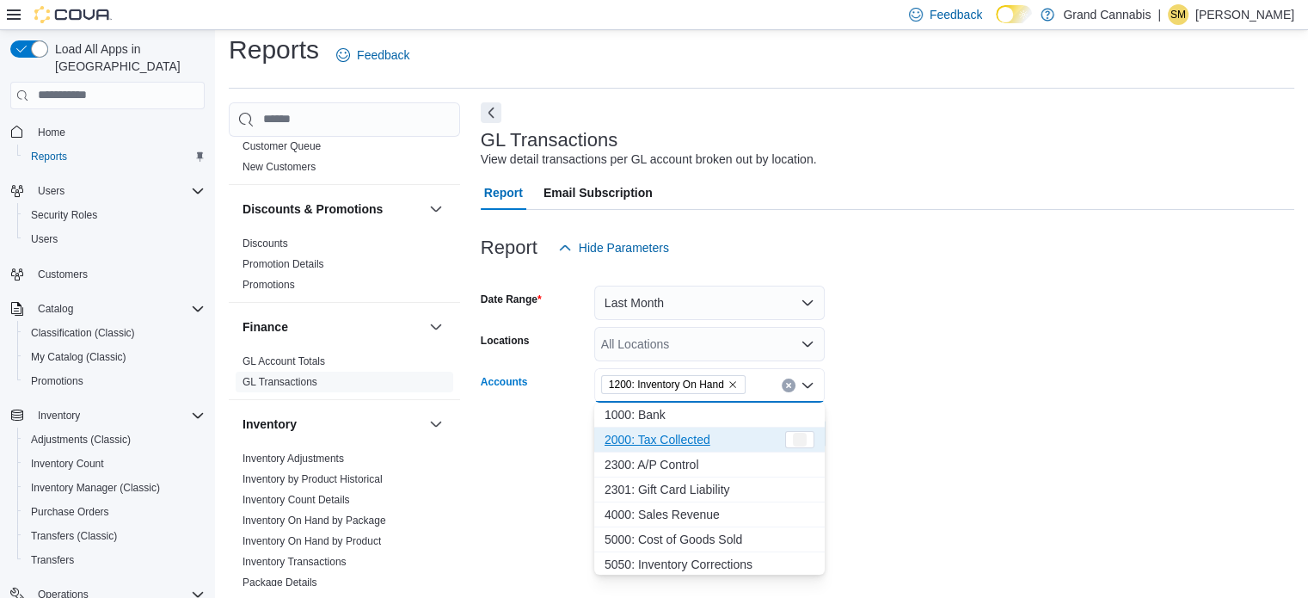
click at [895, 395] on form "Date Range Last Month Locations All Locations Accounts 1200: Inventory On Hand …" at bounding box center [888, 358] width 814 height 186
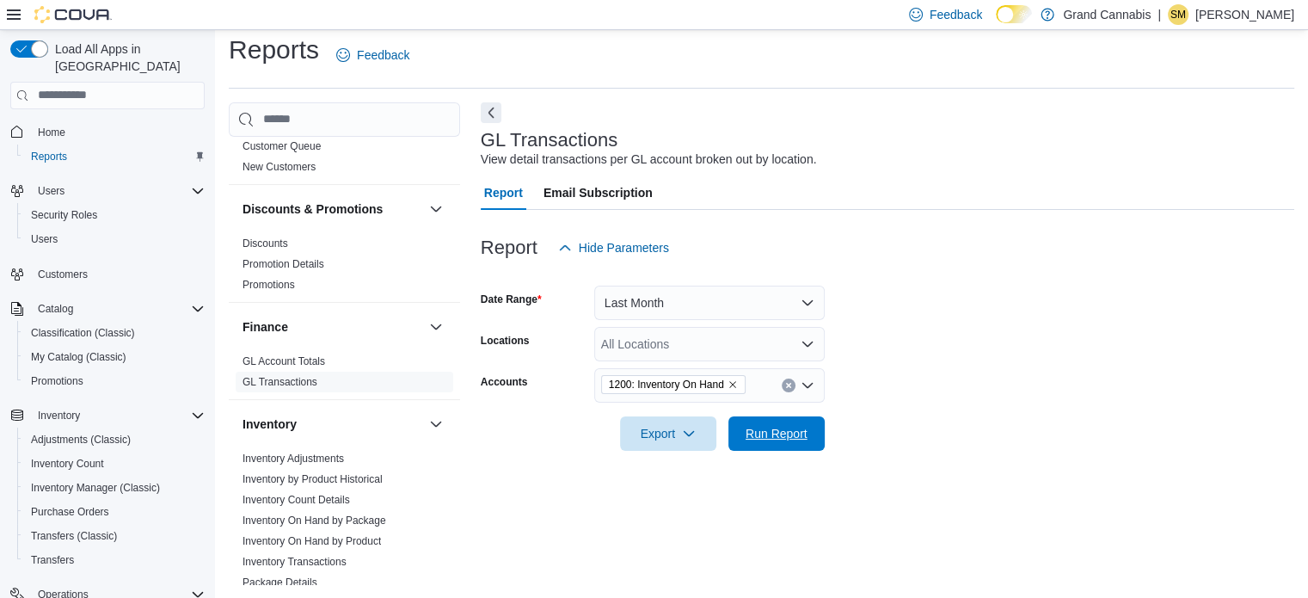
click at [802, 425] on span "Run Report" at bounding box center [777, 433] width 62 height 17
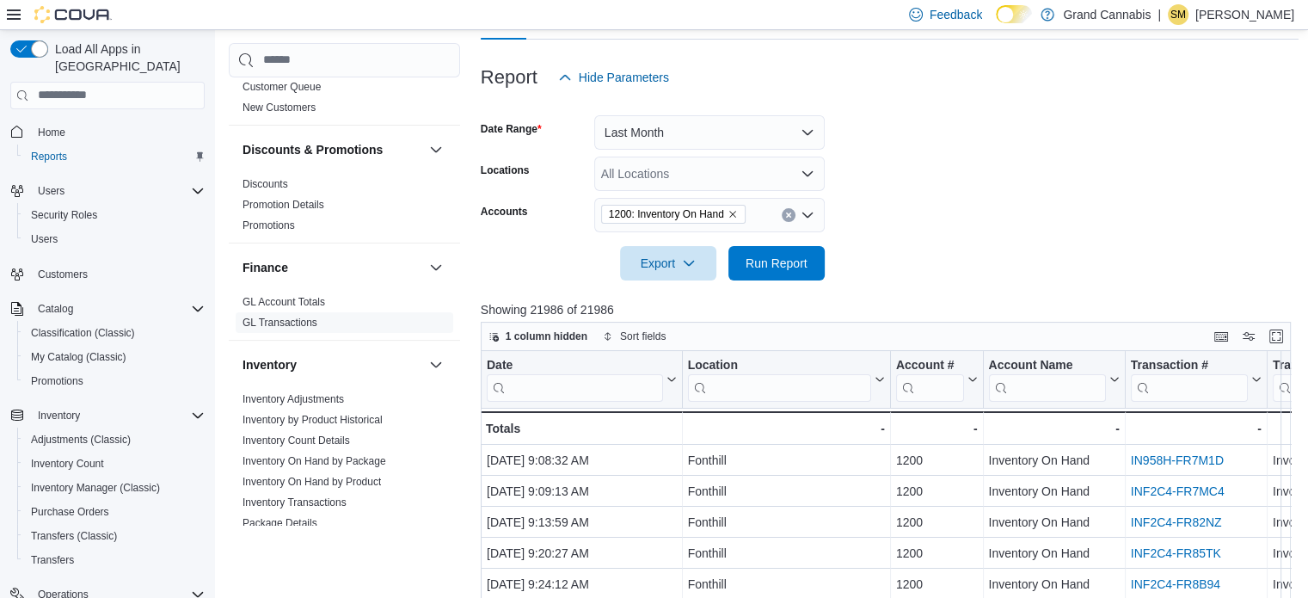
scroll to position [183, 0]
click at [1277, 339] on button "Enter fullscreen" at bounding box center [1276, 333] width 21 height 21
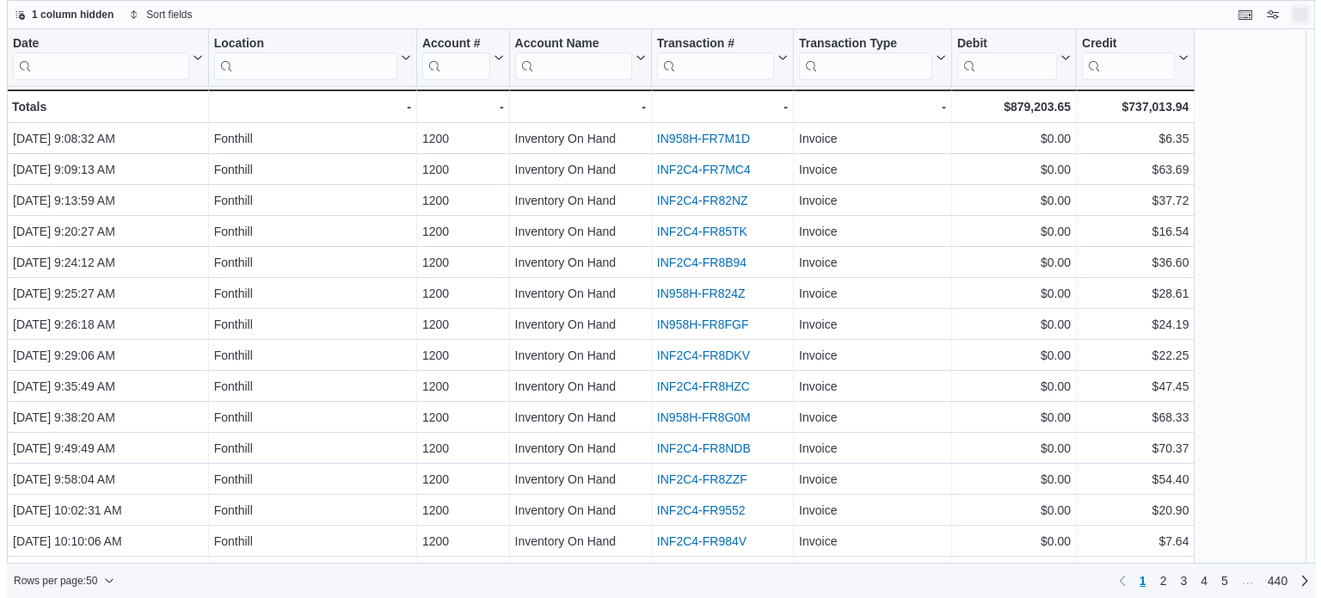
scroll to position [0, 0]
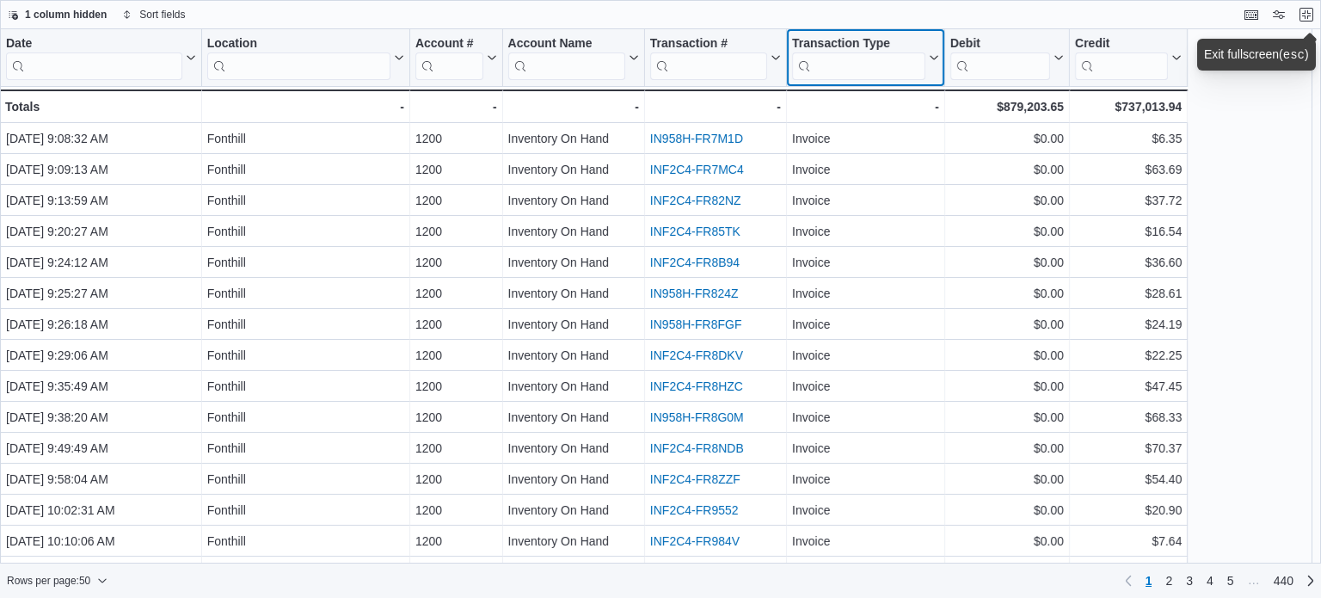
click at [877, 55] on input "search" at bounding box center [858, 66] width 133 height 28
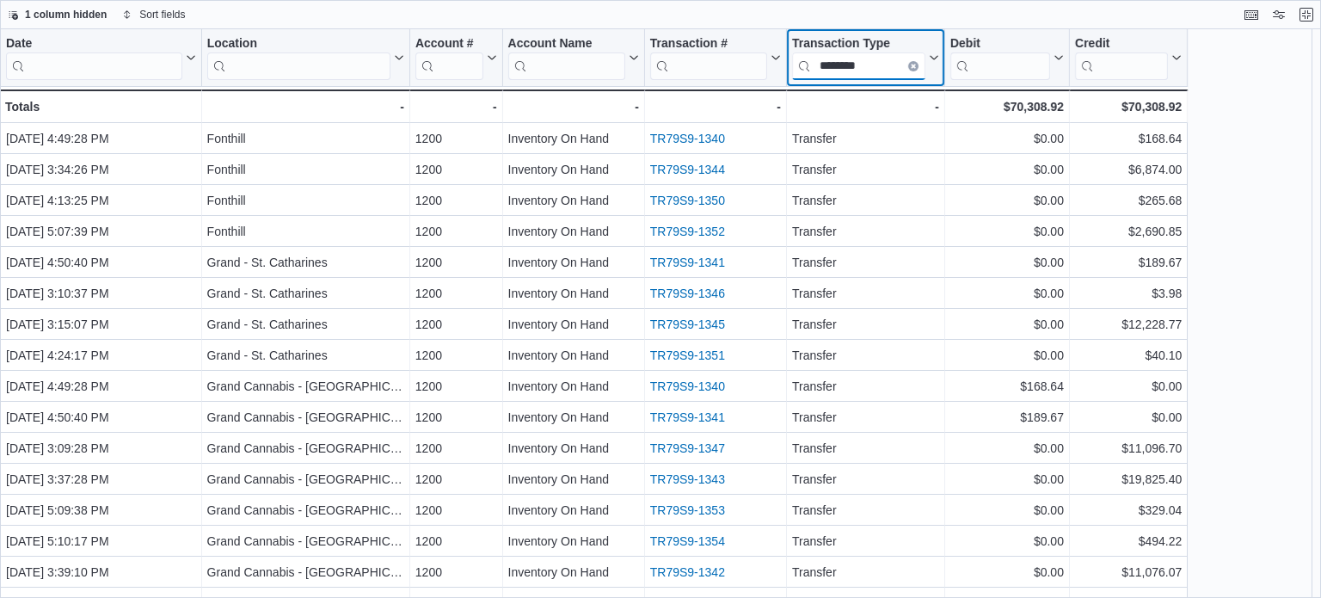
type input "********"
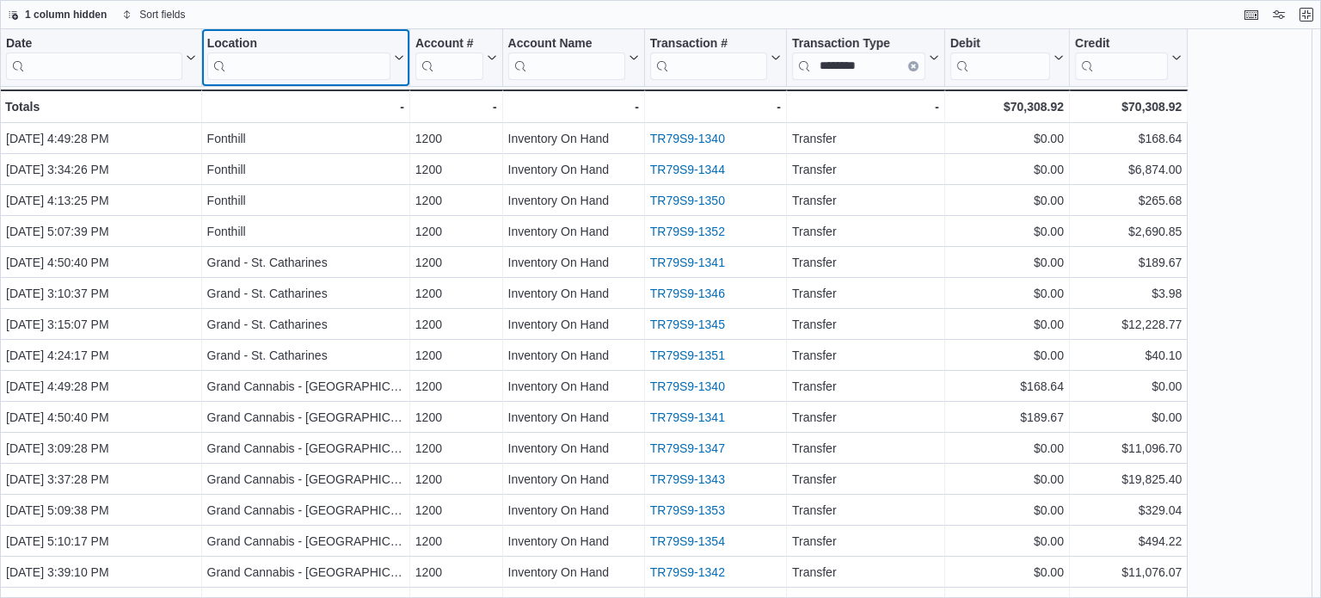
click at [363, 70] on input "search" at bounding box center [298, 66] width 183 height 28
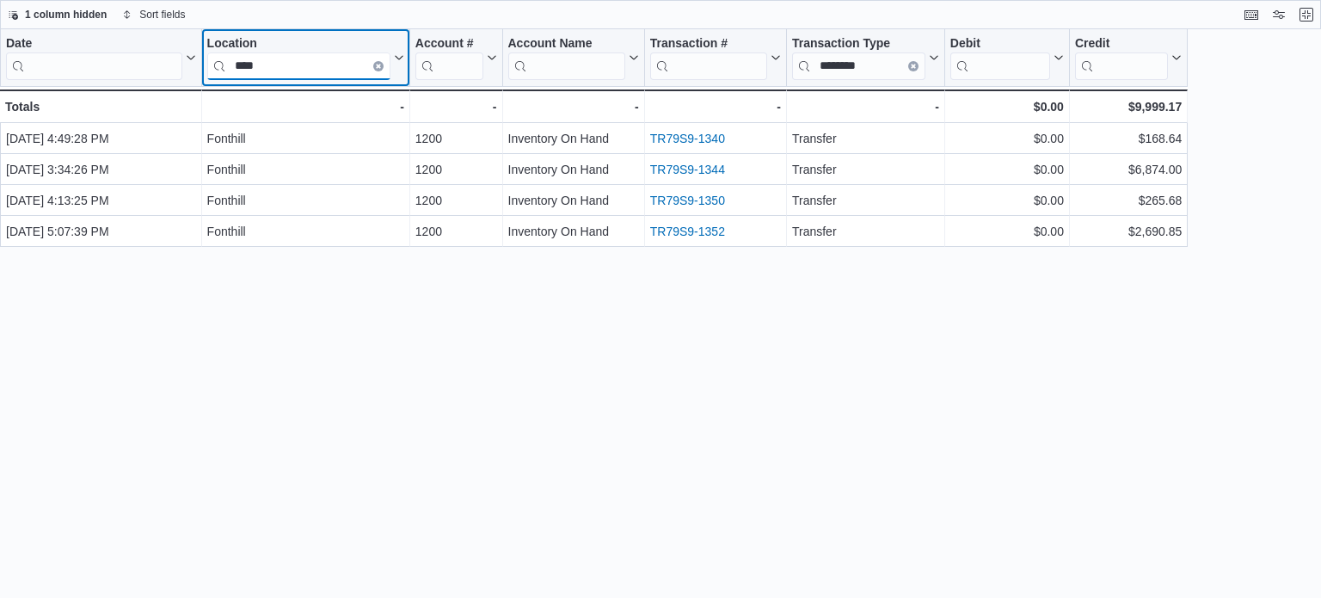
click at [372, 65] on input "****" at bounding box center [298, 66] width 183 height 28
type input "****"
click at [378, 65] on icon "Clear input" at bounding box center [378, 66] width 3 height 3
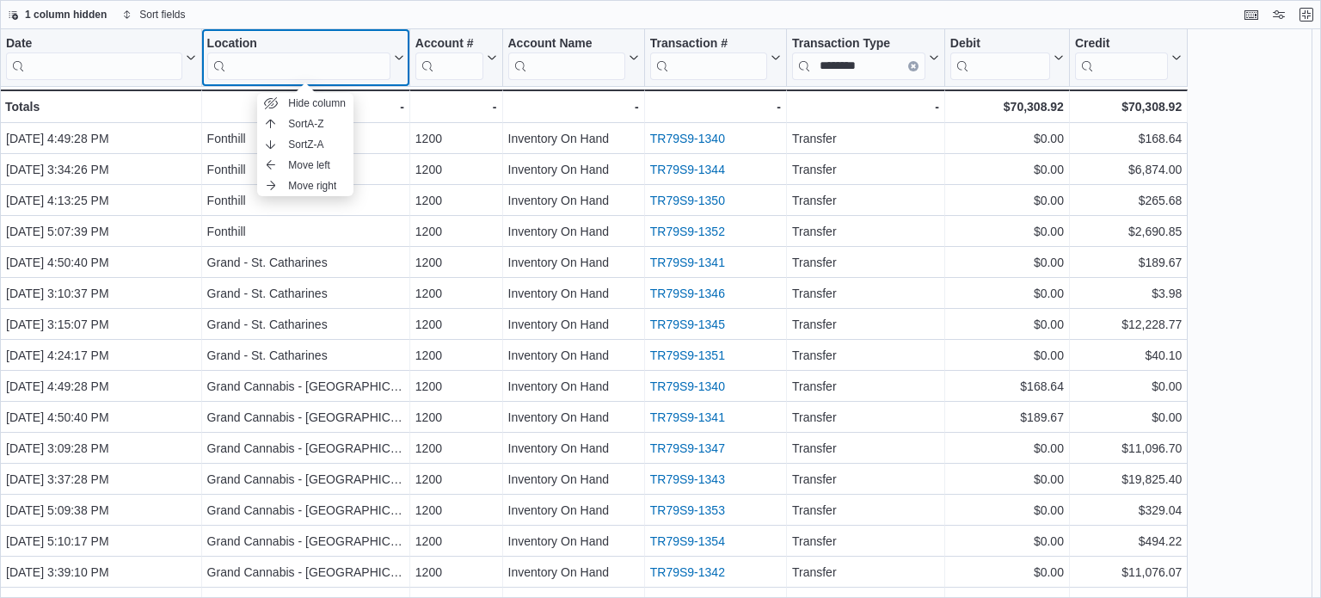
click at [370, 65] on input "search" at bounding box center [298, 66] width 183 height 28
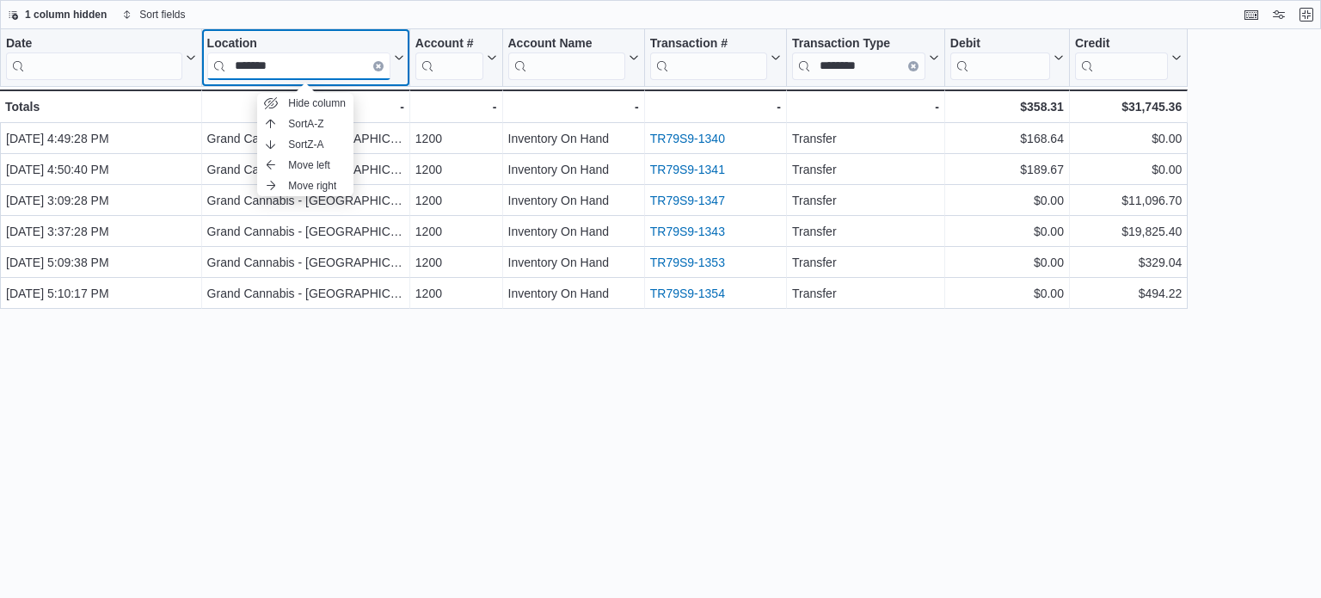
type input "*******"
click at [874, 397] on div "Date Click to view column header actions Location ******* Click to view column …" at bounding box center [660, 313] width 1321 height 569
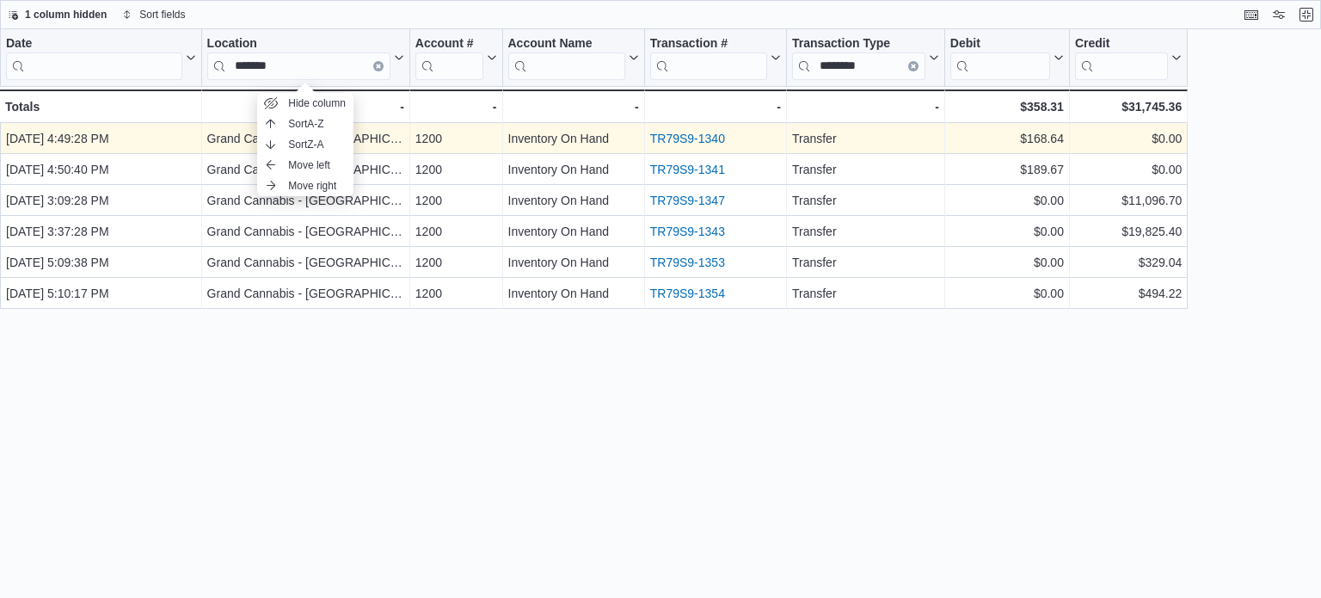
click at [706, 140] on link "TR79S9-1340" at bounding box center [687, 139] width 75 height 14
drag, startPoint x: 1025, startPoint y: 137, endPoint x: 1063, endPoint y: 138, distance: 38.7
click at [1063, 138] on div "$168.64" at bounding box center [1008, 138] width 114 height 21
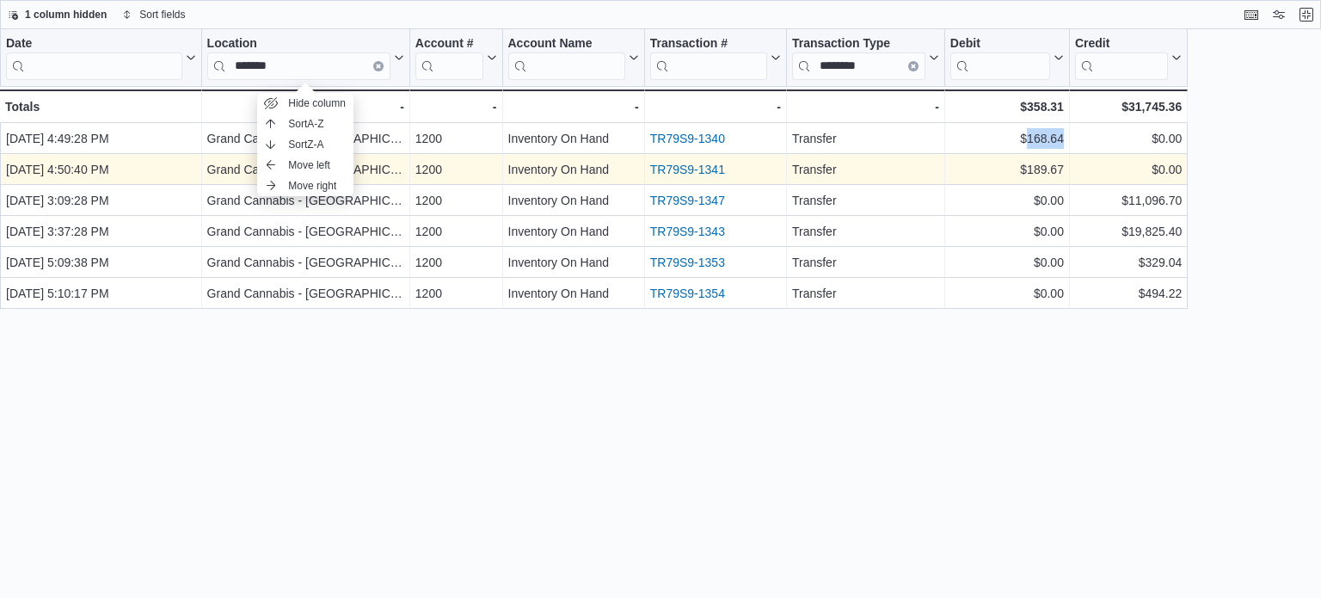
click at [694, 167] on link "TR79S9-1341" at bounding box center [687, 170] width 75 height 14
drag, startPoint x: 1028, startPoint y: 170, endPoint x: 1062, endPoint y: 170, distance: 33.5
click at [1062, 170] on div "$189.67" at bounding box center [1008, 169] width 114 height 21
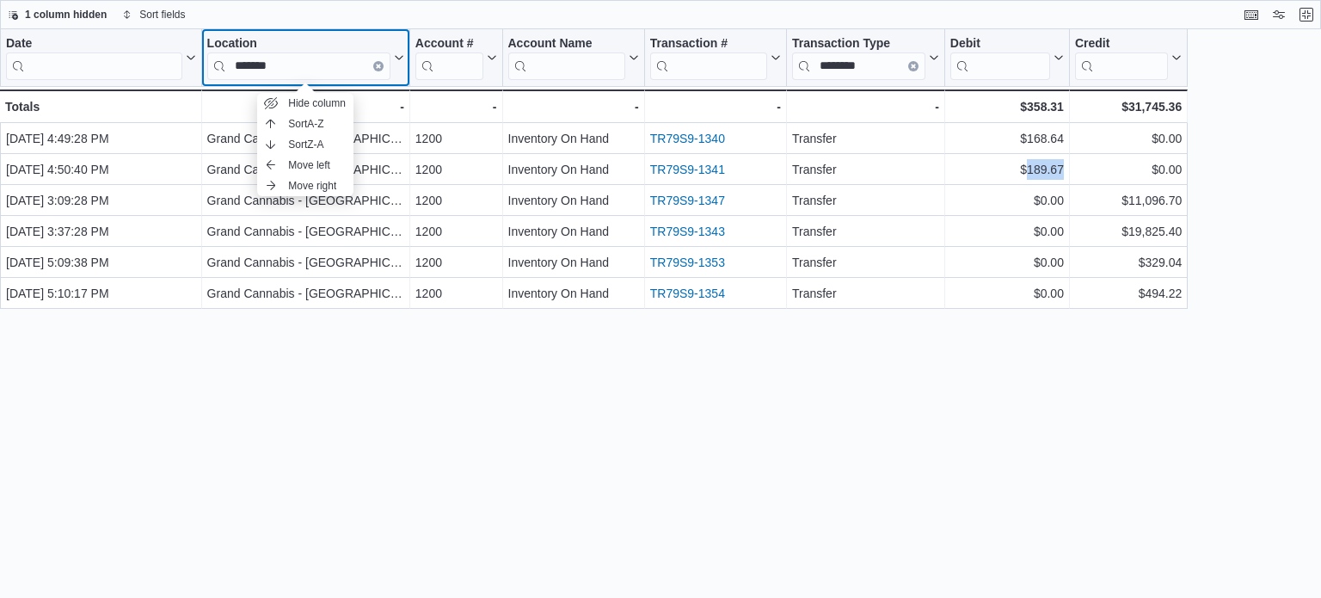
click at [378, 65] on icon "Clear input" at bounding box center [378, 66] width 3 height 3
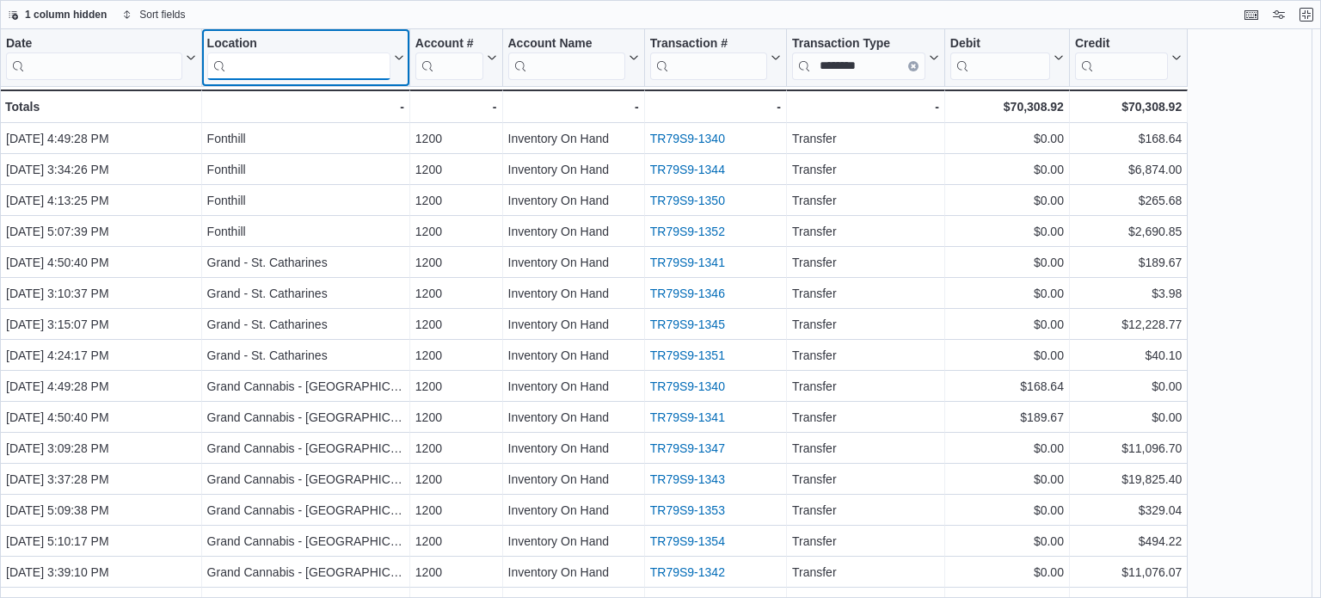
click at [326, 70] on input "search" at bounding box center [298, 66] width 183 height 28
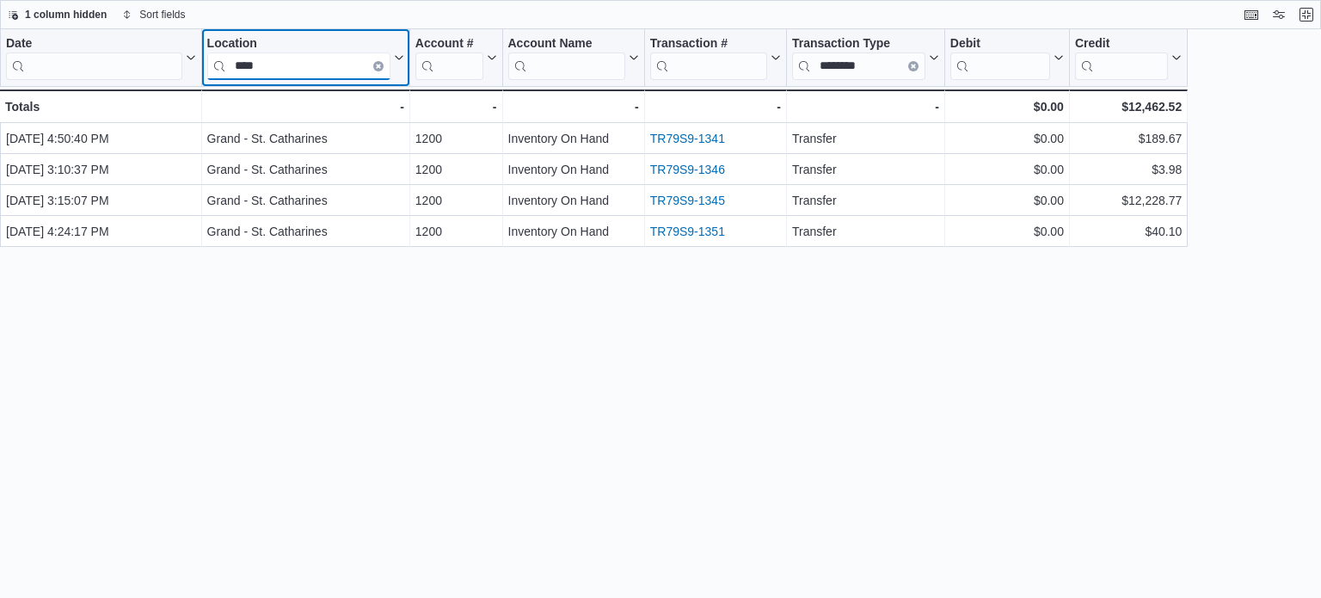
type input "***"
drag, startPoint x: 376, startPoint y: 64, endPoint x: 313, endPoint y: 64, distance: 62.8
click at [375, 64] on button "Clear input" at bounding box center [378, 66] width 10 height 10
click at [313, 64] on input "search" at bounding box center [298, 66] width 183 height 28
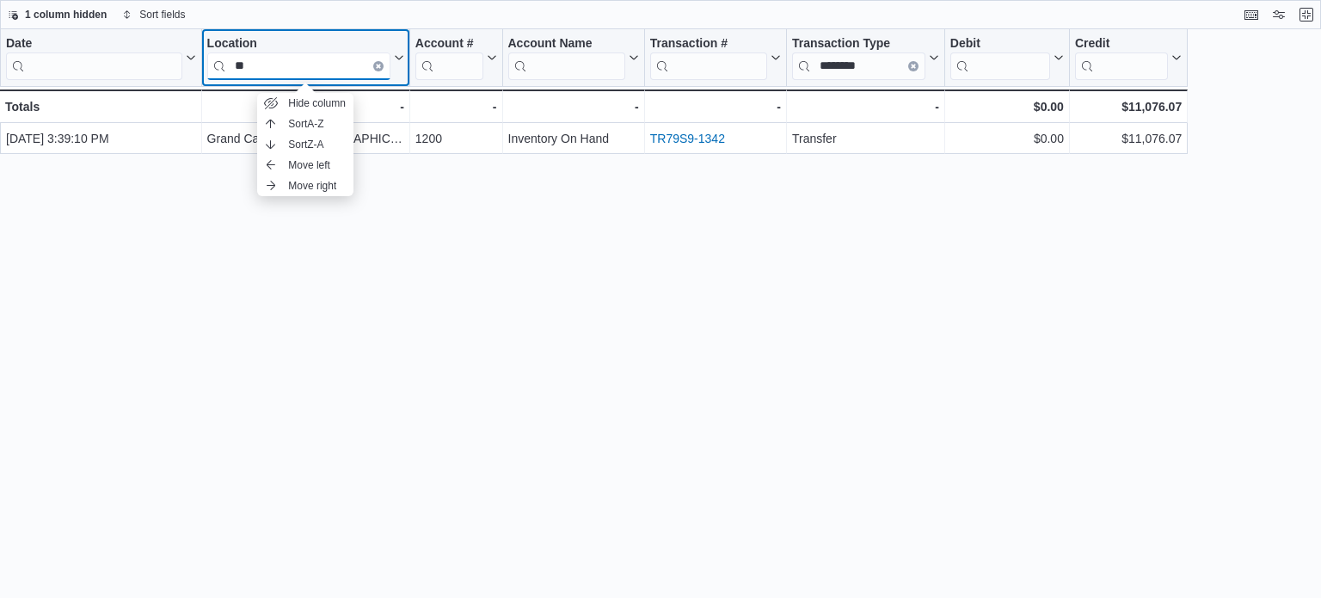
type input "*"
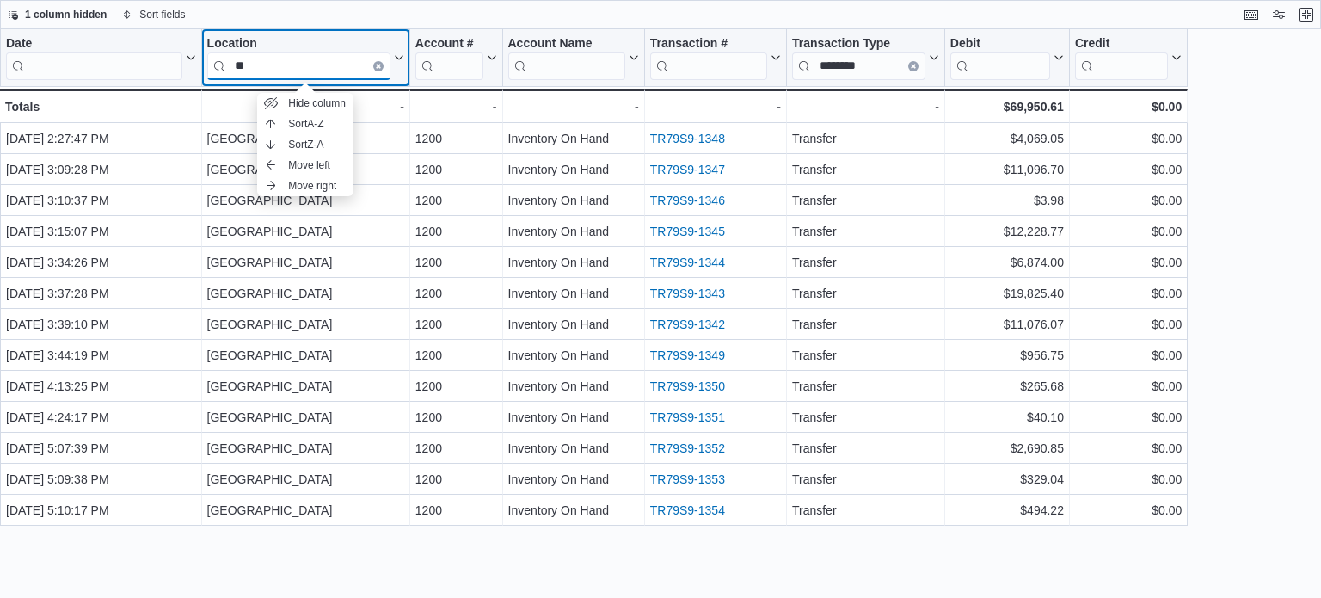
type input "*"
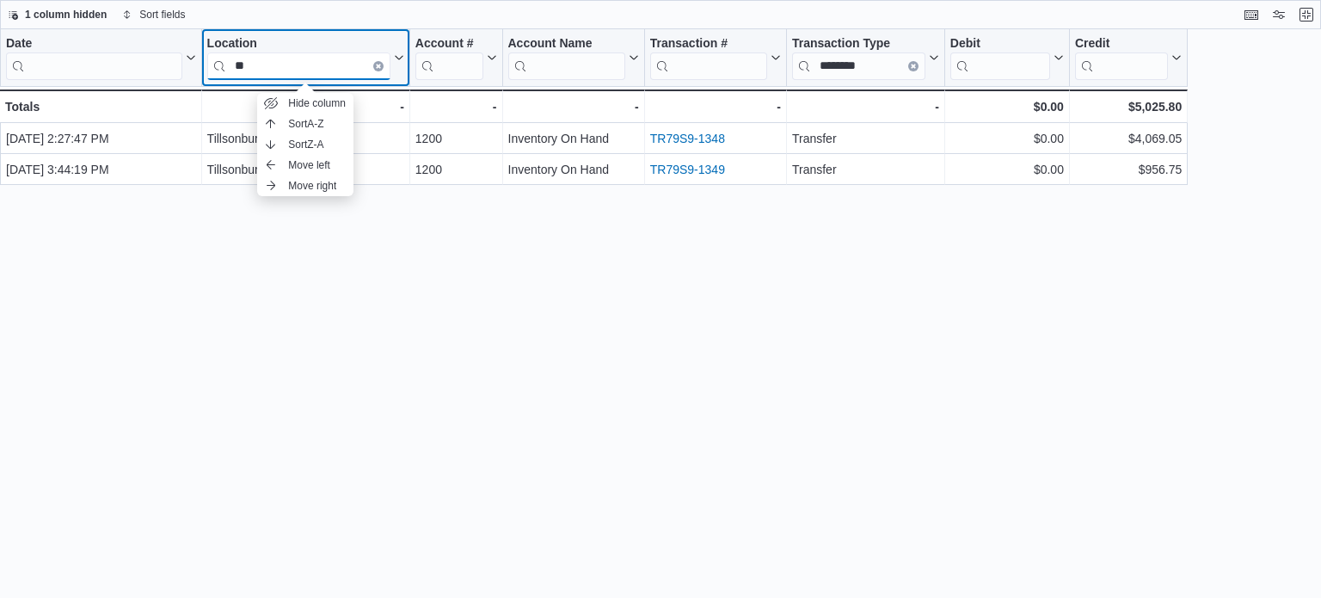
type input "*"
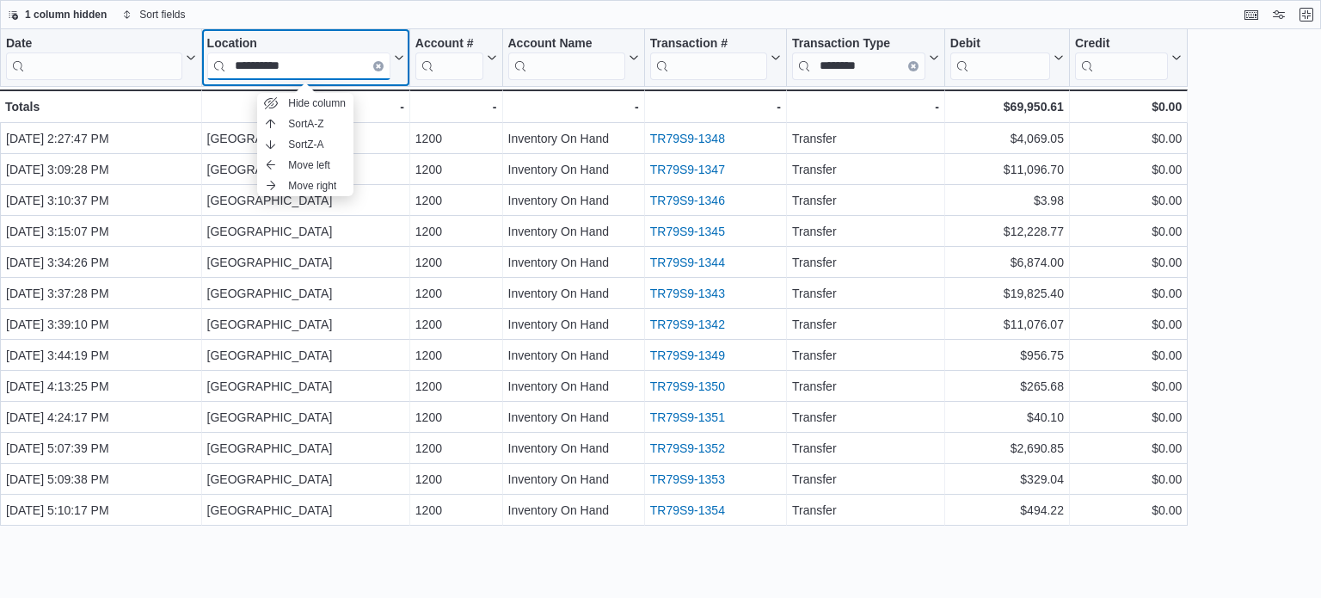
type input "**********"
click at [1263, 313] on div "**********" at bounding box center [660, 313] width 1321 height 569
click at [1242, 160] on div "**********" at bounding box center [660, 313] width 1321 height 569
click at [383, 65] on button "Clear input" at bounding box center [378, 66] width 10 height 10
click at [354, 65] on input "search" at bounding box center [298, 66] width 183 height 28
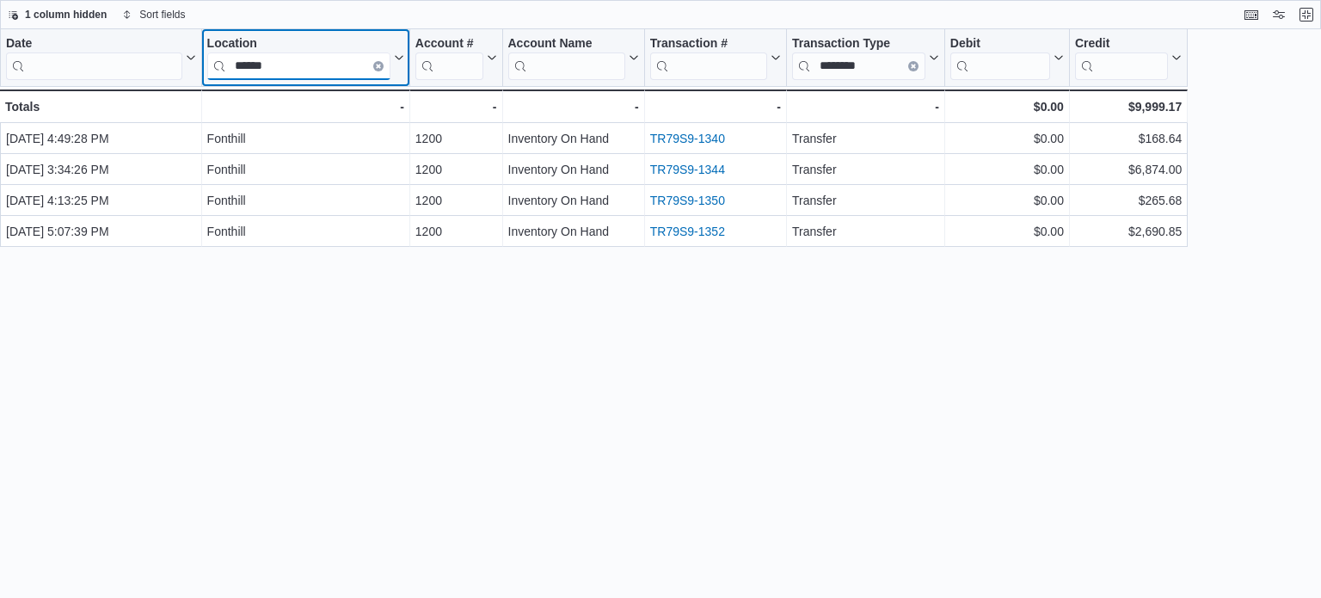
type input "******"
click at [797, 333] on div "Date Click to view column header actions Location ****** Click to view column h…" at bounding box center [660, 313] width 1321 height 569
click at [375, 65] on button "Clear input" at bounding box center [378, 66] width 10 height 10
click at [283, 65] on input "search" at bounding box center [298, 66] width 183 height 28
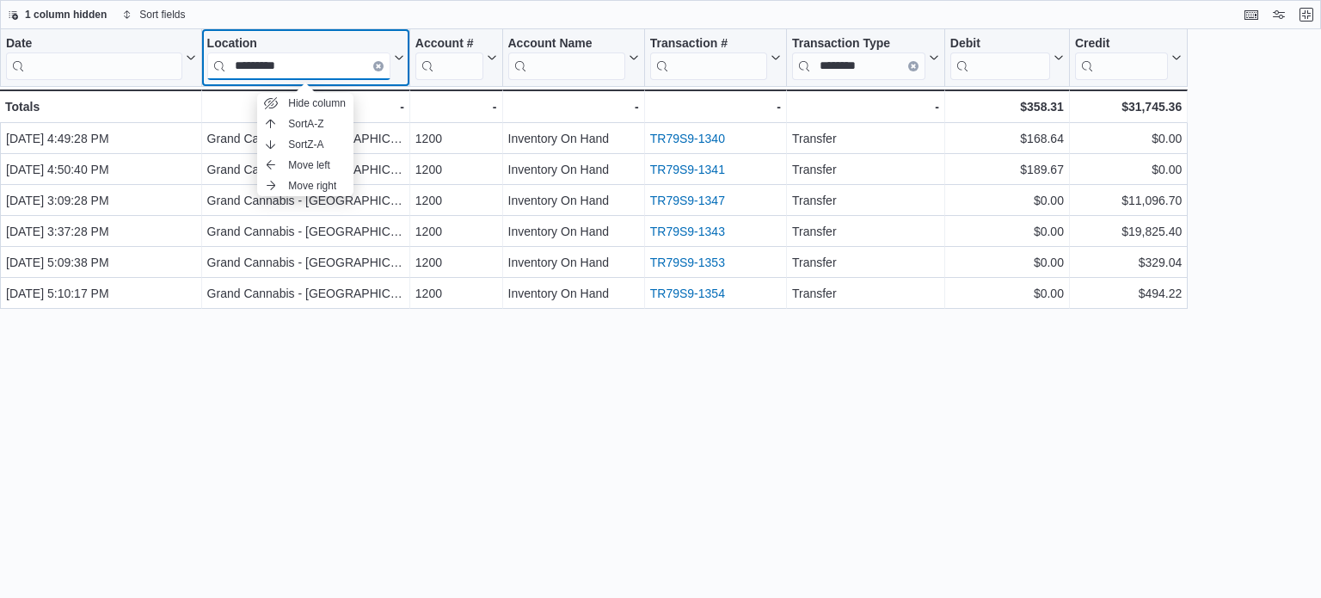
type input "*********"
click at [815, 380] on div "Date Click to view column header actions Location ********* Click to view colum…" at bounding box center [660, 313] width 1321 height 569
click at [378, 65] on icon "Clear input" at bounding box center [378, 66] width 5 height 5
click at [313, 65] on input "search" at bounding box center [298, 66] width 183 height 28
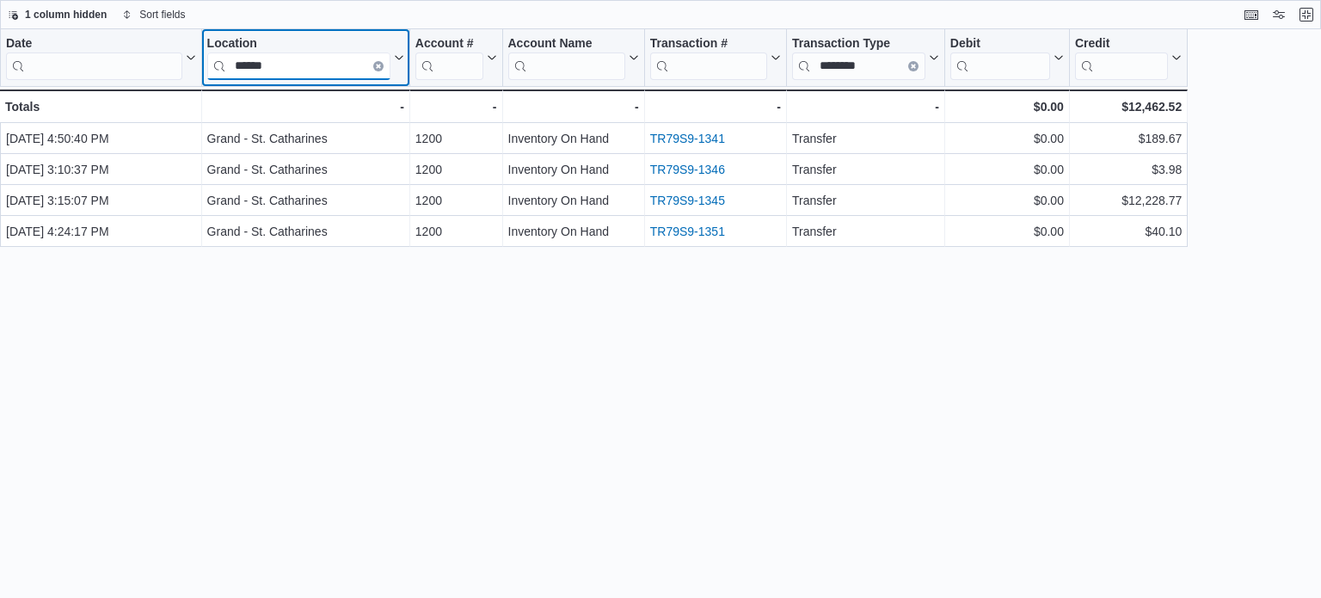
type input "******"
click at [754, 353] on div "Date Click to view column header actions Location ****** Click to view column h…" at bounding box center [660, 313] width 1321 height 569
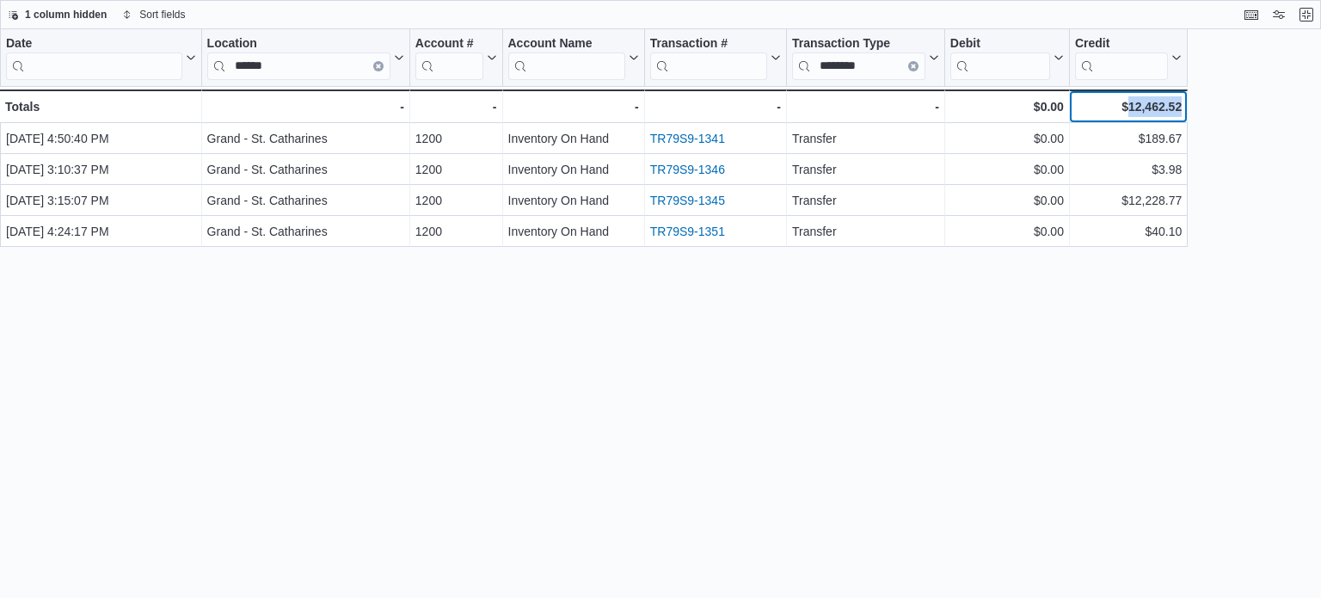
drag, startPoint x: 1129, startPoint y: 102, endPoint x: 1180, endPoint y: 102, distance: 50.8
click at [1180, 102] on div "$12,462.52" at bounding box center [1128, 106] width 107 height 21
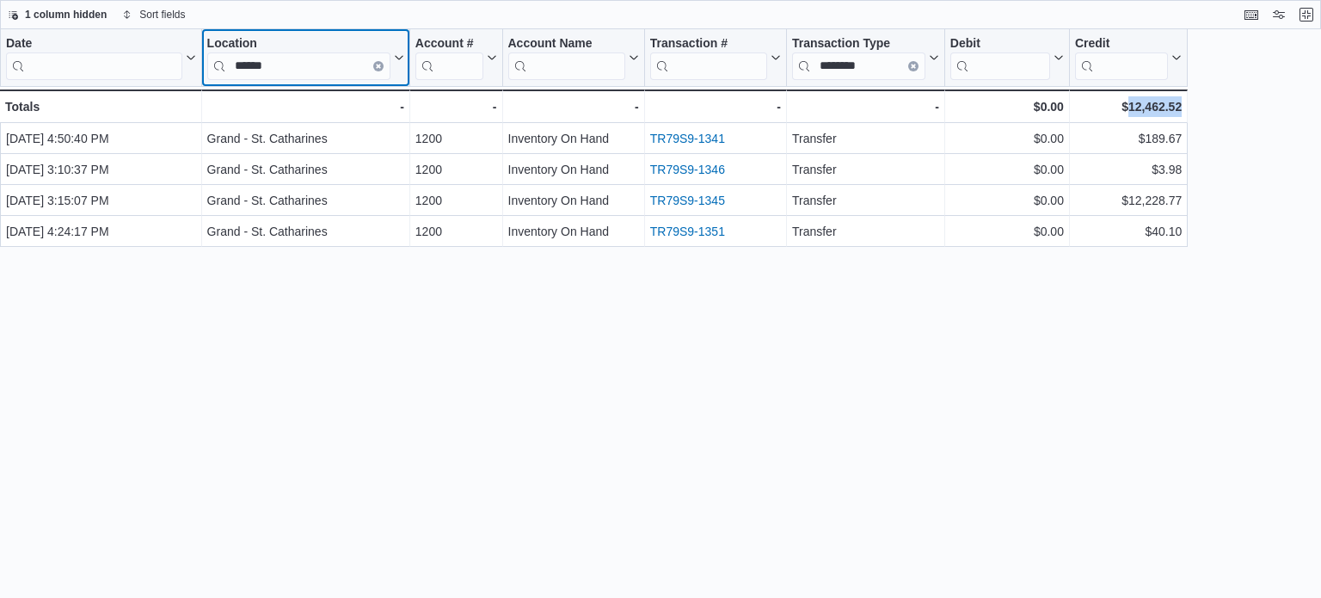
click at [378, 71] on button "Clear input" at bounding box center [378, 66] width 10 height 10
click at [376, 69] on input "search" at bounding box center [298, 66] width 183 height 28
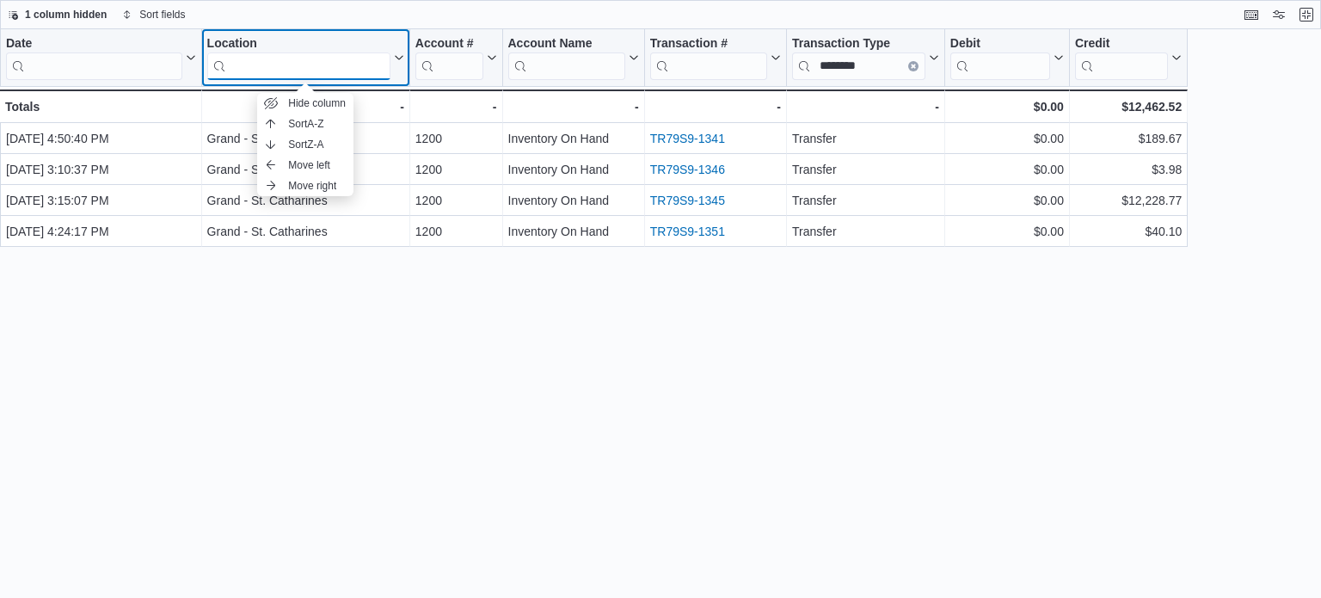
click at [313, 66] on input "search" at bounding box center [298, 66] width 183 height 28
type input "********"
click at [379, 64] on icon "Clear input" at bounding box center [378, 66] width 5 height 5
click at [319, 67] on input "search" at bounding box center [298, 66] width 183 height 28
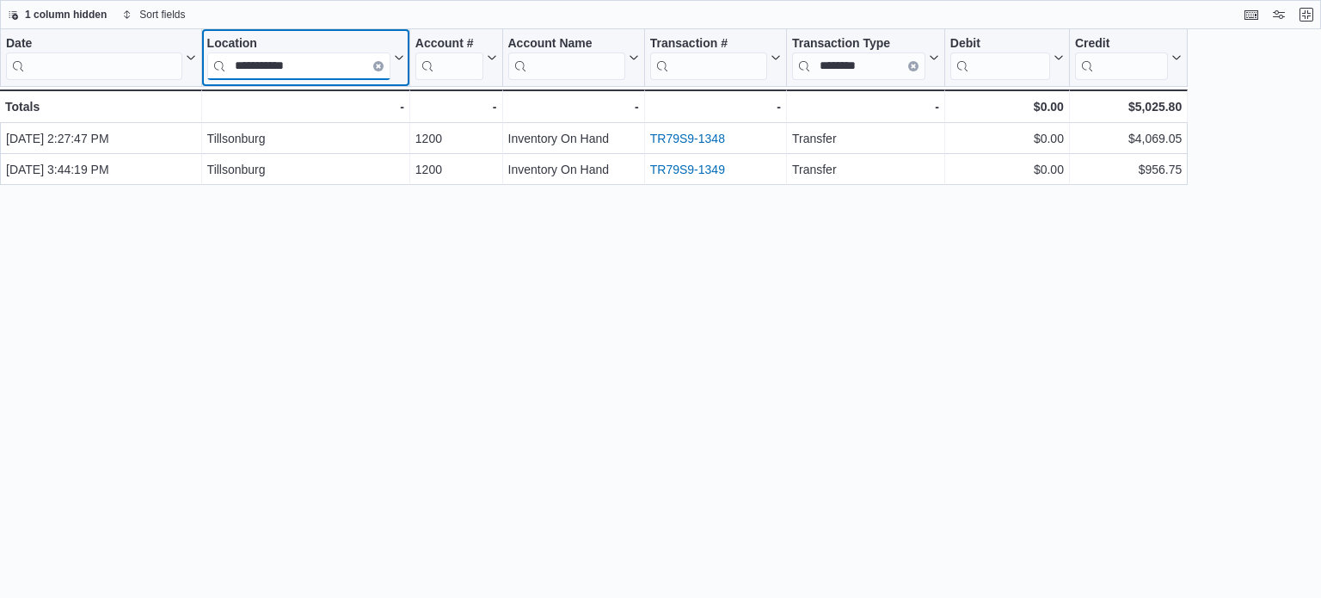
type input "**********"
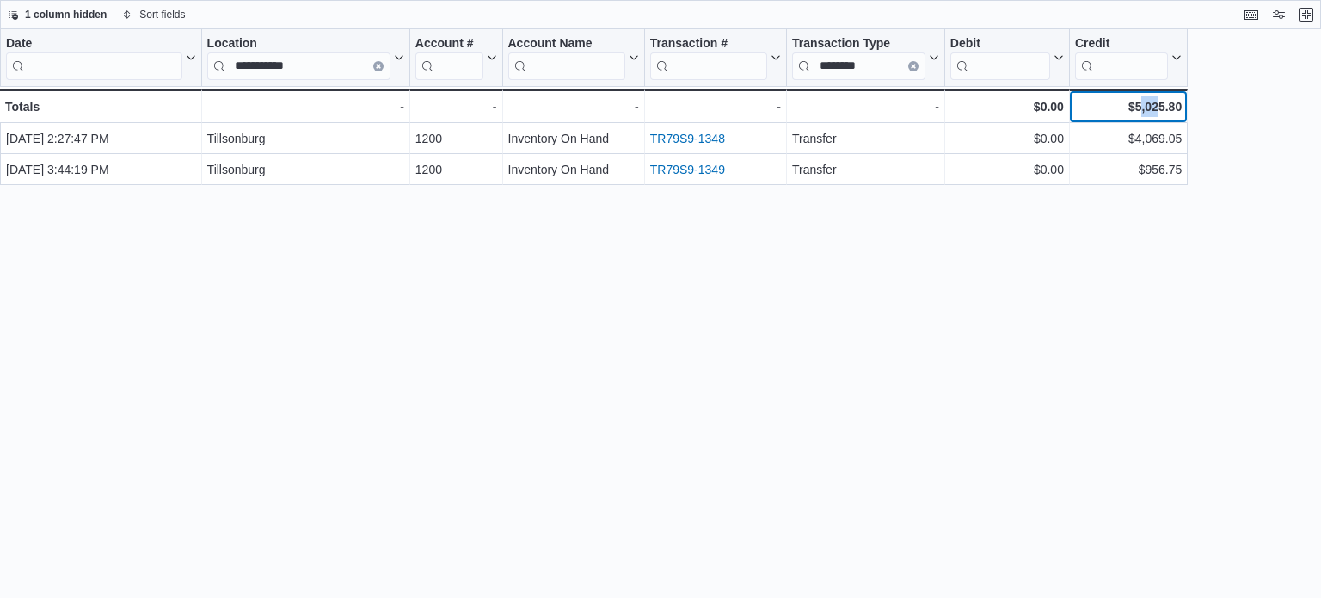
drag, startPoint x: 1139, startPoint y: 108, endPoint x: 1159, endPoint y: 108, distance: 19.8
click at [1159, 108] on div "$5,025.80" at bounding box center [1128, 106] width 107 height 21
drag, startPoint x: 1131, startPoint y: 106, endPoint x: 1180, endPoint y: 106, distance: 49.0
click at [1180, 106] on div "$5,025.80" at bounding box center [1128, 106] width 107 height 21
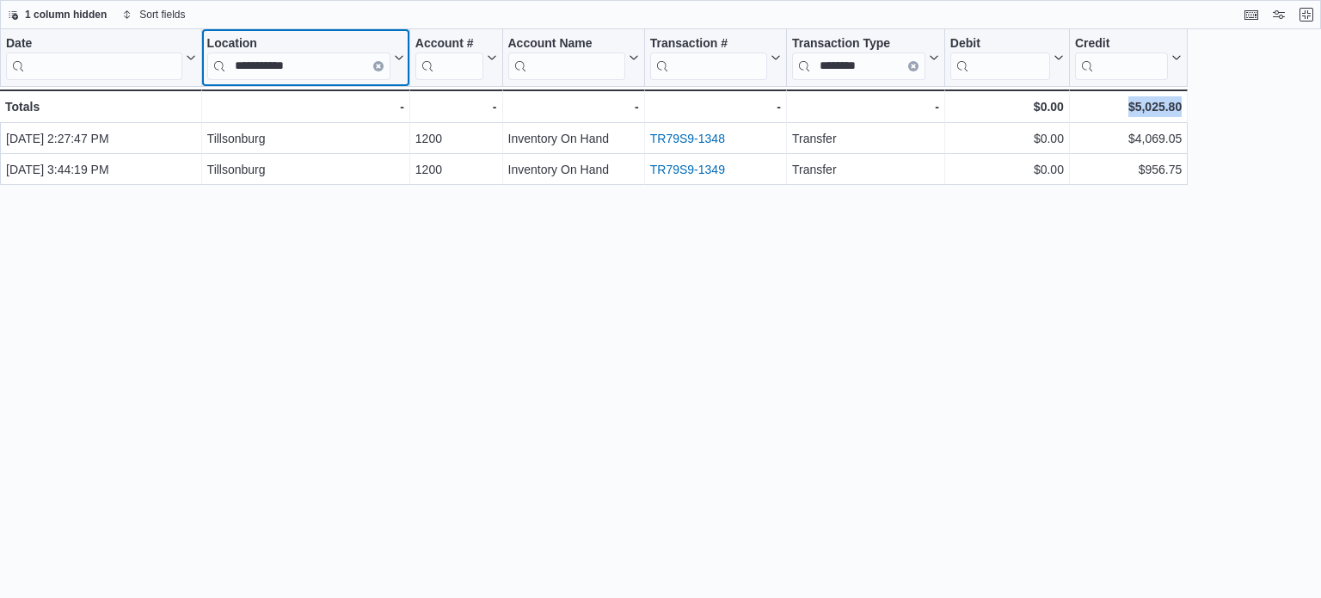
click at [378, 72] on input "**********" at bounding box center [298, 66] width 183 height 28
click at [378, 65] on icon "Clear input" at bounding box center [378, 66] width 3 height 3
click at [317, 65] on input "search" at bounding box center [298, 66] width 183 height 28
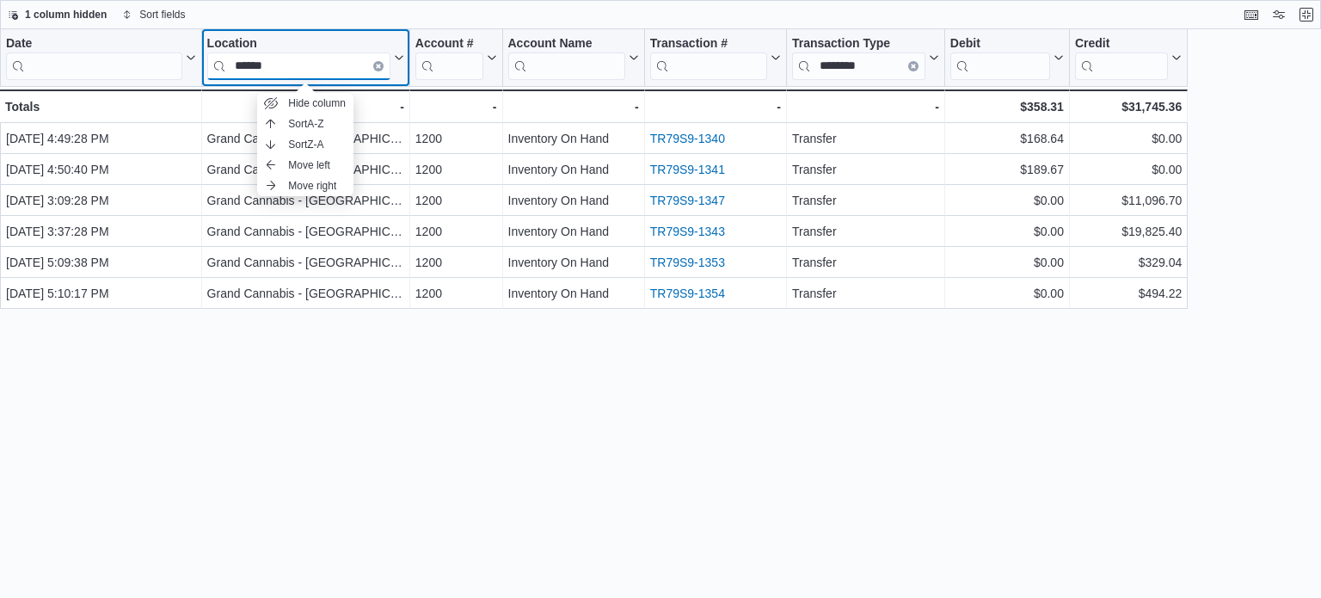
type input "******"
click at [1146, 397] on div "Date Click to view column header actions Location ****** Click to view column h…" at bounding box center [660, 313] width 1321 height 569
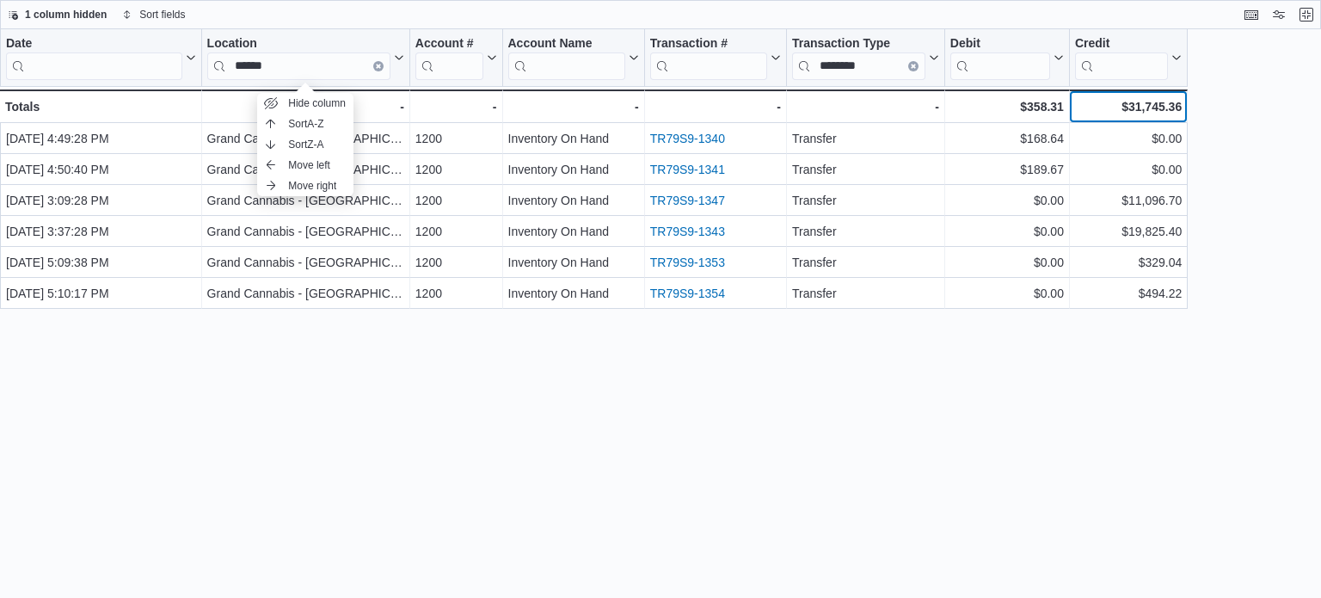
click at [1129, 102] on div "$31,745.36" at bounding box center [1128, 106] width 107 height 21
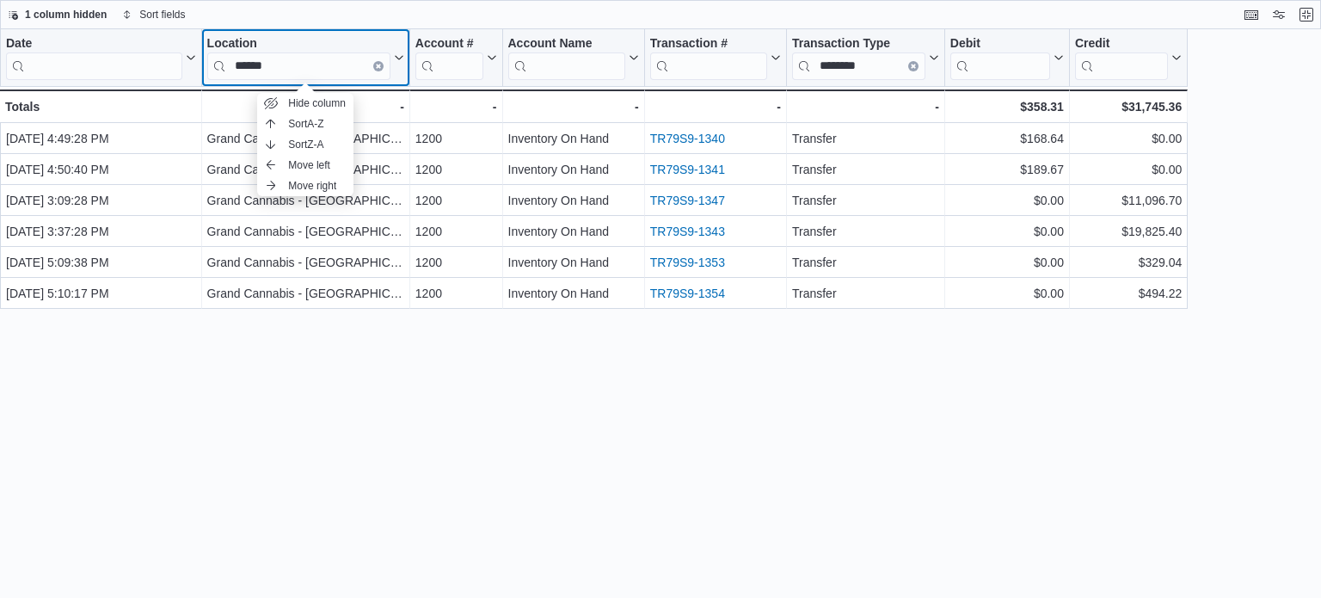
drag, startPoint x: 382, startPoint y: 64, endPoint x: 352, endPoint y: 65, distance: 30.2
click at [382, 64] on button "Clear input" at bounding box center [378, 66] width 10 height 10
click at [351, 65] on input "search" at bounding box center [298, 66] width 183 height 28
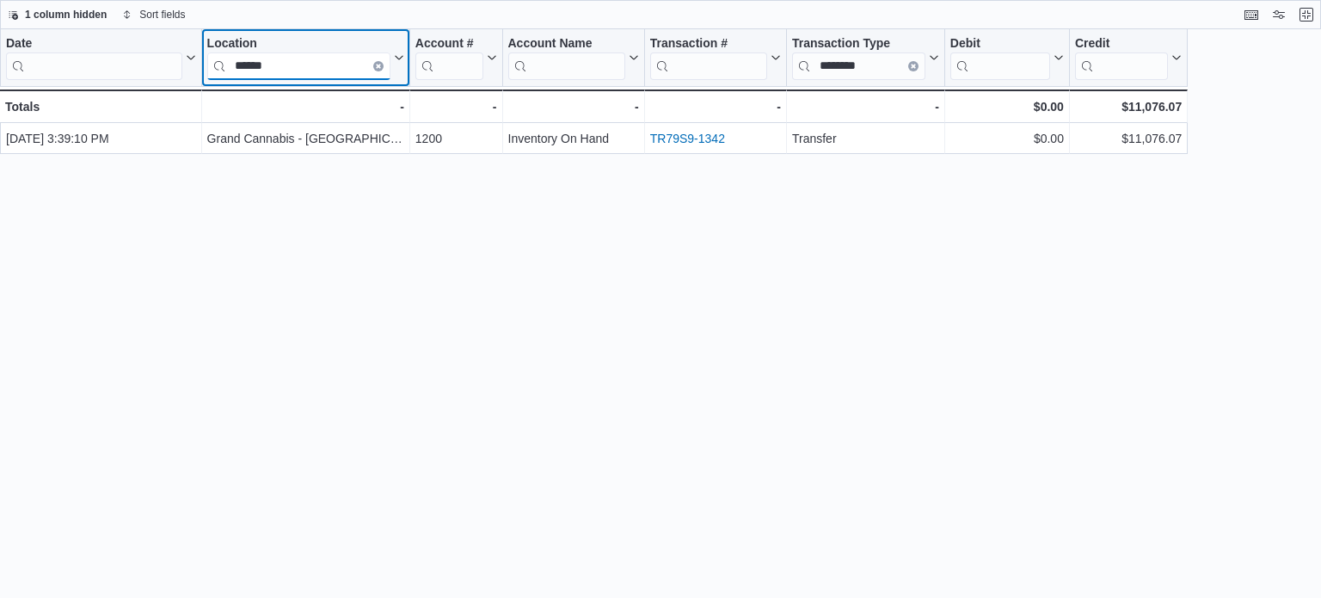
type input "******"
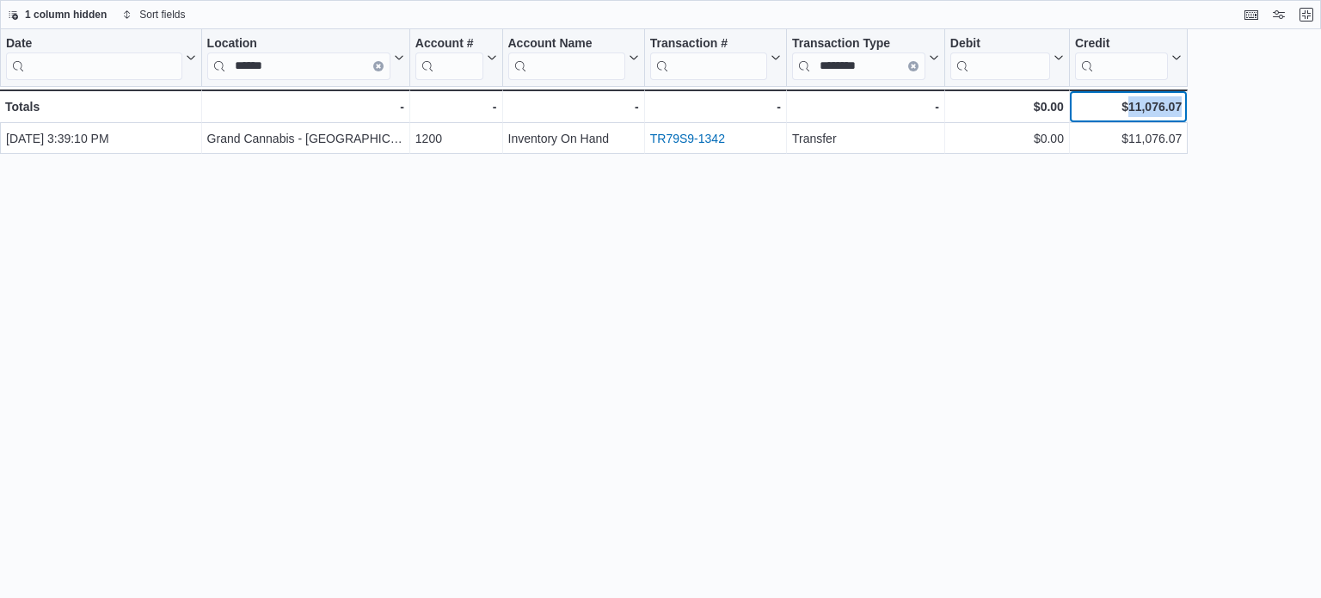
drag, startPoint x: 1129, startPoint y: 108, endPoint x: 1166, endPoint y: 107, distance: 37.0
click at [1179, 108] on div "$11,076.07" at bounding box center [1128, 106] width 107 height 21
click at [1165, 104] on div "$11,076.07" at bounding box center [1128, 106] width 107 height 21
drag, startPoint x: 1123, startPoint y: 103, endPoint x: 1170, endPoint y: 106, distance: 46.5
click at [1176, 106] on div "$11,076.07" at bounding box center [1128, 106] width 107 height 21
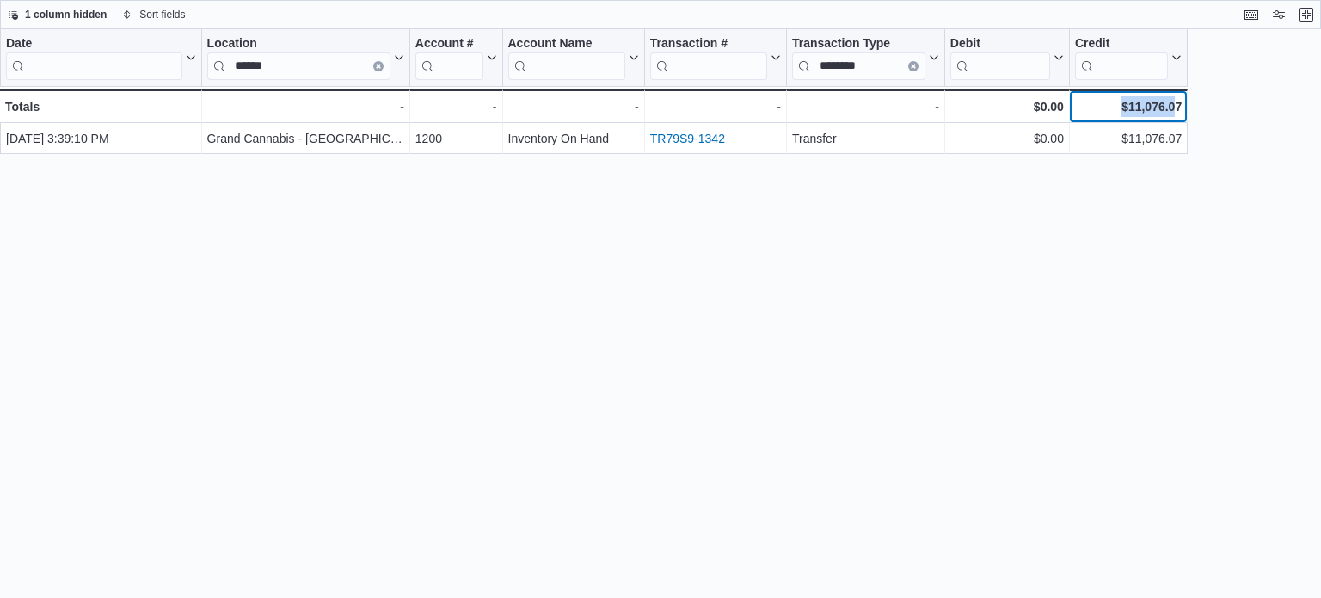
drag, startPoint x: 1161, startPoint y: 106, endPoint x: 1128, endPoint y: 112, distance: 34.1
click at [1128, 112] on div "$11,076.07" at bounding box center [1128, 106] width 107 height 21
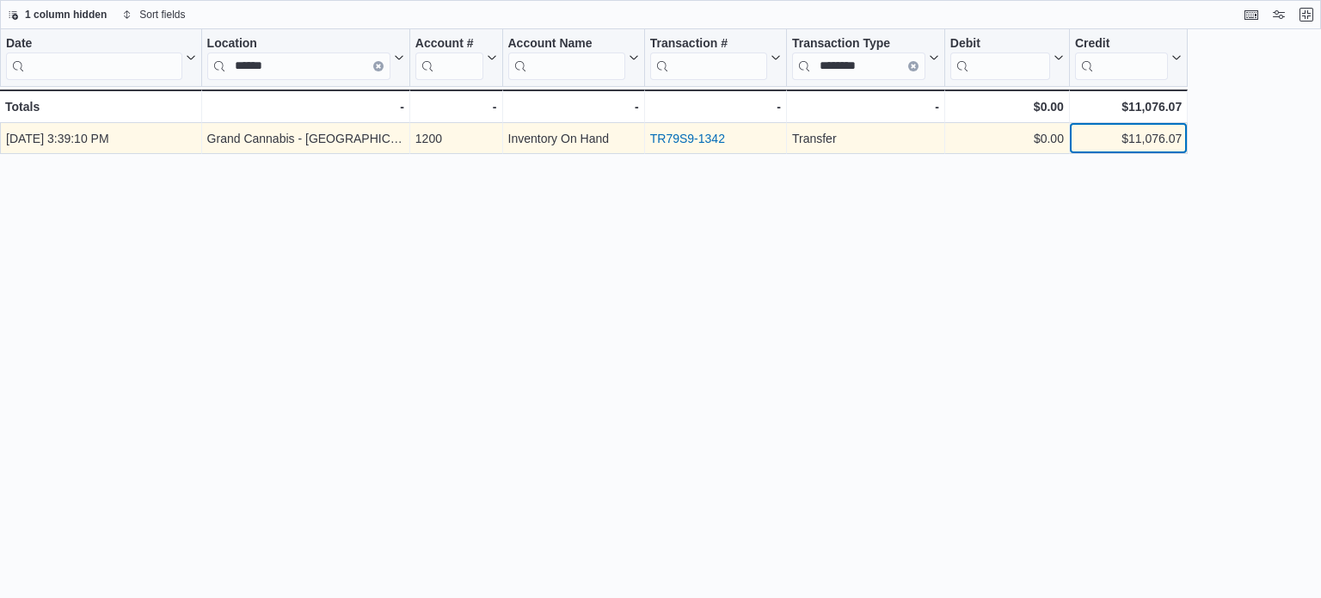
click at [1155, 138] on div "$11,076.07" at bounding box center [1128, 138] width 107 height 21
drag, startPoint x: 1123, startPoint y: 133, endPoint x: 1179, endPoint y: 137, distance: 56.9
click at [1179, 137] on div "$11,076.07" at bounding box center [1128, 138] width 107 height 21
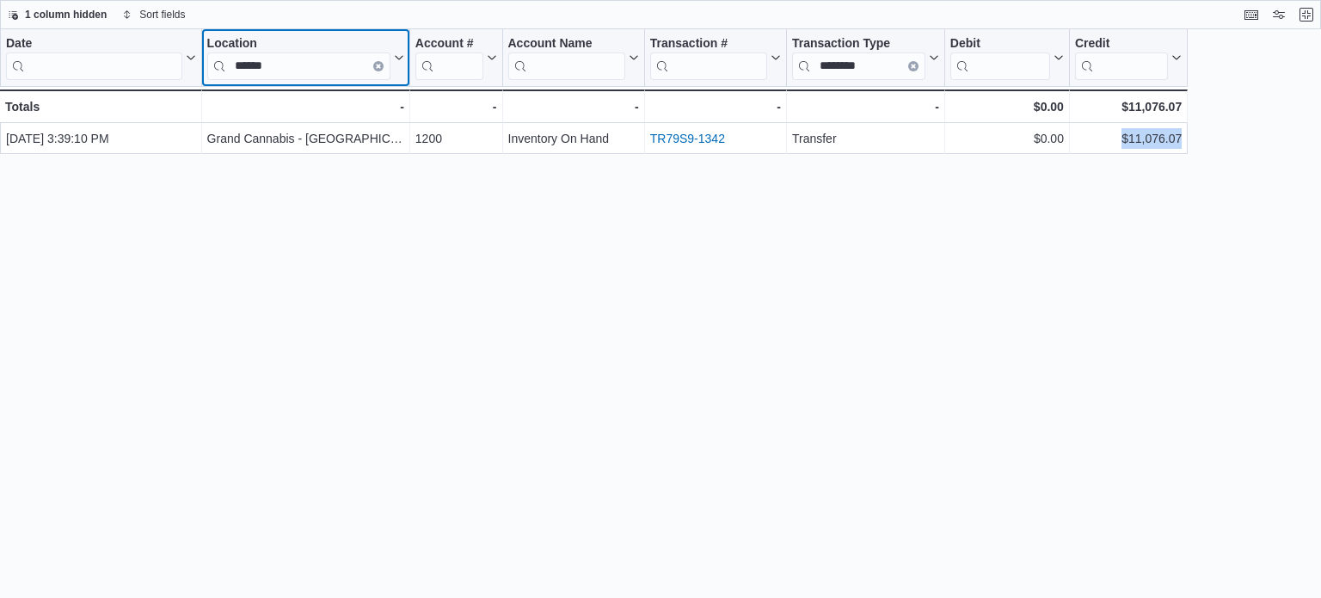
click at [378, 65] on icon "Clear input" at bounding box center [378, 66] width 3 height 3
click at [373, 65] on input "search" at bounding box center [298, 66] width 183 height 28
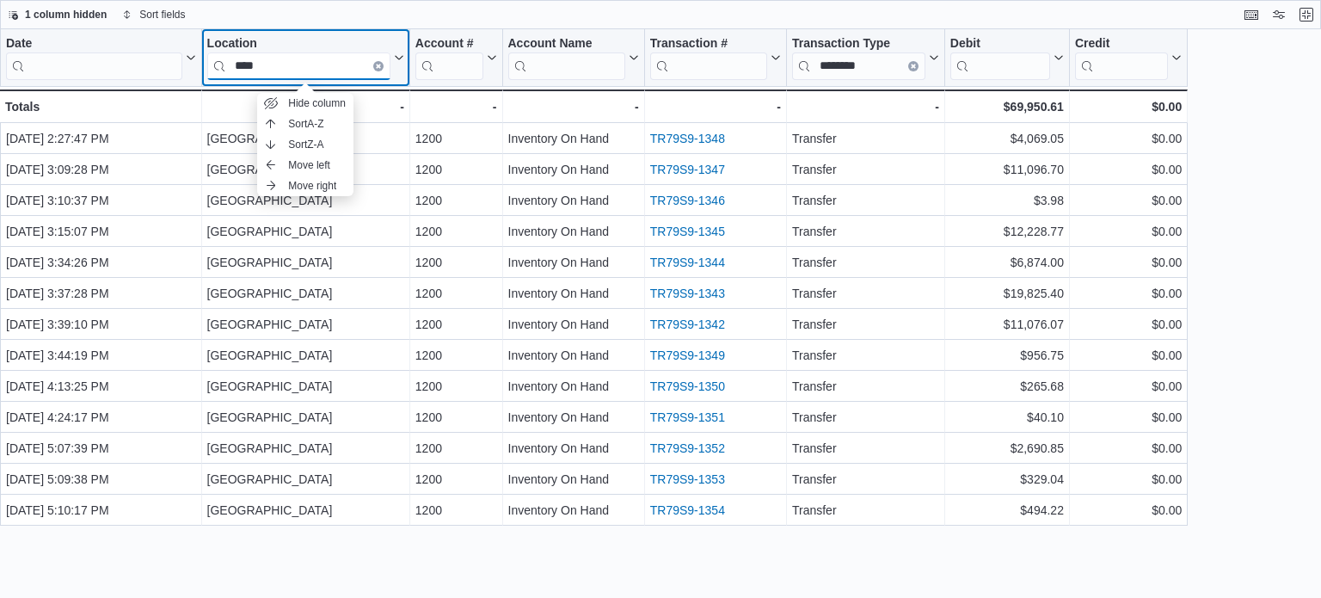
type input "****"
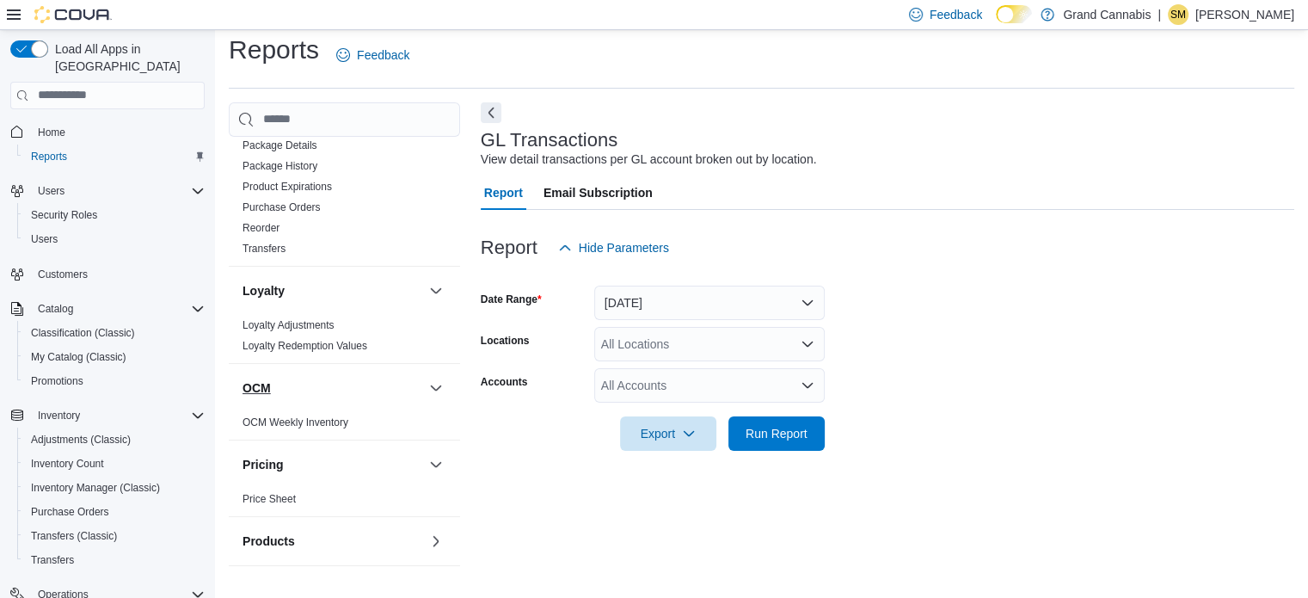
scroll to position [930, 0]
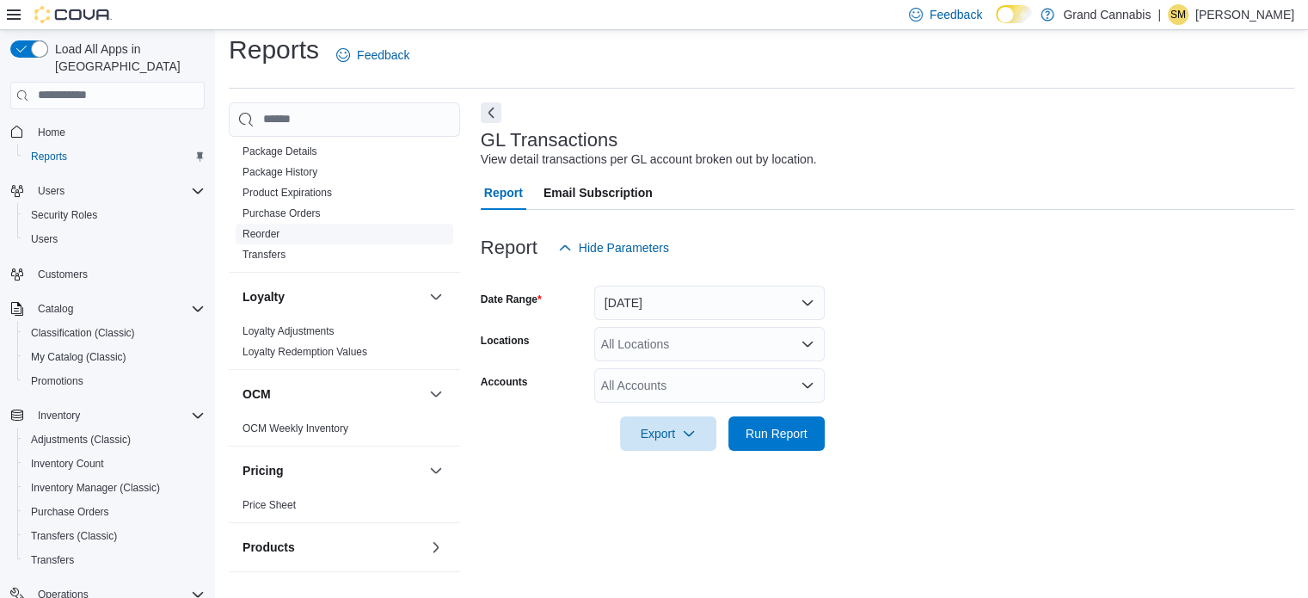
click at [268, 228] on link "Reorder" at bounding box center [261, 234] width 37 height 12
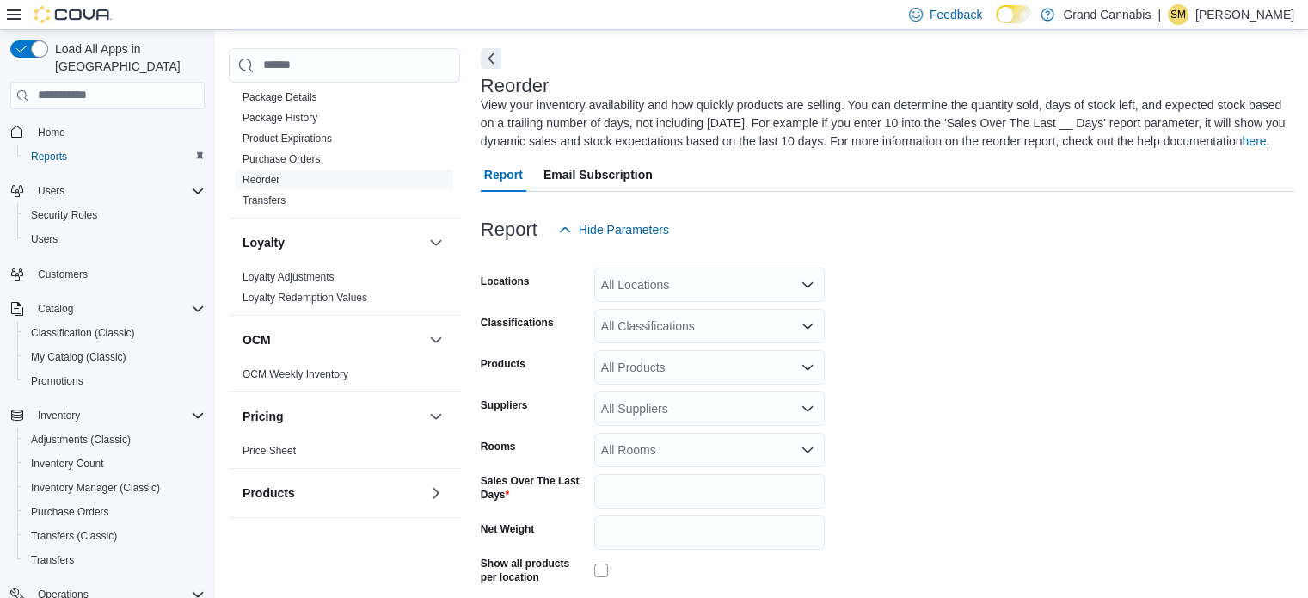
scroll to position [76, 0]
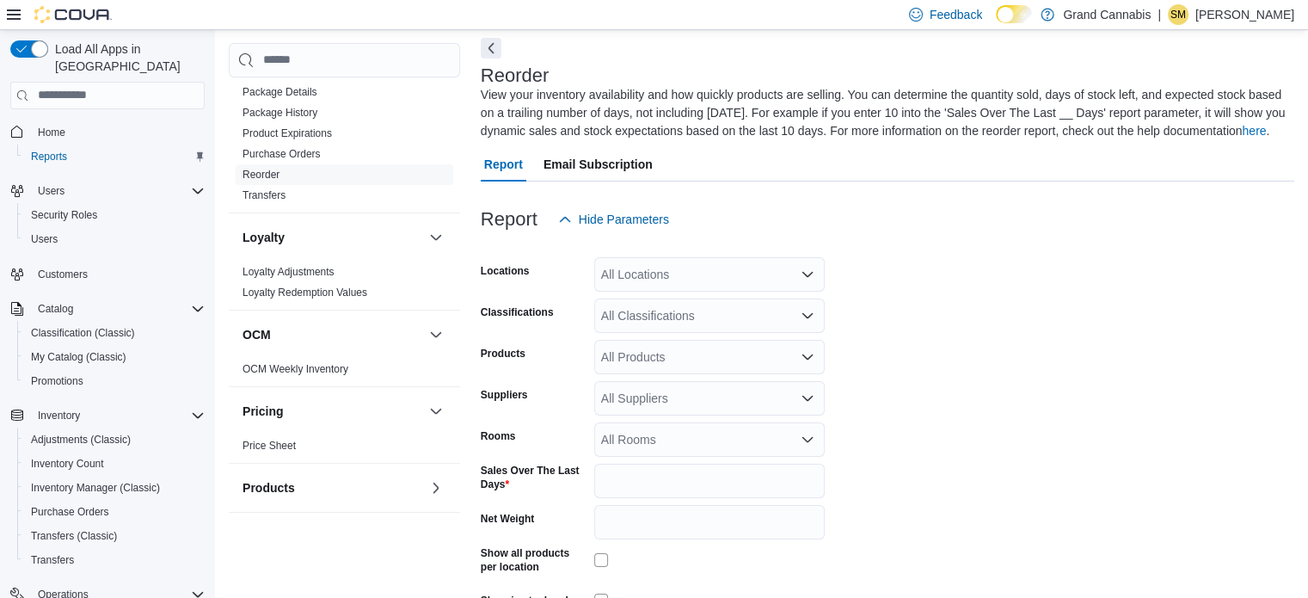
click at [778, 274] on div "All Locations" at bounding box center [709, 274] width 231 height 34
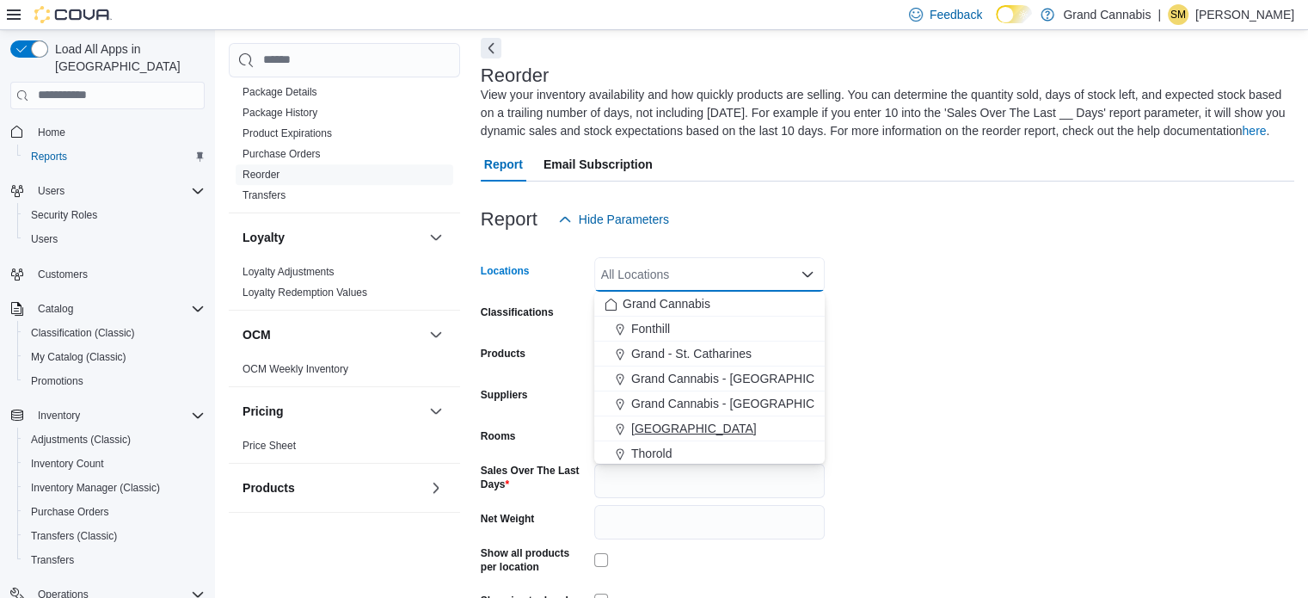
click at [685, 420] on span "[GEOGRAPHIC_DATA]" at bounding box center [694, 428] width 126 height 17
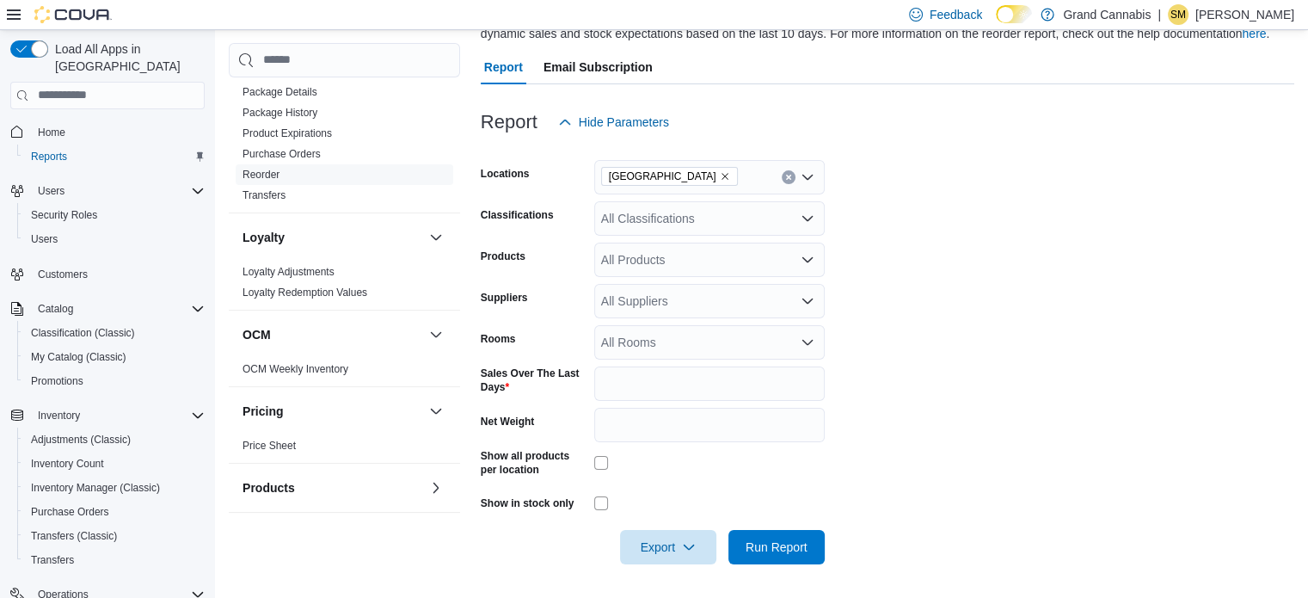
click at [1020, 347] on form "Locations [GEOGRAPHIC_DATA] Classifications All Classifications Products All Pr…" at bounding box center [888, 351] width 814 height 425
click at [812, 553] on span "Run Report" at bounding box center [777, 546] width 76 height 34
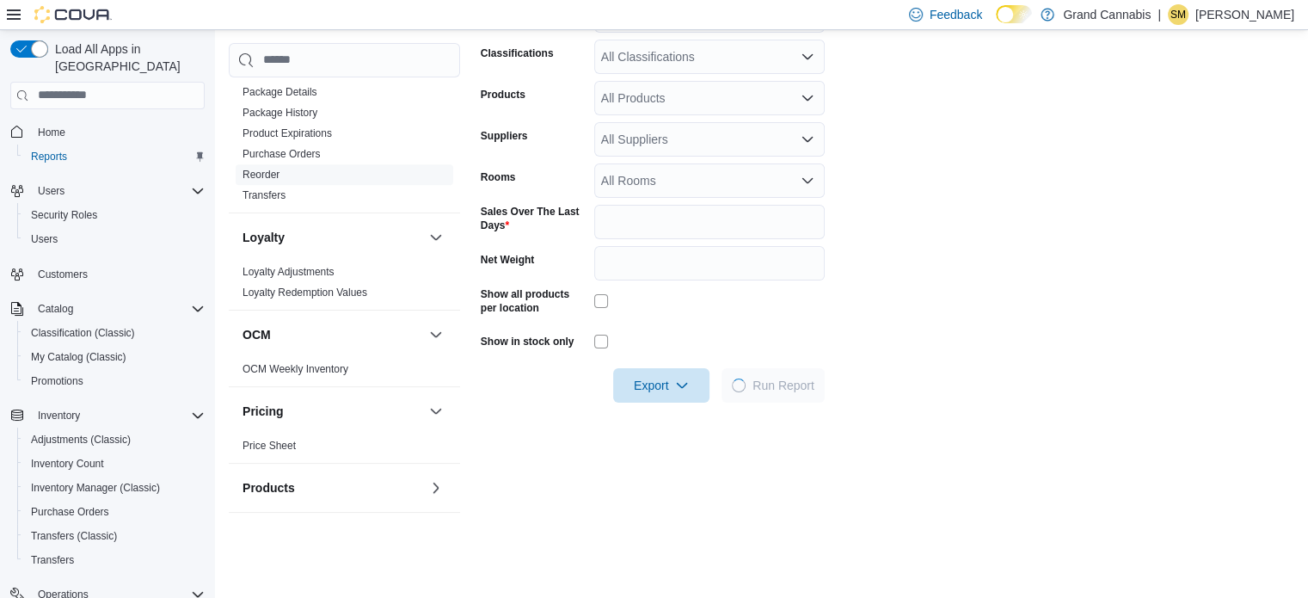
scroll to position [517, 0]
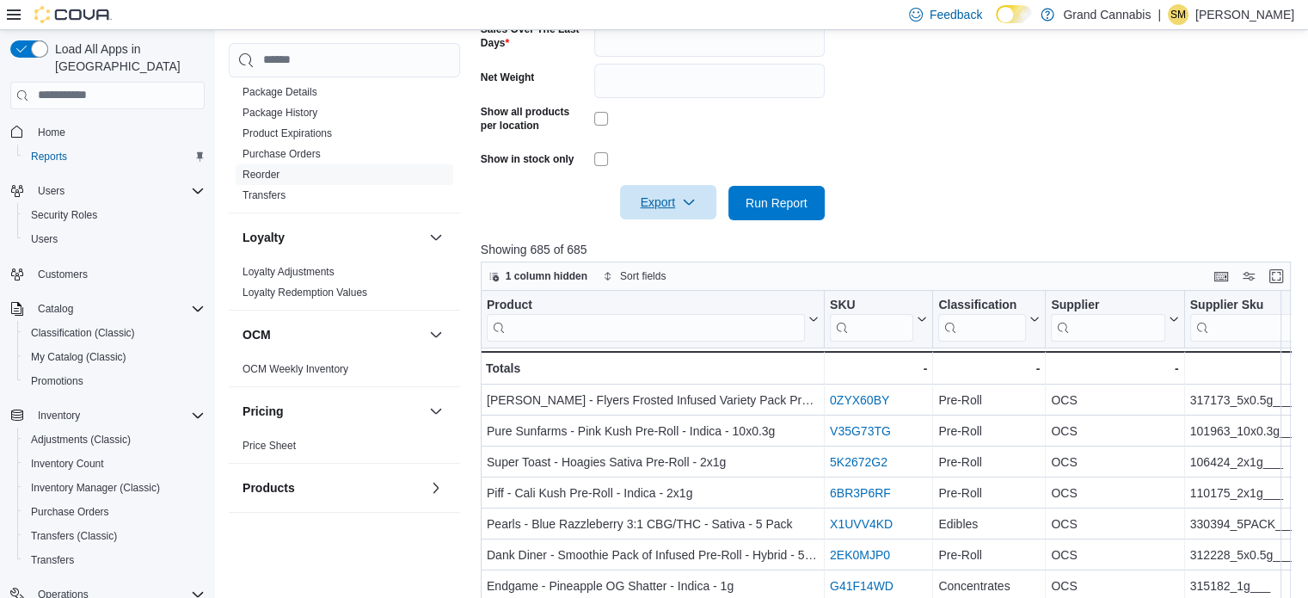
click at [702, 211] on span "Export" at bounding box center [669, 202] width 76 height 34
click at [692, 231] on span "Export to Excel" at bounding box center [670, 238] width 77 height 14
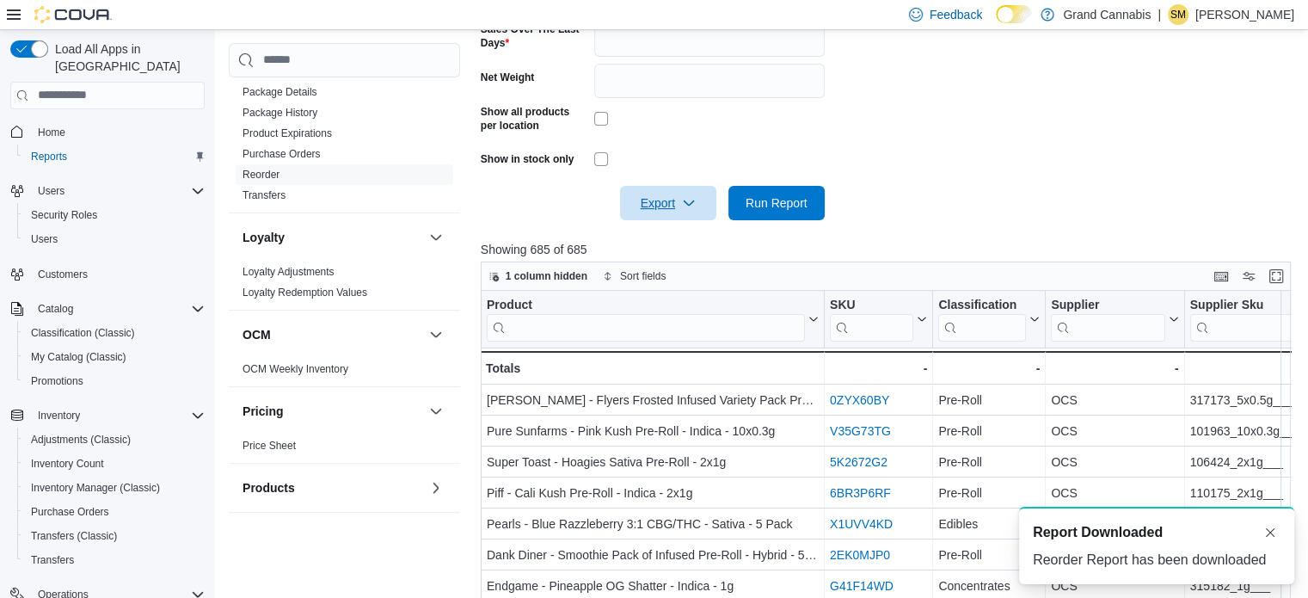
scroll to position [0, 0]
